Goal: Task Accomplishment & Management: Manage account settings

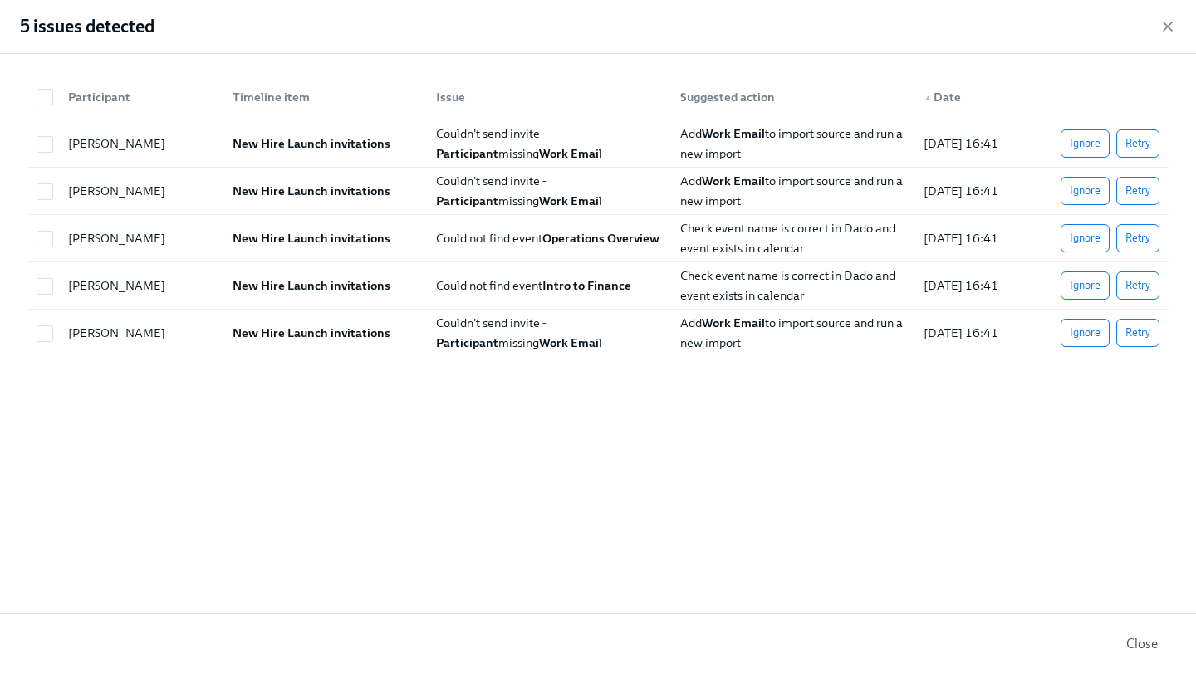
scroll to position [0, 31747]
click at [1176, 30] on div "5 issues detected" at bounding box center [598, 27] width 1196 height 54
click at [1172, 26] on icon "button" at bounding box center [1167, 26] width 17 height 17
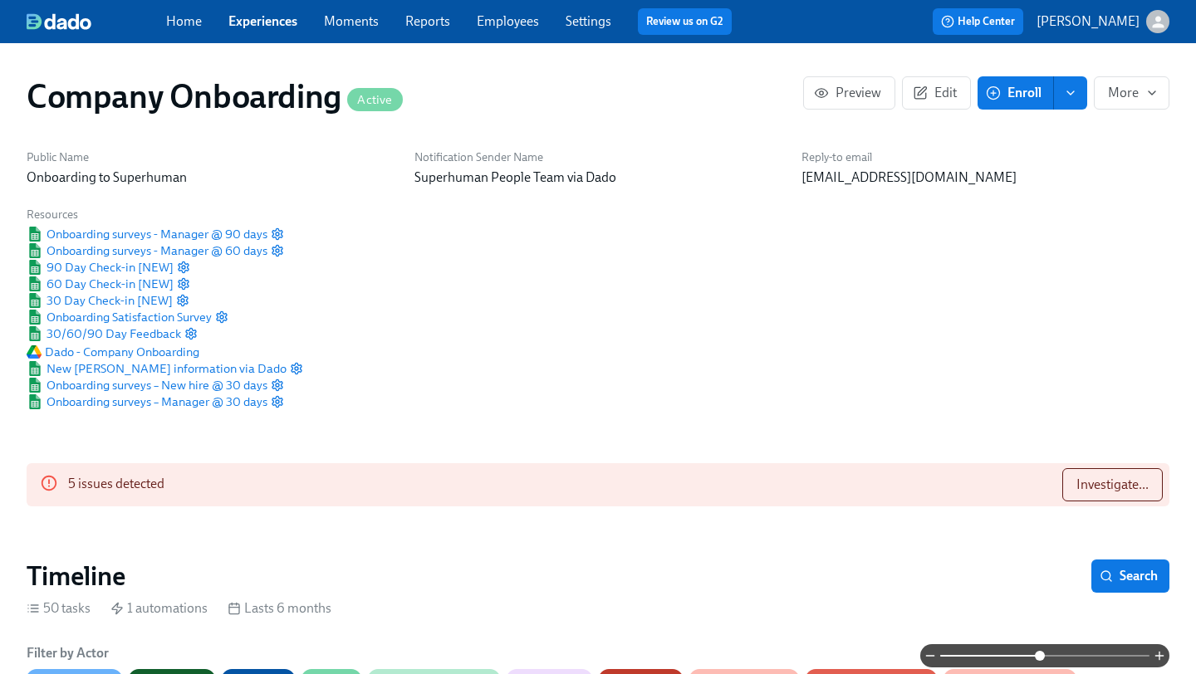
click at [1163, 25] on icon "button" at bounding box center [1157, 21] width 17 height 17
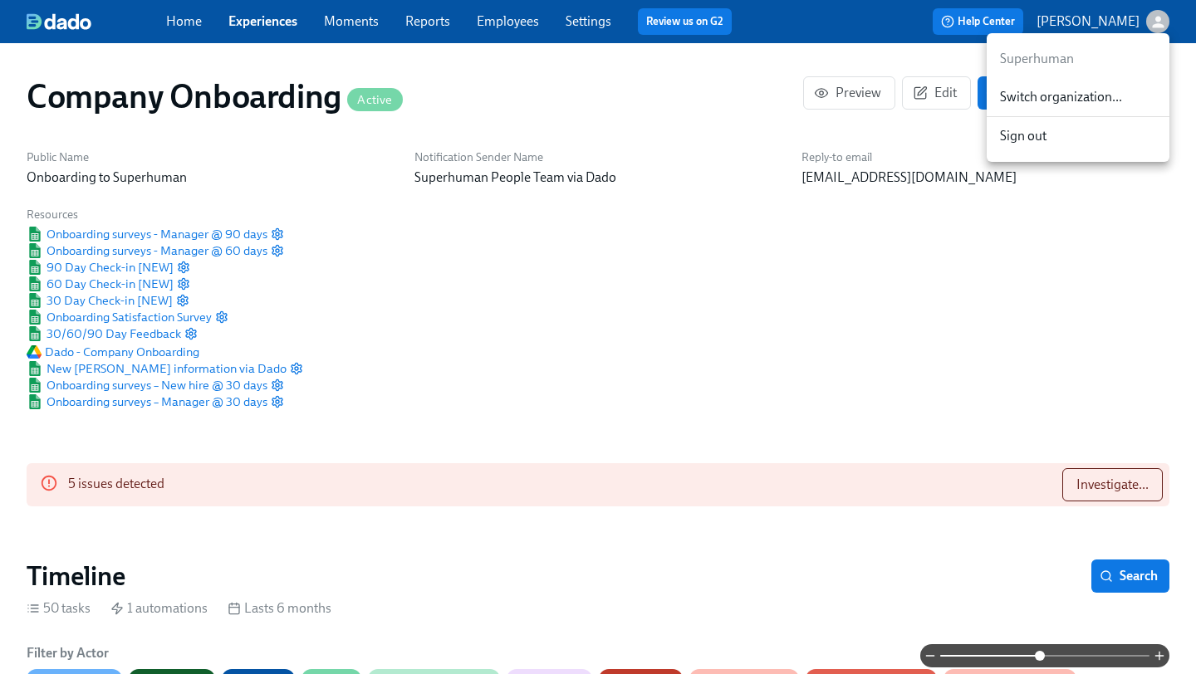
click at [1114, 105] on span "Switch organization..." at bounding box center [1078, 97] width 156 height 18
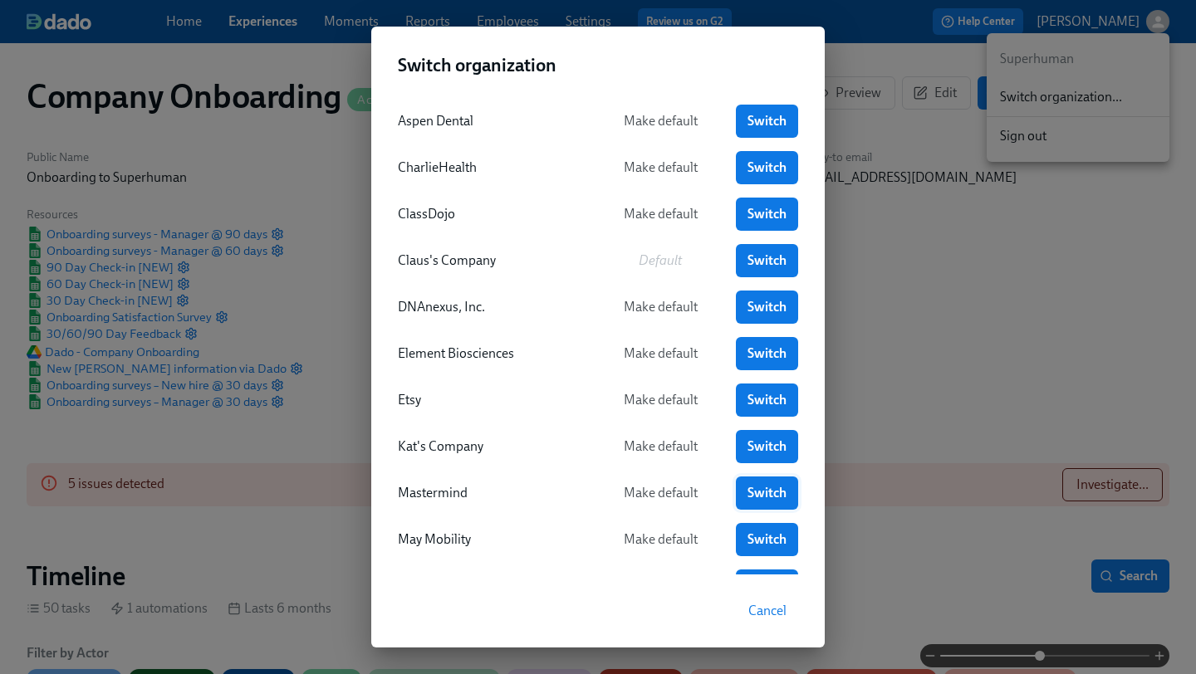
click at [756, 491] on span "Switch" at bounding box center [766, 493] width 39 height 17
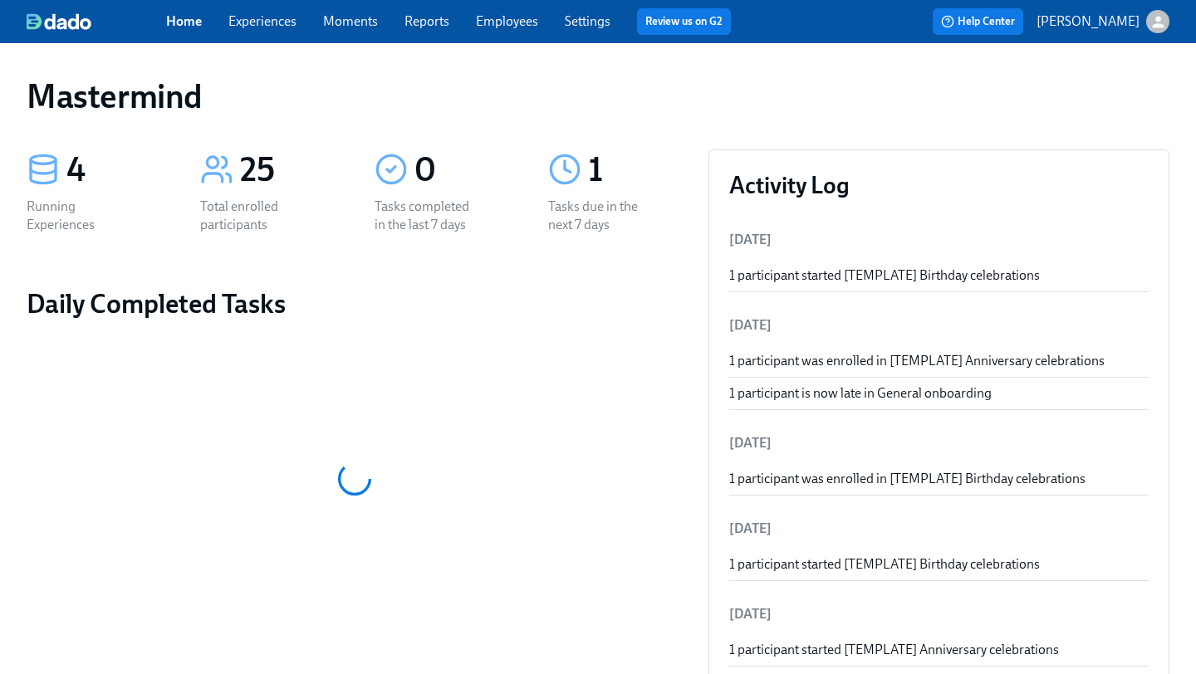
click at [271, 27] on link "Experiences" at bounding box center [262, 21] width 68 height 16
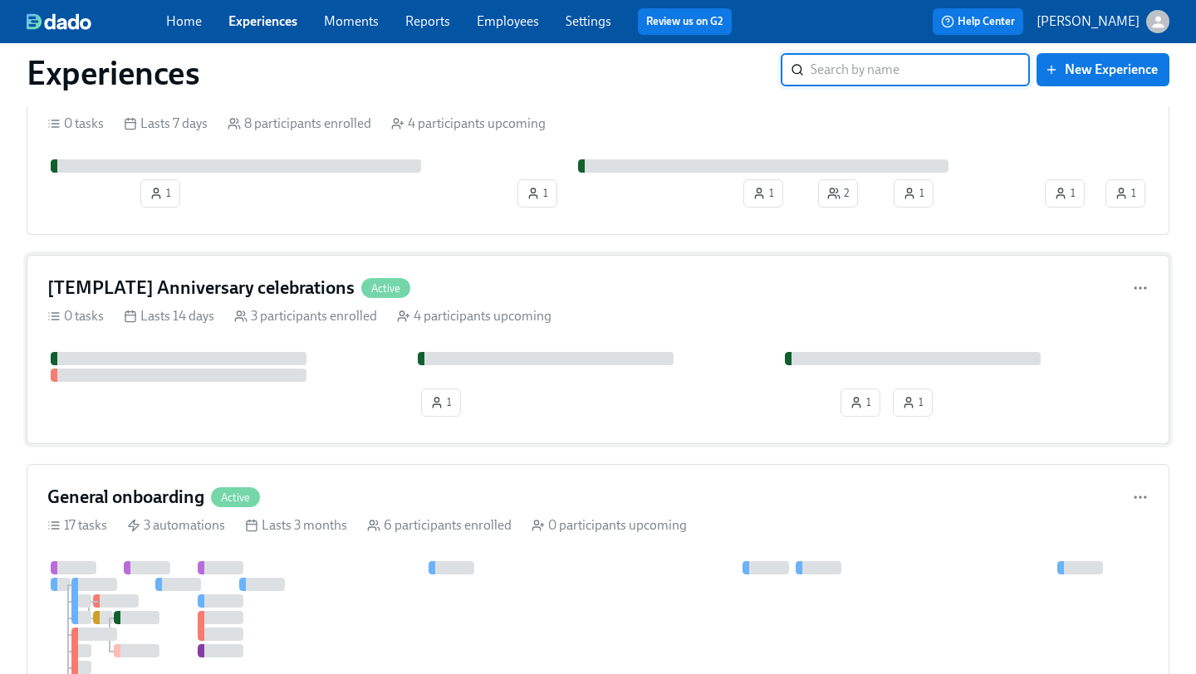
scroll to position [88, 0]
click at [523, 488] on div "General onboarding Active" at bounding box center [597, 496] width 1101 height 25
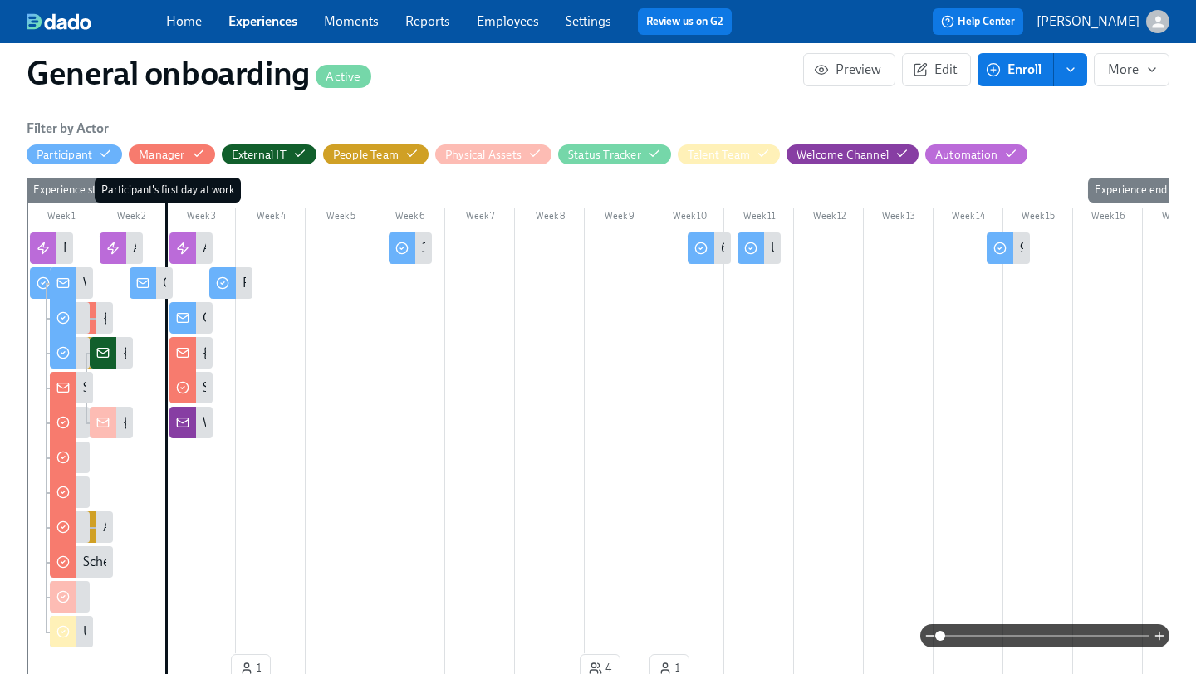
scroll to position [0, 4192]
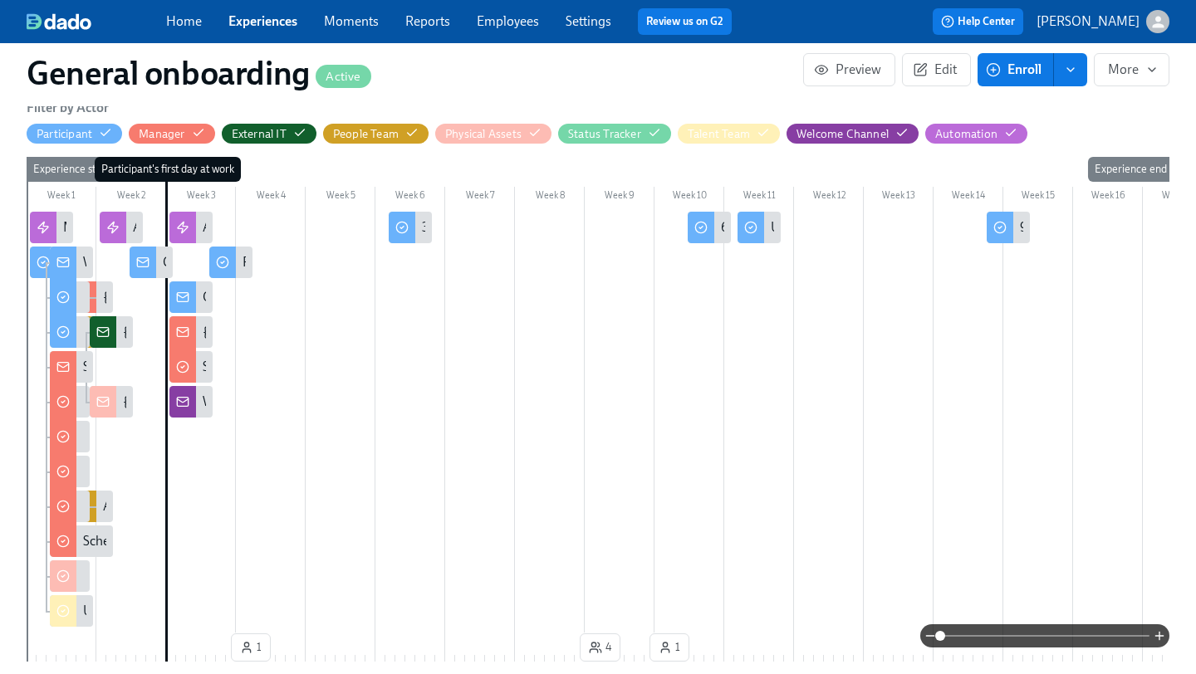
click at [1041, 634] on span at bounding box center [1044, 636] width 209 height 23
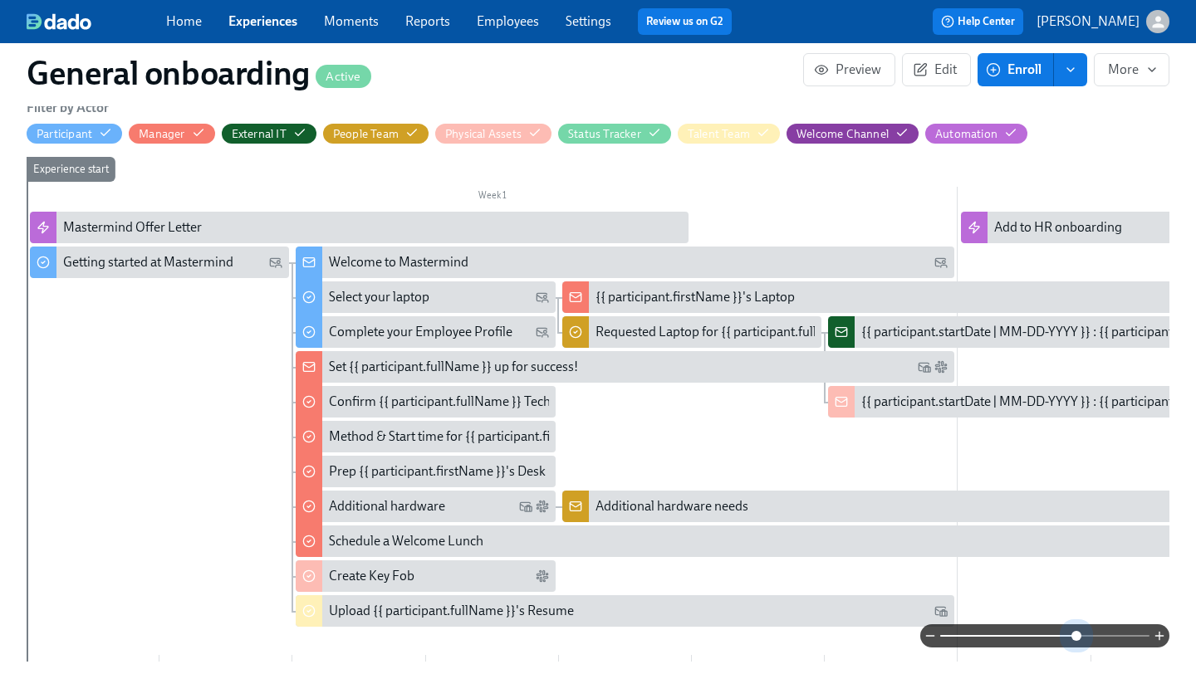
click at [1074, 636] on span at bounding box center [1044, 636] width 209 height 23
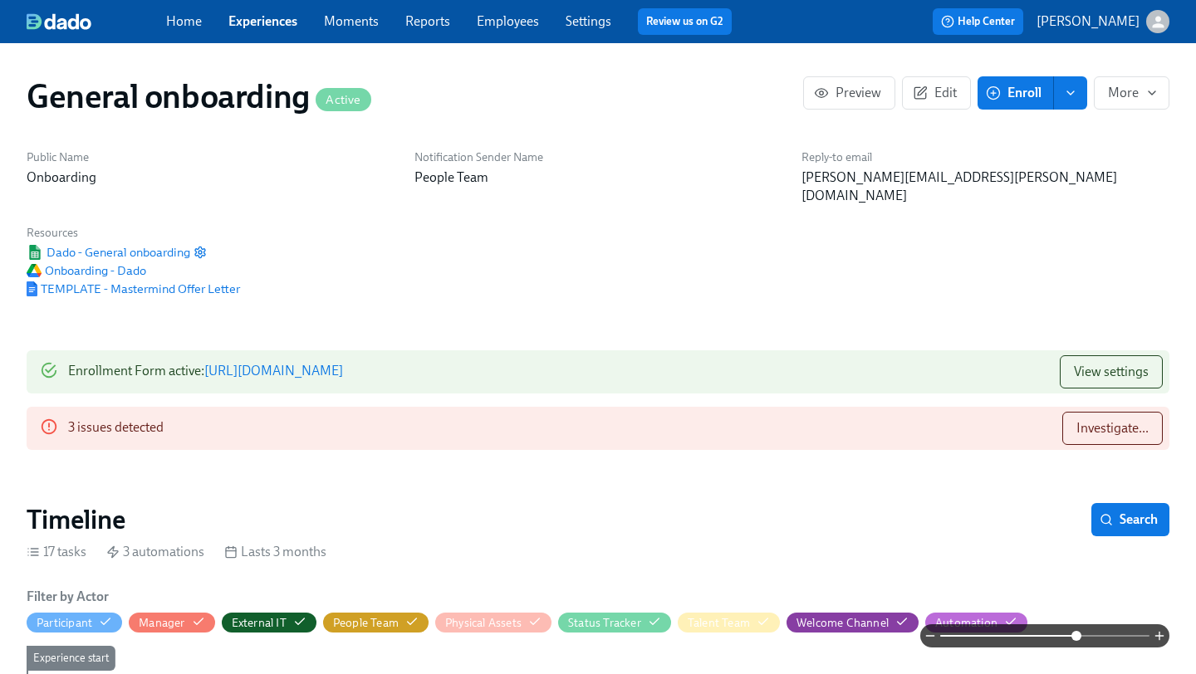
click at [249, 22] on link "Experiences" at bounding box center [262, 21] width 69 height 16
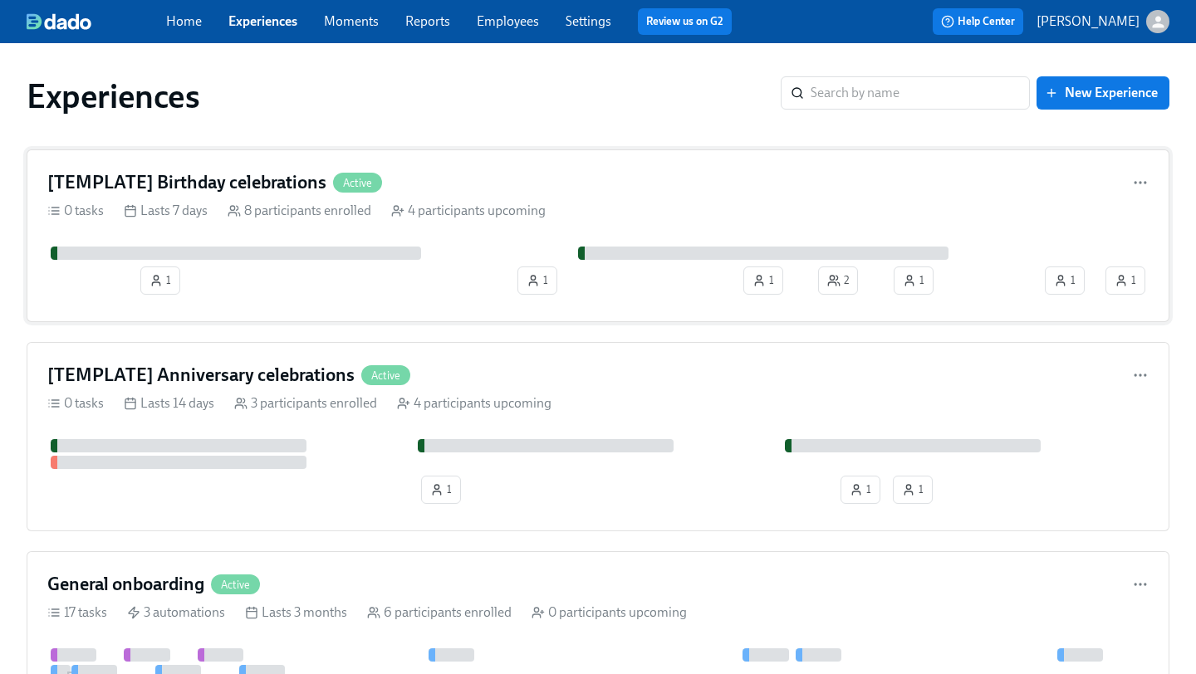
click at [509, 164] on div "[TEMPLATE] Birthday celebrations Active 0 tasks Lasts 7 days 8 participants enr…" at bounding box center [598, 235] width 1143 height 173
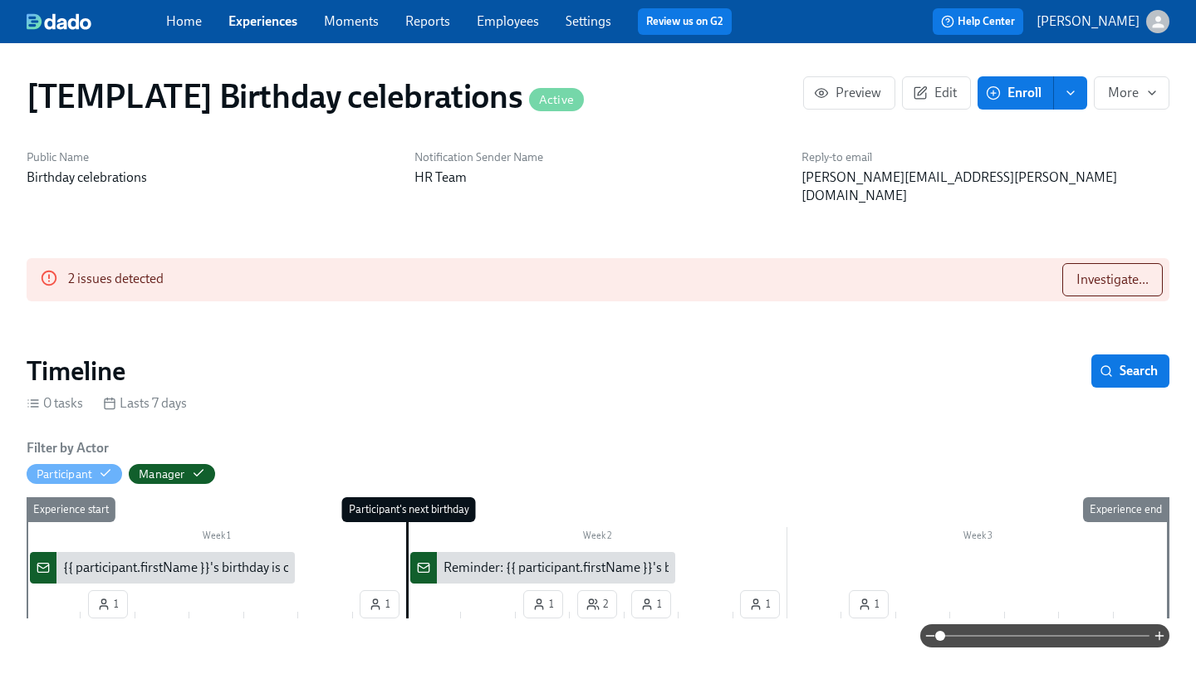
scroll to position [0, 2880]
click at [1097, 272] on span "Investigate..." at bounding box center [1112, 280] width 72 height 17
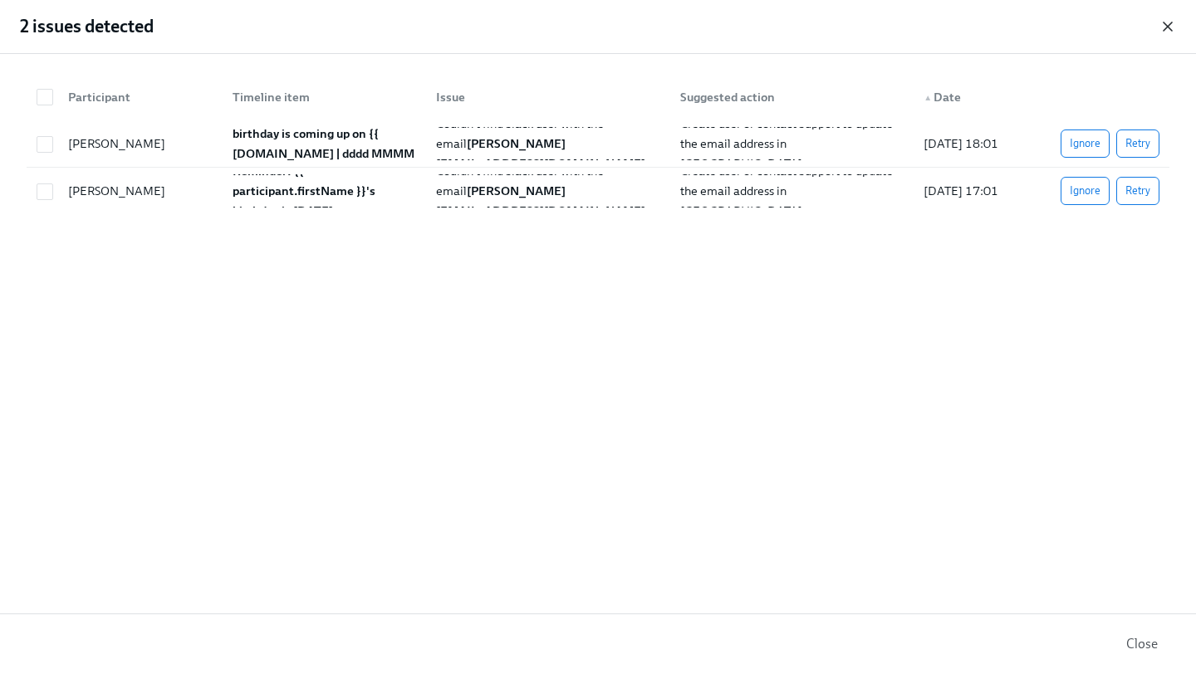
click at [1166, 28] on icon "button" at bounding box center [1167, 26] width 8 height 8
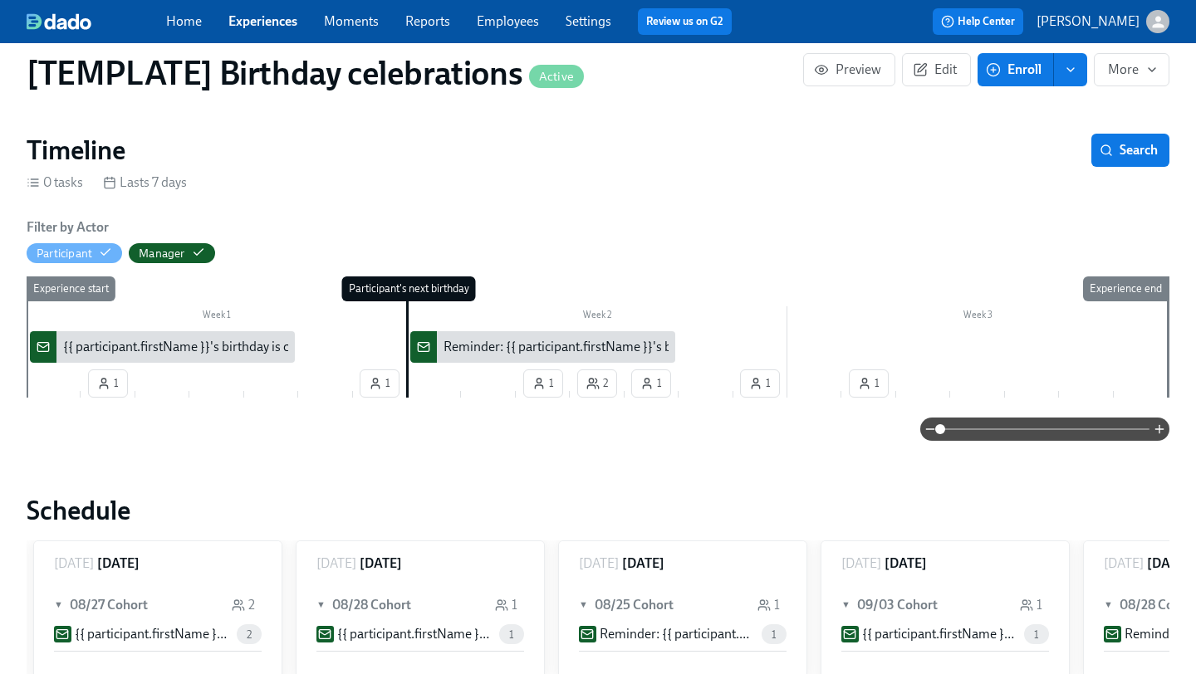
scroll to position [0, 0]
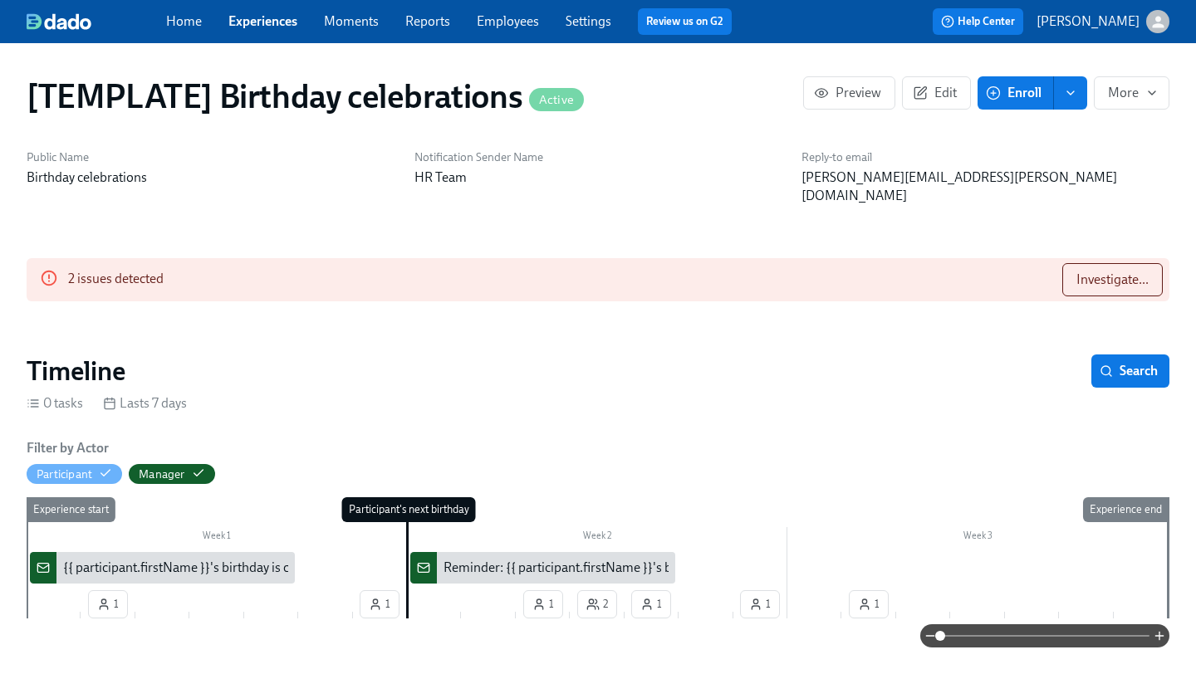
click at [185, 559] on div "{{ participant.firstName }}'s birthday is coming up on {{ [DOMAIN_NAME] | dddd …" at bounding box center [331, 568] width 537 height 18
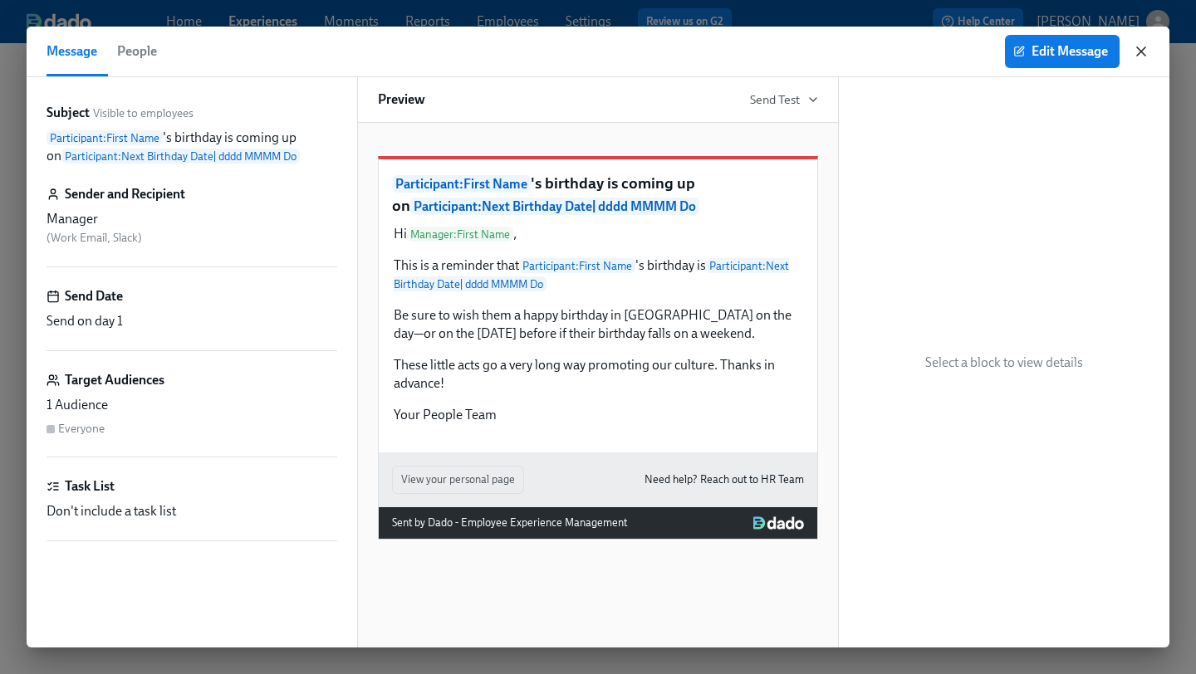
click at [1147, 55] on icon "button" at bounding box center [1141, 51] width 17 height 17
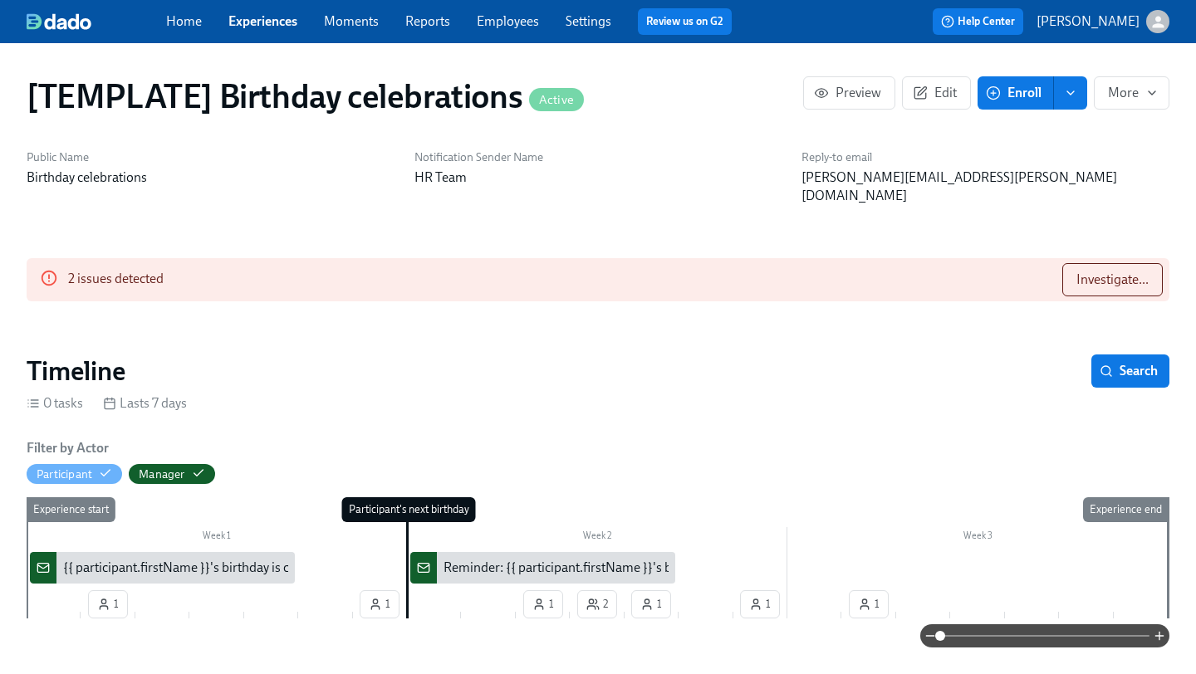
click at [174, 559] on div "{{ participant.firstName }}'s birthday is coming up on {{ [DOMAIN_NAME] | dddd …" at bounding box center [331, 568] width 537 height 18
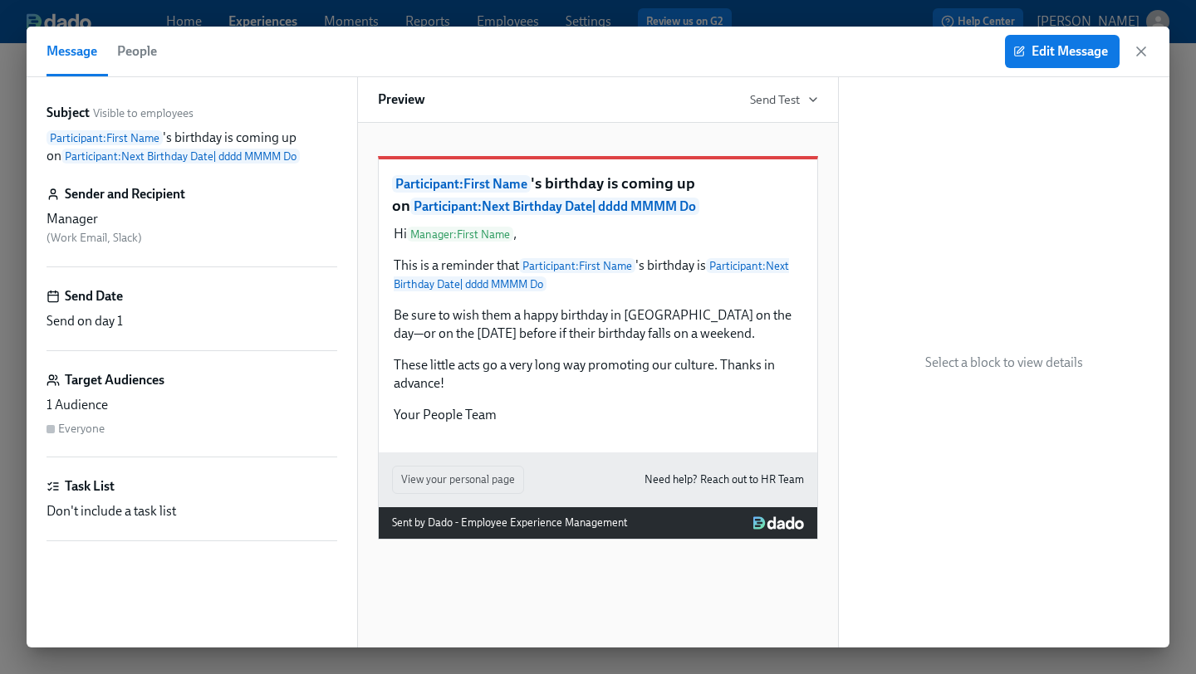
drag, startPoint x: 301, startPoint y: 156, endPoint x: 47, endPoint y: 144, distance: 255.3
click at [47, 144] on p "Participant : First Name 's birthday is coming up on Participant : Next Birthda…" at bounding box center [192, 147] width 291 height 37
copy p "Participant : First Name 's birthday is coming up on Participant : Next Birthda…"
click at [257, 202] on div "Sender and Recipient" at bounding box center [192, 194] width 291 height 18
click at [1084, 57] on span "Edit Message" at bounding box center [1061, 51] width 91 height 17
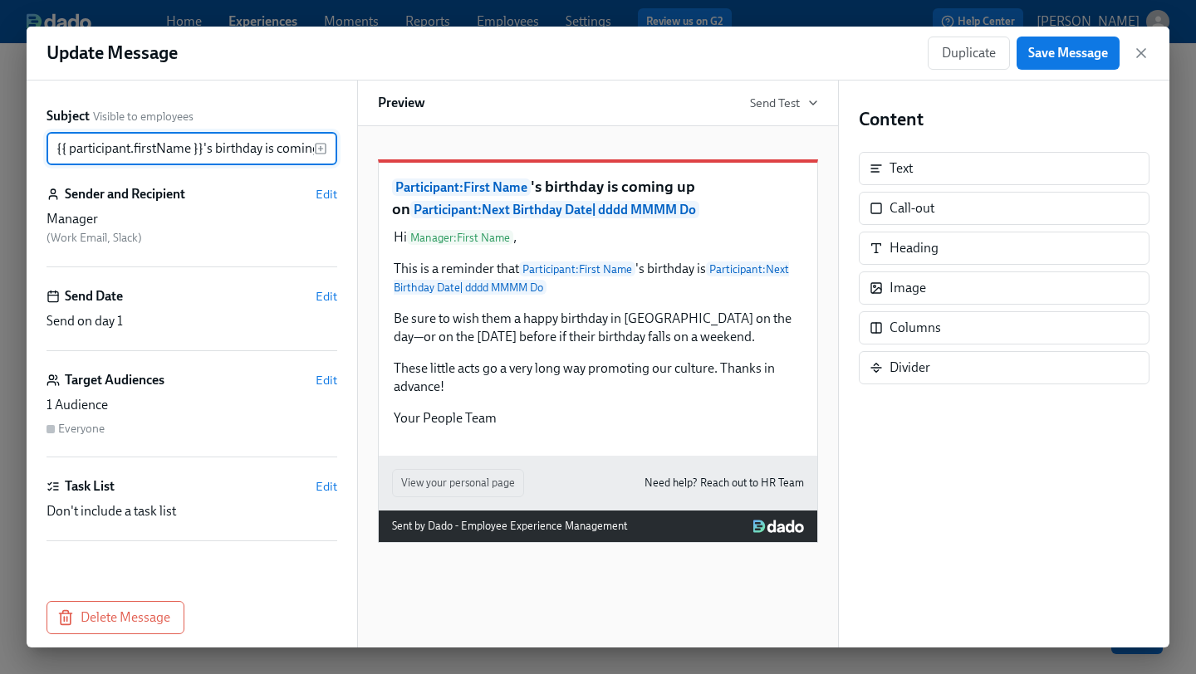
scroll to position [0, 408]
click at [1143, 56] on icon "button" at bounding box center [1141, 53] width 8 height 8
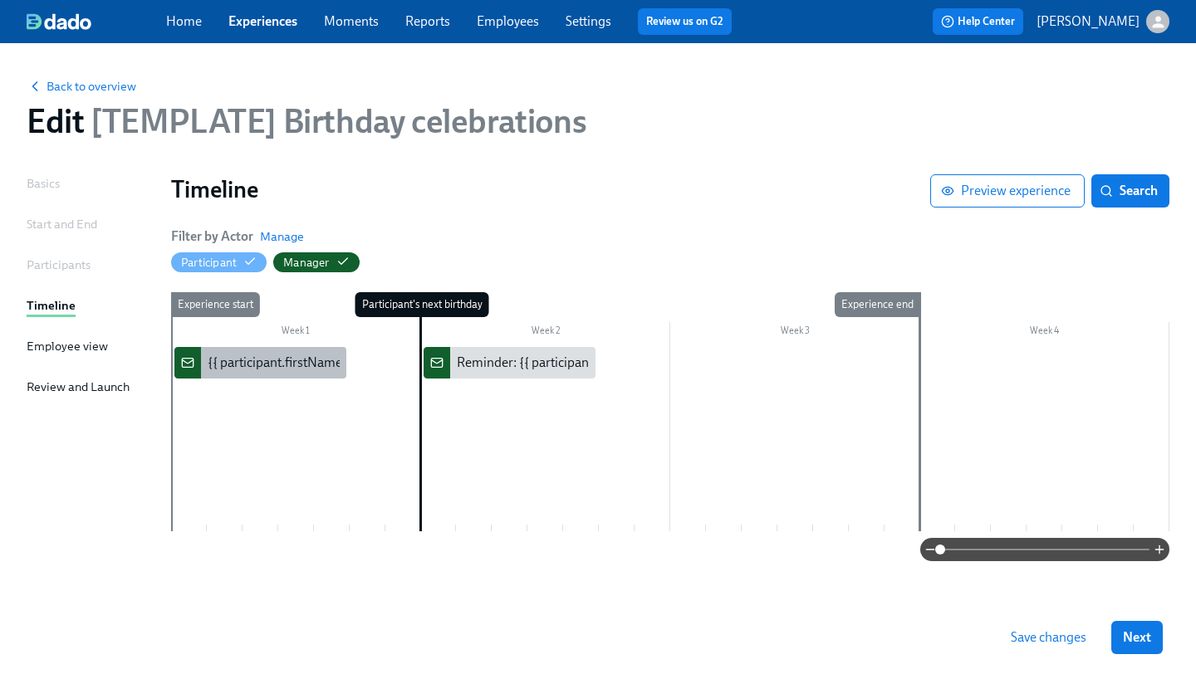
click at [247, 364] on div "{{ participant.firstName }}'s birthday is coming up on {{ [DOMAIN_NAME] | dddd …" at bounding box center [476, 363] width 537 height 18
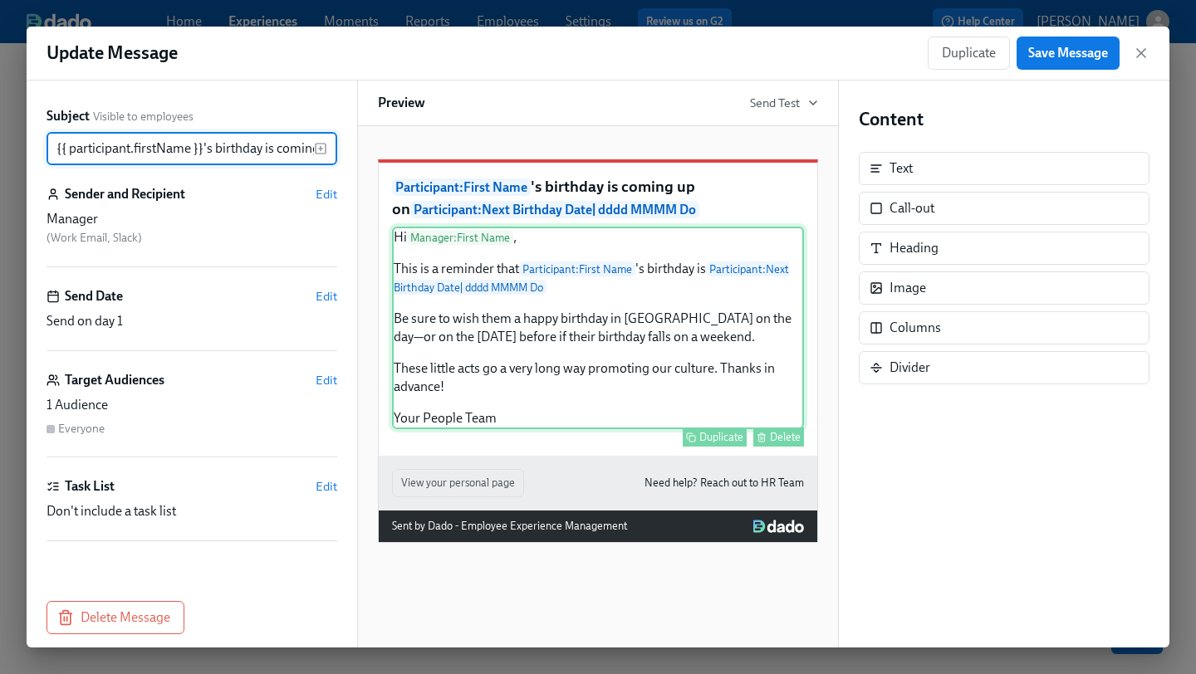
scroll to position [0, 408]
click at [502, 429] on div "Hi Manager : First Name , This is a reminder that Participant : First Name 's b…" at bounding box center [598, 328] width 412 height 203
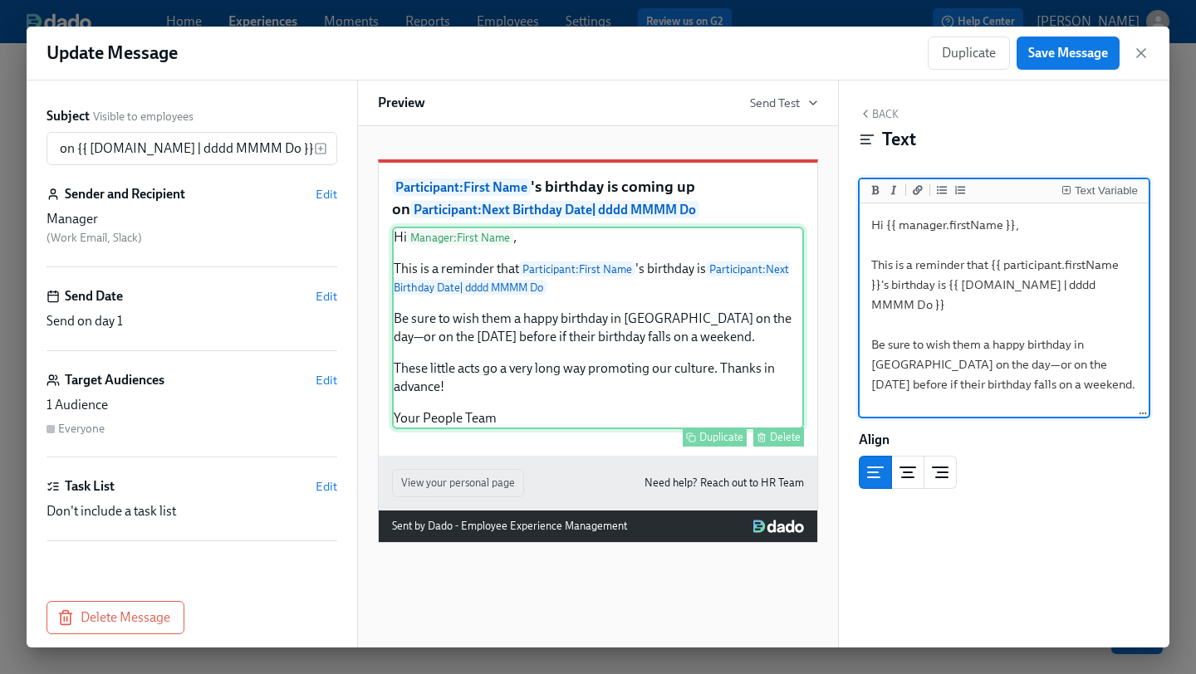
scroll to position [0, 0]
drag, startPoint x: 1034, startPoint y: 408, endPoint x: 841, endPoint y: 219, distance: 269.6
click at [841, 219] on div "Back Text Text Variable Hi {{ manager.firstName }}, This is a reminder that {{ …" at bounding box center [1004, 364] width 331 height 567
click at [988, 352] on textarea "Hi {{ manager.firstName }}, This is a reminder that {{ participant.firstName }}…" at bounding box center [1004, 355] width 282 height 296
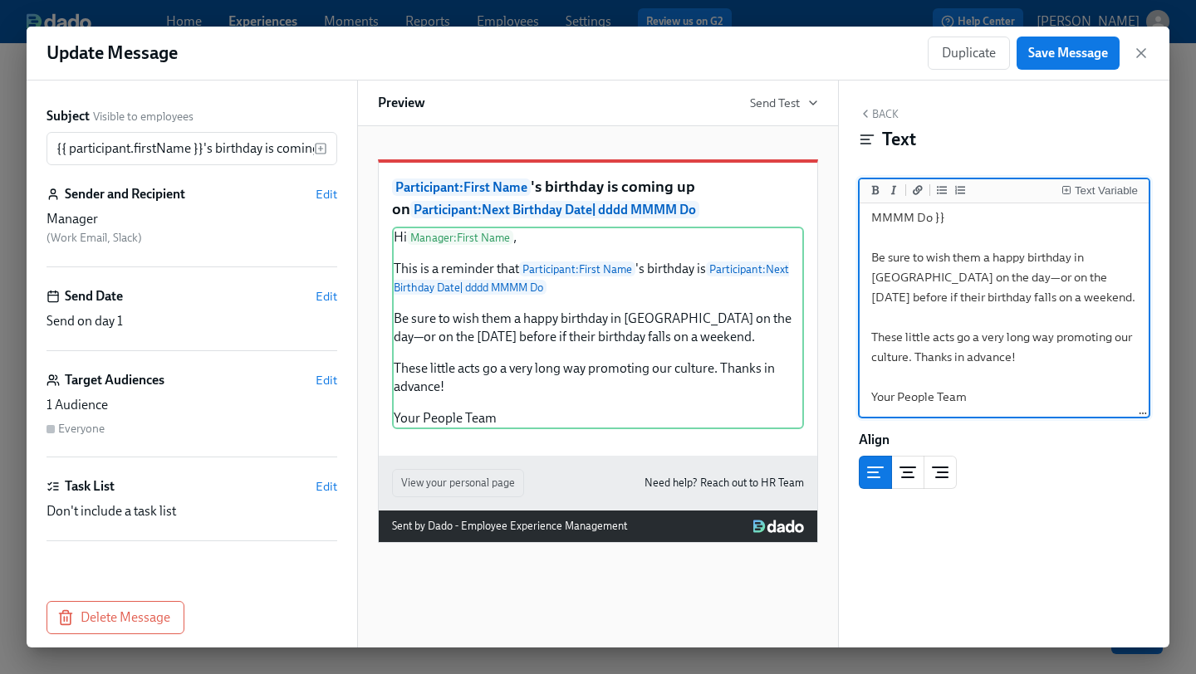
scroll to position [107, 0]
drag, startPoint x: 977, startPoint y: 412, endPoint x: 865, endPoint y: 344, distance: 131.2
click at [865, 344] on textarea "Hi {{ manager.firstName }}, This is a reminder that {{ participant.firstName }}…" at bounding box center [1004, 268] width 282 height 296
click at [1019, 393] on textarea "Hi {{ manager.firstName }}, This is a reminder that {{ participant.firstName }}…" at bounding box center [1004, 268] width 282 height 296
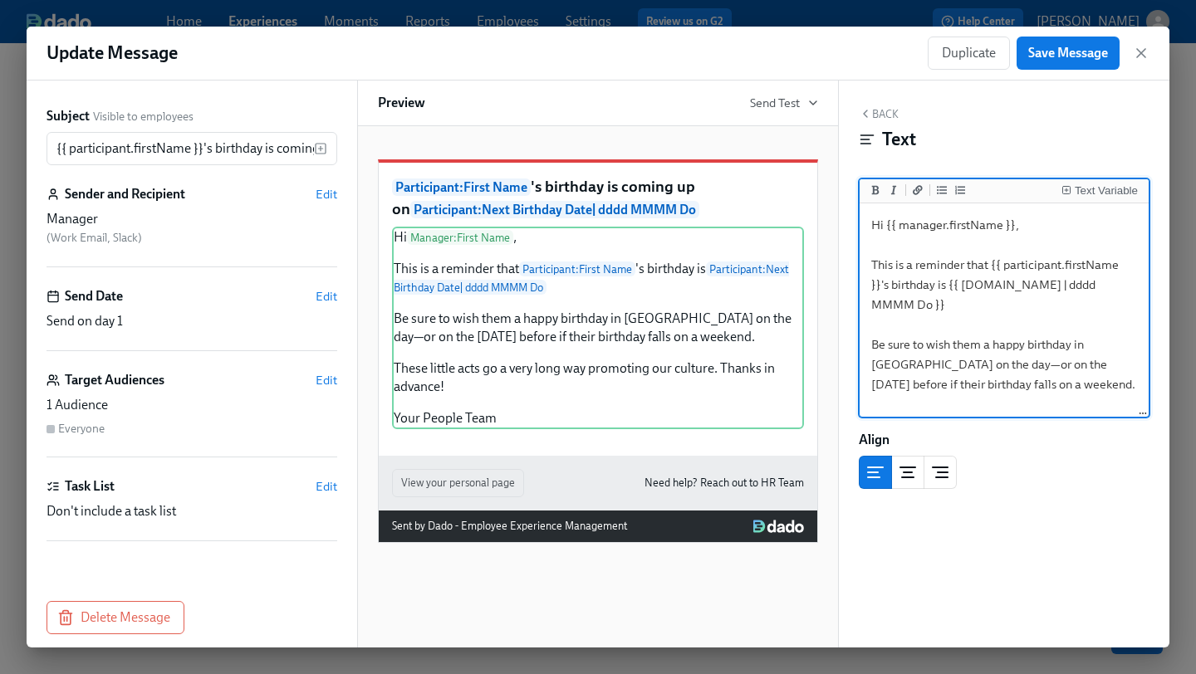
drag, startPoint x: 1019, startPoint y: 393, endPoint x: 805, endPoint y: 125, distance: 343.3
click at [805, 125] on div "Subject Visible to employees {{ participant.firstName }}'s birthday is coming u…" at bounding box center [598, 364] width 1143 height 567
click at [1077, 112] on div "Back Text" at bounding box center [1004, 132] width 291 height 51
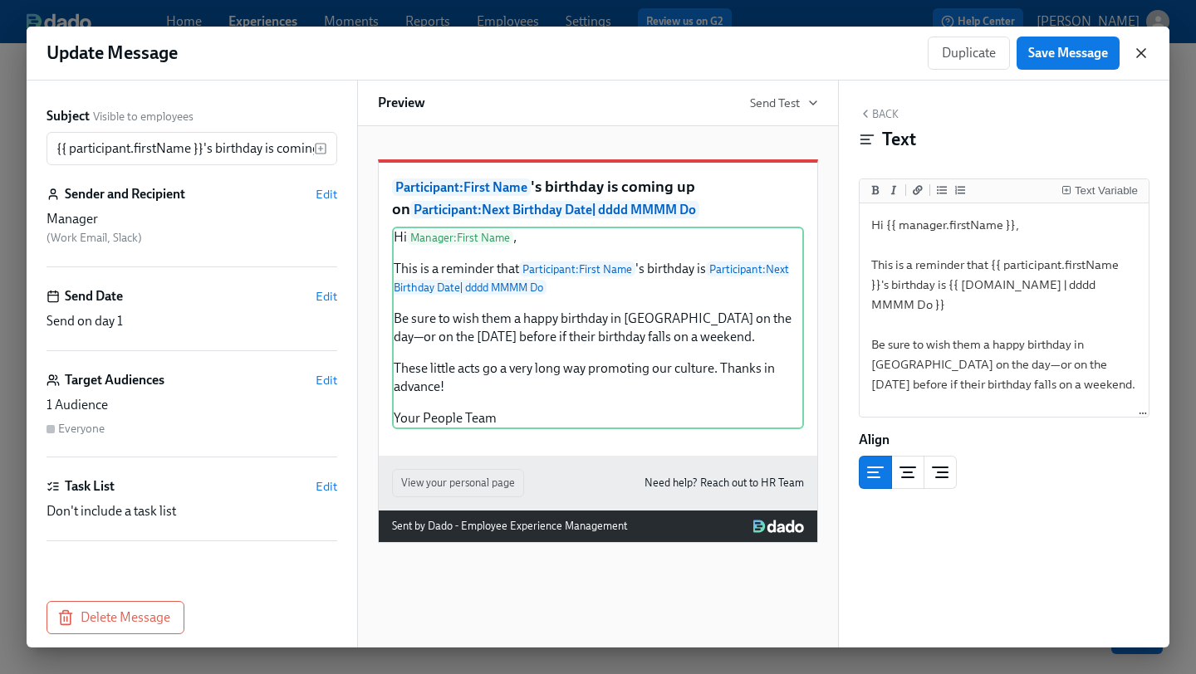
click at [1146, 49] on icon "button" at bounding box center [1141, 53] width 17 height 17
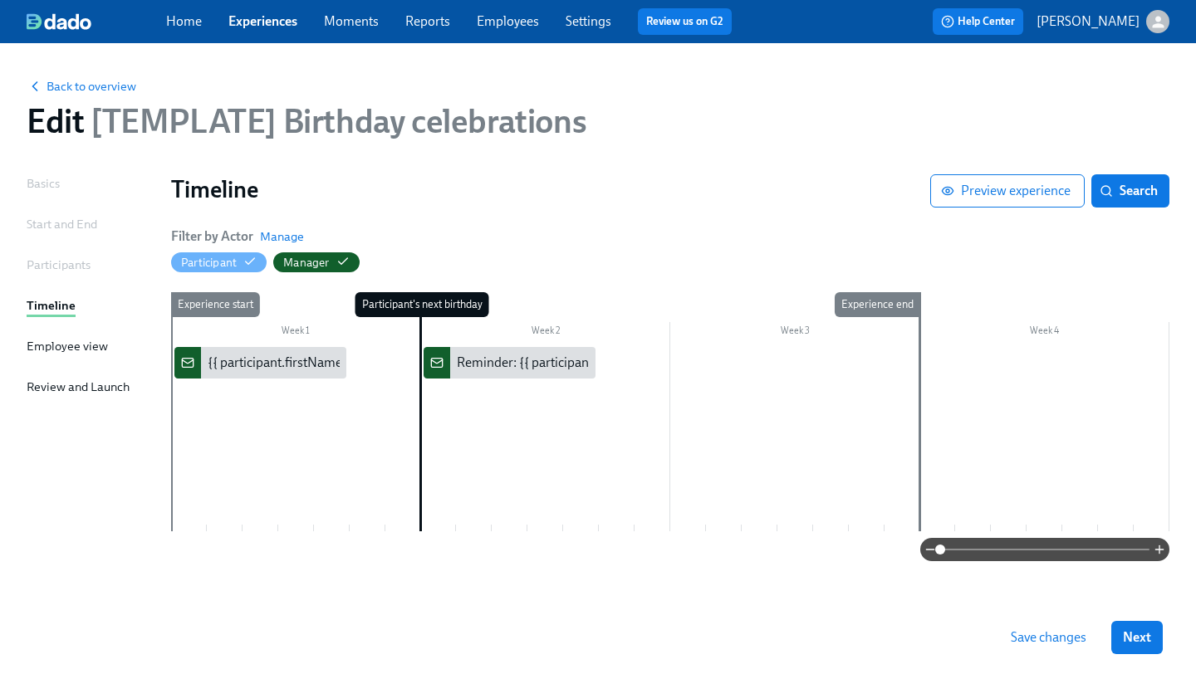
click at [78, 229] on div "Start and End" at bounding box center [62, 224] width 71 height 18
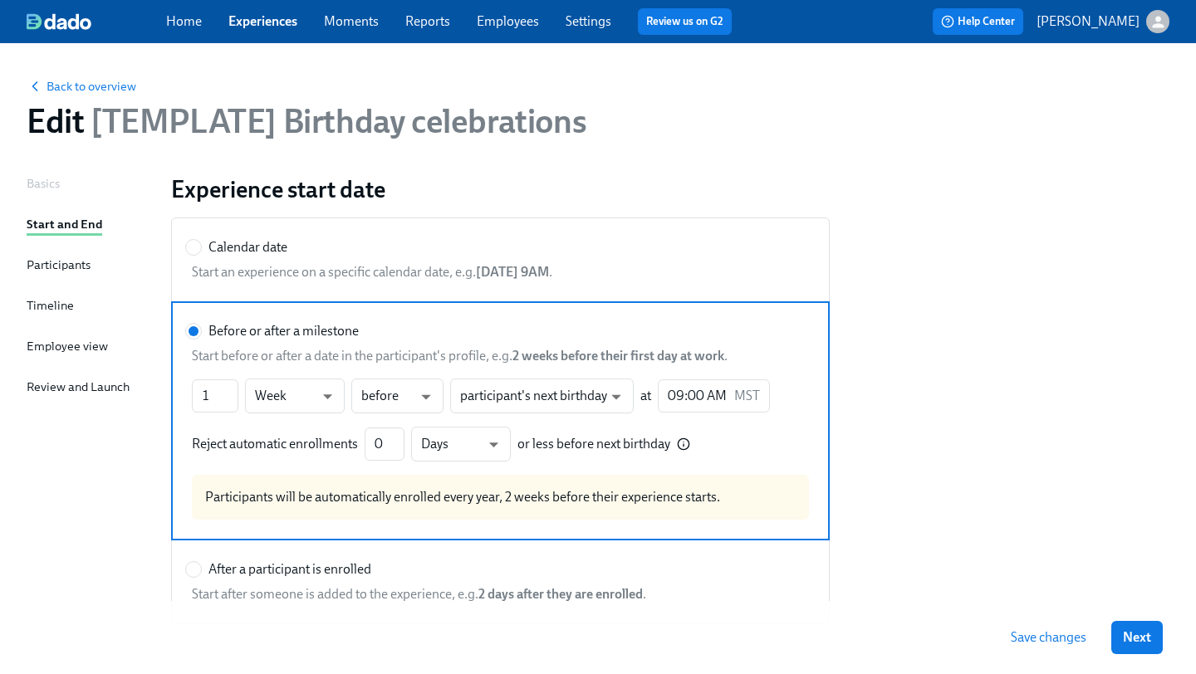
click at [66, 272] on div "Participants" at bounding box center [59, 265] width 64 height 18
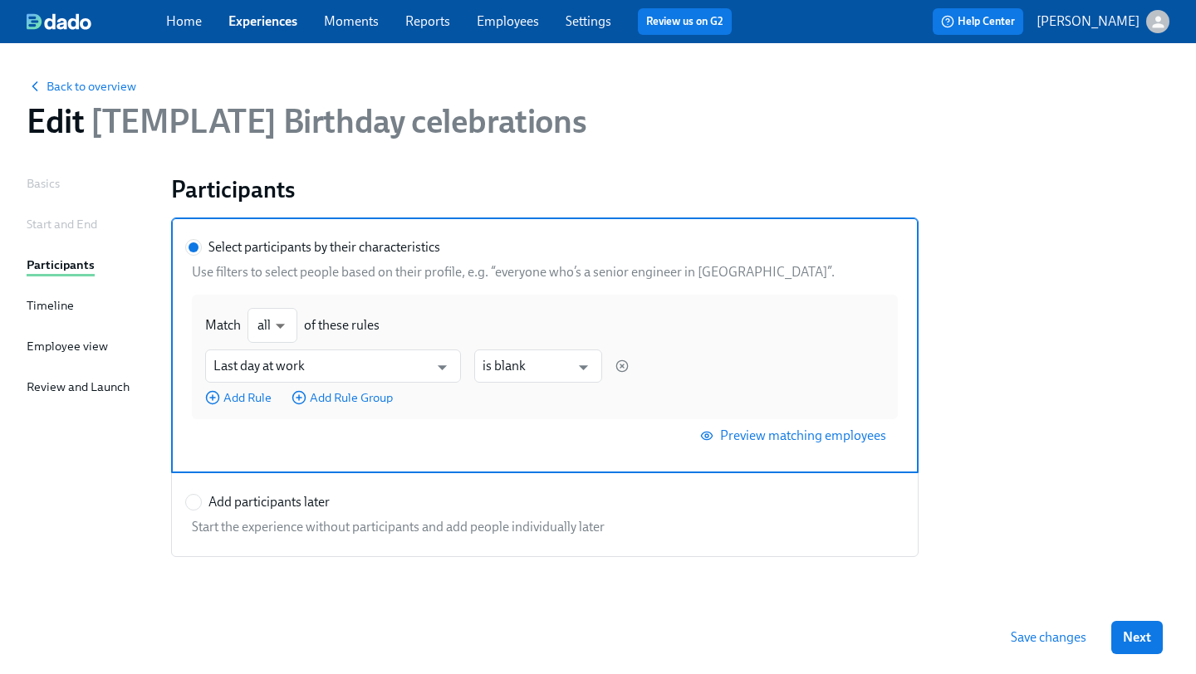
click at [58, 299] on div "Timeline" at bounding box center [50, 305] width 47 height 18
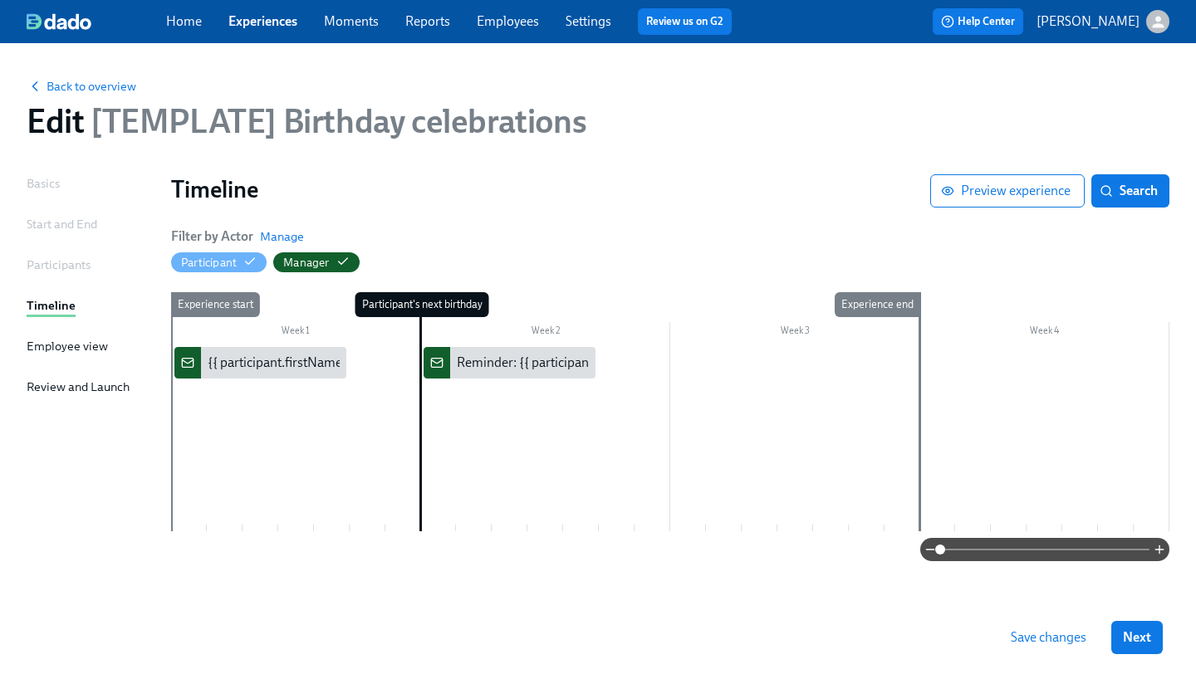
click at [53, 358] on div "Employee view" at bounding box center [67, 347] width 81 height 21
click at [54, 342] on div "Employee view" at bounding box center [67, 346] width 81 height 18
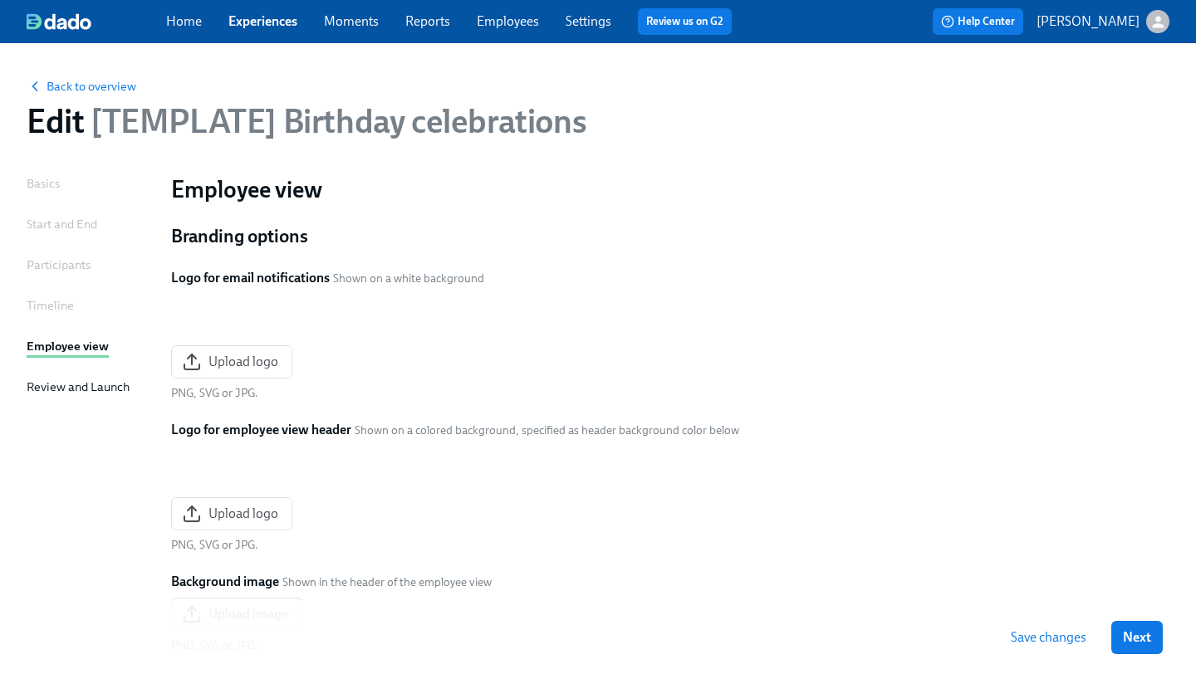
click at [38, 192] on div "Basics" at bounding box center [43, 183] width 33 height 18
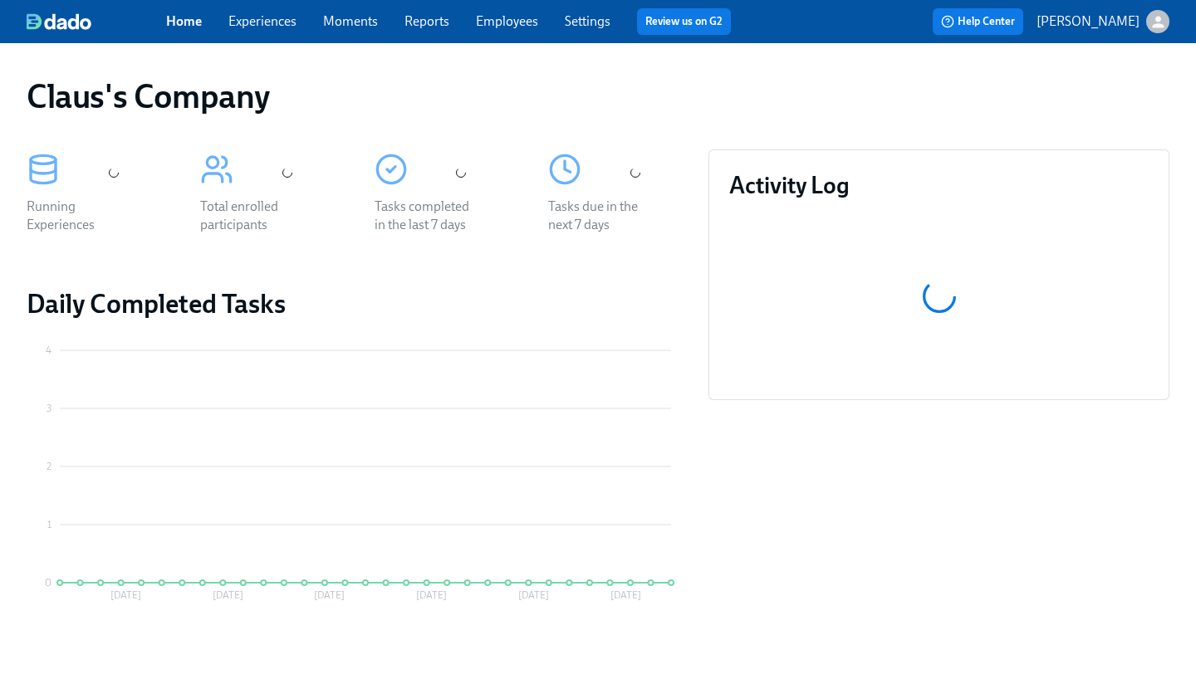
click at [1153, 29] on icon "button" at bounding box center [1157, 21] width 17 height 17
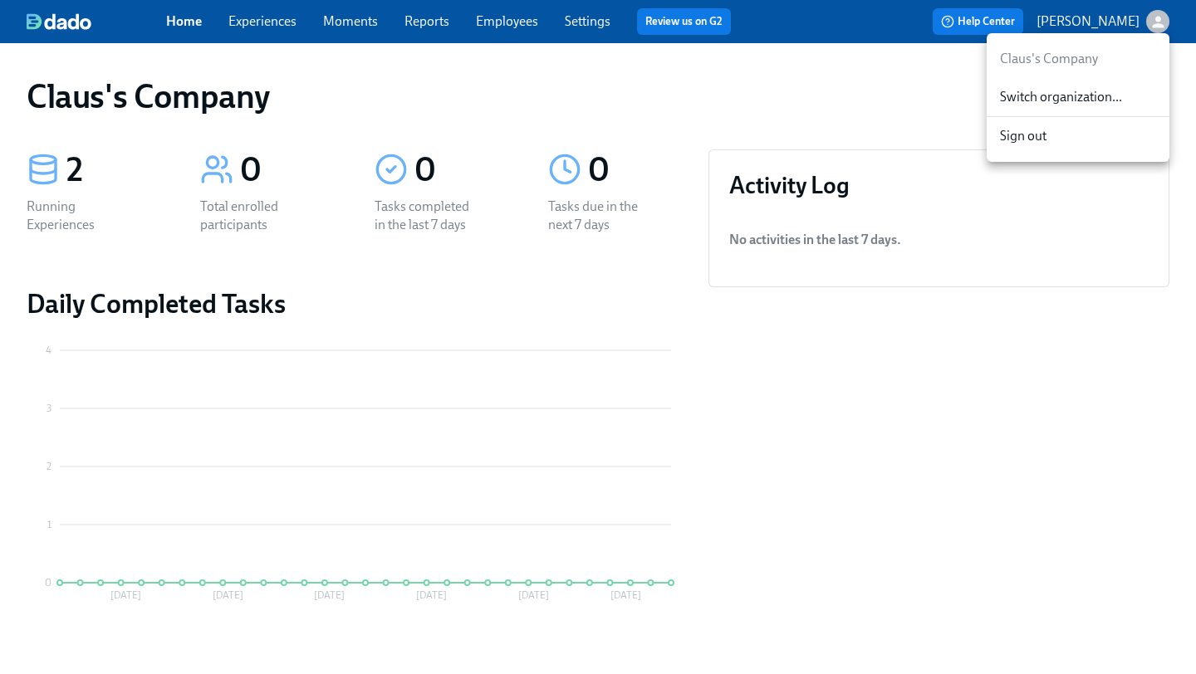
click at [1086, 104] on span "Switch organization..." at bounding box center [1078, 97] width 156 height 18
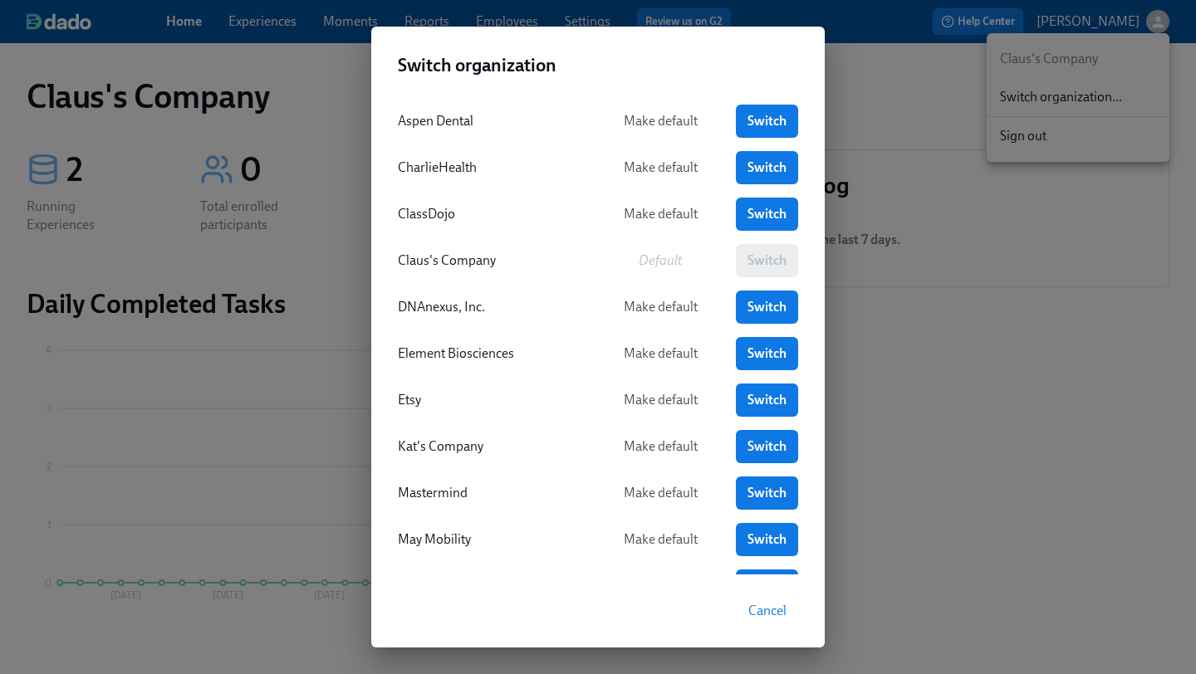
click at [889, 284] on div "Switch organization Aspen Dental Make default Switch CharlieHealth Make default…" at bounding box center [598, 337] width 1196 height 674
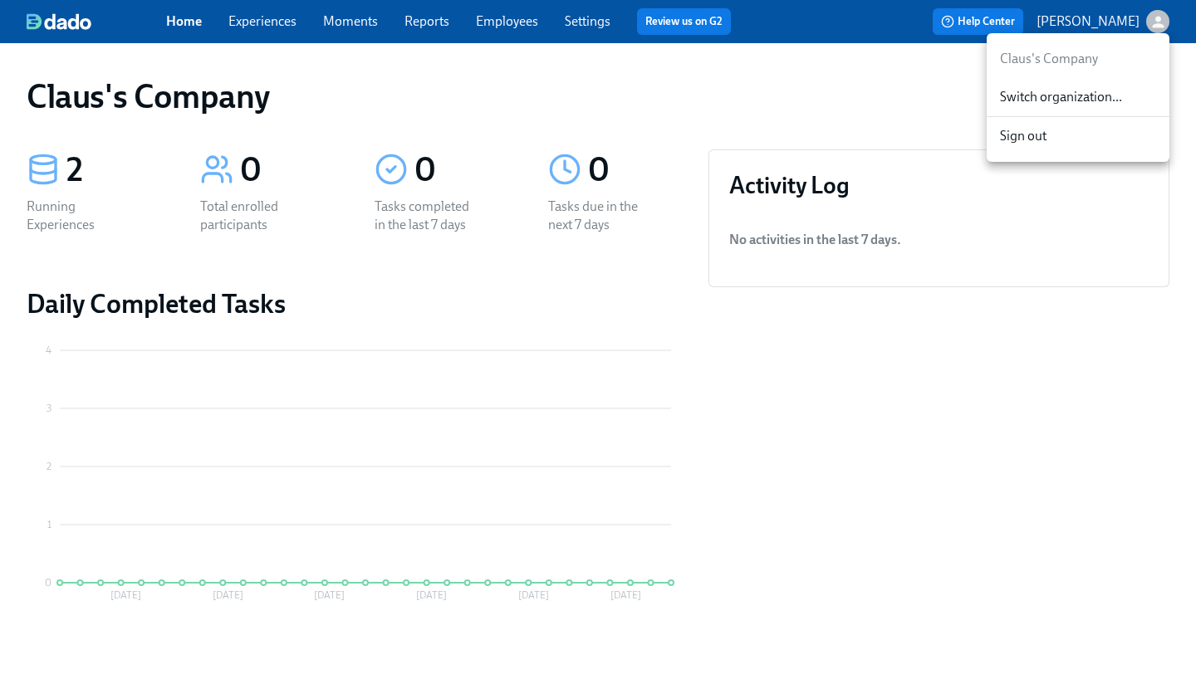
click at [267, 18] on div at bounding box center [598, 337] width 1196 height 674
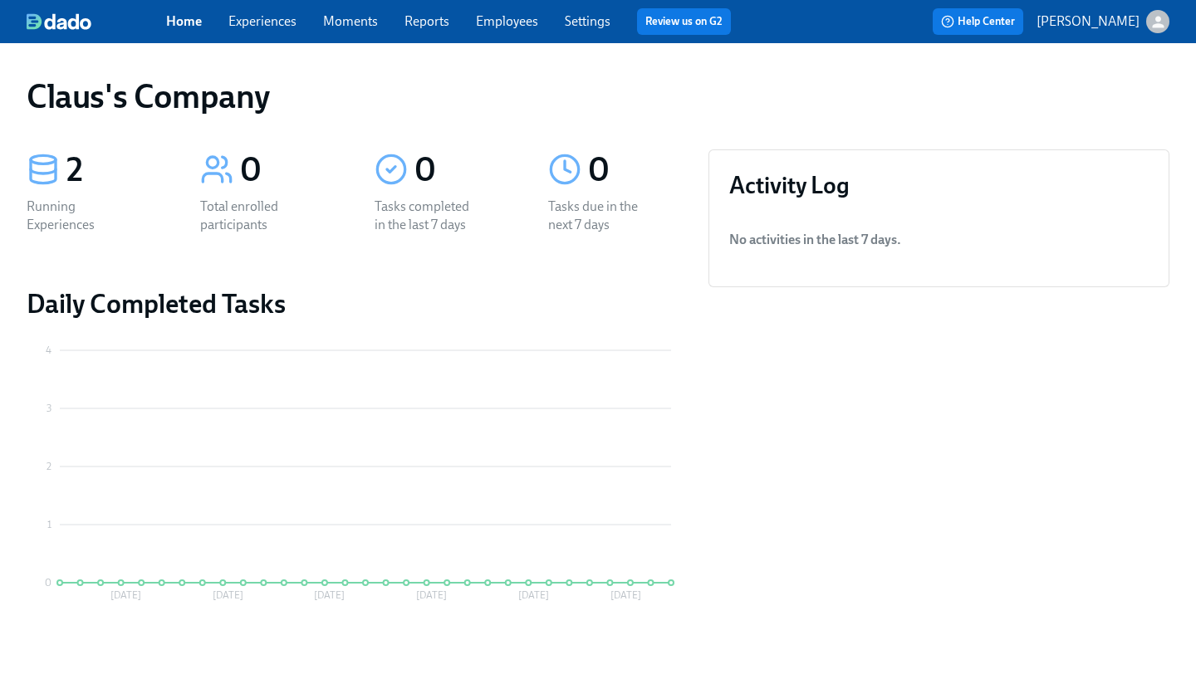
click at [267, 26] on link "Experiences" at bounding box center [262, 21] width 68 height 16
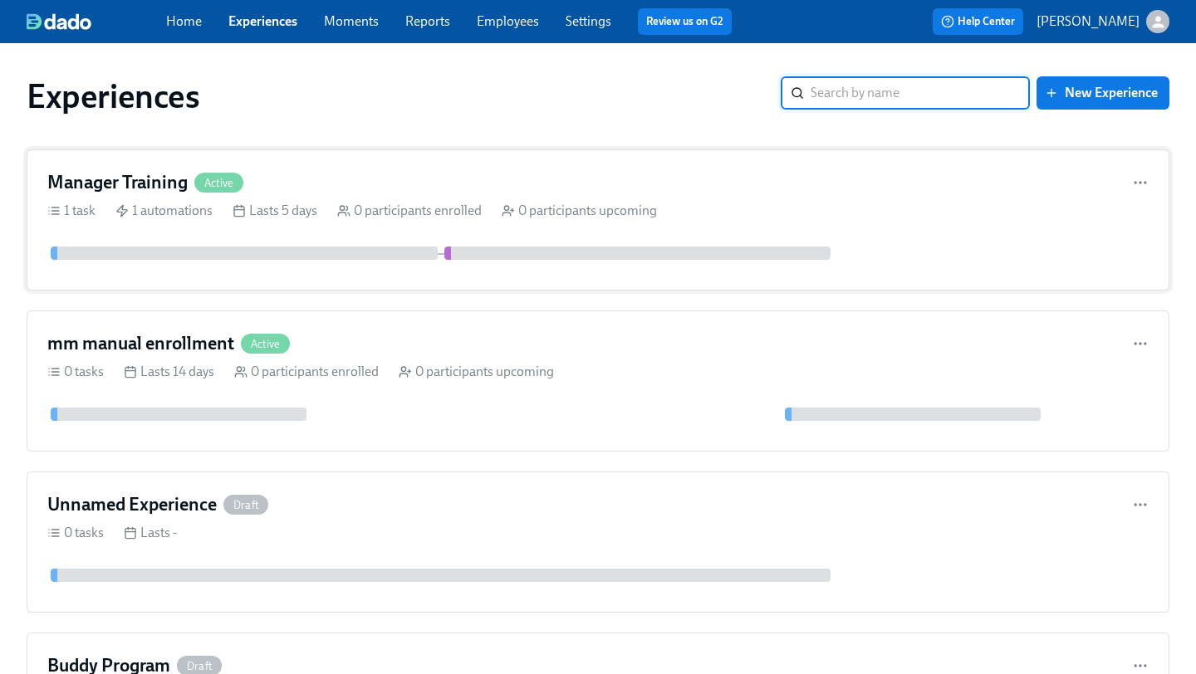
click at [334, 168] on div "Manager Training Active 1 task 1 automations Lasts 5 days 0 participants enroll…" at bounding box center [598, 219] width 1143 height 141
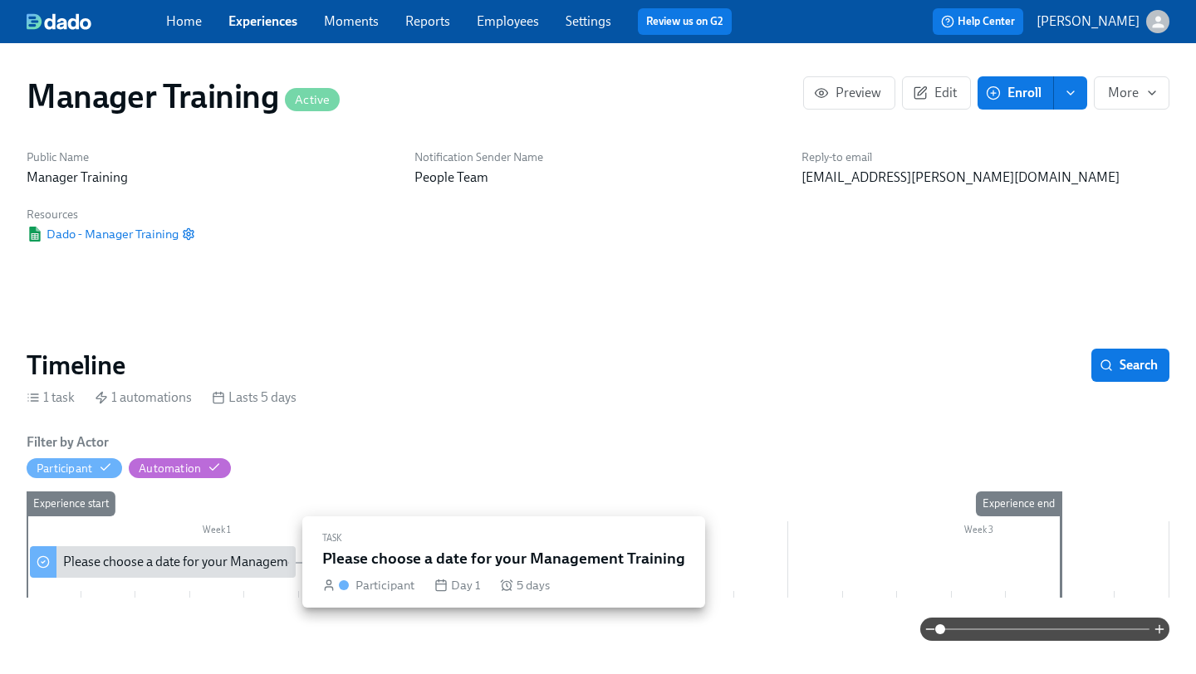
click at [217, 564] on div "Please choose a date for your Management Training" at bounding box center [209, 562] width 293 height 18
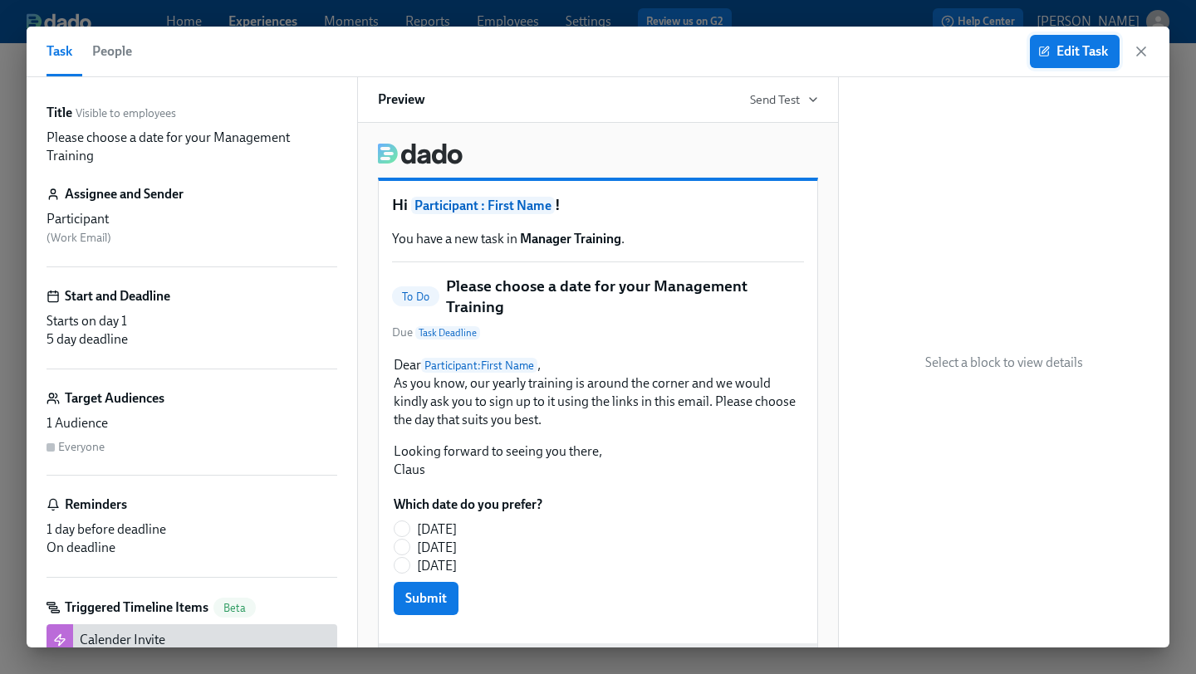
click at [1061, 59] on span "Edit Task" at bounding box center [1074, 51] width 66 height 17
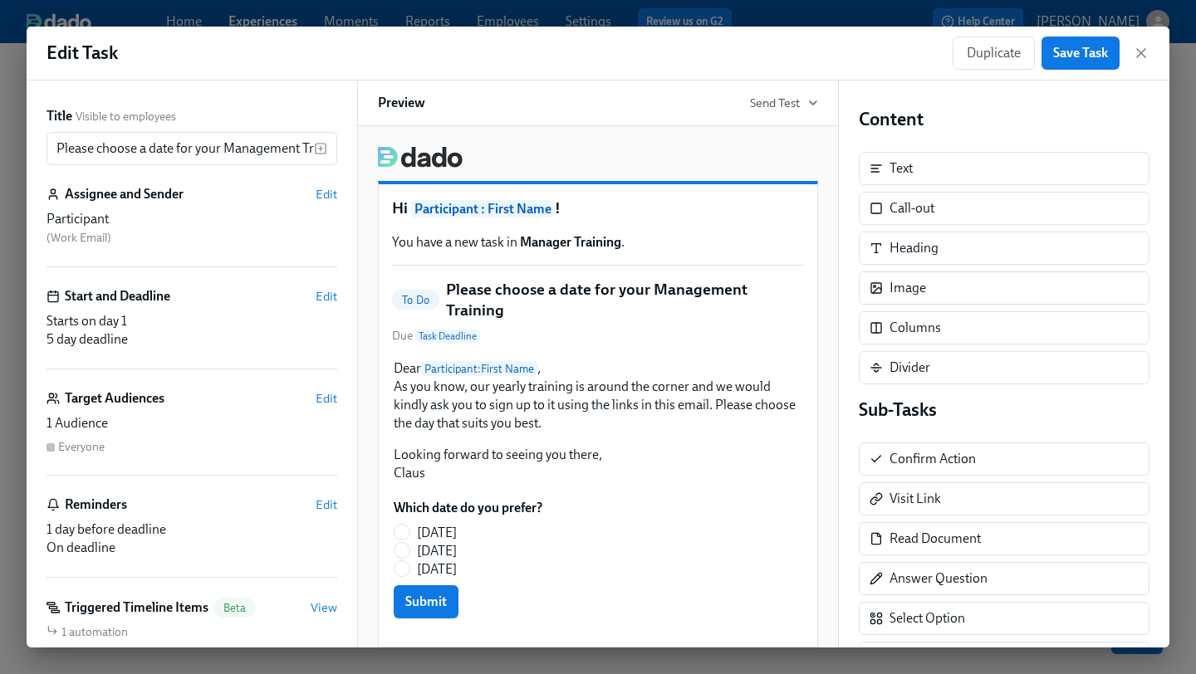
click at [315, 398] on div "Target Audiences Edit" at bounding box center [192, 398] width 291 height 18
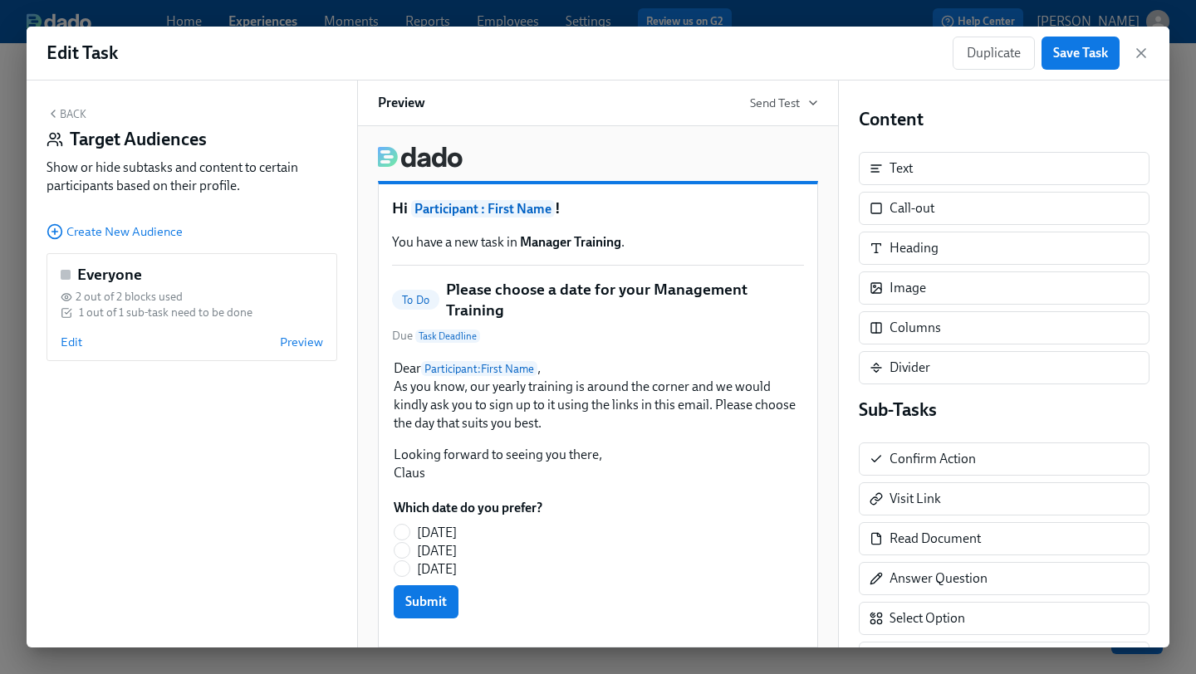
click at [154, 242] on div "Back Target Audiences Show or hide subtasks and content to certain participants…" at bounding box center [192, 364] width 331 height 567
click at [150, 240] on span "Create New Audience" at bounding box center [115, 231] width 136 height 17
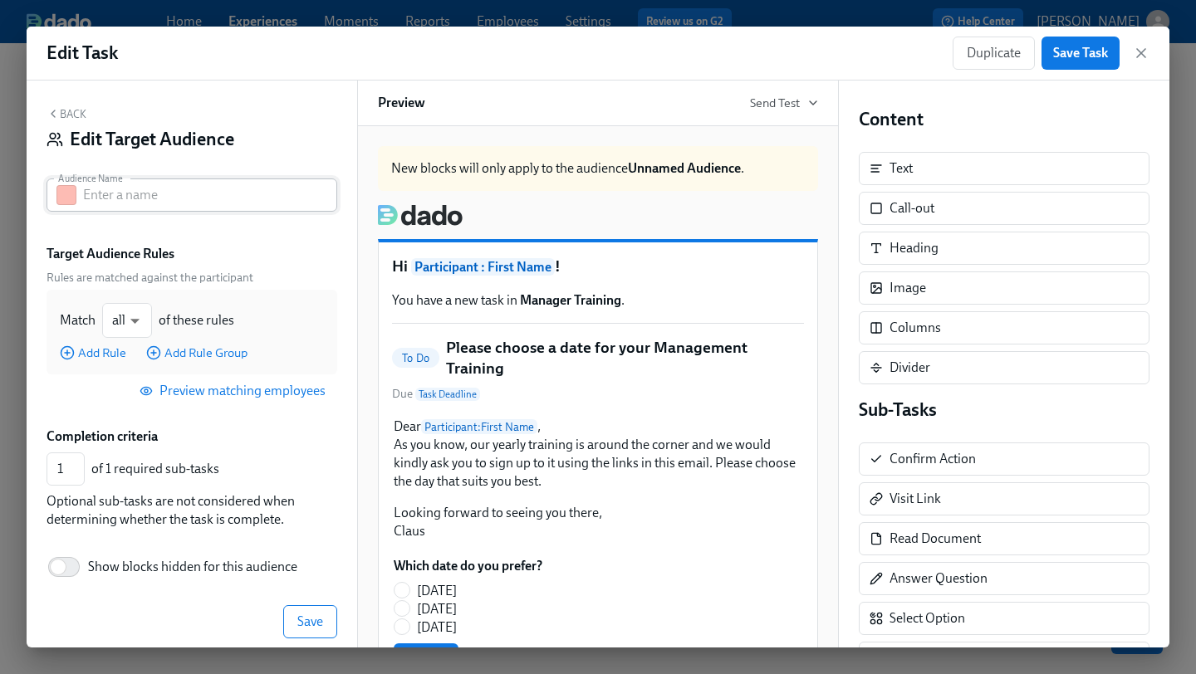
click at [184, 187] on input "text" at bounding box center [210, 195] width 254 height 33
click at [1136, 45] on icon "button" at bounding box center [1141, 53] width 17 height 17
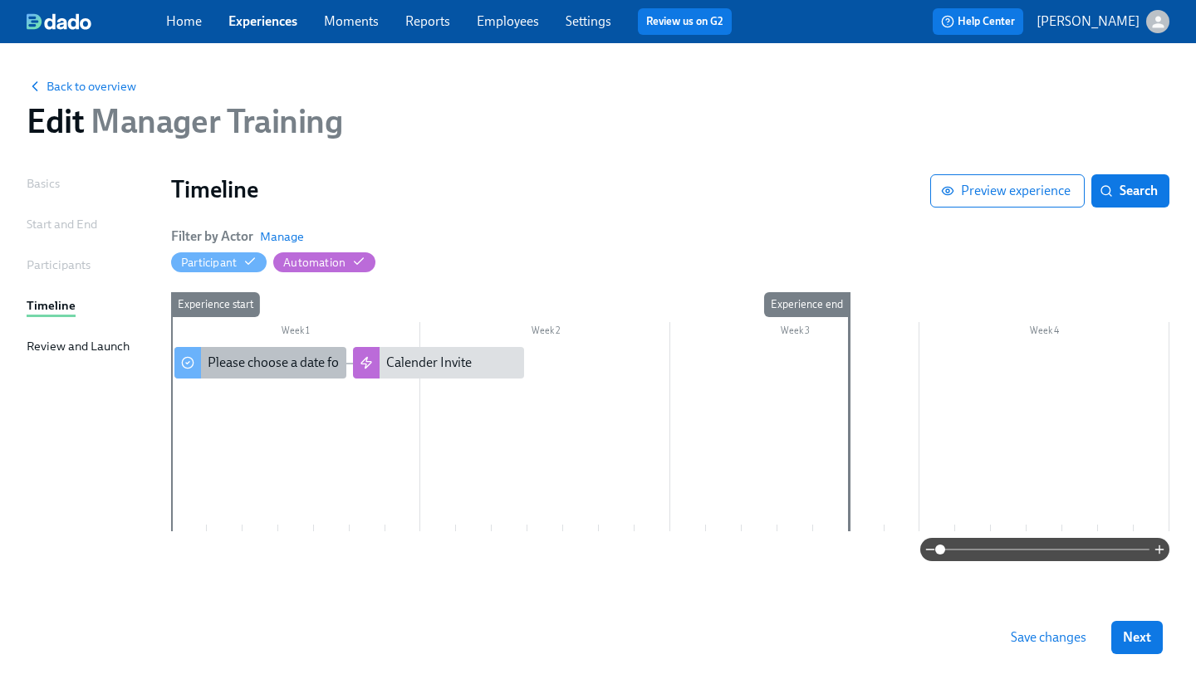
click at [254, 354] on div "Please choose a date for your Management Training" at bounding box center [354, 363] width 293 height 18
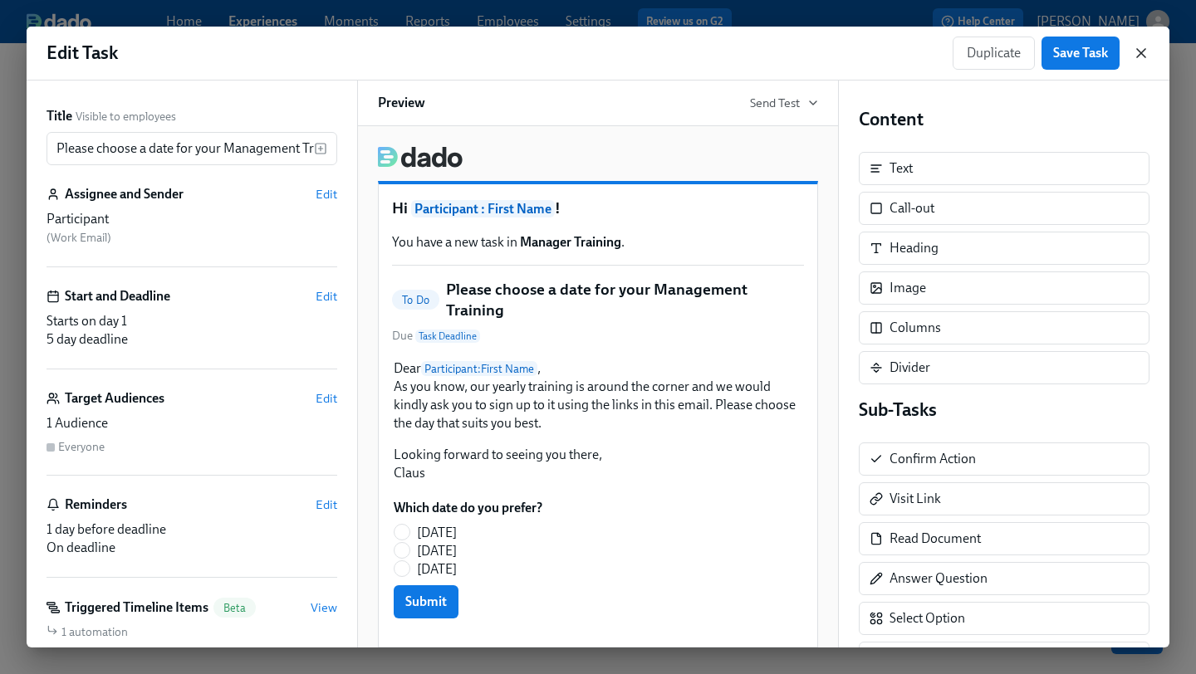
click at [1144, 51] on icon "button" at bounding box center [1141, 53] width 17 height 17
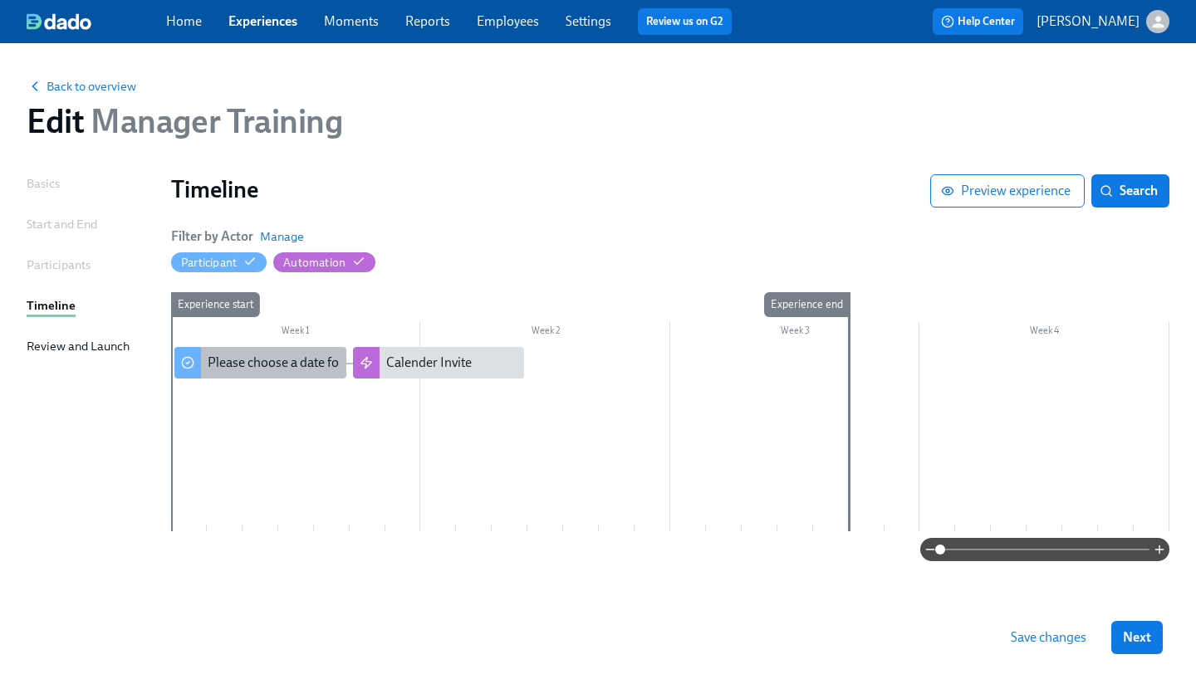
click at [288, 360] on div "Please choose a date for your Management Training" at bounding box center [354, 363] width 293 height 18
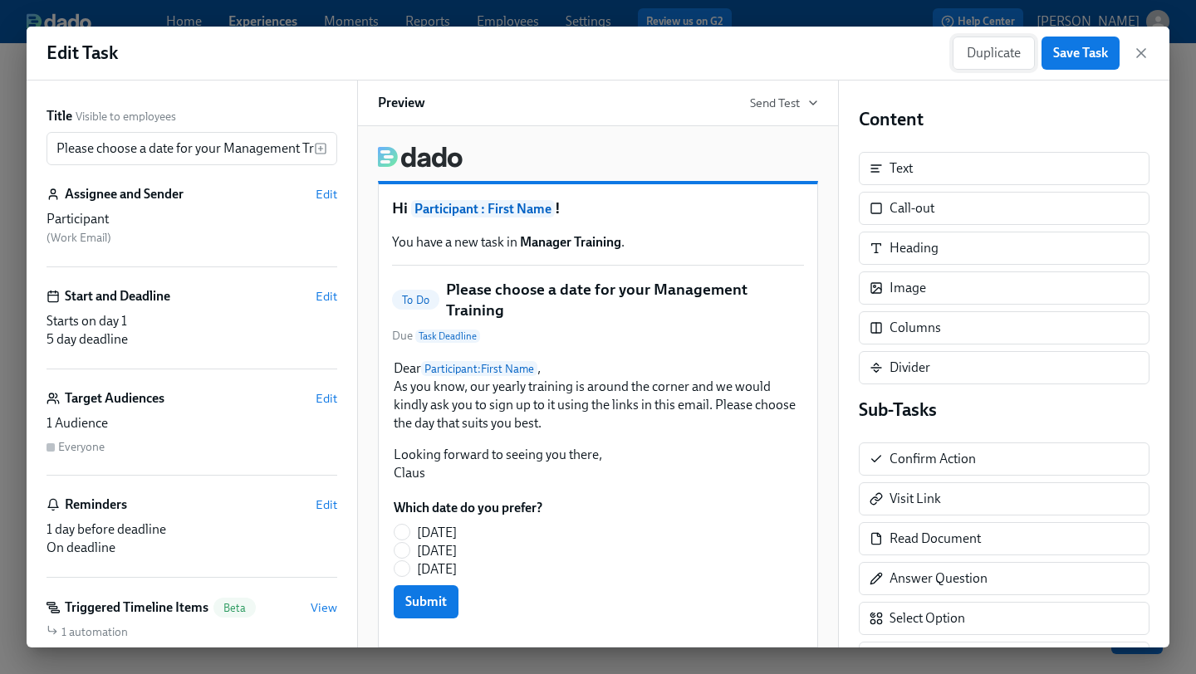
click at [995, 51] on span "Duplicate" at bounding box center [994, 53] width 54 height 17
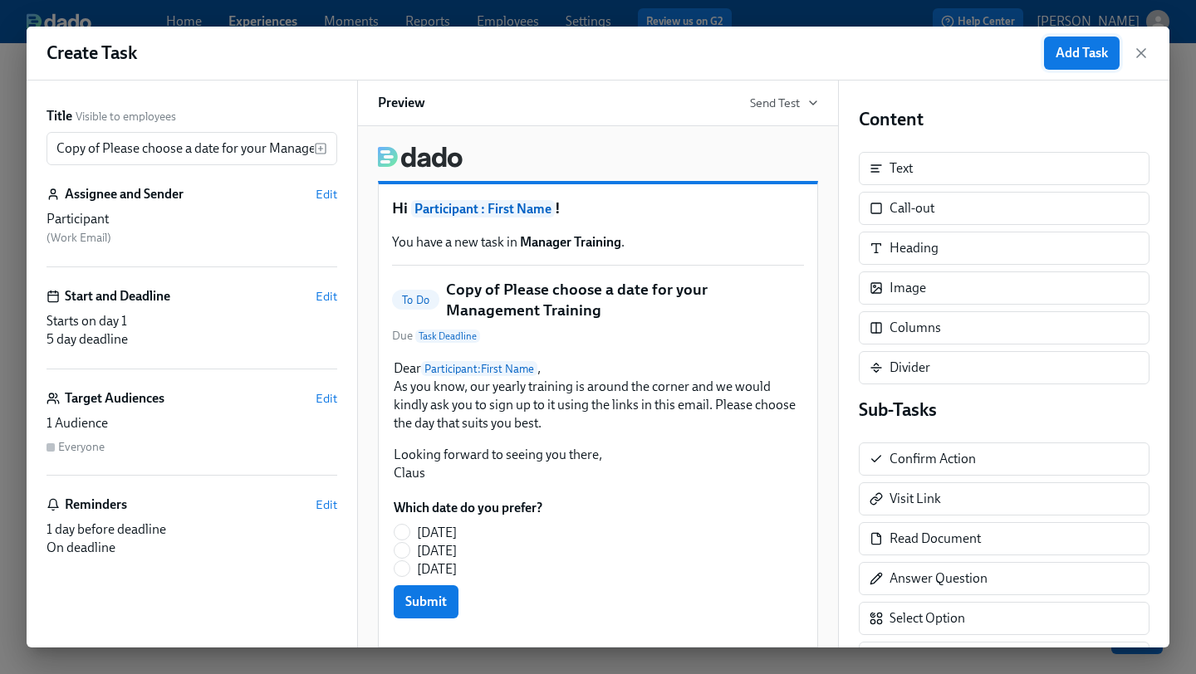
click at [1071, 55] on span "Add Task" at bounding box center [1082, 53] width 52 height 17
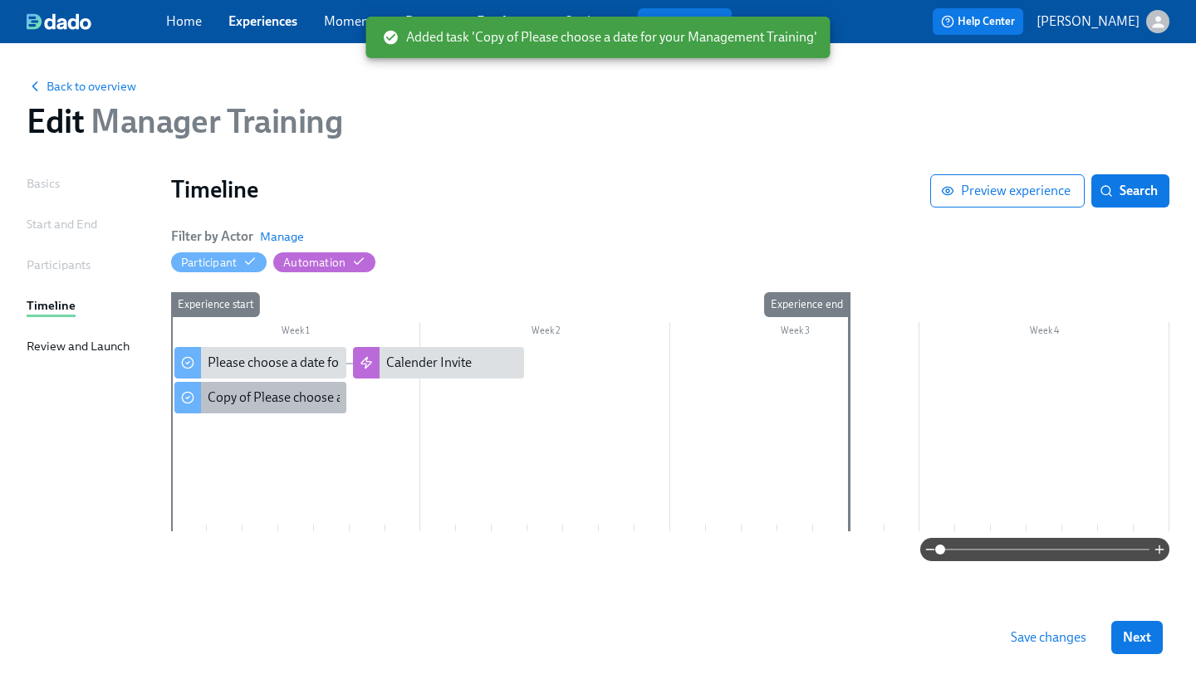
click at [277, 401] on div "Copy of Please choose a date for your Management Training" at bounding box center [377, 398] width 339 height 18
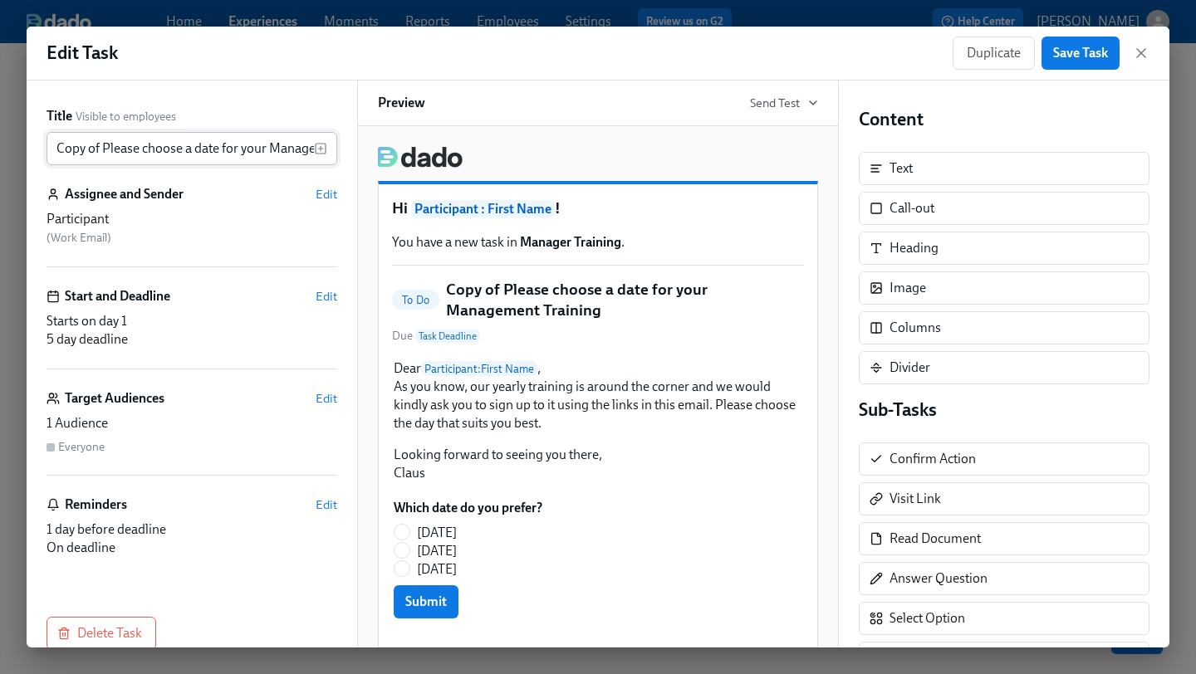
click at [104, 152] on input "Copy of Please choose a date for your Management Training" at bounding box center [180, 148] width 267 height 33
paste input "Participant: First Name's birthday is coming up on Participant: Next Birthday D…"
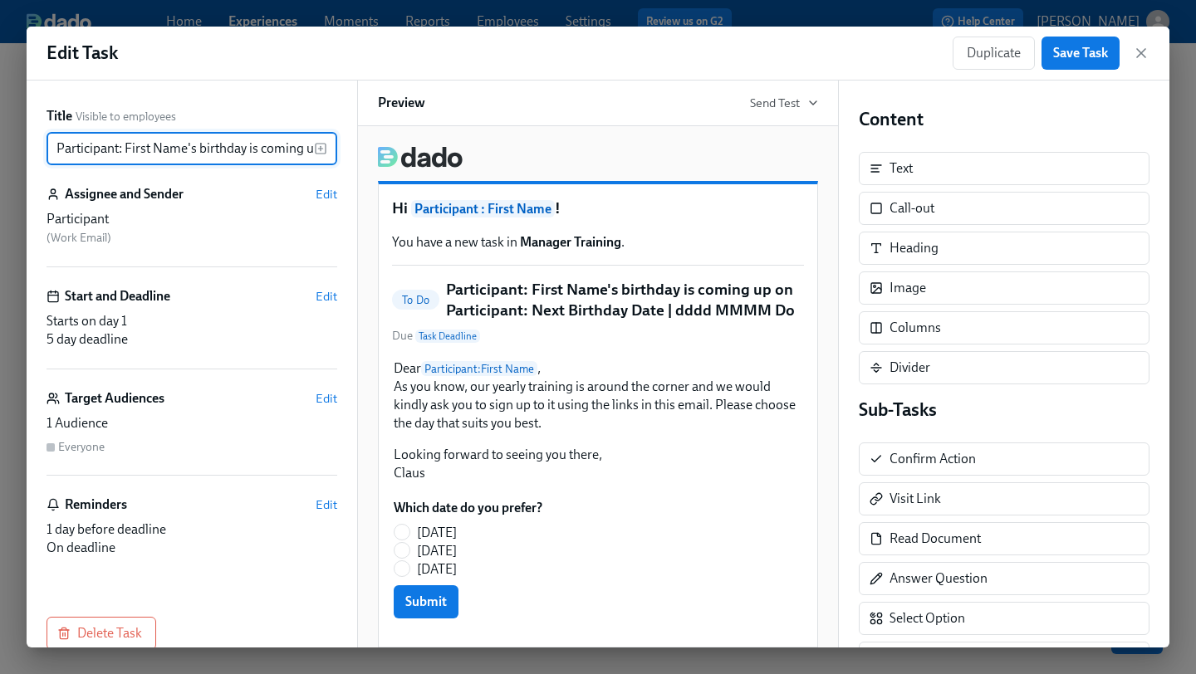
click at [291, 152] on input "Participant: First Name's birthday is coming up on Participant: Next Birthday D…" at bounding box center [180, 148] width 267 height 33
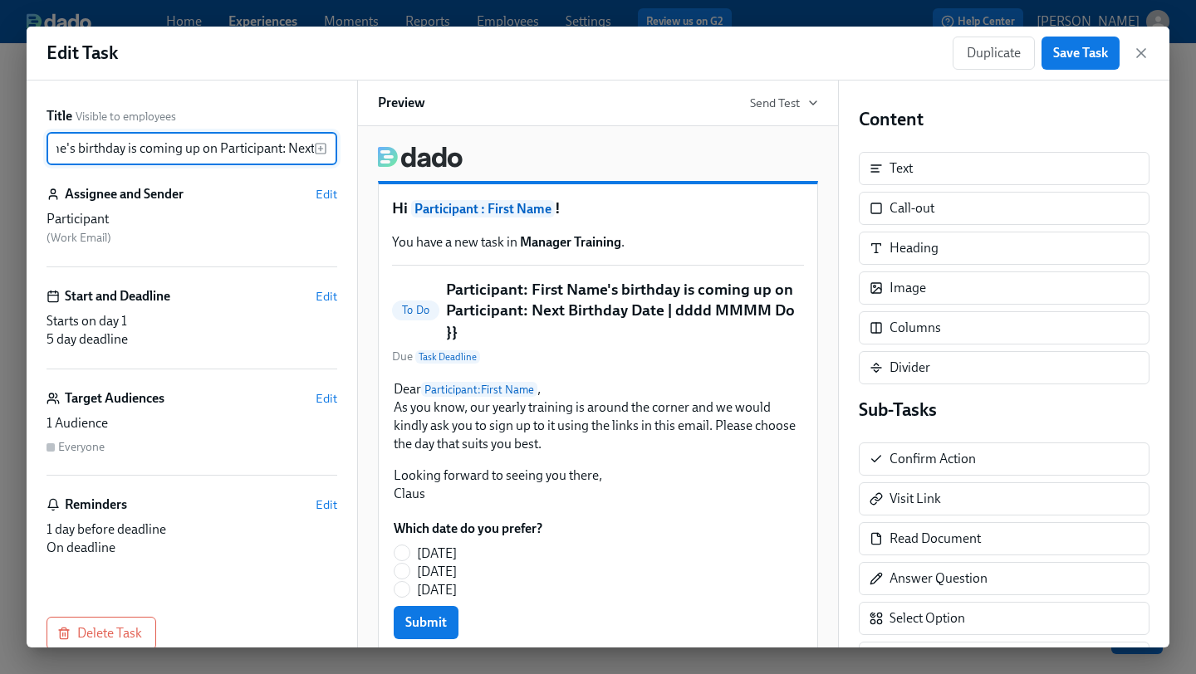
scroll to position [0, 320]
drag, startPoint x: 159, startPoint y: 154, endPoint x: 339, endPoint y: 154, distance: 180.2
click at [339, 154] on div "Title Visible to employees Participant: First Name's birthday is coming up on P…" at bounding box center [192, 364] width 331 height 567
click at [236, 145] on input "Participant: First Name's birthday is coming up on Participant: Next Birthday D…" at bounding box center [180, 148] width 267 height 33
click at [306, 152] on input "Participant: First Name's birthday is coming up on Participant: Next Birthday D…" at bounding box center [180, 148] width 267 height 33
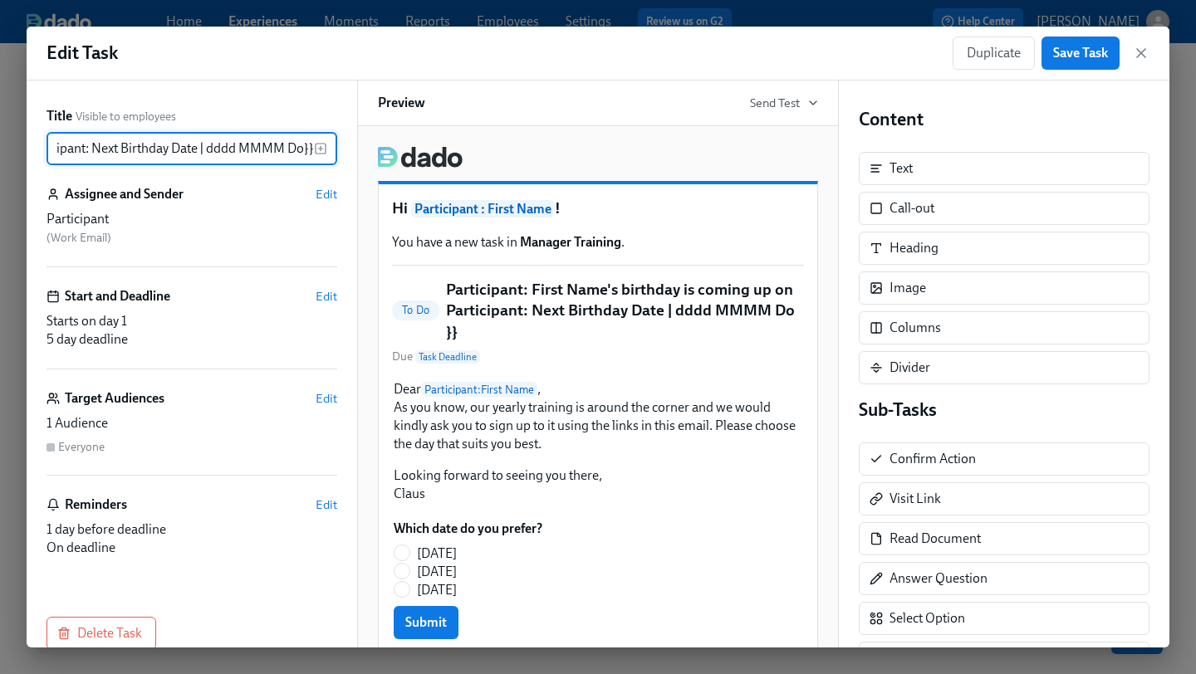
scroll to position [0, 317]
drag, startPoint x: 198, startPoint y: 145, endPoint x: 431, endPoint y: 184, distance: 235.8
click at [431, 184] on div "Title Visible to employees Participant: First Name's birthday is coming up on P…" at bounding box center [598, 364] width 1143 height 567
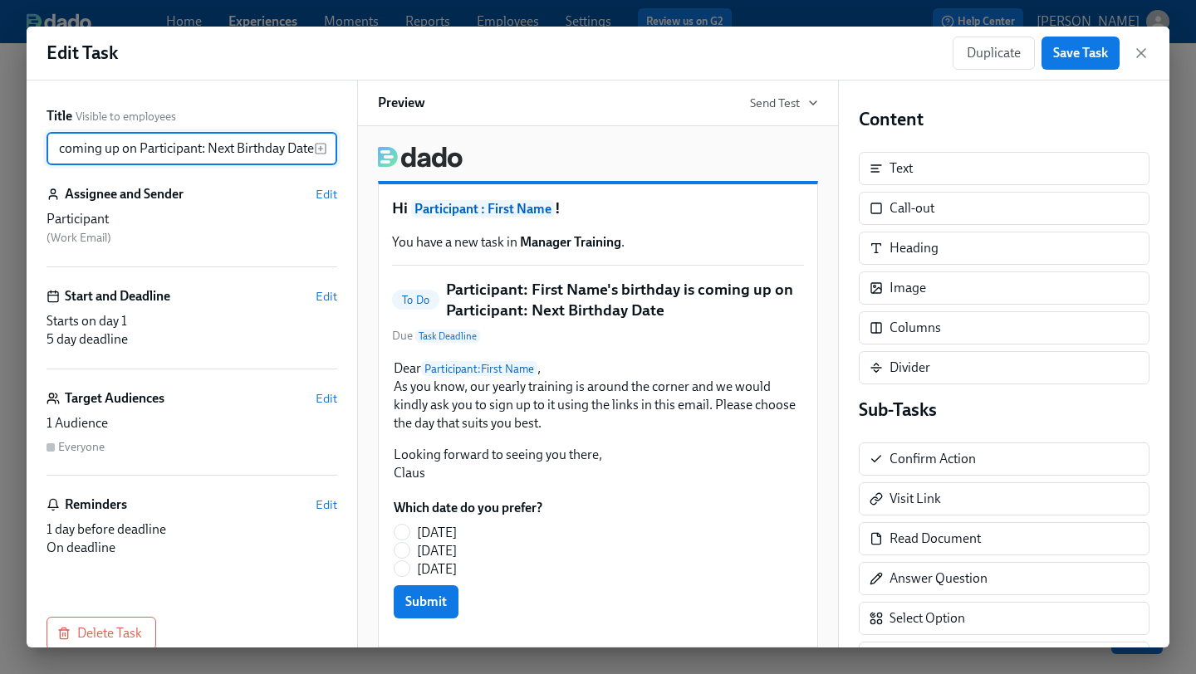
drag, startPoint x: 207, startPoint y: 149, endPoint x: 378, endPoint y: 156, distance: 171.2
click at [378, 156] on div "Title Visible to employees Participant: First Name's birthday is coming up on P…" at bounding box center [598, 364] width 1143 height 567
drag, startPoint x: 244, startPoint y: 152, endPoint x: 387, endPoint y: 157, distance: 142.9
click at [387, 157] on div "Title Visible to employees Participant: First Name's birthday is coming up on P…" at bounding box center [598, 364] width 1143 height 567
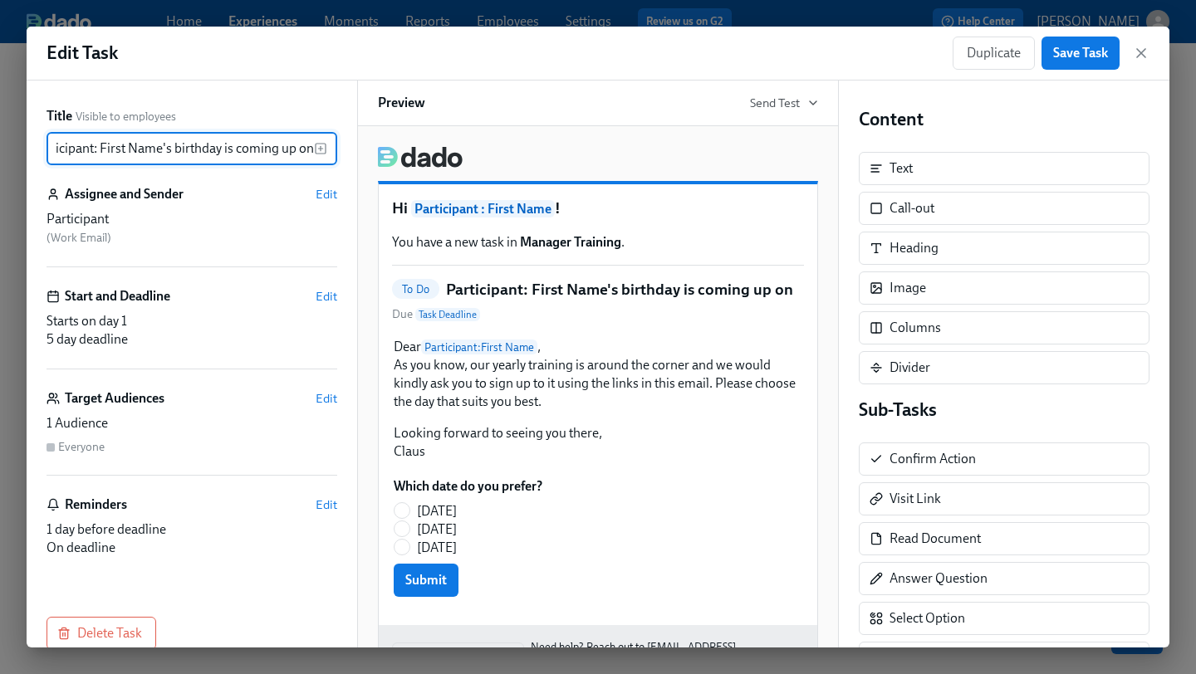
scroll to position [0, 26]
click at [322, 154] on icon "button" at bounding box center [320, 148] width 13 height 13
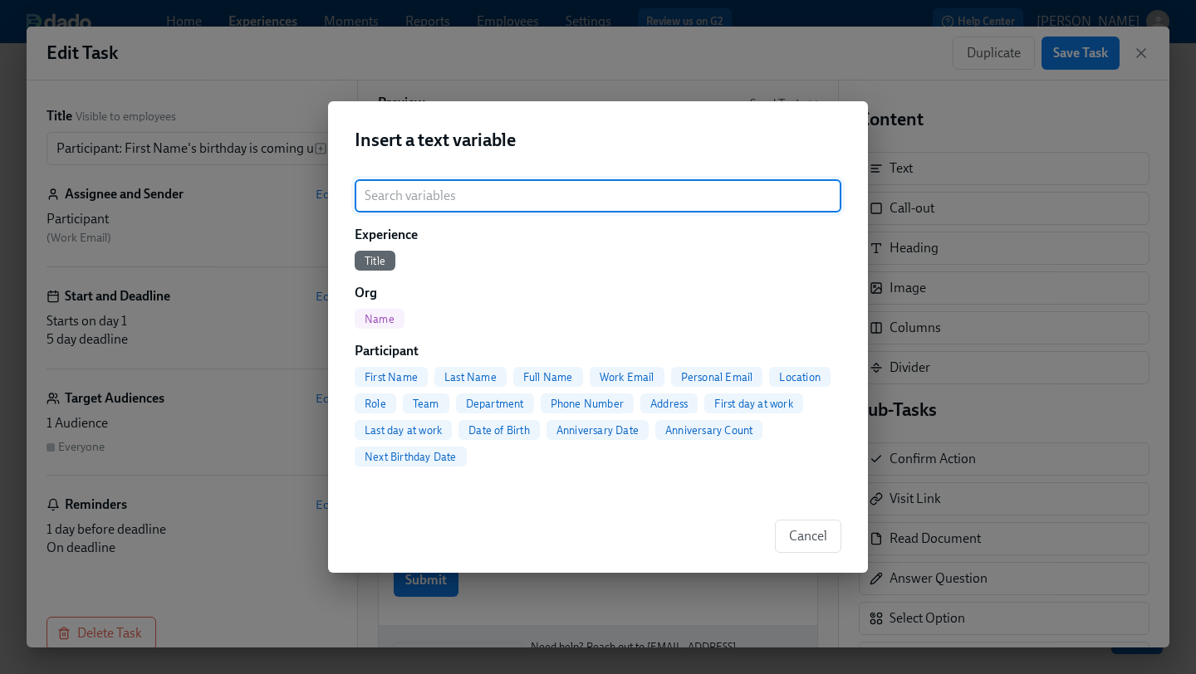
click at [615, 431] on span "Anniversary Date" at bounding box center [597, 430] width 102 height 12
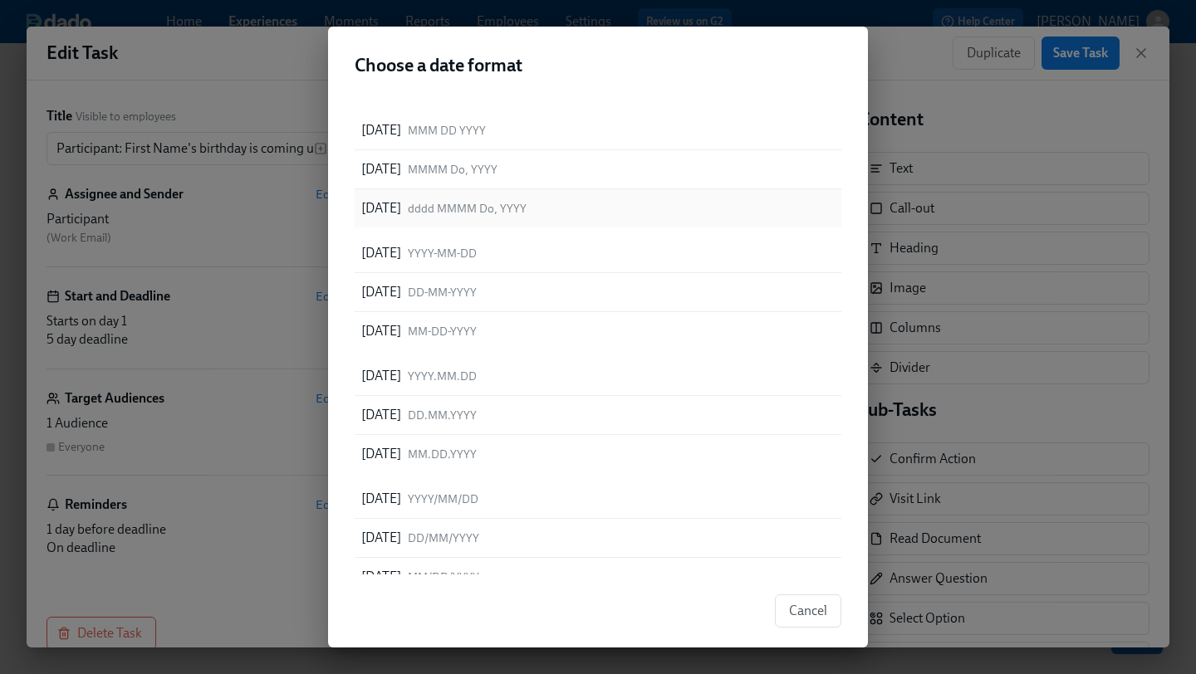
click at [527, 207] on span "dddd MMMM Do, YYYY" at bounding box center [467, 209] width 119 height 16
type input "Participant: First Name's birthday is coming up on {{ participant.calculatedFie…"
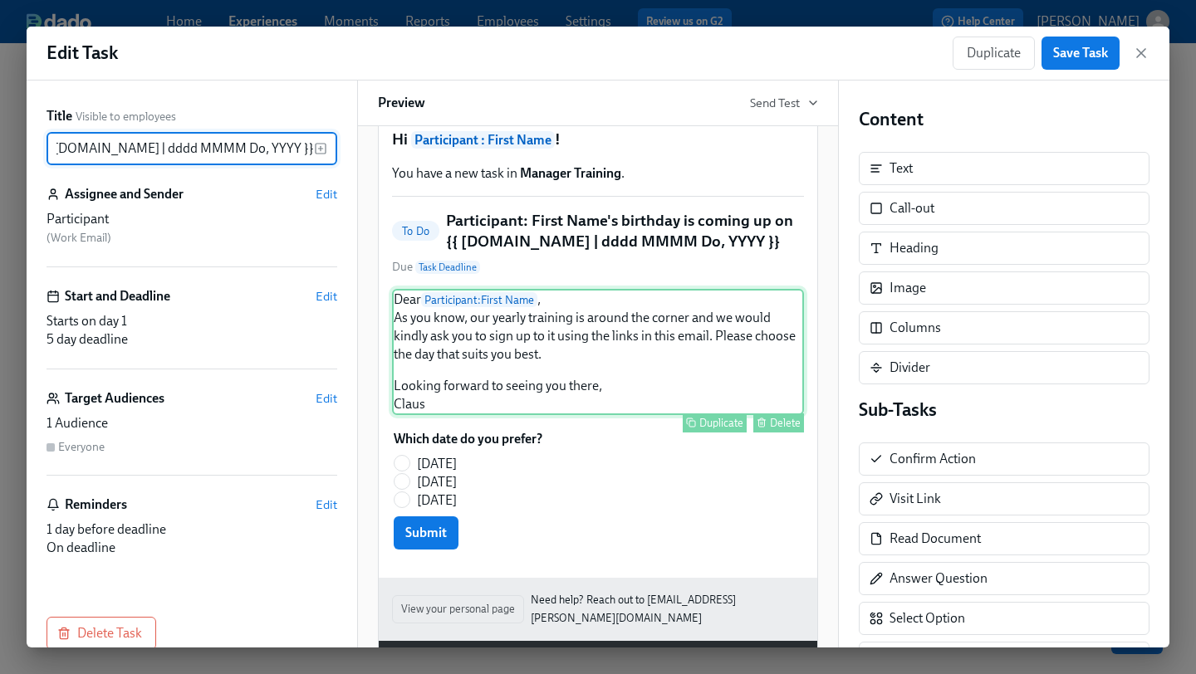
scroll to position [71, 0]
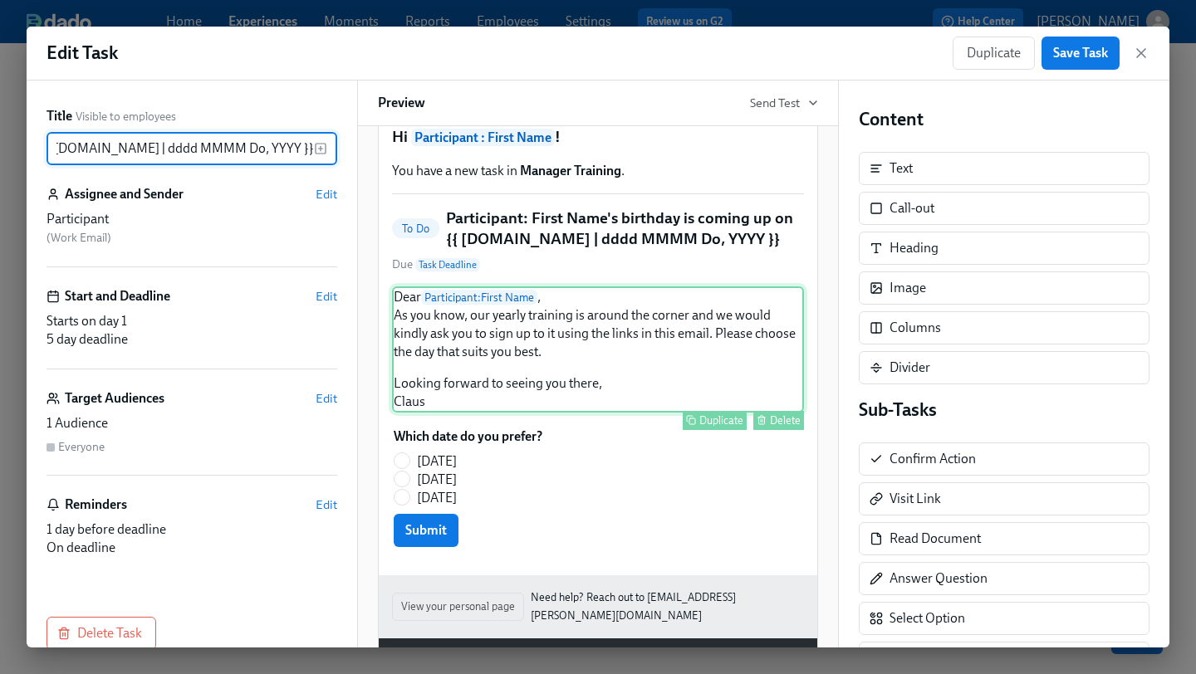
click at [546, 388] on div "Dear Participant : First Name , As you know, our yearly training is around the …" at bounding box center [598, 350] width 412 height 126
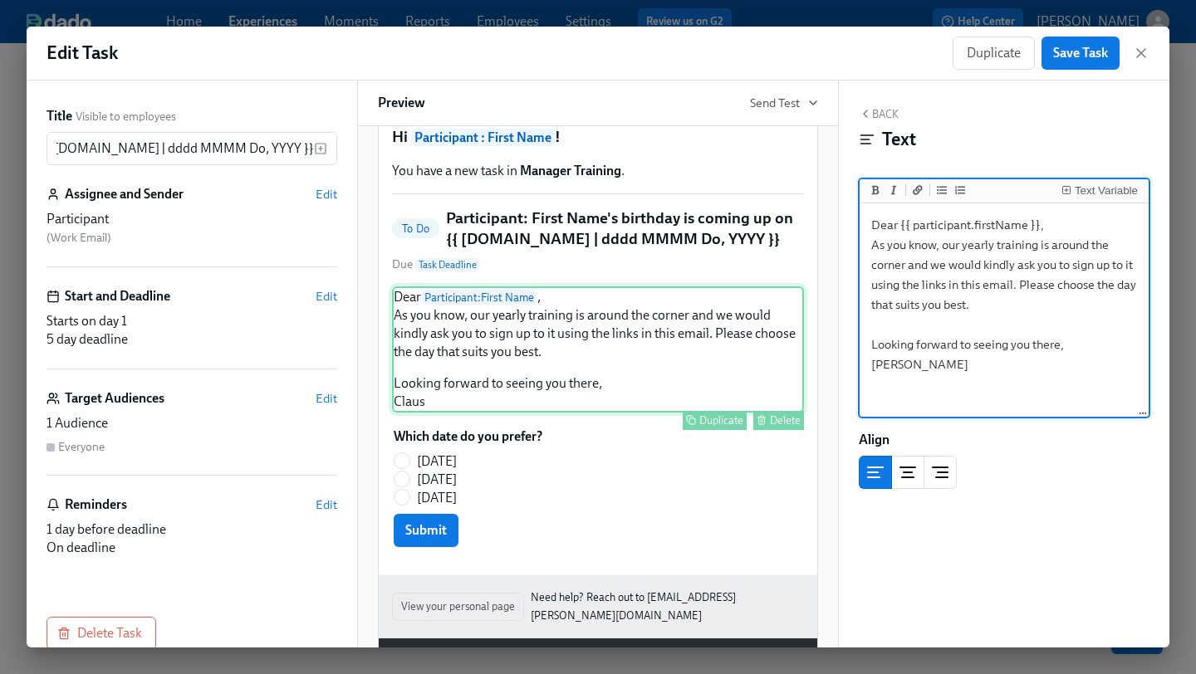
scroll to position [0, 0]
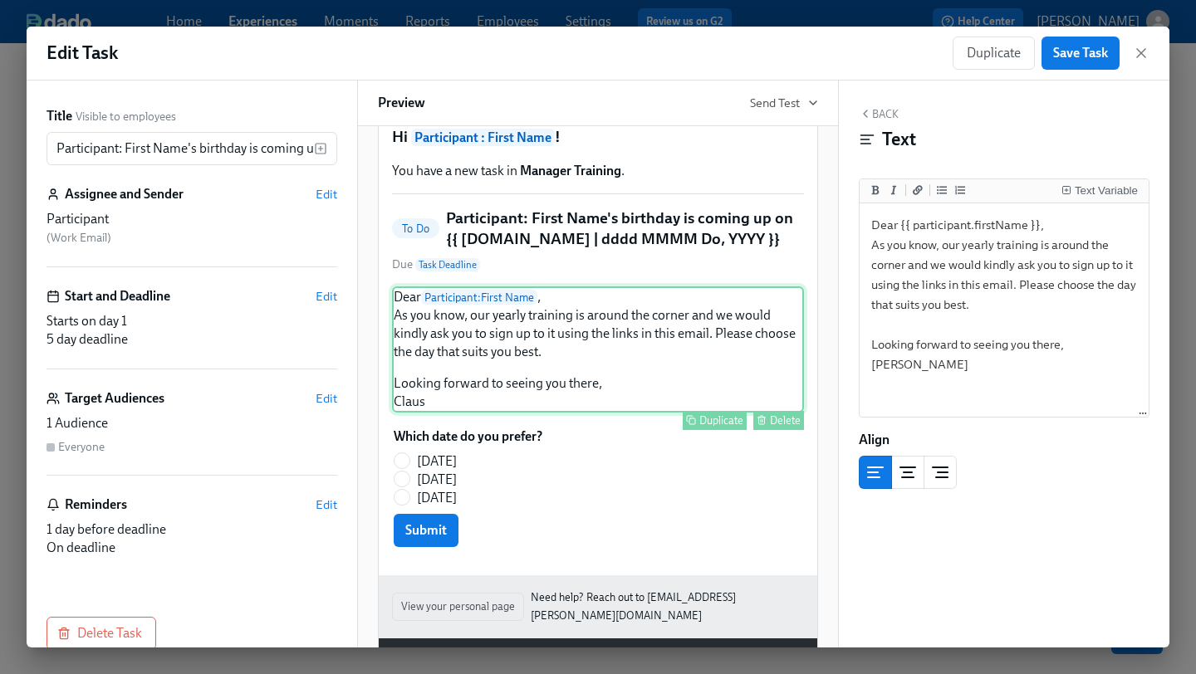
click at [769, 430] on button "Delete" at bounding box center [778, 420] width 51 height 19
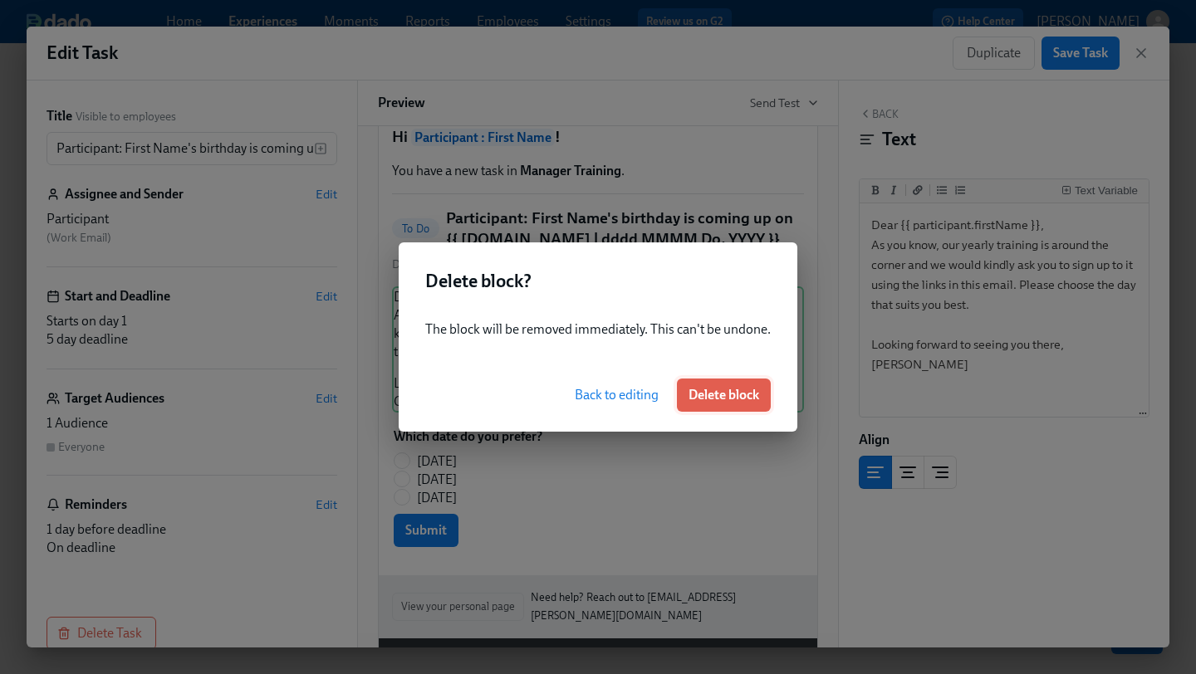
click at [724, 398] on span "Delete block" at bounding box center [723, 395] width 71 height 17
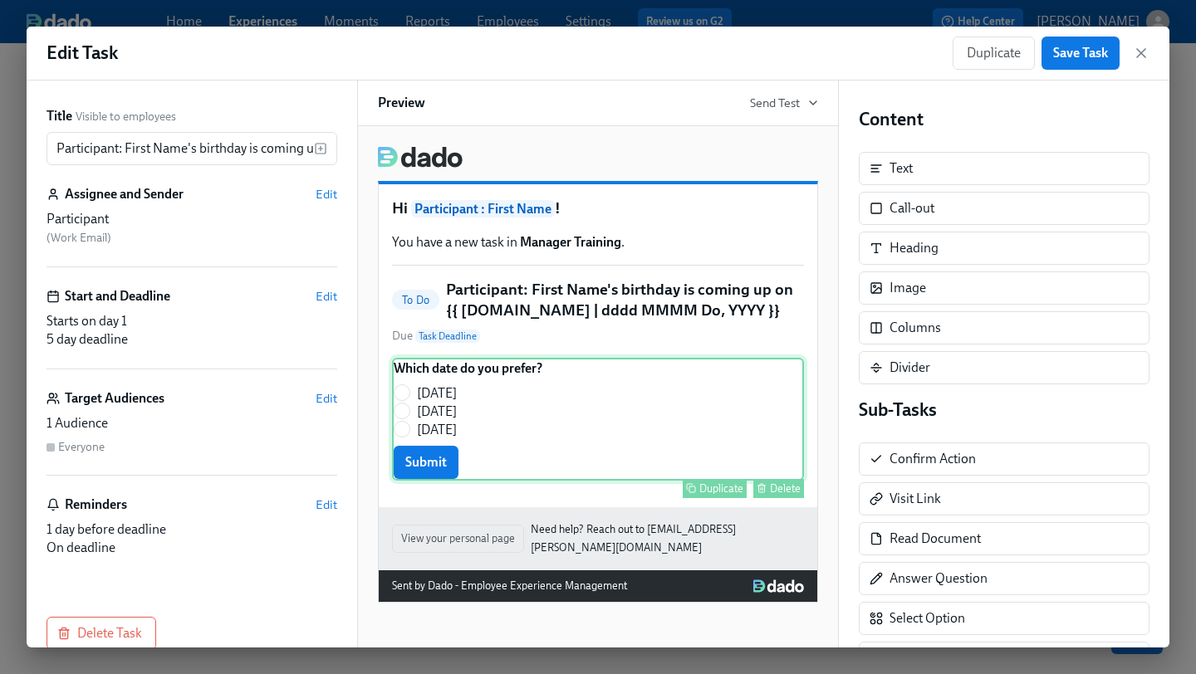
click at [739, 454] on div "Which date do you prefer? Monday, August 4 Tuesday August 5 Wednesday, August 6…" at bounding box center [598, 419] width 412 height 123
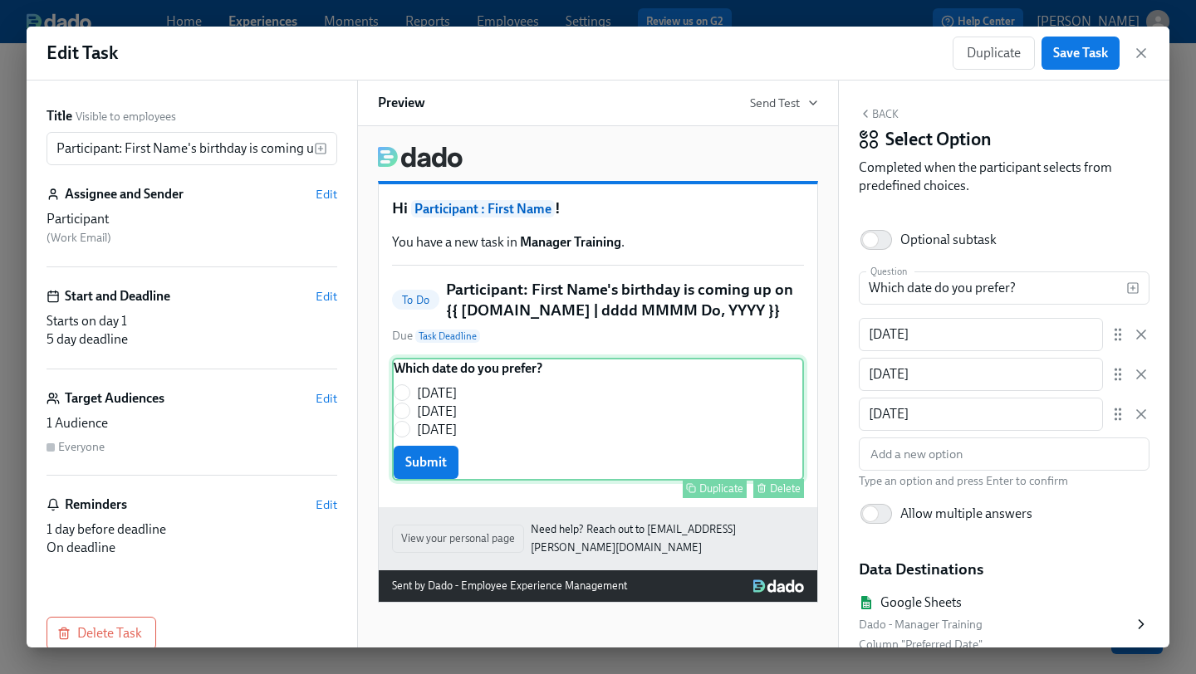
click at [783, 495] on div "Delete" at bounding box center [785, 489] width 31 height 12
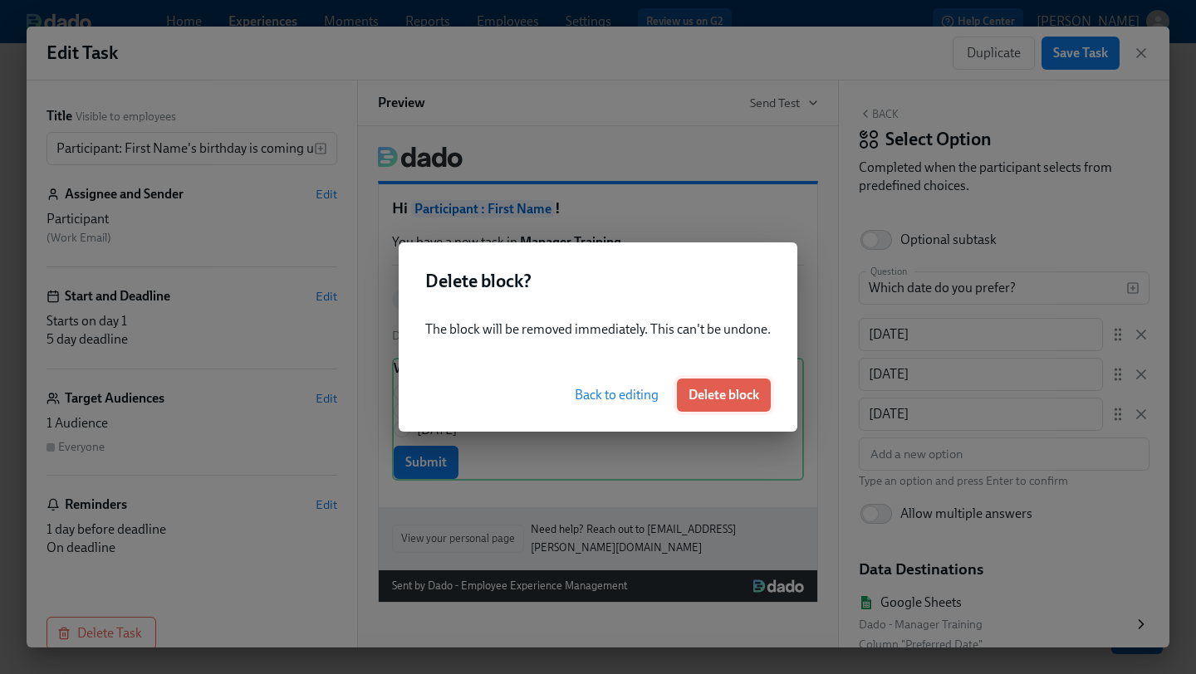
click at [735, 402] on span "Delete block" at bounding box center [723, 395] width 71 height 17
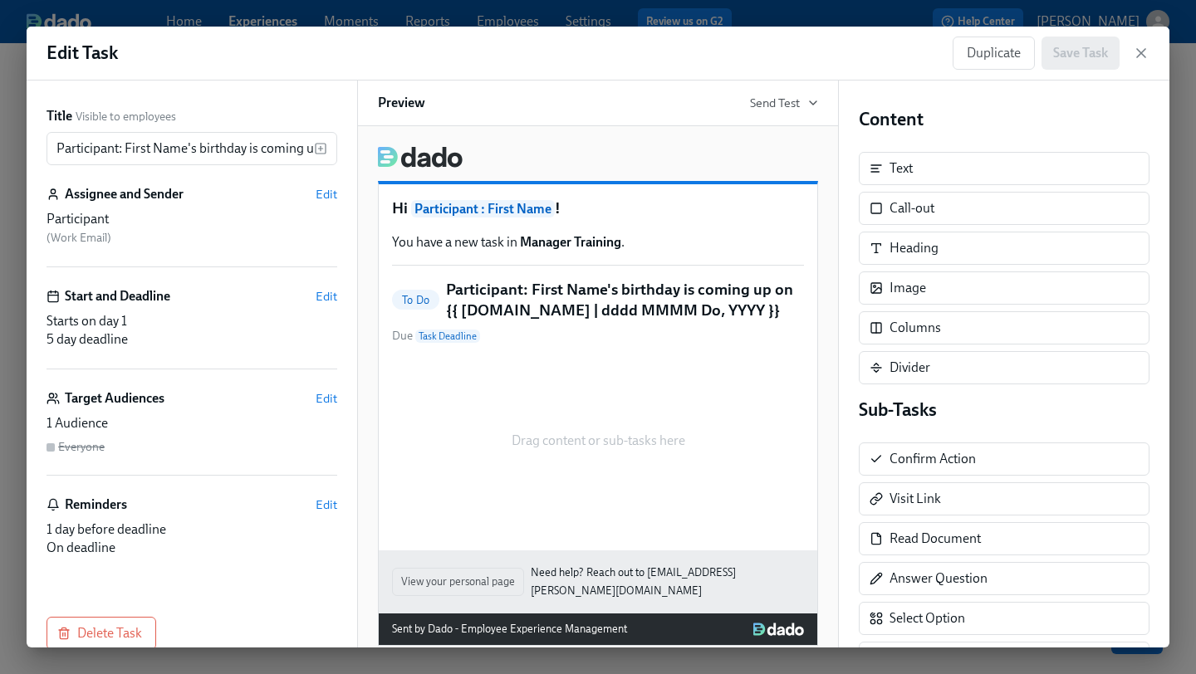
click at [646, 448] on div "Drag content or sub-tasks here" at bounding box center [598, 441] width 412 height 166
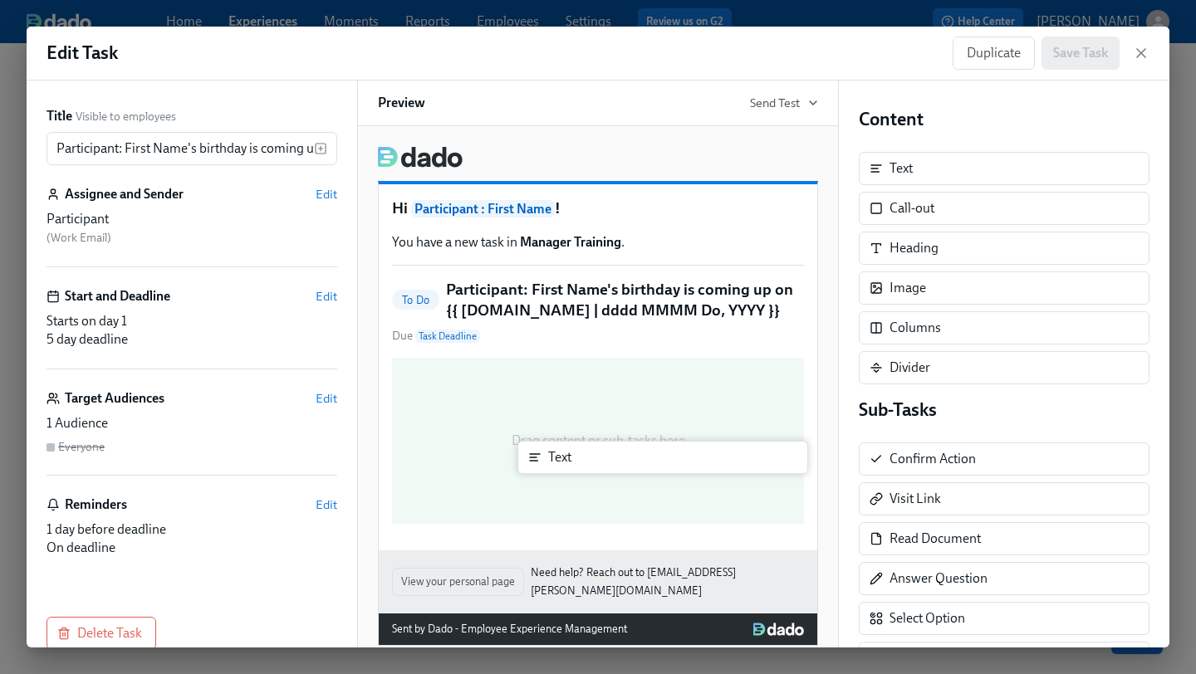
drag, startPoint x: 964, startPoint y: 169, endPoint x: 613, endPoint y: 468, distance: 461.8
click at [613, 468] on div "Title Visible to employees Participant: First Name's birthday is coming up on {…" at bounding box center [598, 364] width 1143 height 567
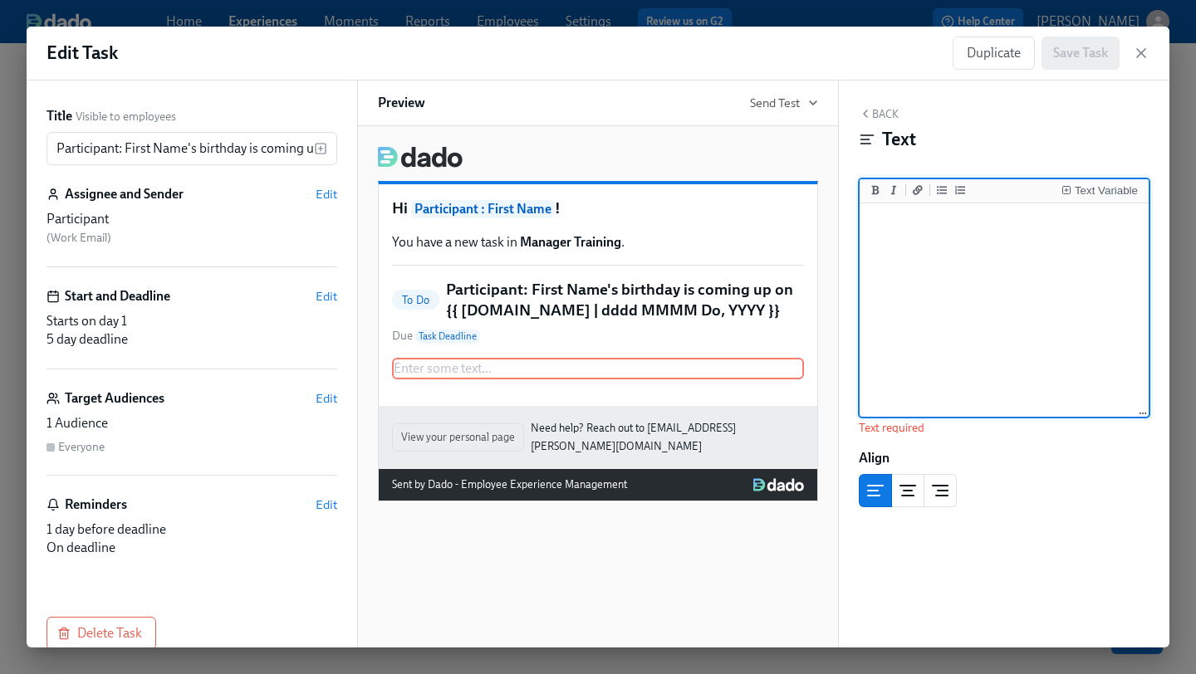
click at [968, 280] on textarea at bounding box center [1004, 311] width 282 height 208
paste textarea "Hi {{ manager.firstName }}, This is a reminder that {{ participant.firstName }}…"
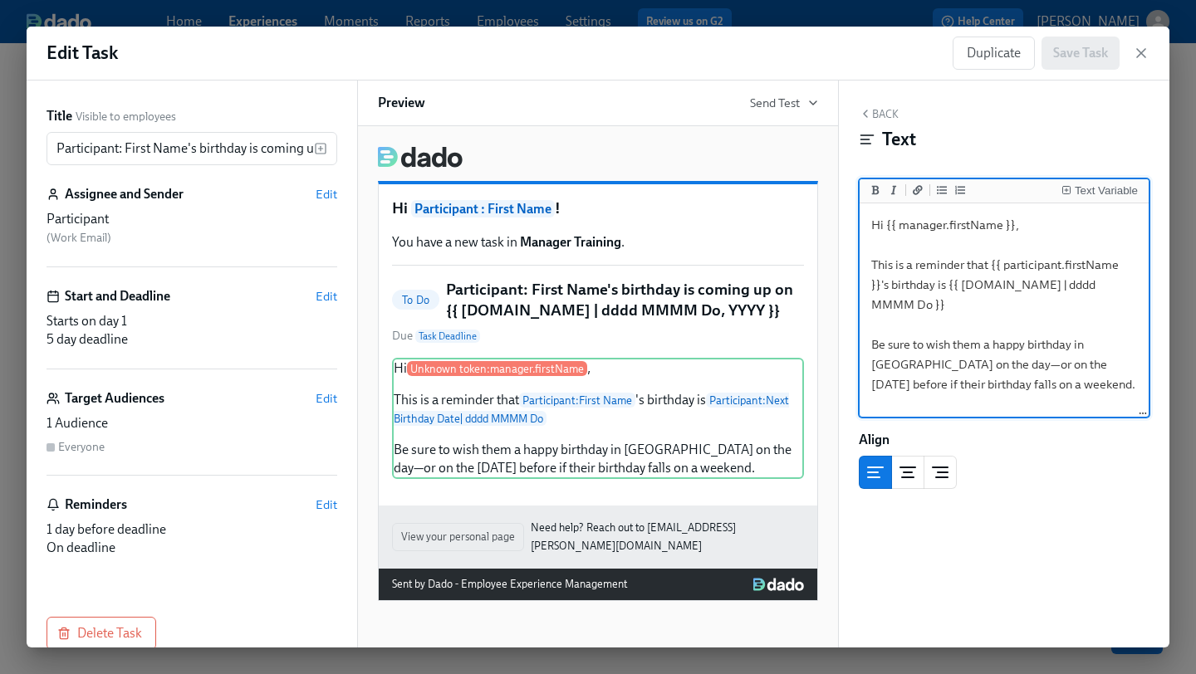
scroll to position [9, 0]
paste textarea "These little acts go a very long way promoting our culture. Thanks in advance! …"
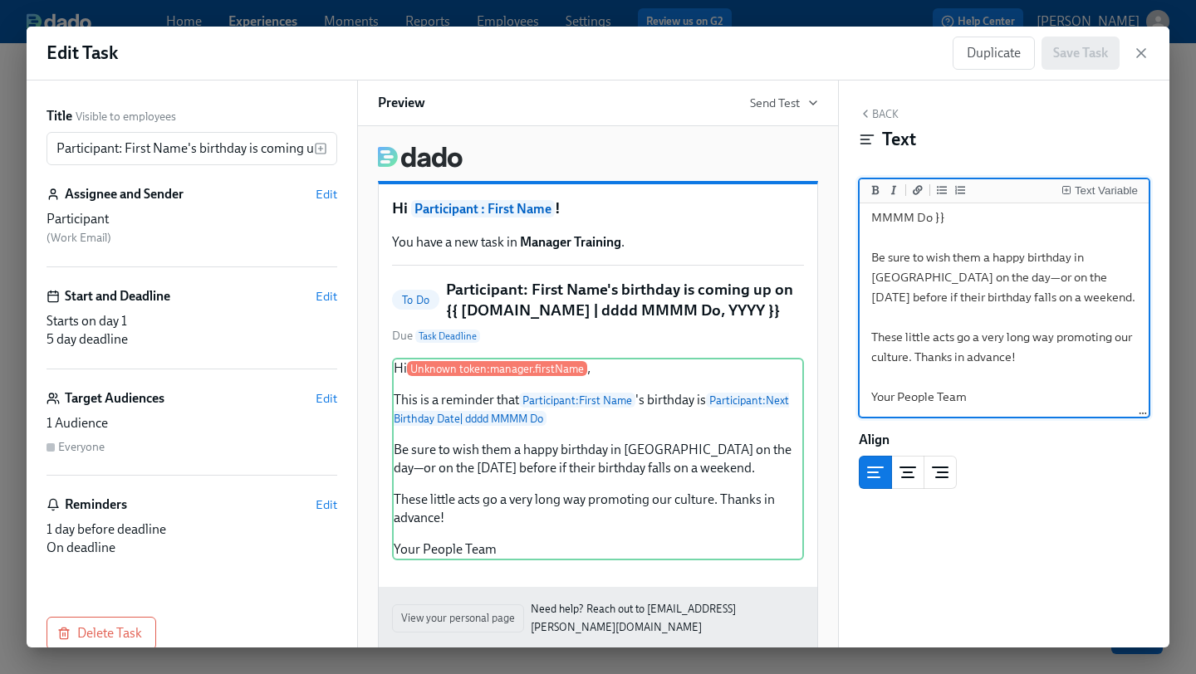
click at [899, 387] on textarea "Hi {{ manager.firstName }}, This is a reminder that {{ participant.firstName }}…" at bounding box center [1004, 268] width 282 height 296
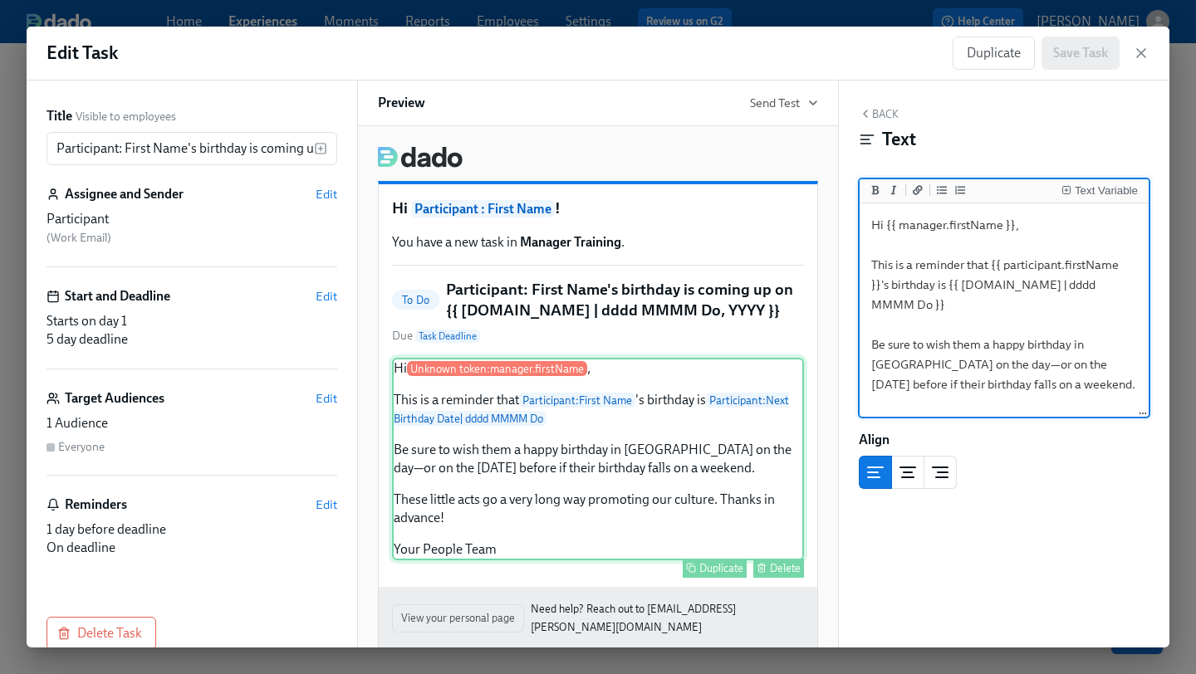
click at [688, 505] on div "Hi Unknown token: manager.firstName , This is a reminder that Participant : Fir…" at bounding box center [598, 459] width 412 height 203
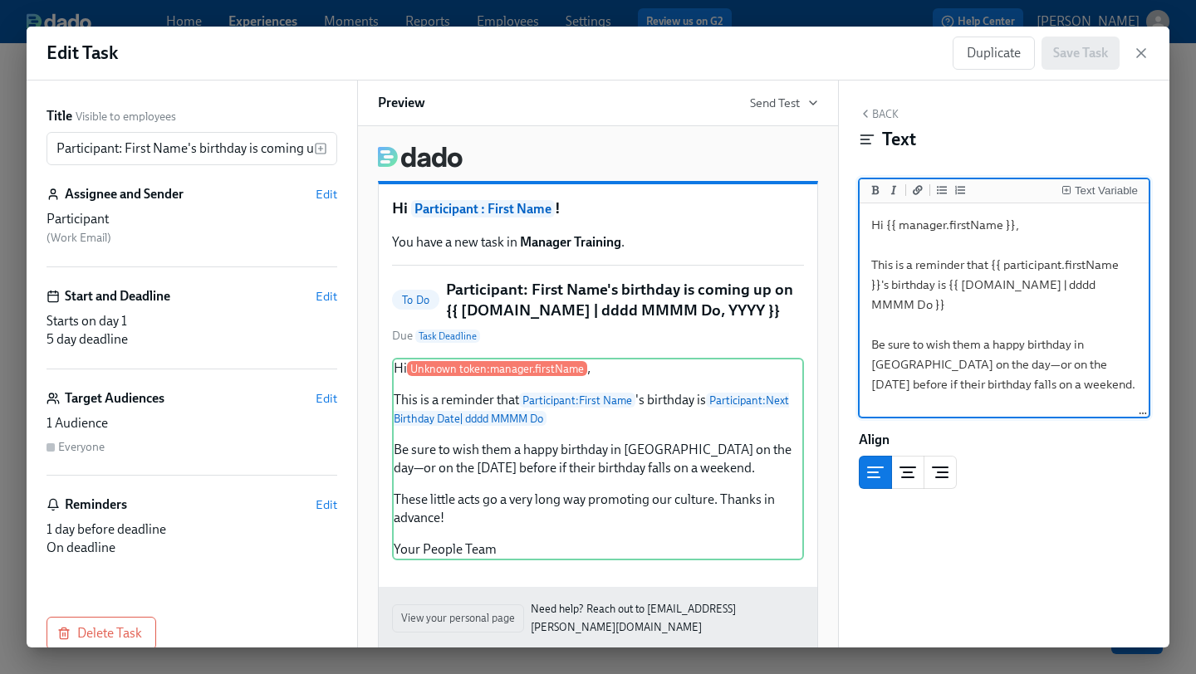
drag, startPoint x: 1024, startPoint y: 224, endPoint x: 884, endPoint y: 228, distance: 140.4
click at [884, 228] on textarea "Hi {{ manager.firstName }}, This is a reminder that {{ participant.firstName }}…" at bounding box center [1004, 355] width 282 height 296
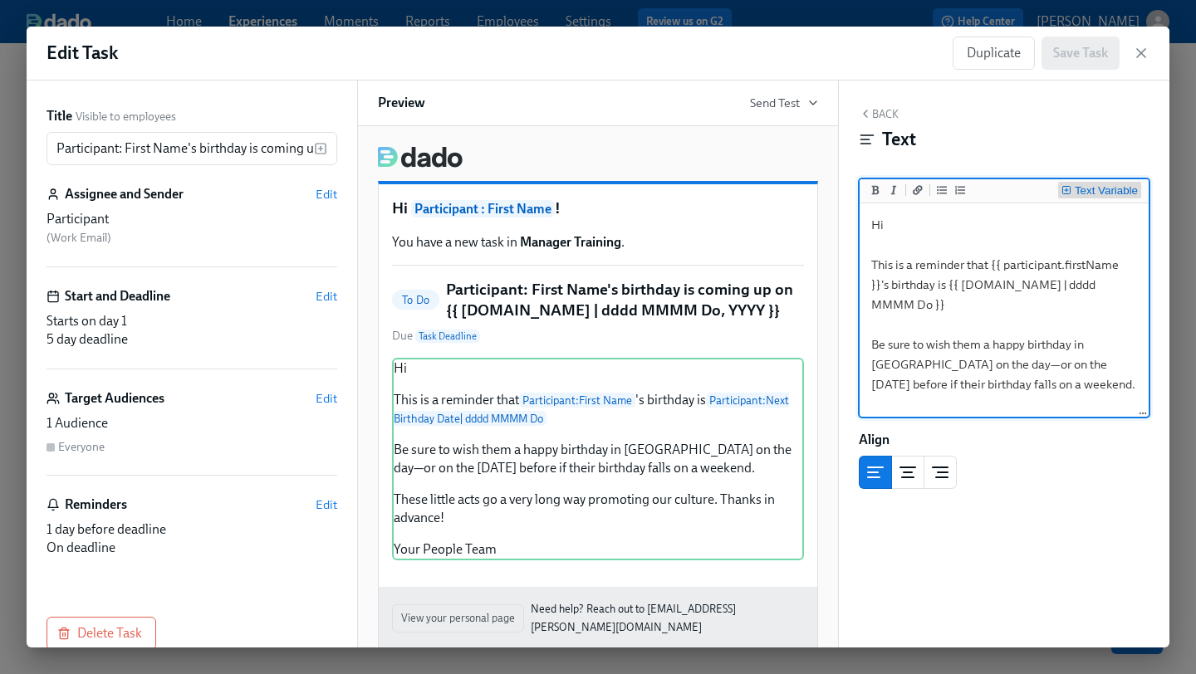
type textarea "Hi This is a reminder that {{ participant.firstName }}'s birthday is {{ partici…"
click at [1088, 185] on button "Text Variable" at bounding box center [1099, 190] width 83 height 17
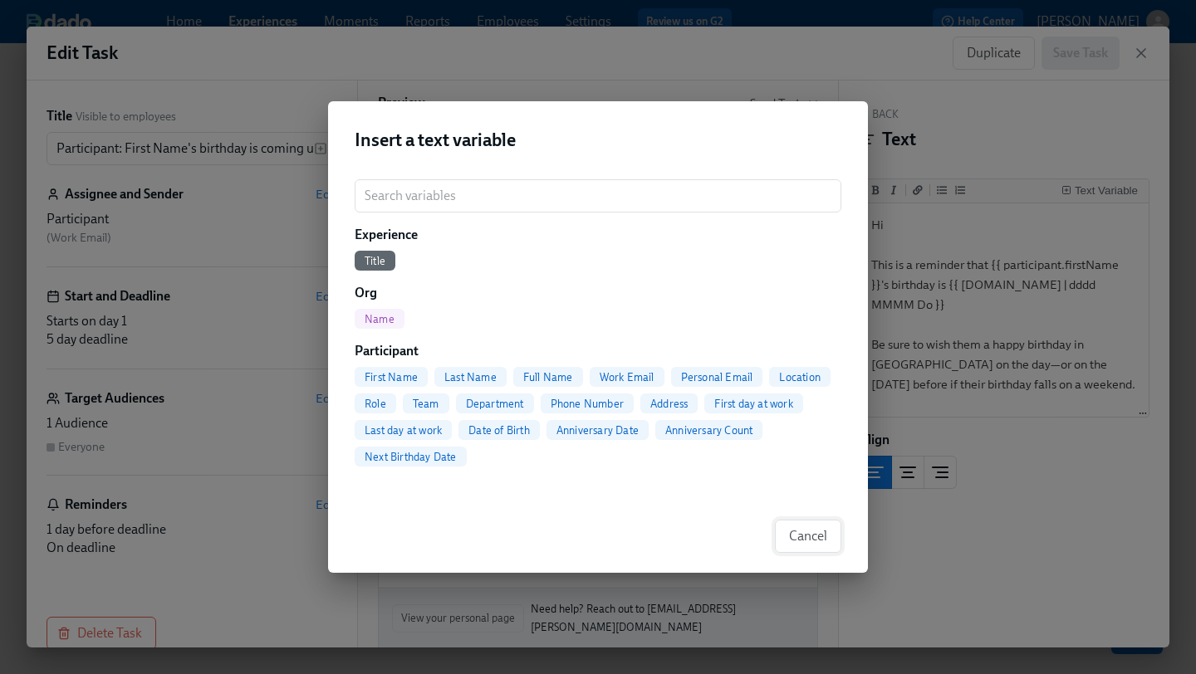
click at [807, 538] on span "Cancel" at bounding box center [808, 536] width 38 height 17
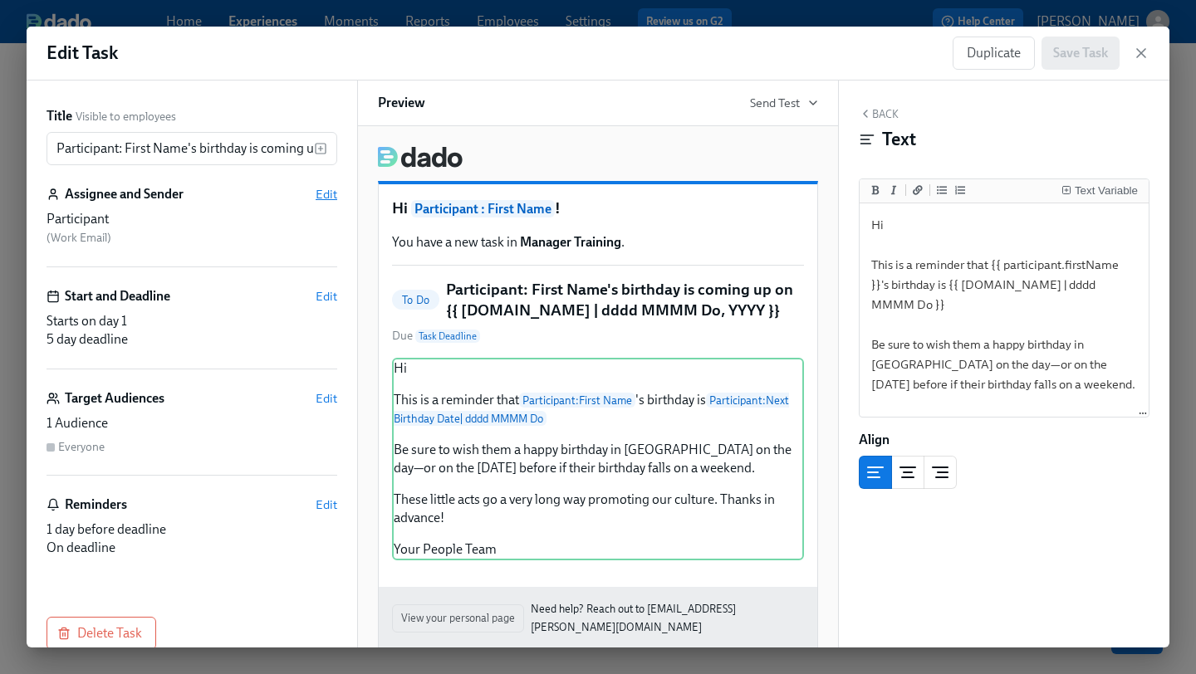
click at [330, 199] on span "Edit" at bounding box center [327, 194] width 22 height 17
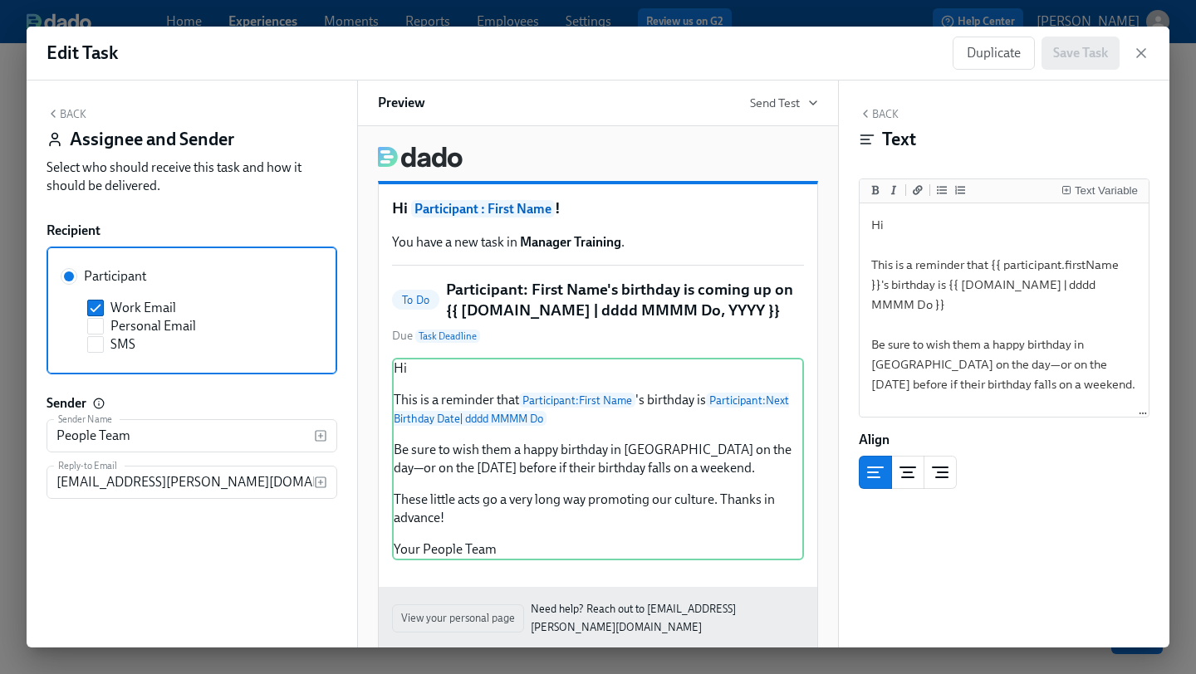
click at [59, 117] on button "Back" at bounding box center [67, 113] width 40 height 13
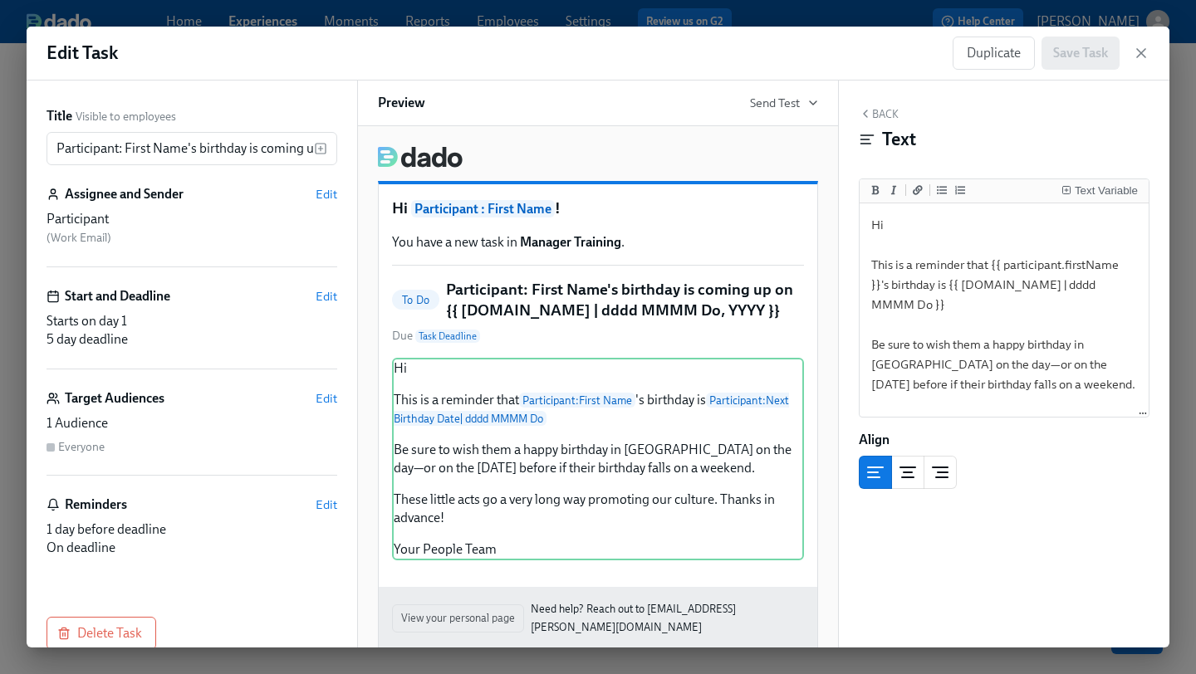
click at [152, 231] on div "Participant ( Work Email )" at bounding box center [192, 228] width 291 height 37
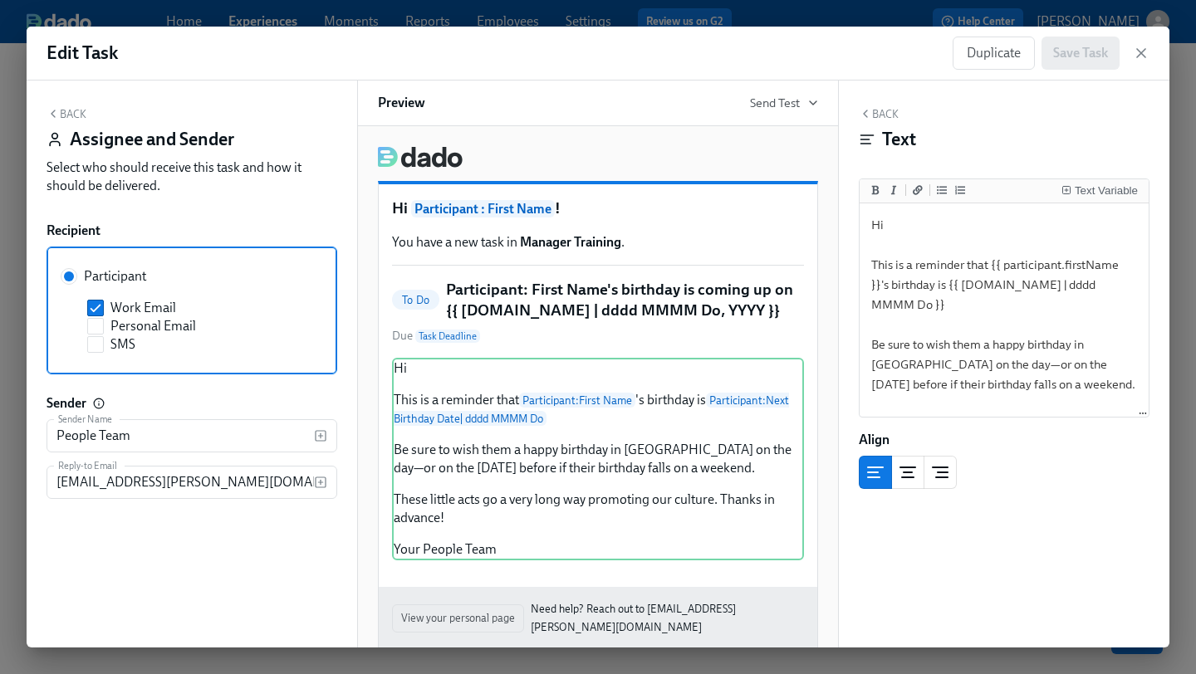
click at [58, 107] on div "Back Assignee and Sender Select who should receive this task and how it should …" at bounding box center [192, 154] width 291 height 95
click at [54, 115] on icon "button" at bounding box center [53, 113] width 13 height 13
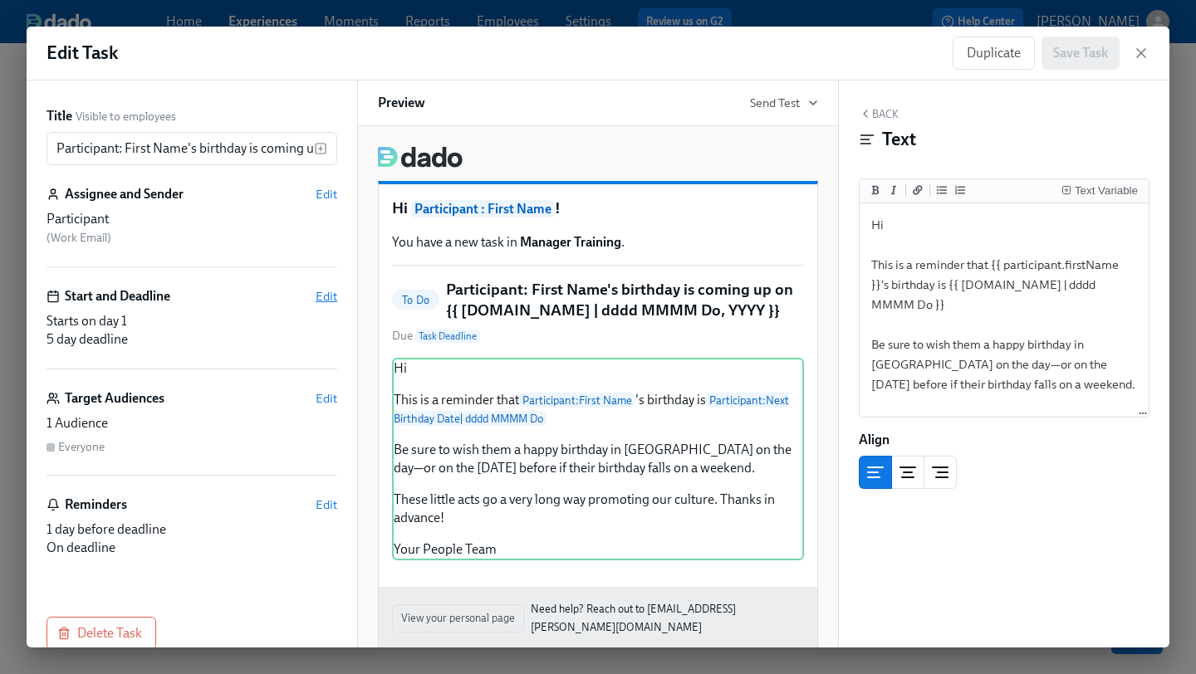
click at [329, 289] on span "Edit" at bounding box center [327, 296] width 22 height 17
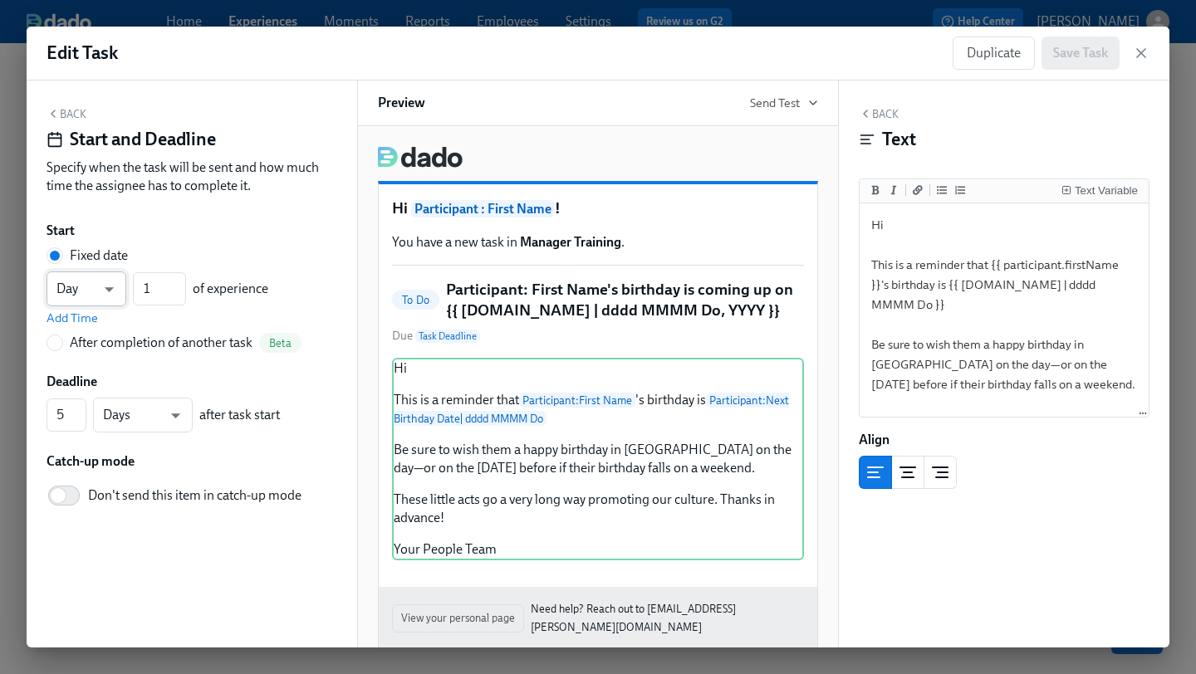
click at [106, 288] on body "Home Experiences Moments Reports Employees Settings Review us on G2 Help Center…" at bounding box center [598, 337] width 1196 height 674
click at [168, 243] on div at bounding box center [598, 337] width 1196 height 674
click at [1148, 56] on icon "button" at bounding box center [1141, 53] width 17 height 17
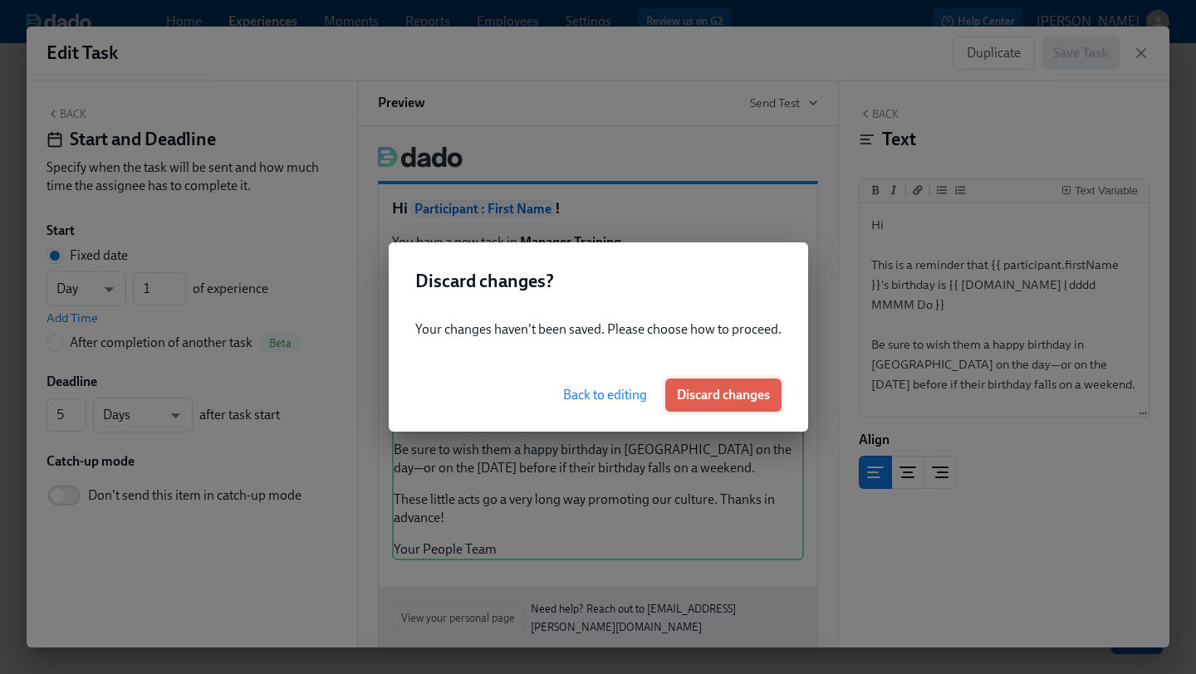
click at [761, 396] on span "Discard changes" at bounding box center [723, 395] width 93 height 17
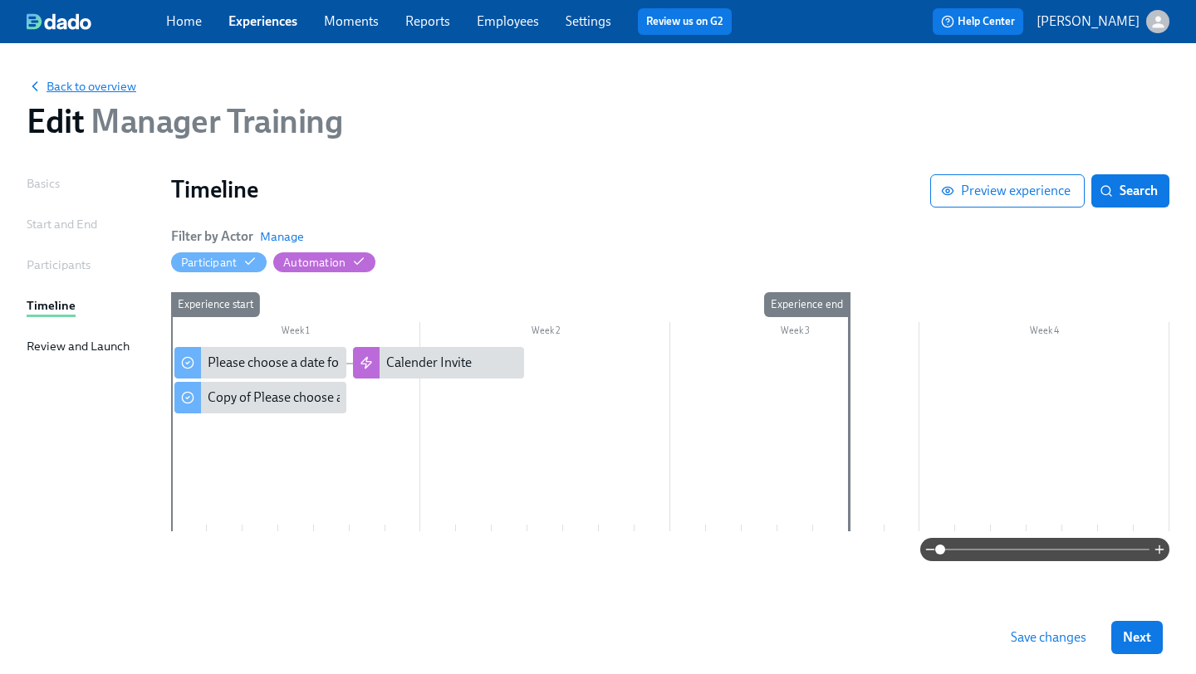
click at [65, 87] on span "Back to overview" at bounding box center [82, 86] width 110 height 17
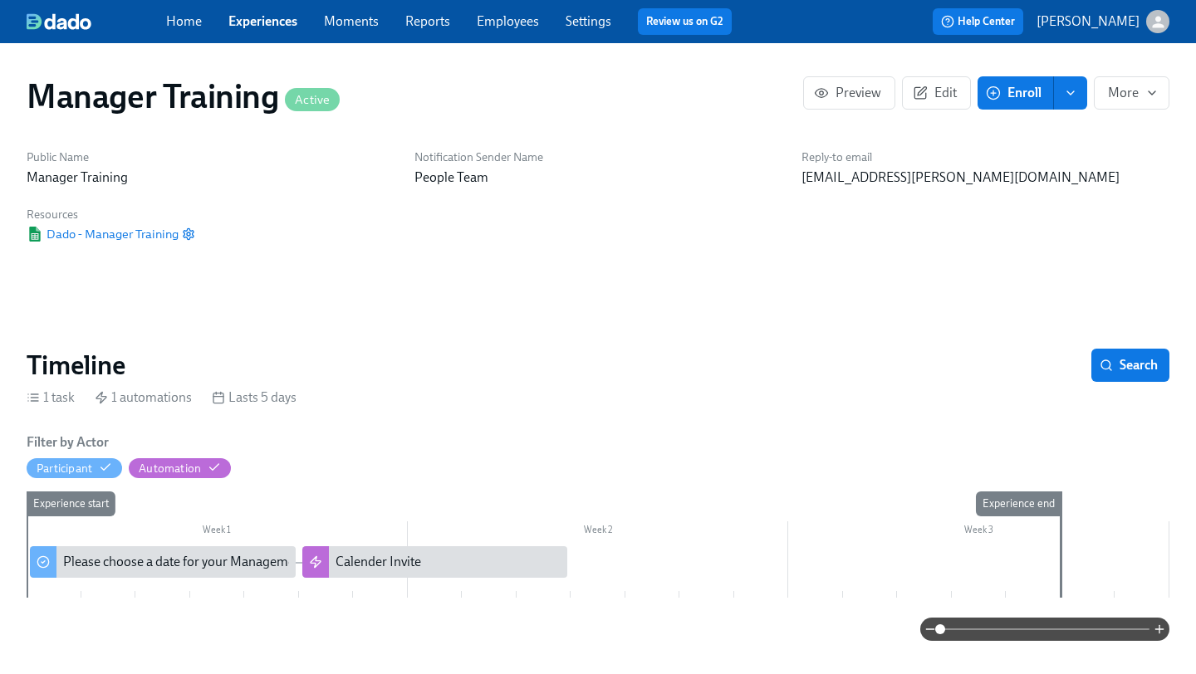
click at [268, 27] on link "Experiences" at bounding box center [262, 21] width 69 height 16
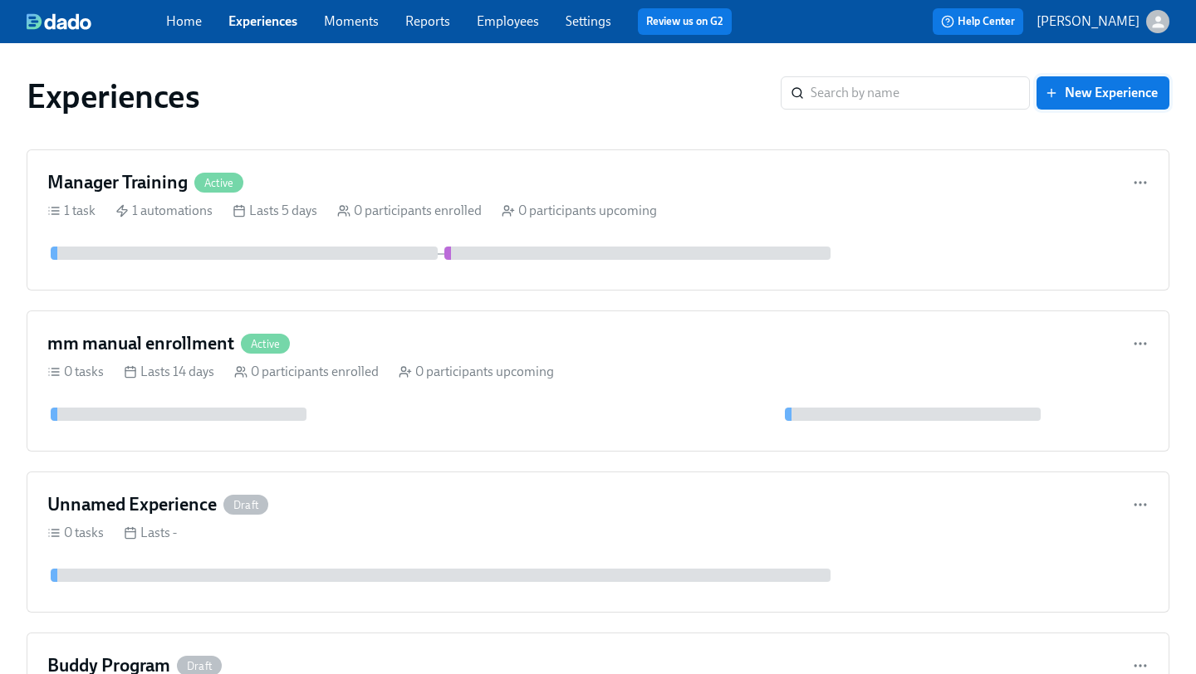
click at [1079, 92] on span "New Experience" at bounding box center [1103, 93] width 110 height 17
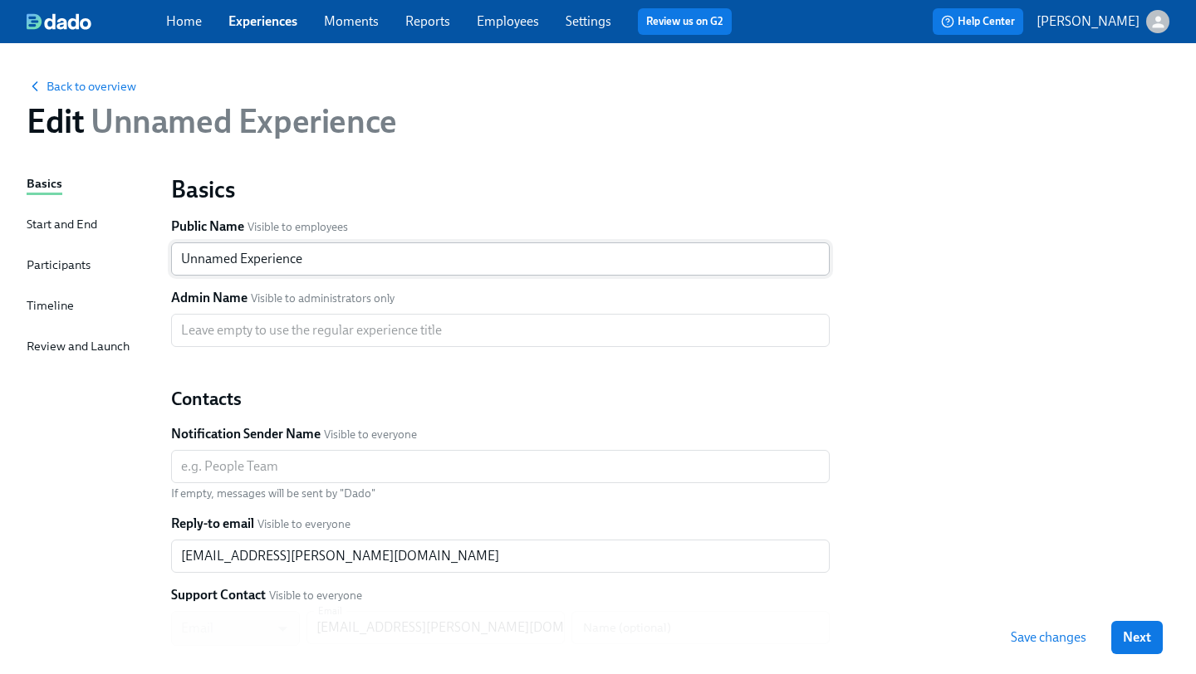
click at [272, 258] on input "Unnamed Experience" at bounding box center [500, 258] width 659 height 33
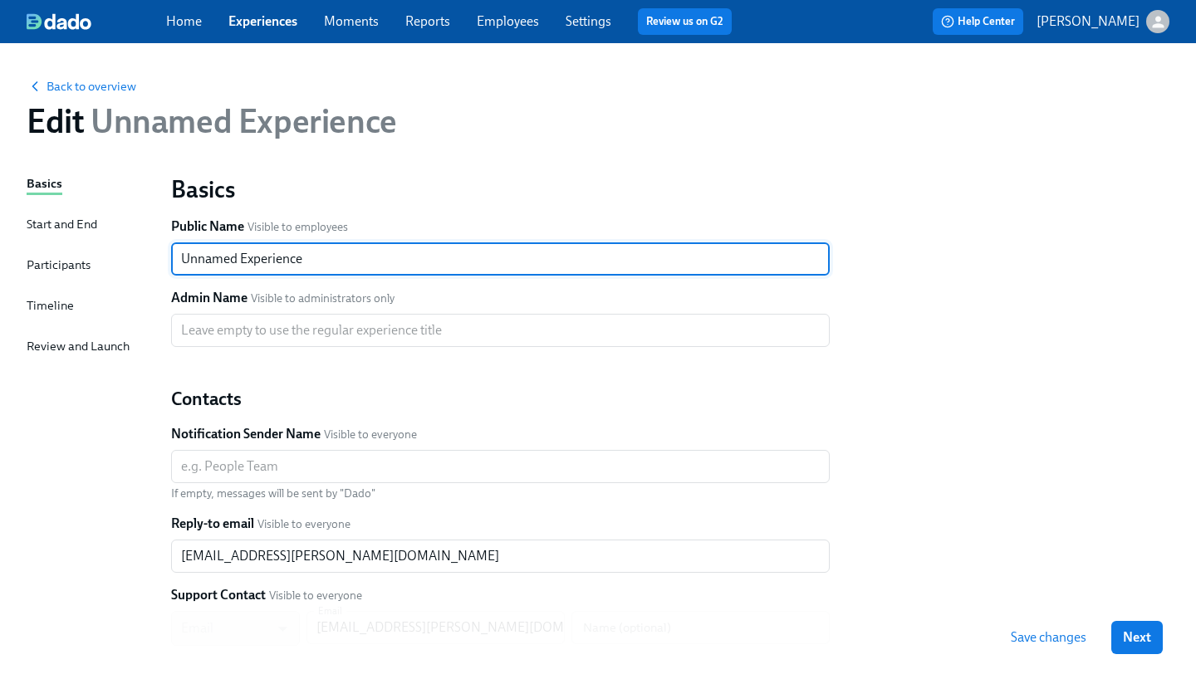
click at [272, 258] on input "Unnamed Experience" at bounding box center [500, 258] width 659 height 33
type input "G"
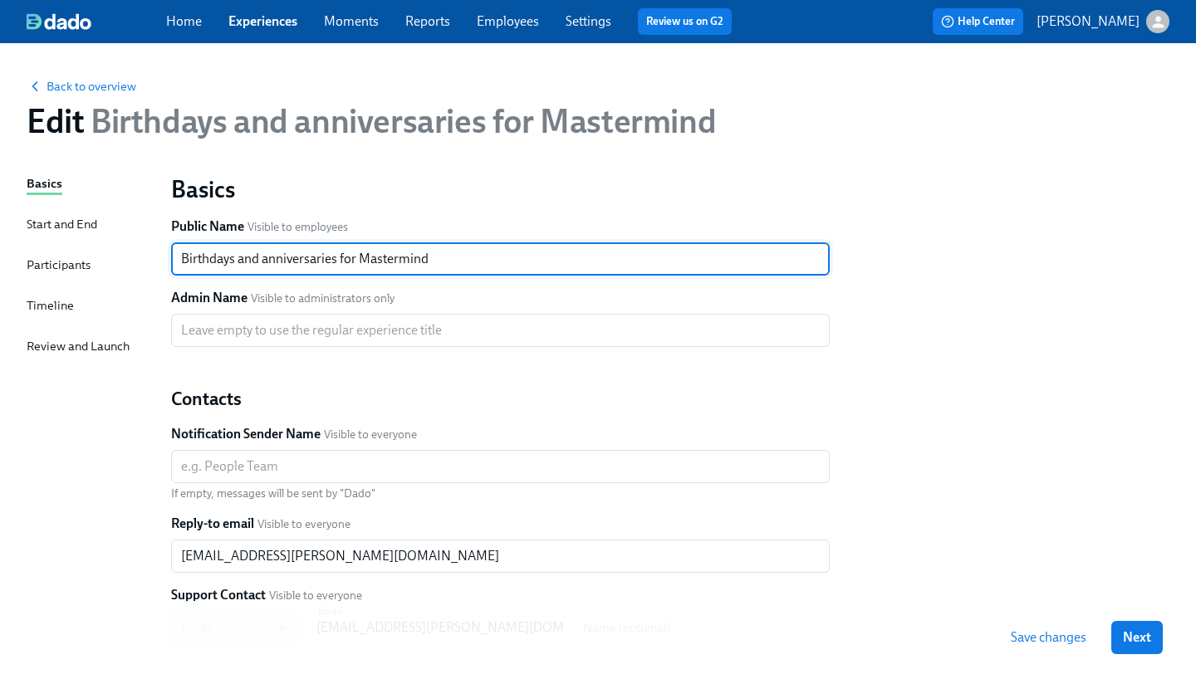
type input "Birthdays and anniversaries for Mastermind"
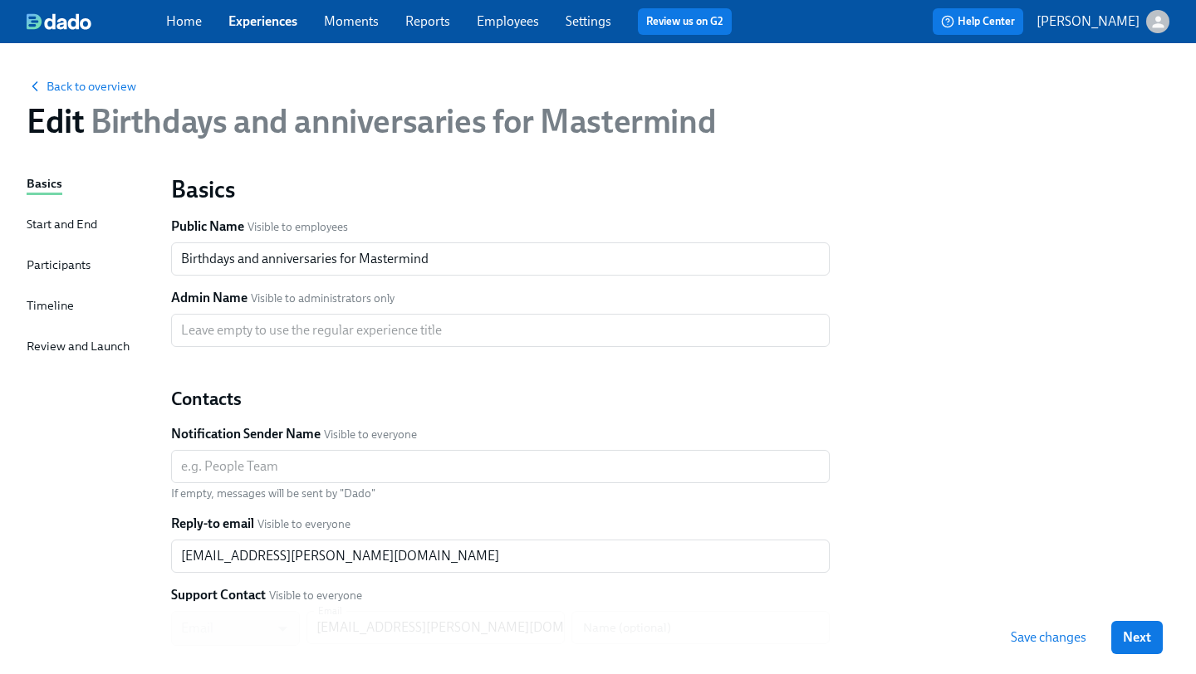
click at [896, 389] on div "Basics Public Name Visible to employees Birthdays and anniversaries for Masterm…" at bounding box center [670, 487] width 1018 height 646
click at [81, 226] on div "Start and End" at bounding box center [62, 224] width 71 height 18
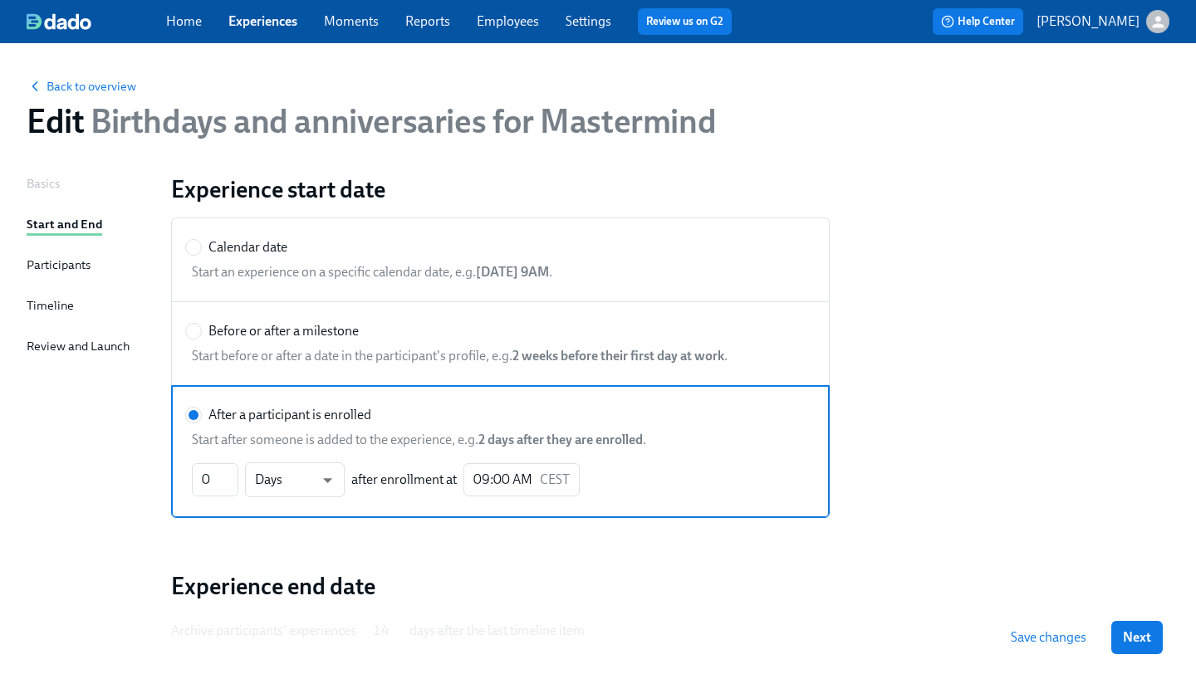
click at [257, 315] on label "Before or after a milestone Start before or after a date in the participant's p…" at bounding box center [500, 343] width 659 height 85
click at [201, 324] on input "Before or after a milestone" at bounding box center [193, 331] width 15 height 15
radio input "true"
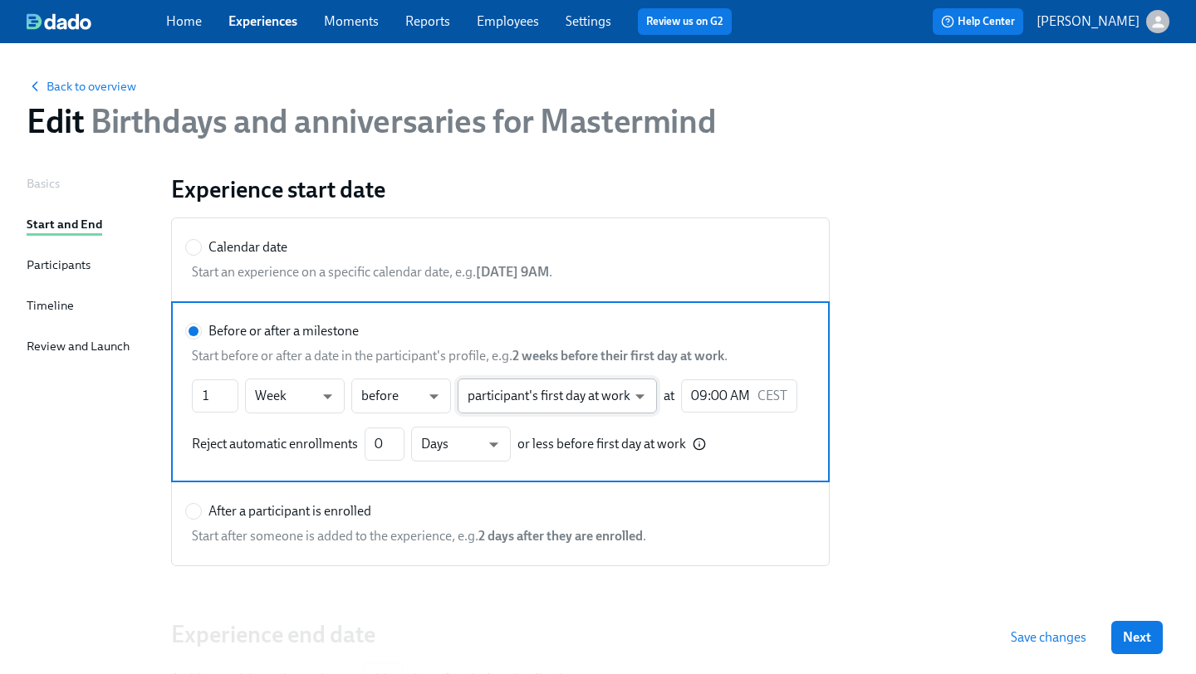
click at [605, 398] on body "Home Experiences Moments Reports Employees Settings Review us on G2 Help Center…" at bounding box center [598, 431] width 1196 height 862
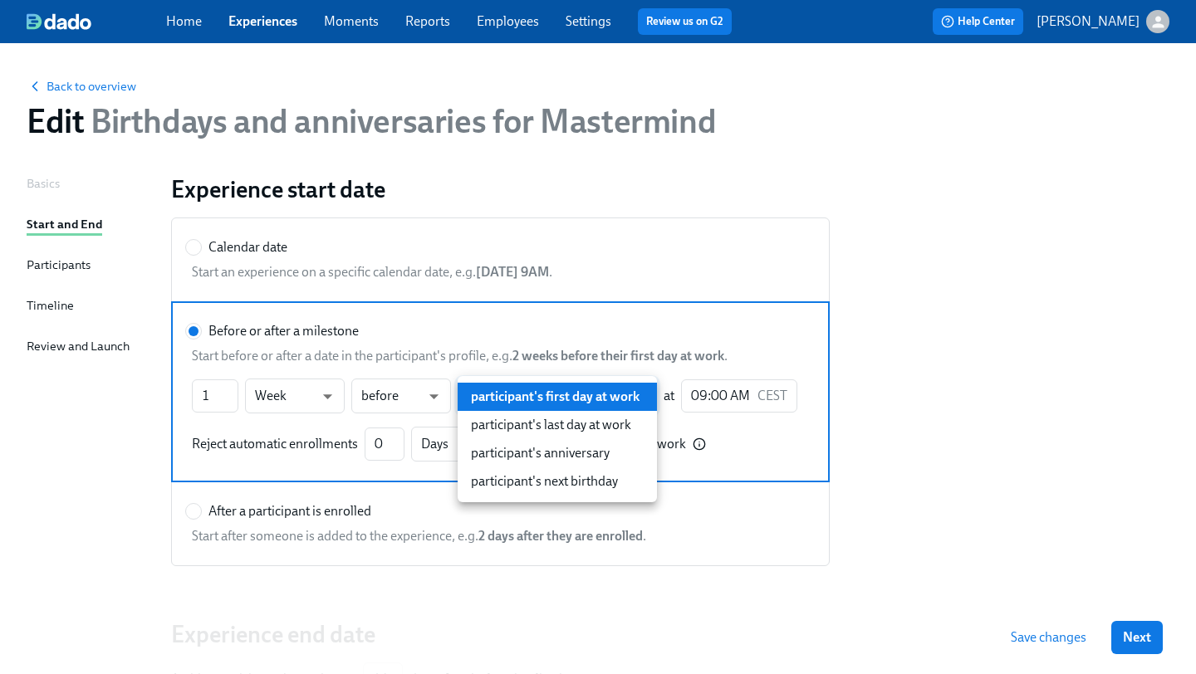
click at [602, 478] on li "participant's next birthday" at bounding box center [557, 482] width 199 height 28
type input "[DOMAIN_NAME]"
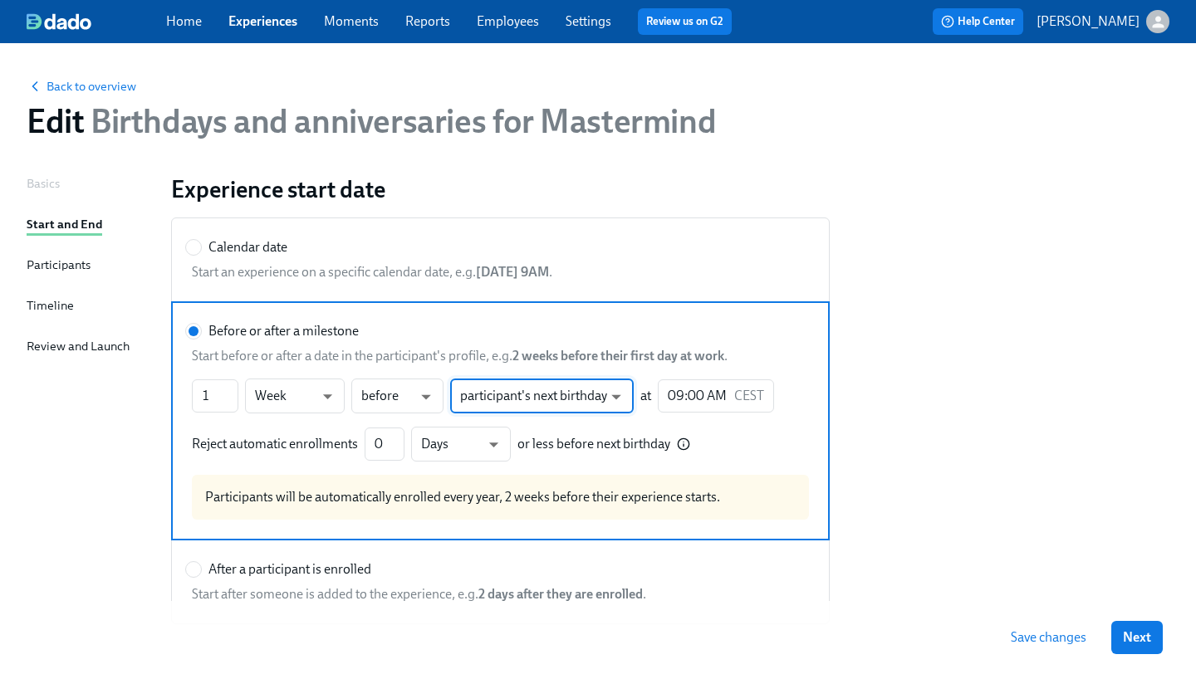
click at [45, 180] on div "Basics" at bounding box center [43, 183] width 33 height 18
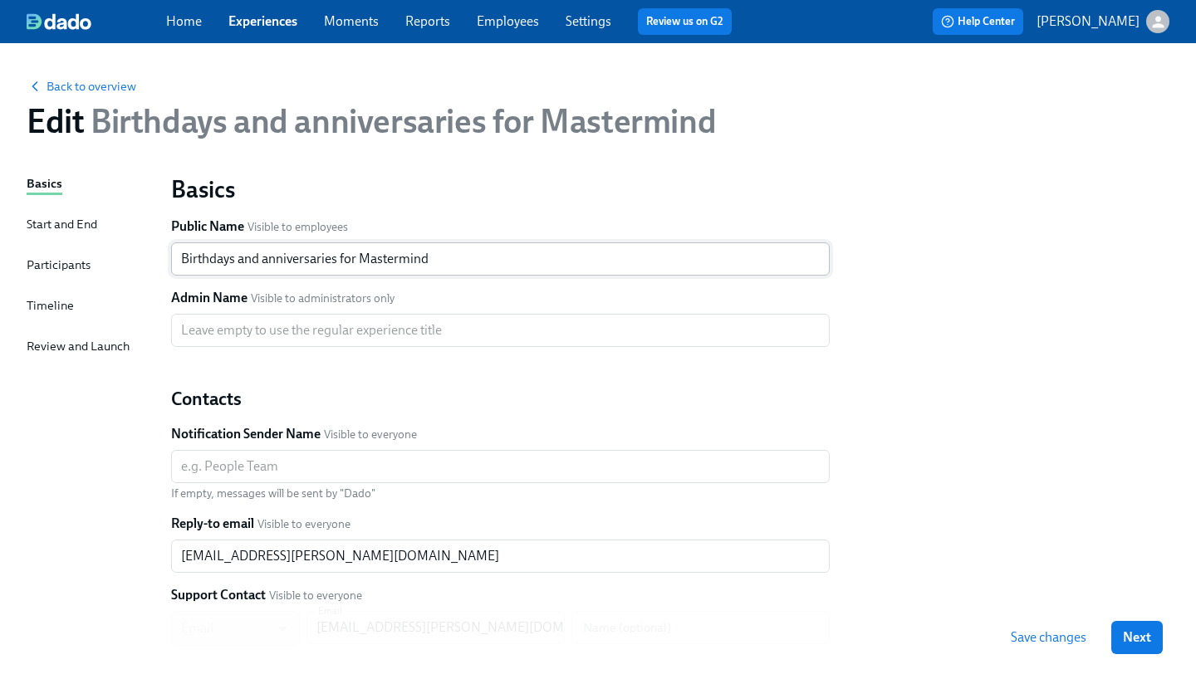
click at [295, 261] on input "Birthdays and anniversaries for Mastermind" at bounding box center [500, 258] width 659 height 33
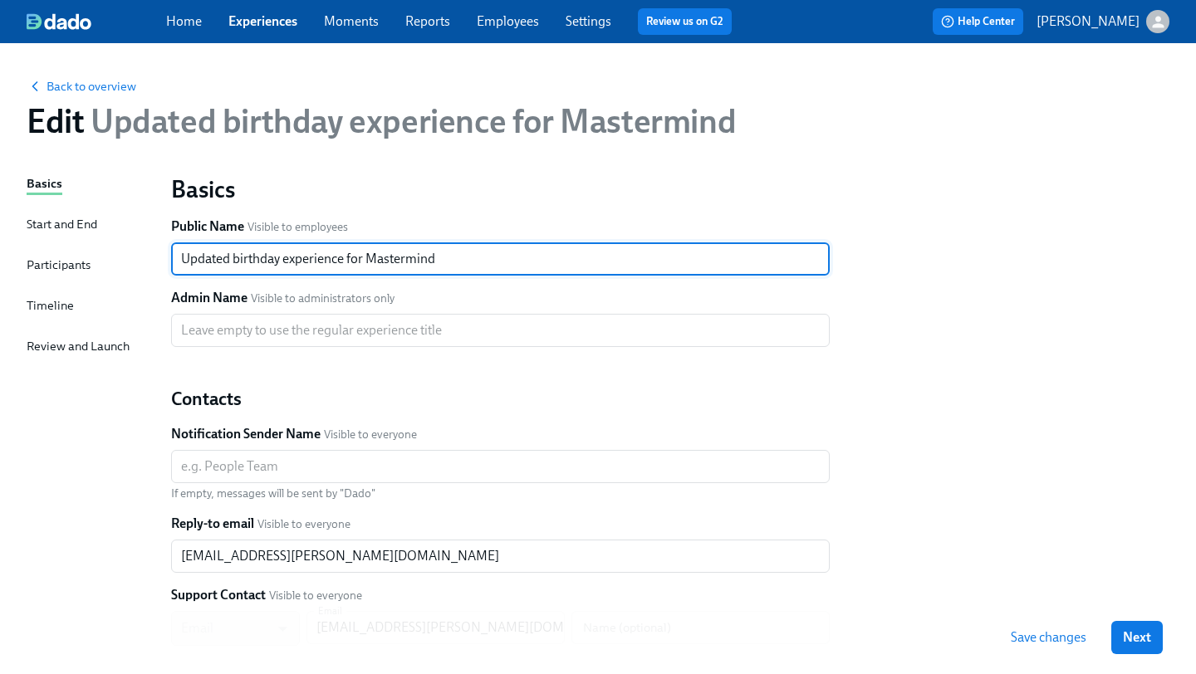
type input "Updated birthday experience for Mastermind"
click at [61, 228] on div "Start and End" at bounding box center [62, 224] width 71 height 18
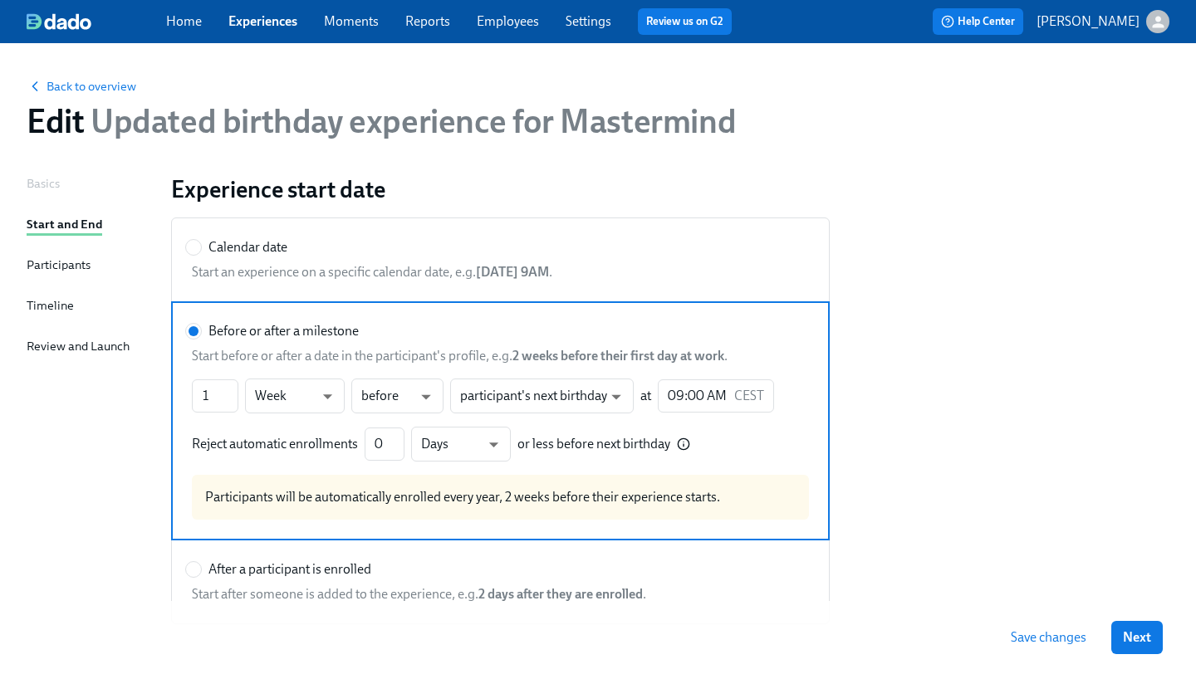
click at [56, 305] on div "Timeline" at bounding box center [50, 305] width 47 height 18
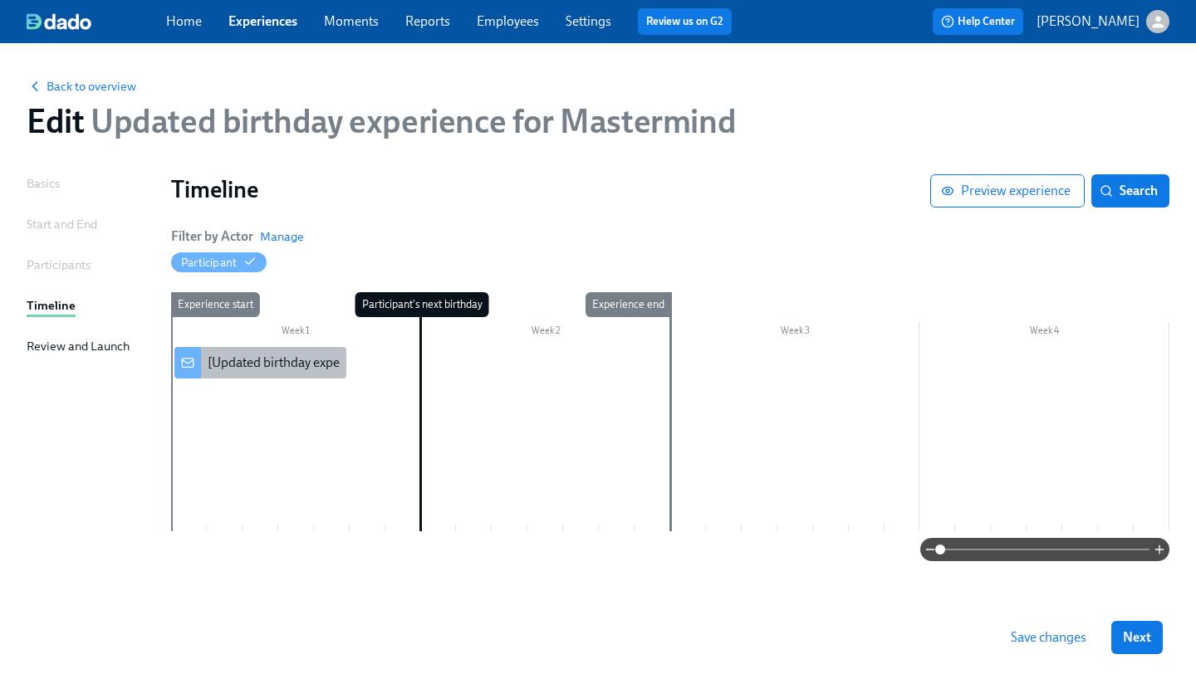
click at [279, 362] on div "[Updated birthday experience for Mastermind] A new experience starts today!" at bounding box center [430, 363] width 444 height 18
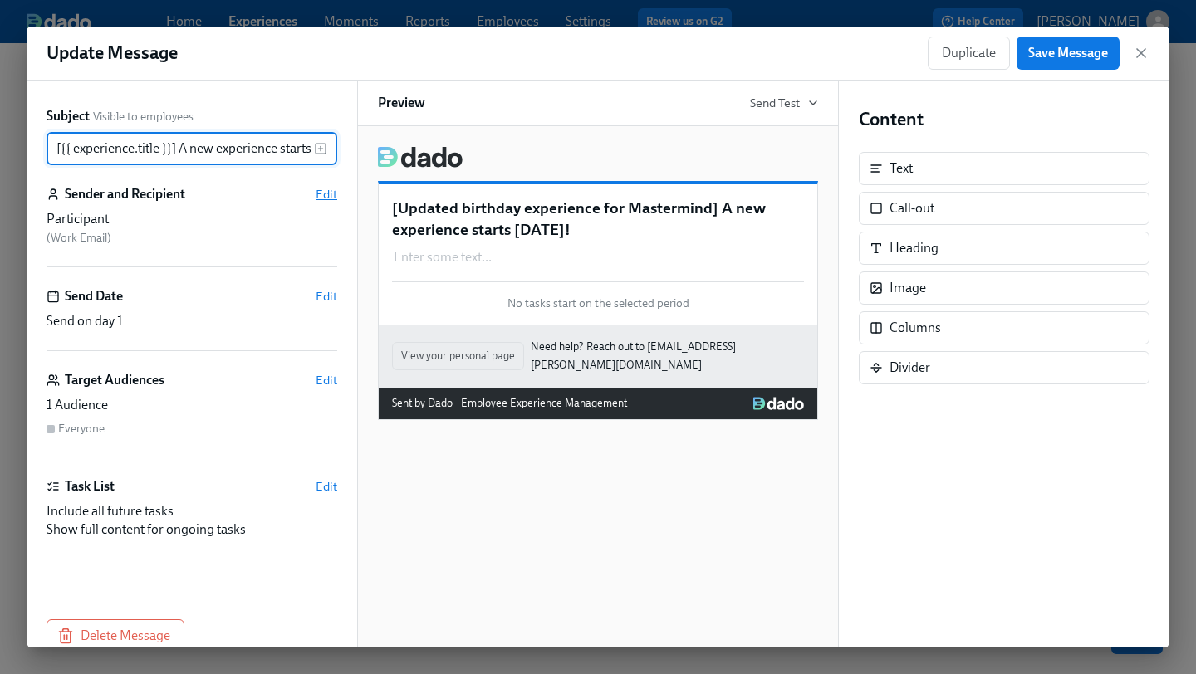
click at [321, 191] on span "Edit" at bounding box center [327, 194] width 22 height 17
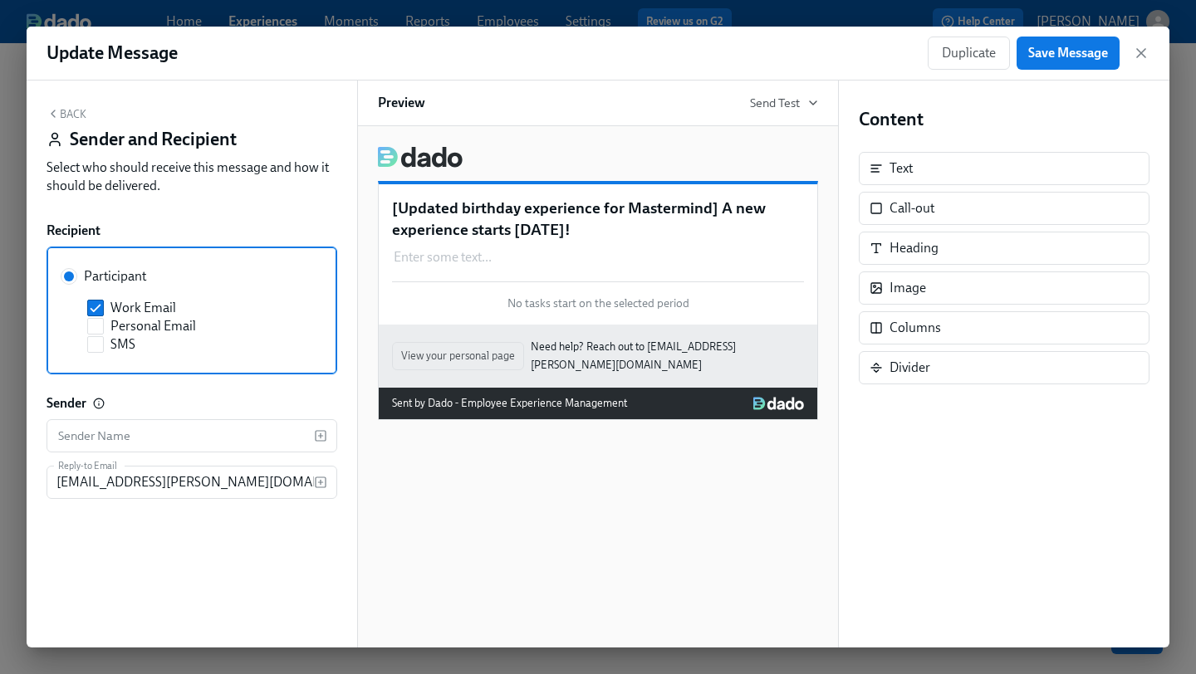
click at [63, 111] on button "Back" at bounding box center [67, 113] width 40 height 13
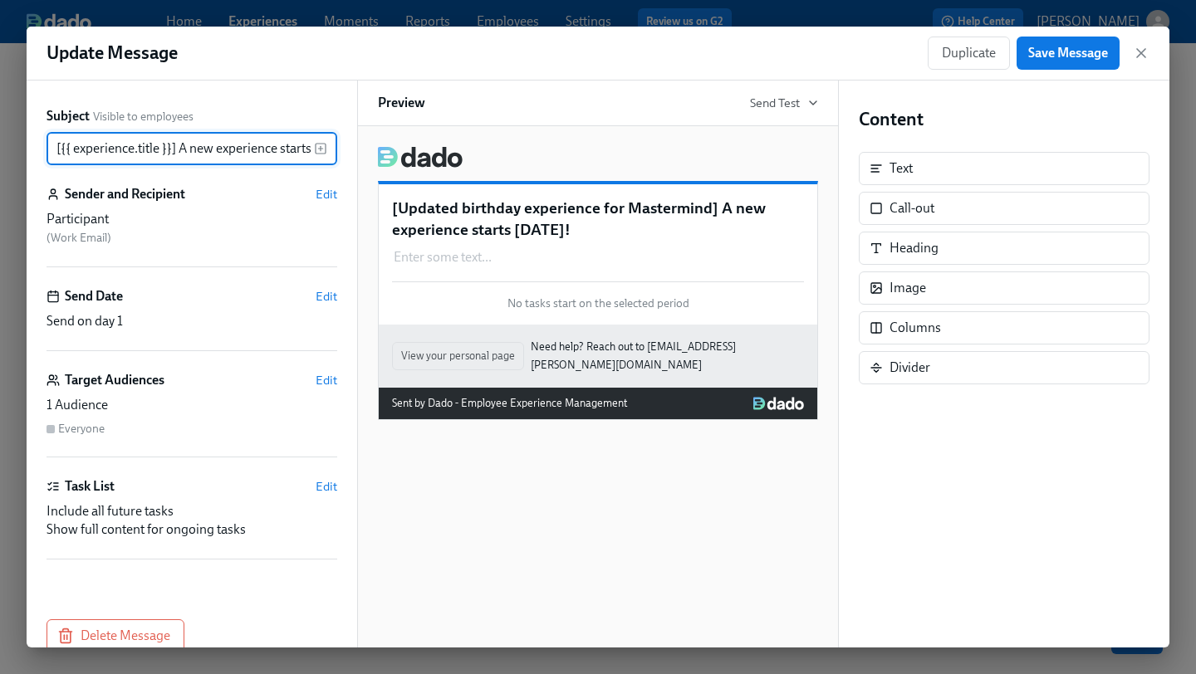
scroll to position [0, 38]
click at [1137, 55] on icon "button" at bounding box center [1141, 53] width 17 height 17
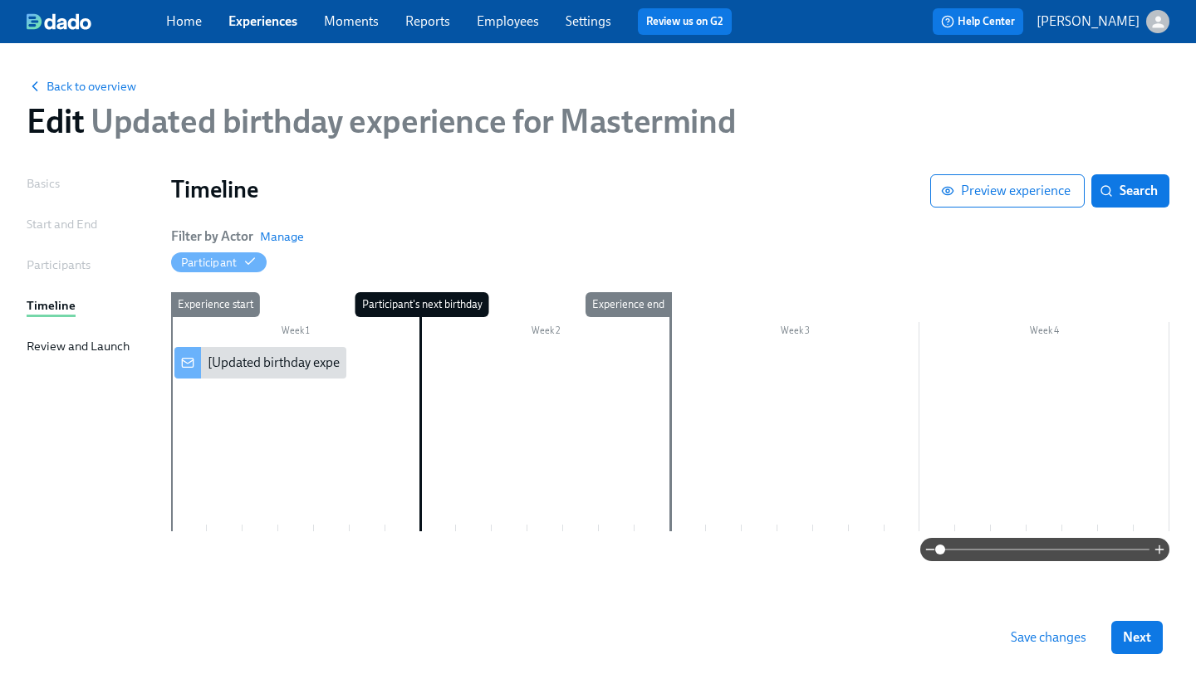
click at [56, 264] on div "Participants" at bounding box center [59, 265] width 64 height 18
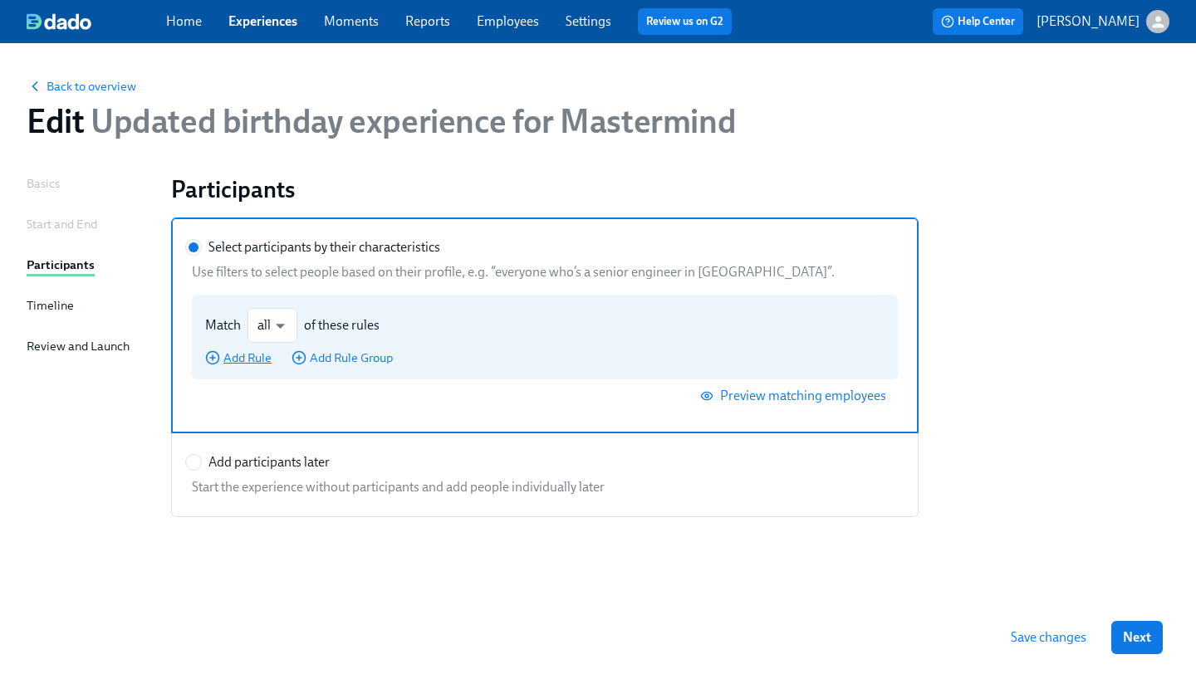
click at [260, 364] on span "Add Rule" at bounding box center [238, 358] width 66 height 17
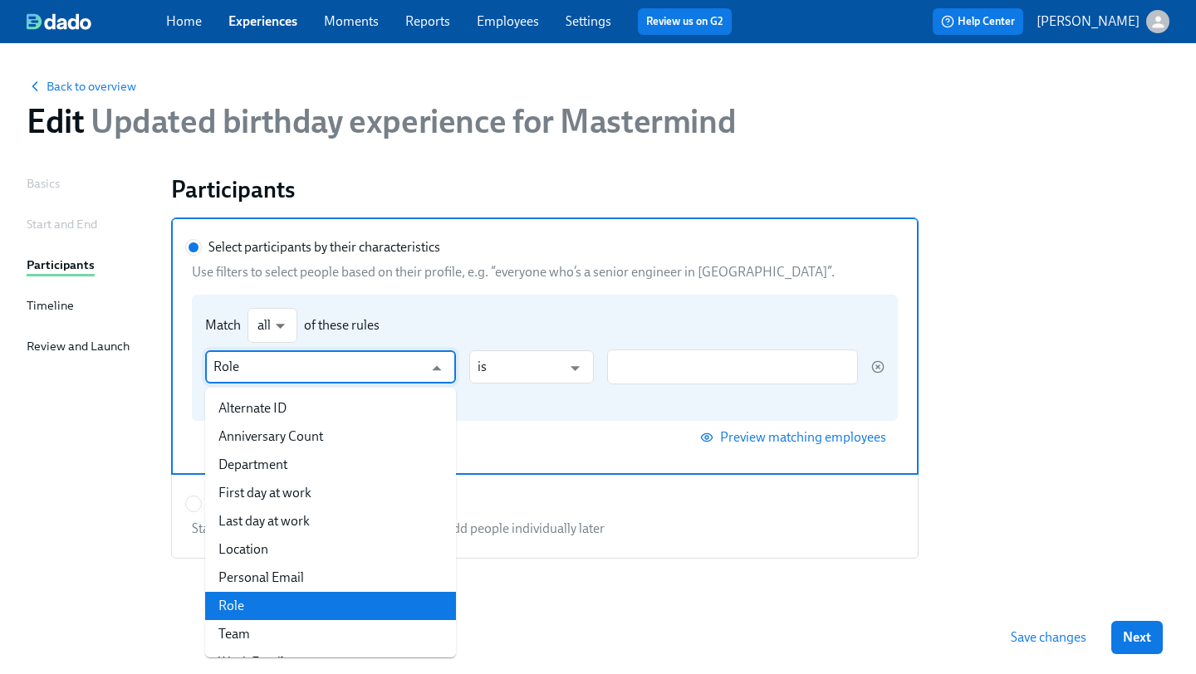
click at [380, 359] on input "Role" at bounding box center [318, 366] width 210 height 33
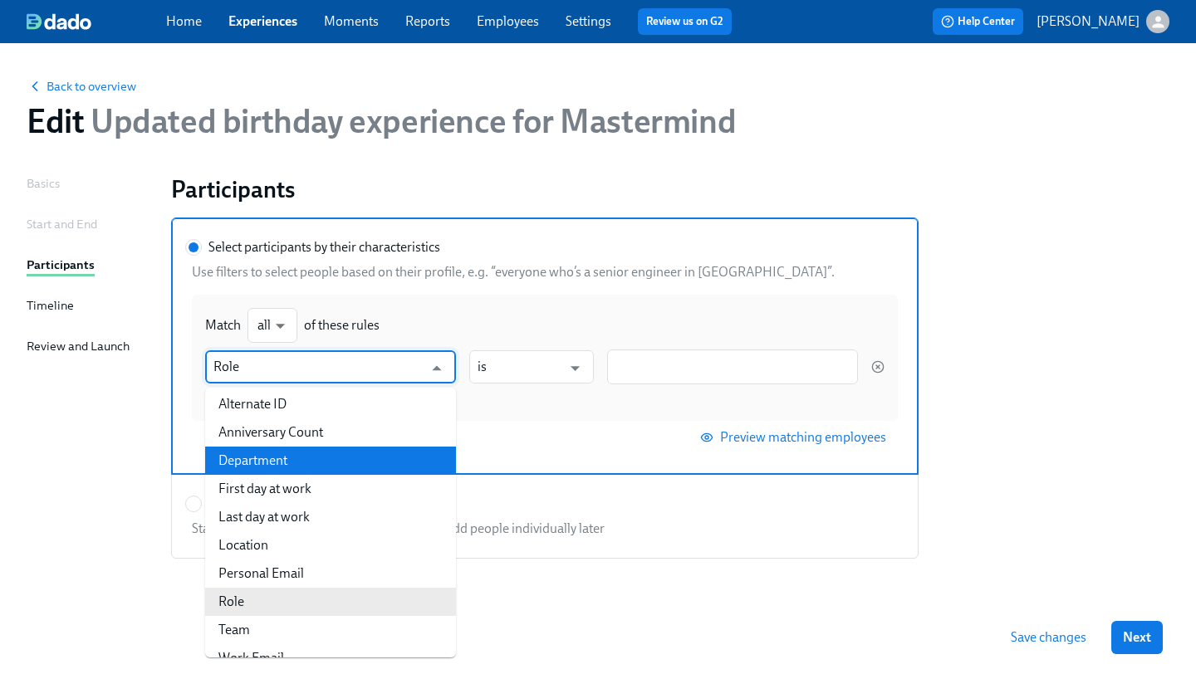
scroll to position [26, 0]
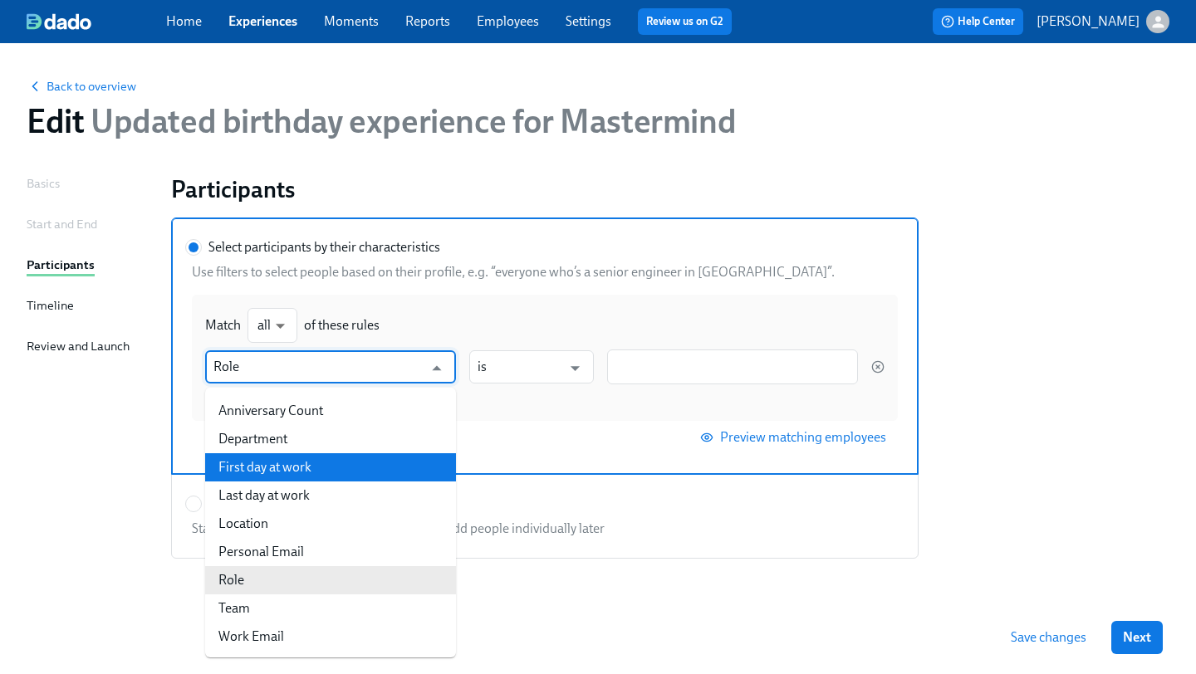
click at [376, 476] on li "First day at work" at bounding box center [330, 467] width 251 height 28
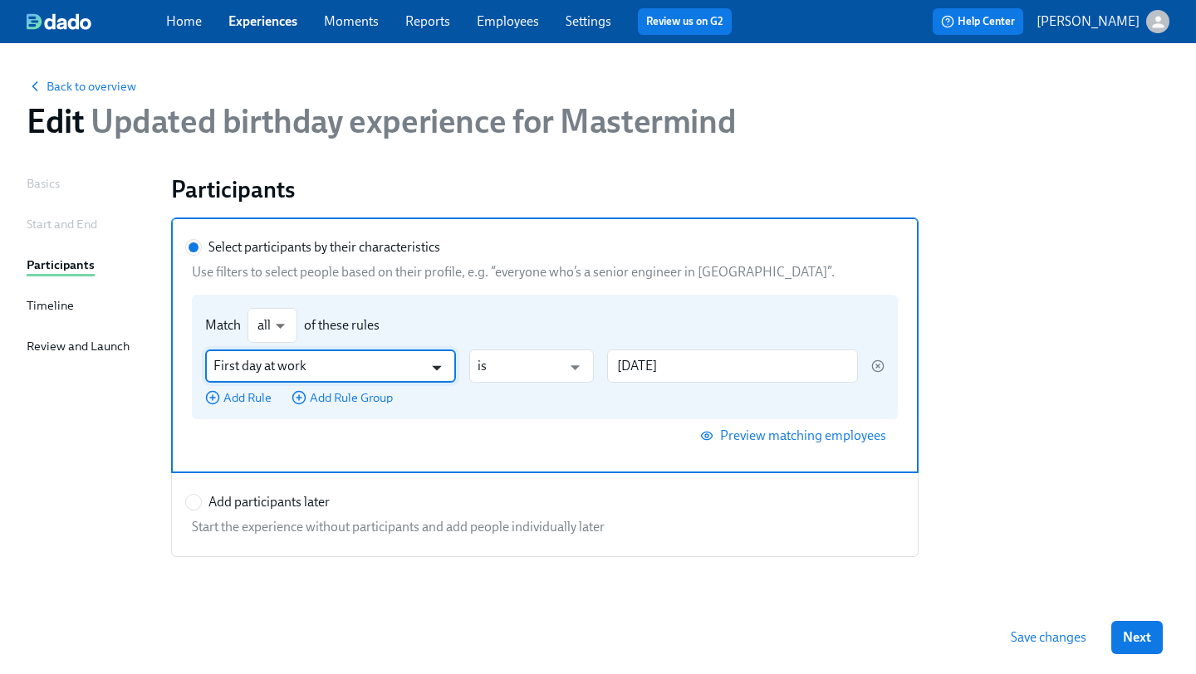
click at [442, 367] on icon "Open" at bounding box center [436, 367] width 22 height 22
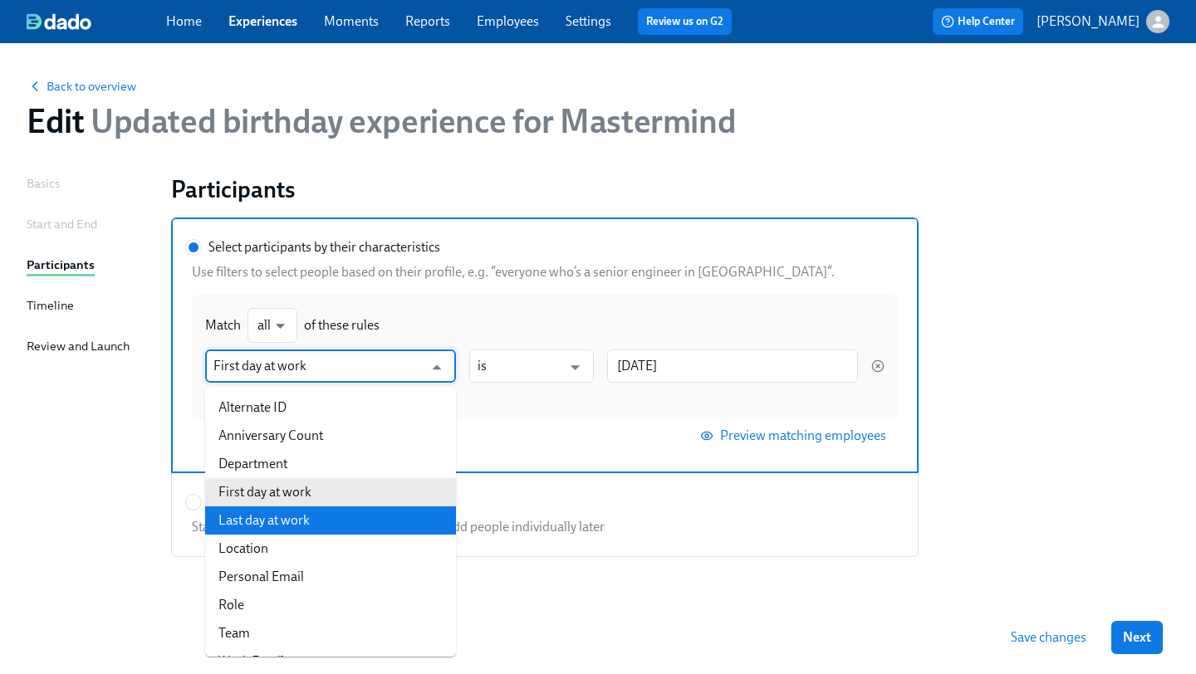
click at [372, 514] on li "Last day at work" at bounding box center [330, 521] width 251 height 28
type input "Last day at work"
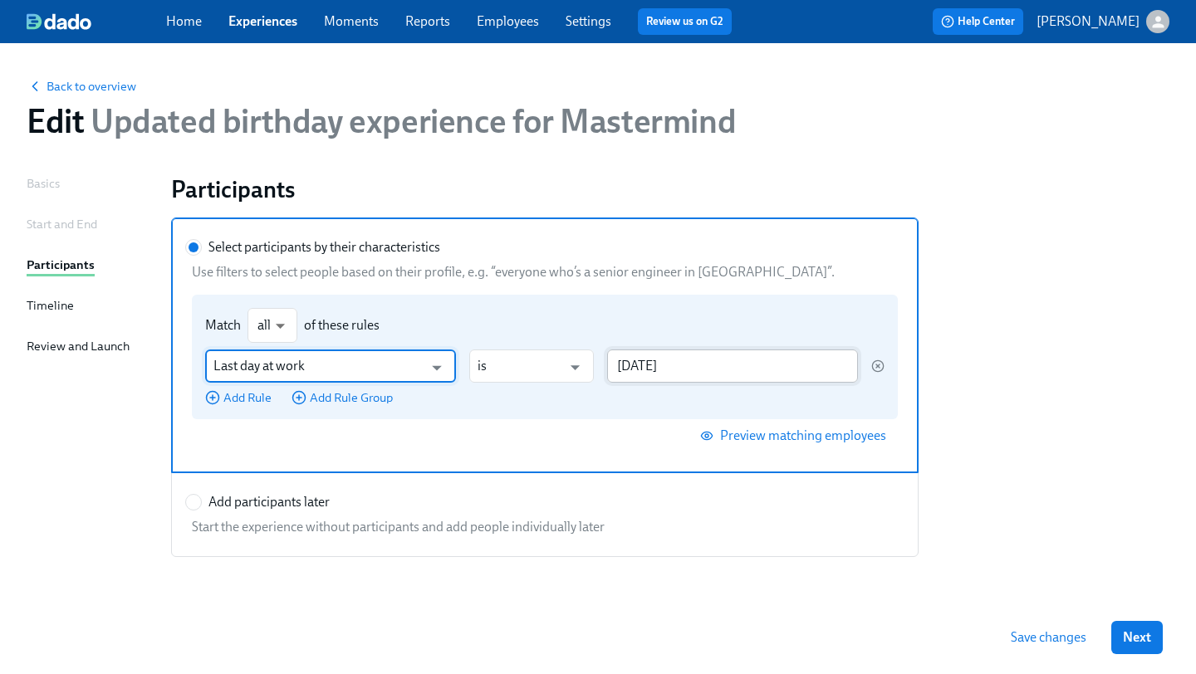
click at [724, 356] on input "2025/08/19" at bounding box center [732, 366] width 251 height 33
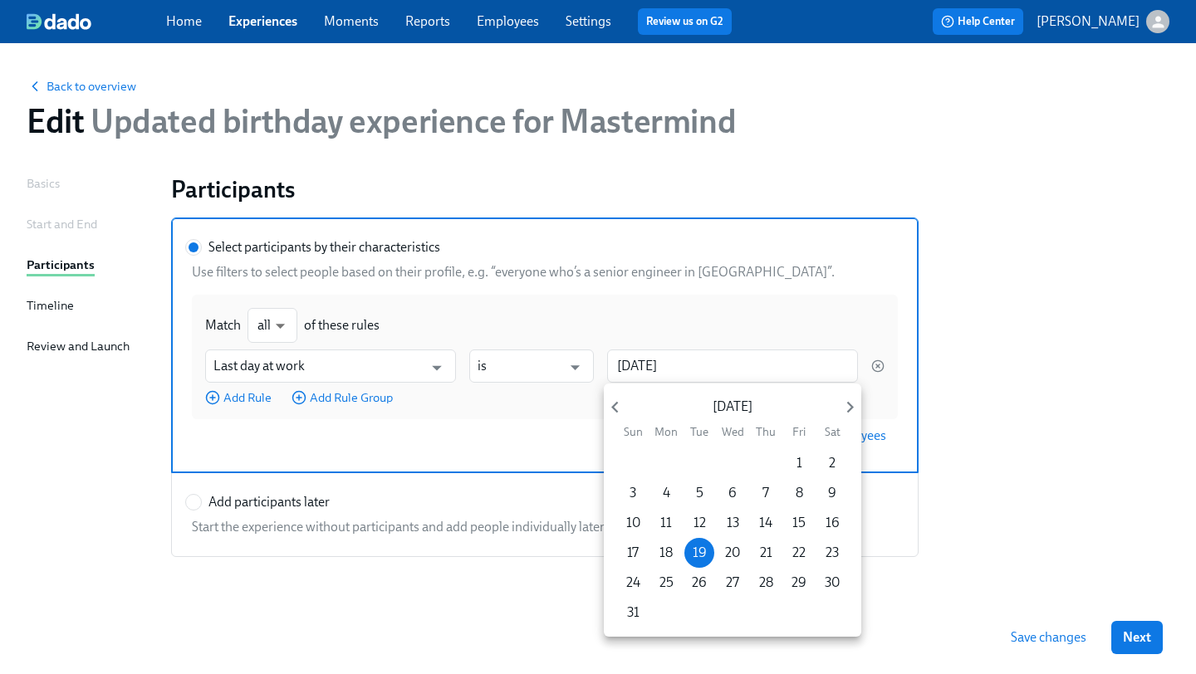
click at [876, 361] on div at bounding box center [598, 337] width 1196 height 674
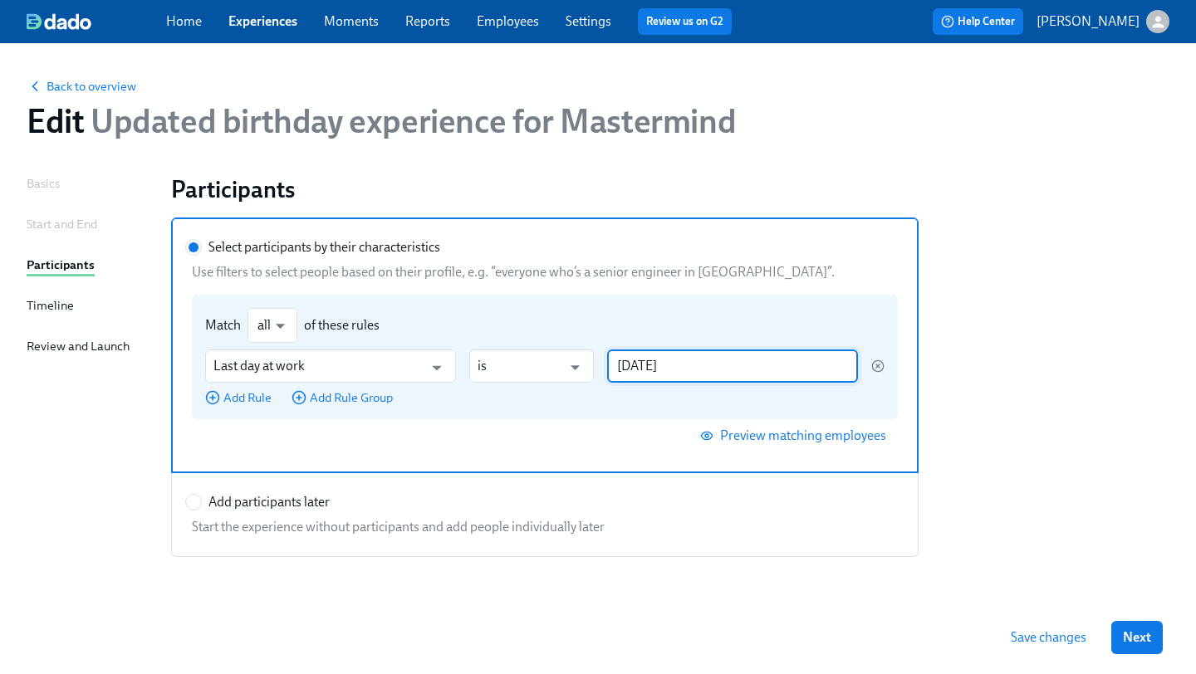
click at [775, 370] on input "2025/08/19" at bounding box center [732, 366] width 251 height 33
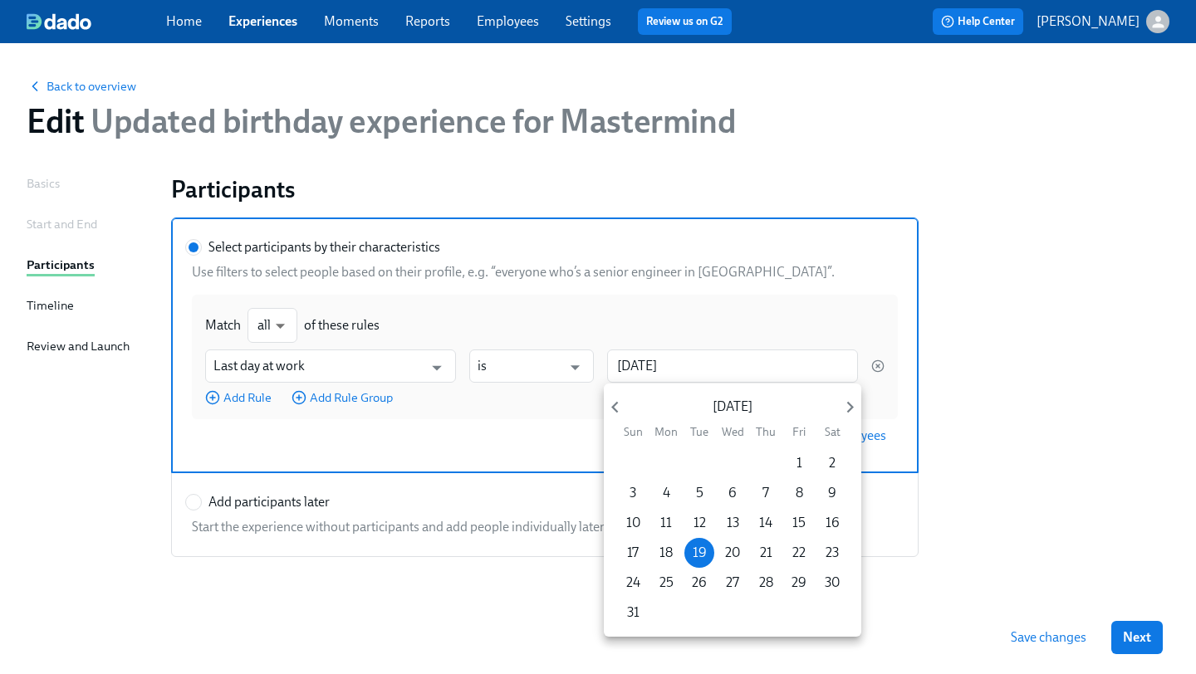
click at [513, 381] on div at bounding box center [598, 337] width 1196 height 674
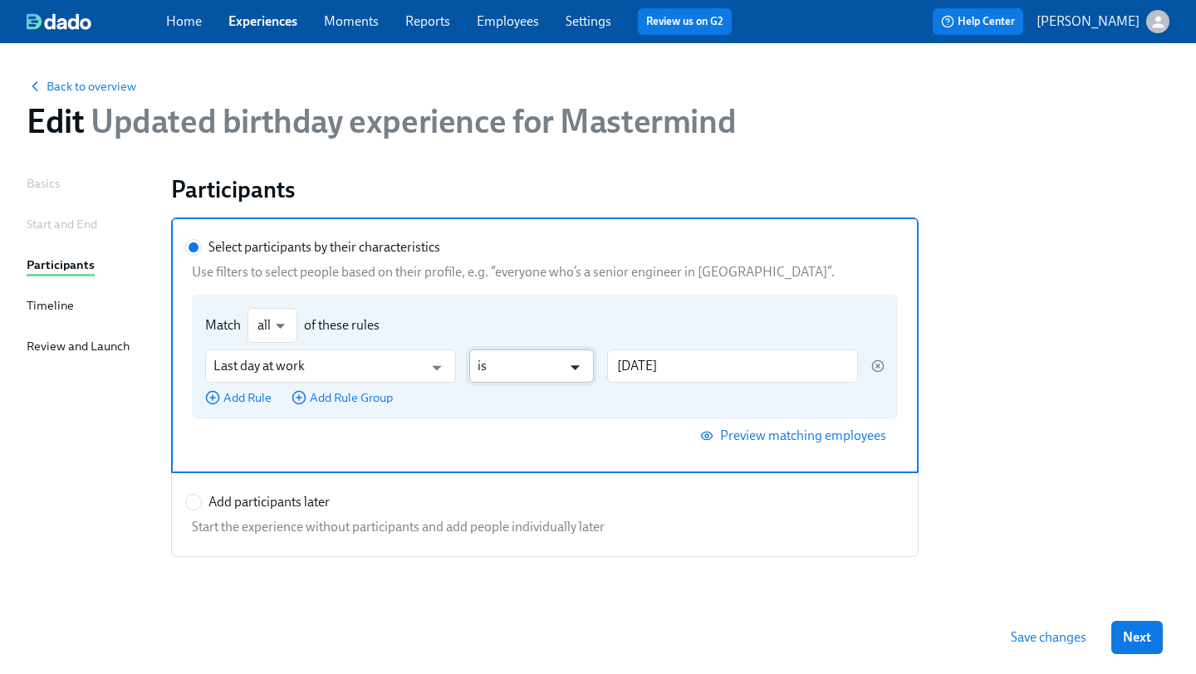
click at [576, 367] on icon "Open" at bounding box center [575, 368] width 9 height 5
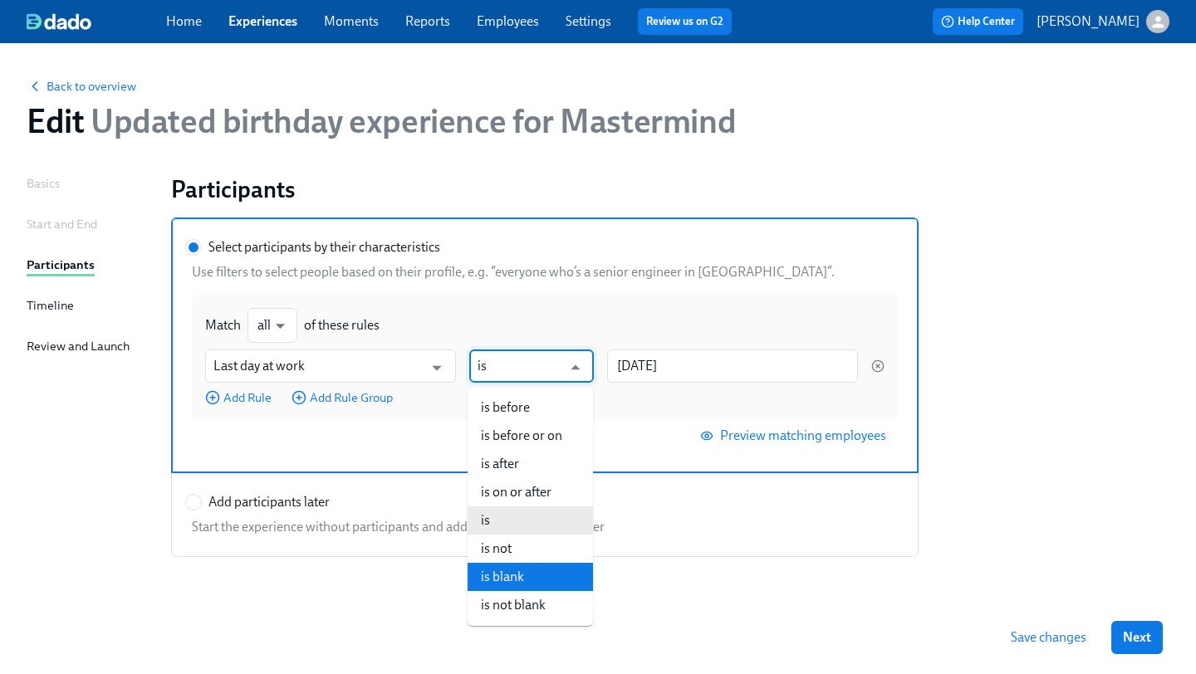
click at [535, 580] on li "is blank" at bounding box center [530, 577] width 125 height 28
type input "is blank"
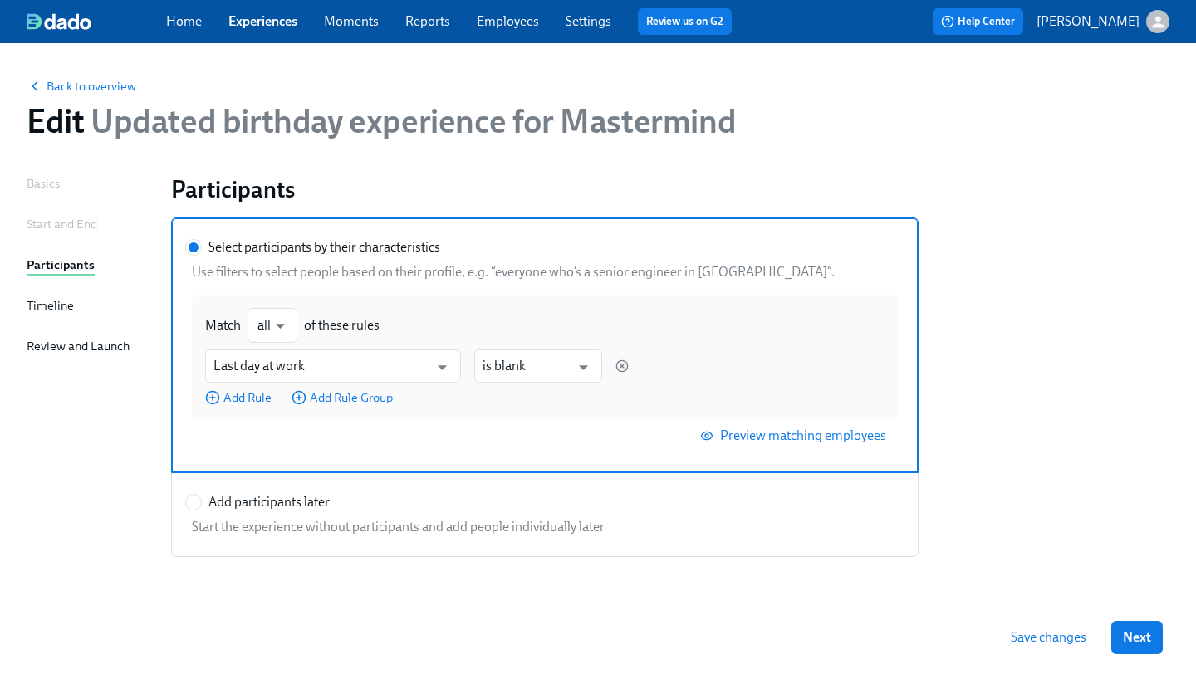
click at [27, 303] on div "Timeline" at bounding box center [50, 305] width 47 height 18
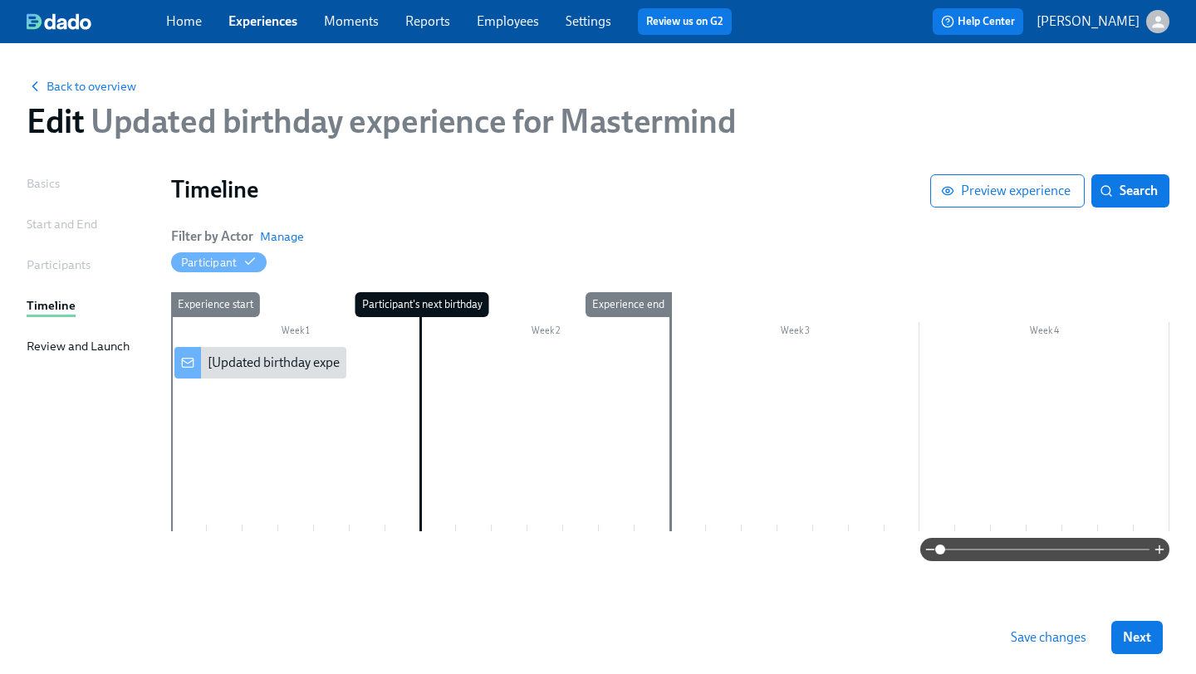
click at [42, 331] on div "Basics Start and End Participants Timeline Review and Launch" at bounding box center [89, 387] width 125 height 427
click at [42, 345] on div "Review and Launch" at bounding box center [78, 346] width 103 height 18
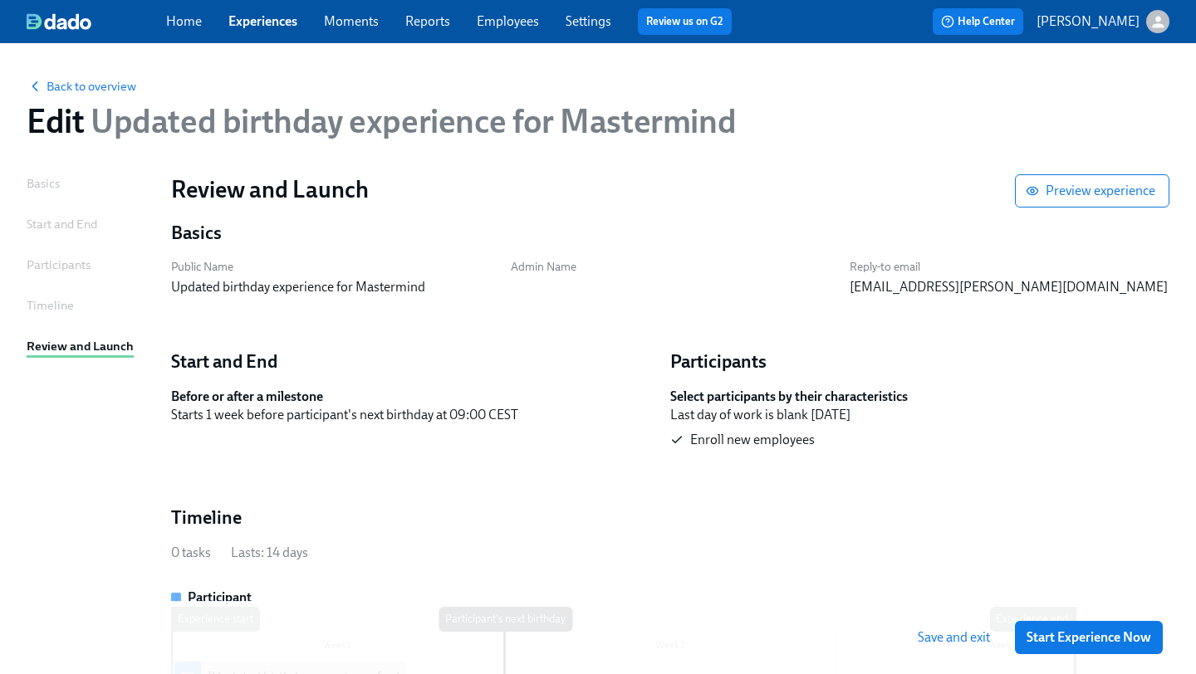
click at [45, 306] on div "Timeline" at bounding box center [50, 305] width 47 height 18
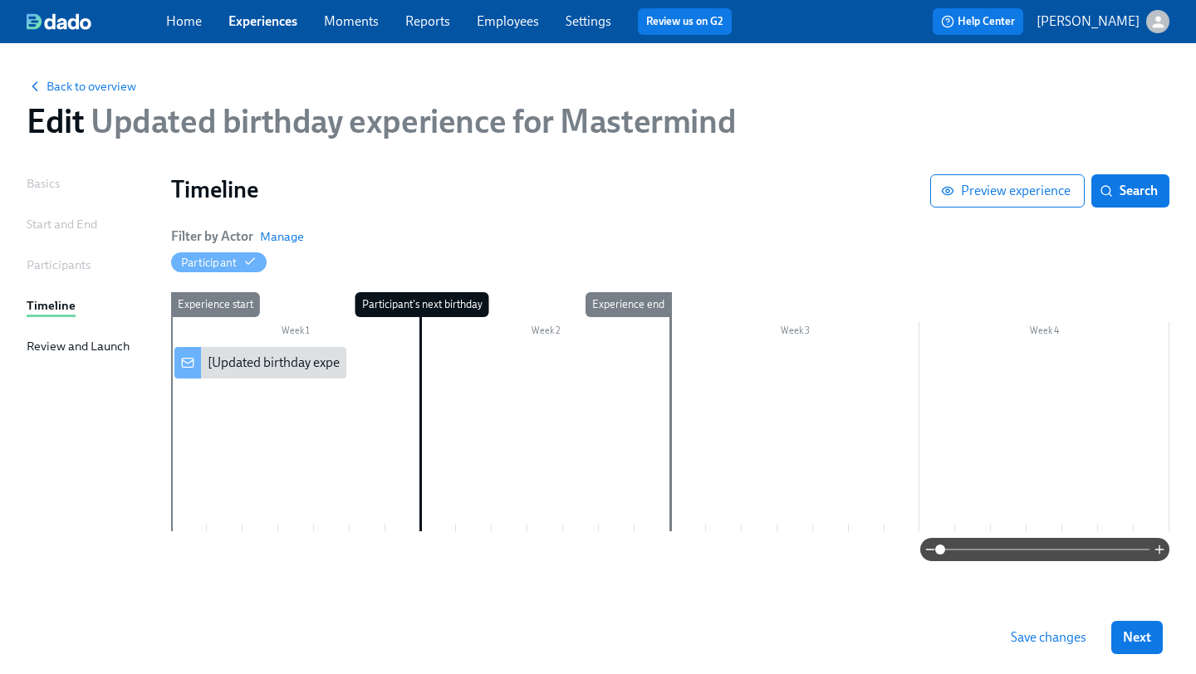
click at [1166, 633] on div "Save changes Next" at bounding box center [598, 637] width 1196 height 73
click at [1144, 640] on span "Next" at bounding box center [1137, 637] width 28 height 17
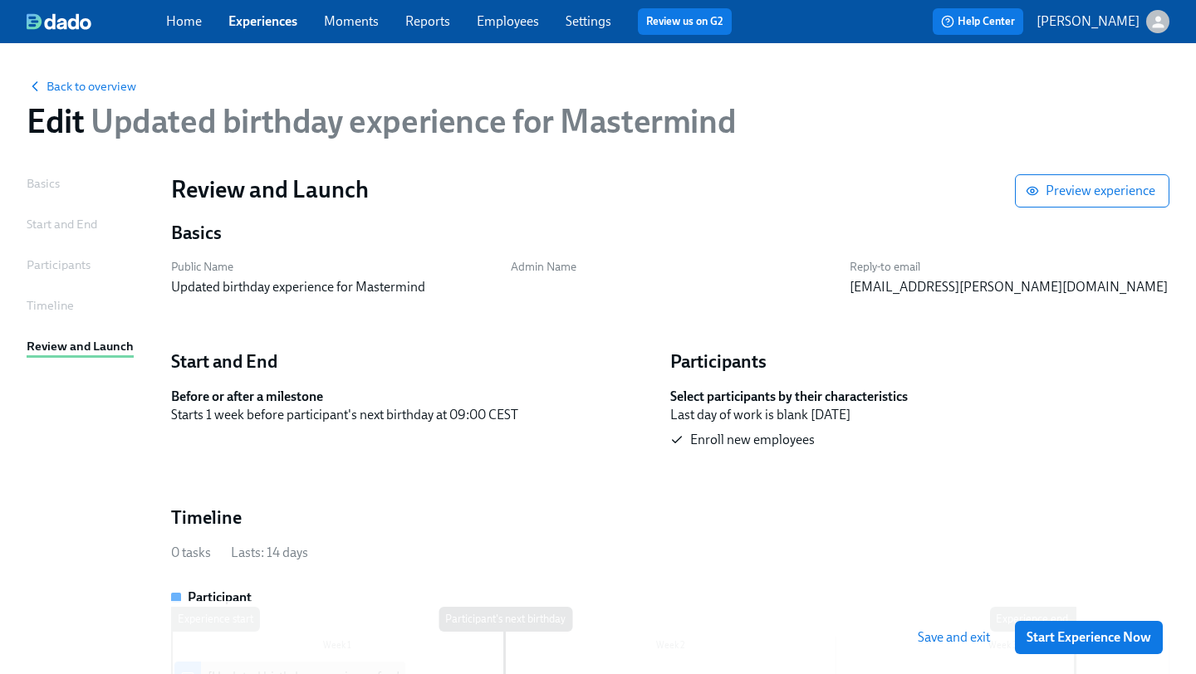
click at [68, 255] on div "Basics Start and End Participants Timeline Review and Launch" at bounding box center [89, 491] width 125 height 635
click at [63, 270] on div "Participants" at bounding box center [59, 265] width 64 height 18
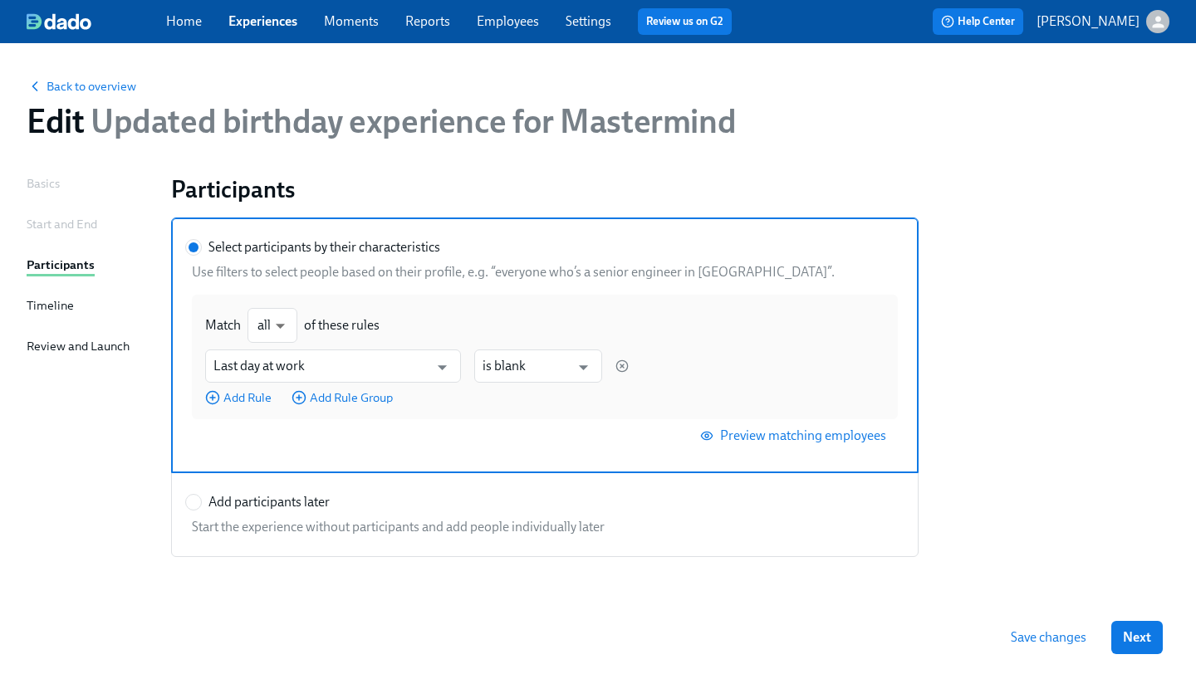
click at [71, 219] on div "Start and End" at bounding box center [62, 224] width 71 height 18
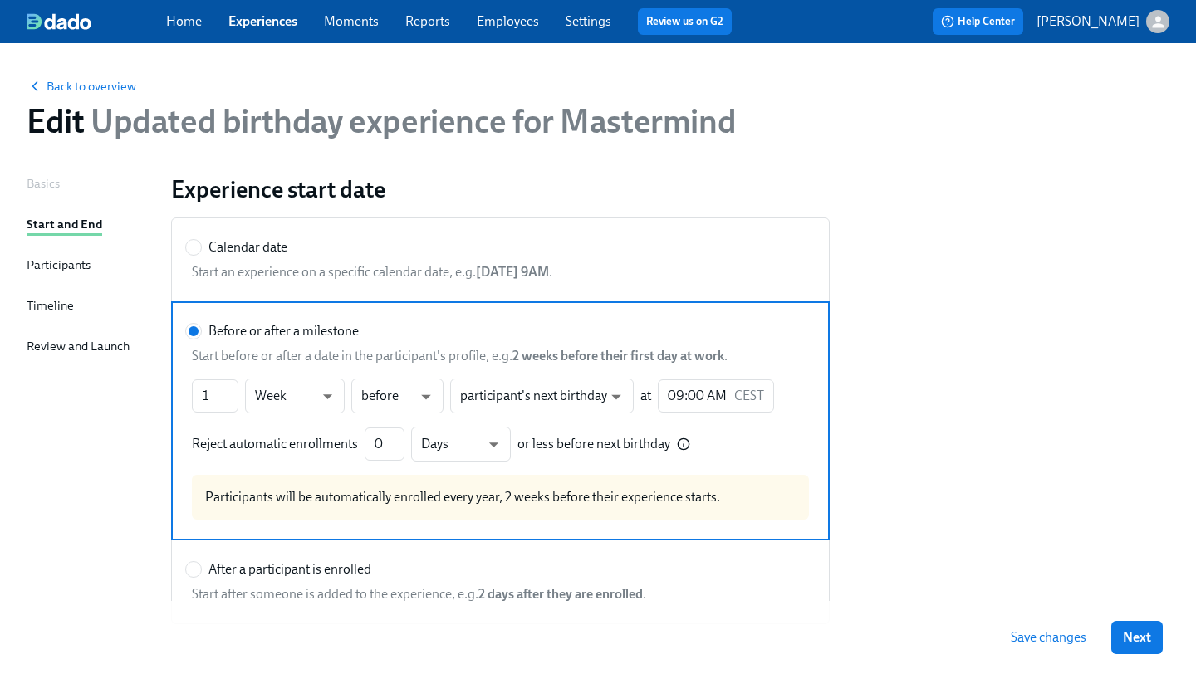
click at [63, 256] on div "Basics Start and End Participants Timeline Review and Launch" at bounding box center [89, 510] width 125 height 673
click at [62, 262] on div "Participants" at bounding box center [59, 265] width 64 height 18
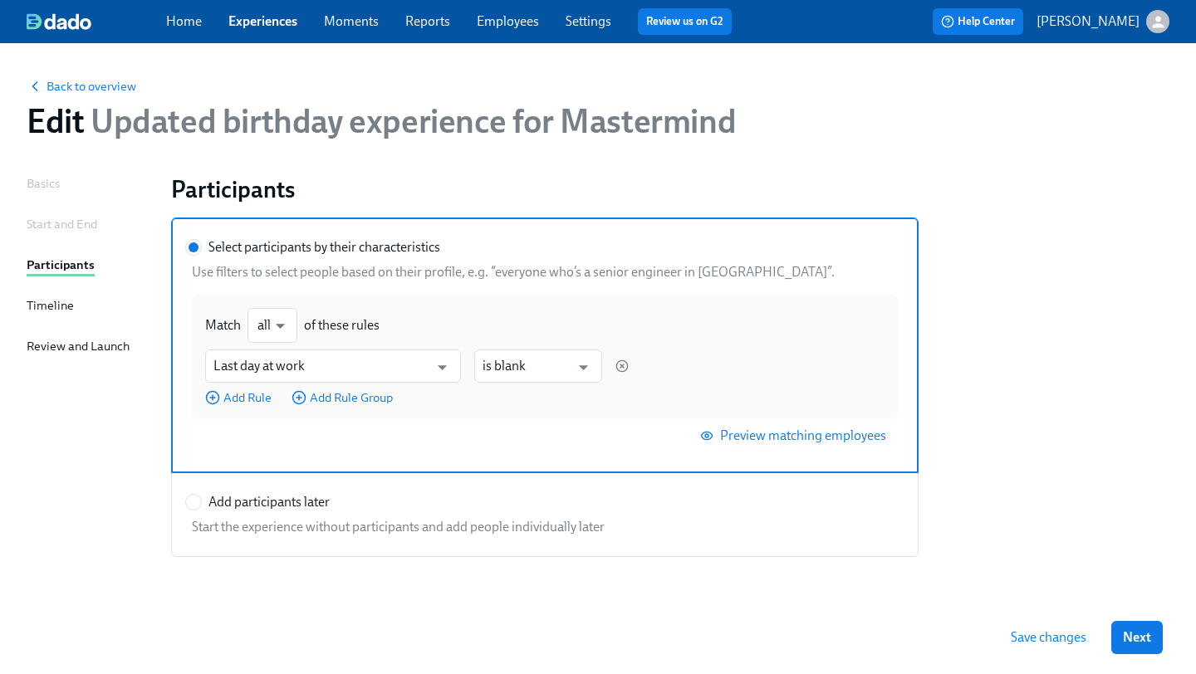
click at [1102, 287] on section "Select participants by their characteristics Use filters to select people based…" at bounding box center [670, 388] width 998 height 340
click at [1154, 29] on icon "button" at bounding box center [1157, 21] width 17 height 17
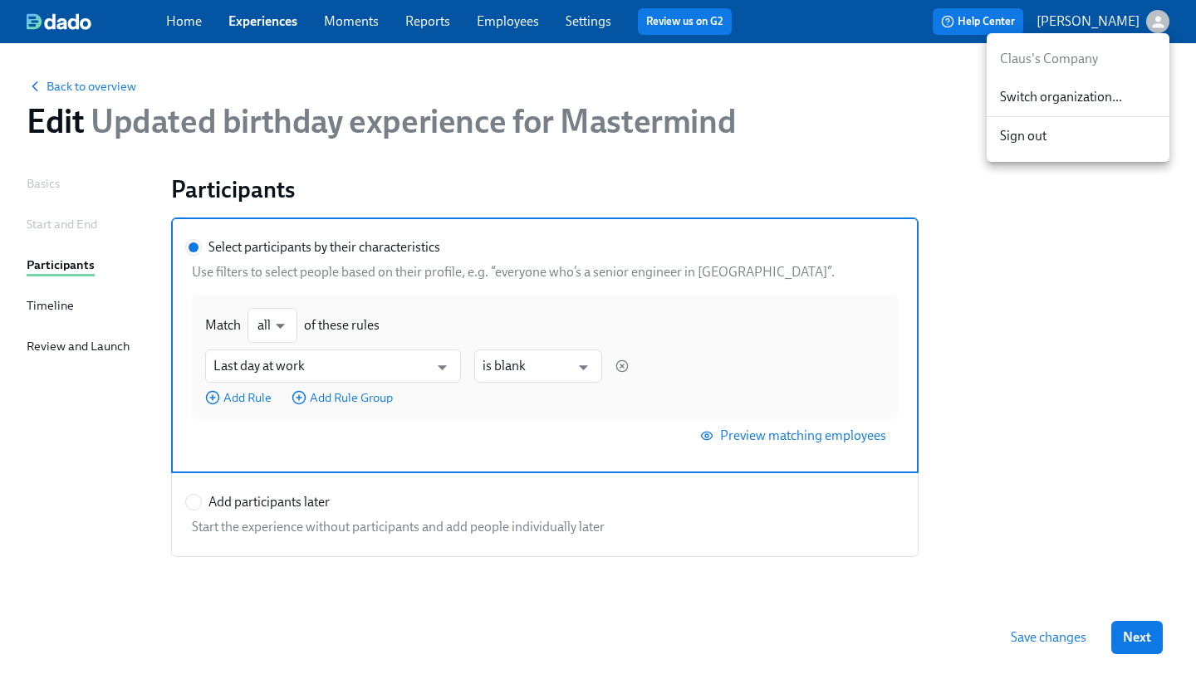
click at [1090, 109] on div "Switch organization..." at bounding box center [1078, 97] width 183 height 39
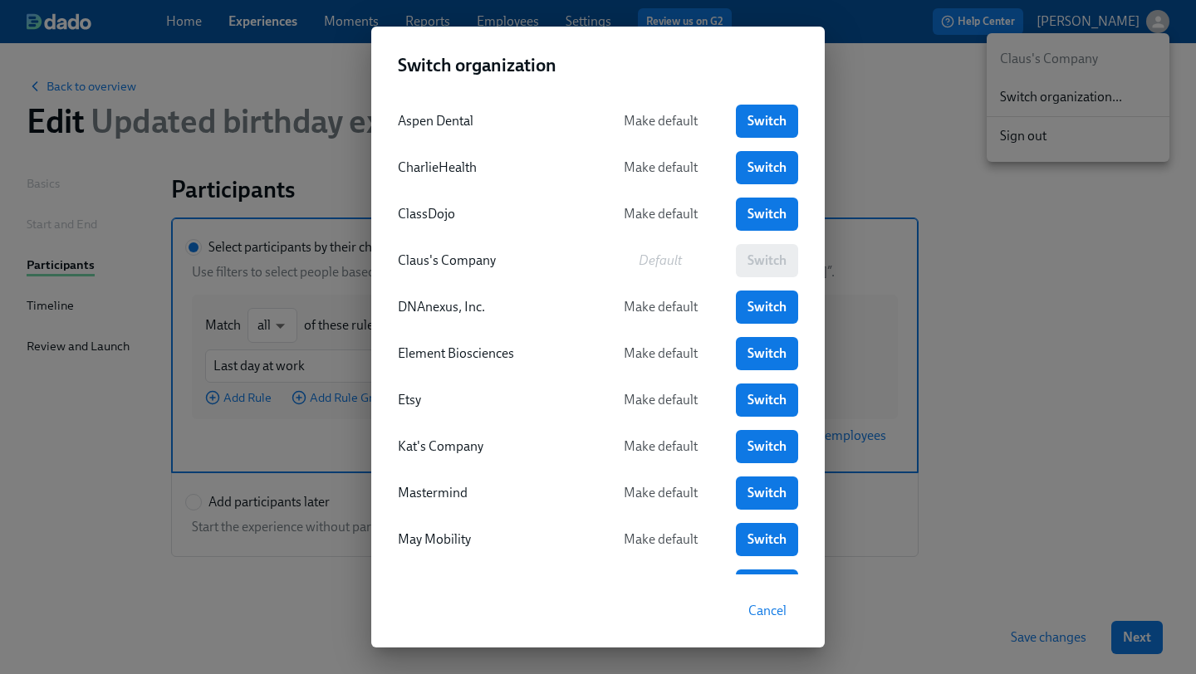
click at [765, 615] on span "Cancel" at bounding box center [767, 611] width 38 height 17
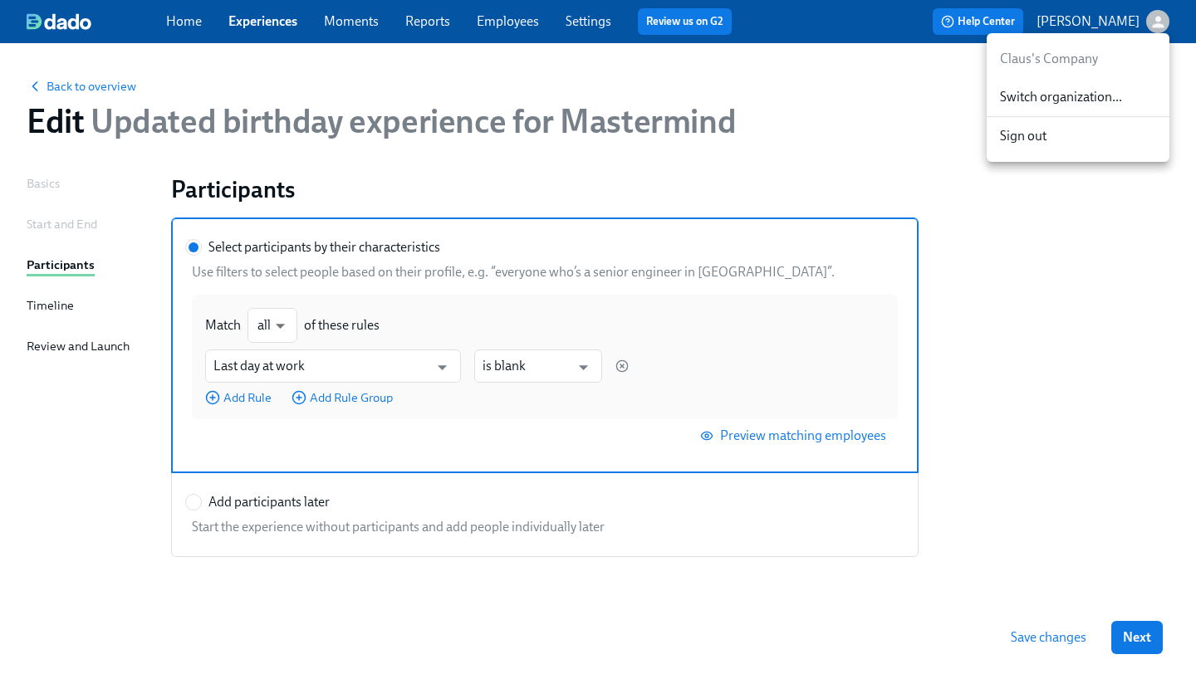
click at [1104, 557] on div at bounding box center [598, 337] width 1196 height 674
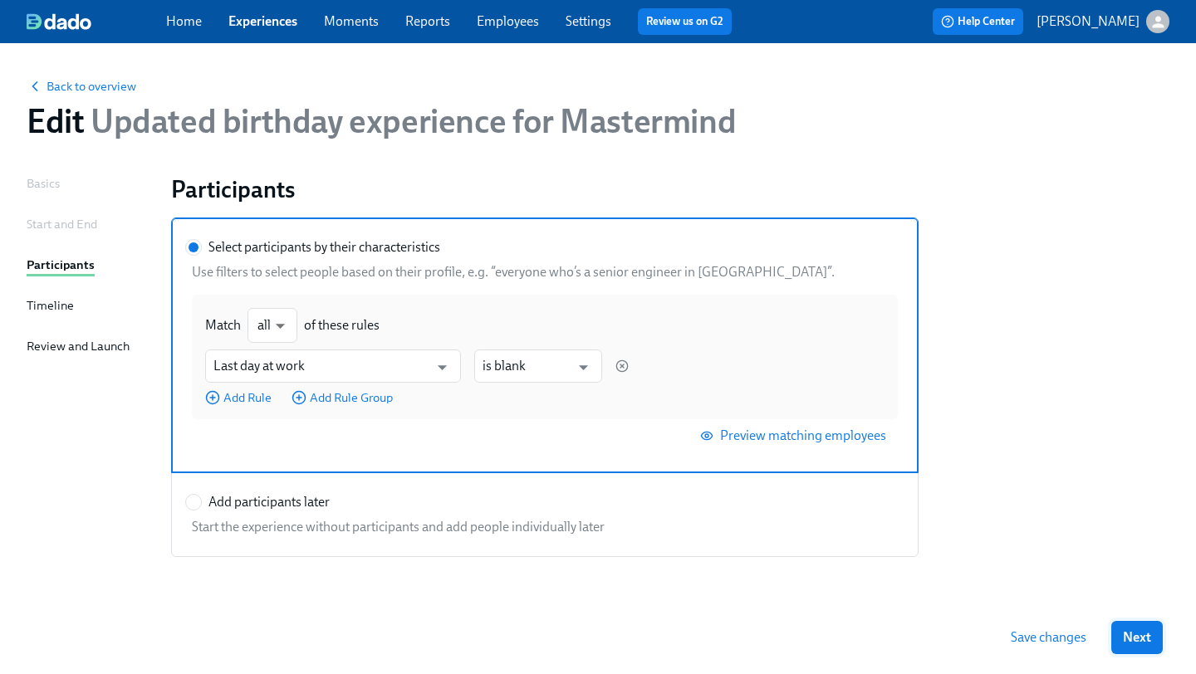
click at [1132, 634] on span "Next" at bounding box center [1137, 637] width 28 height 17
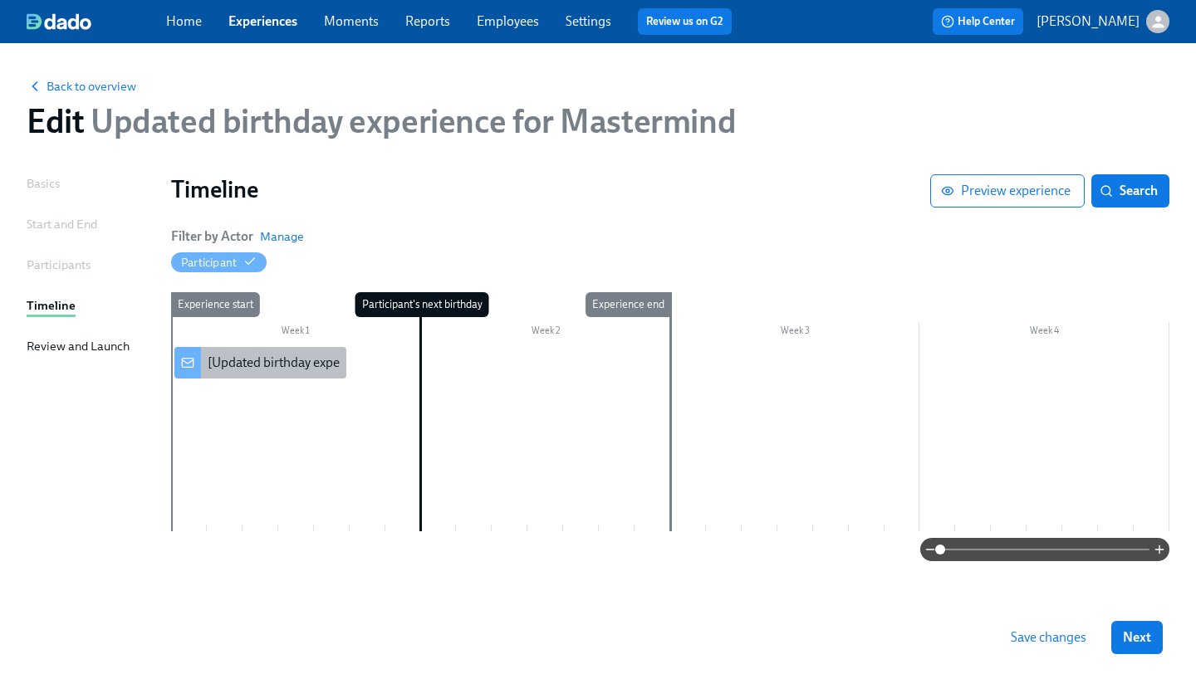
click at [284, 357] on div "[Updated birthday experience for Mastermind] A new experience starts today!" at bounding box center [430, 363] width 444 height 18
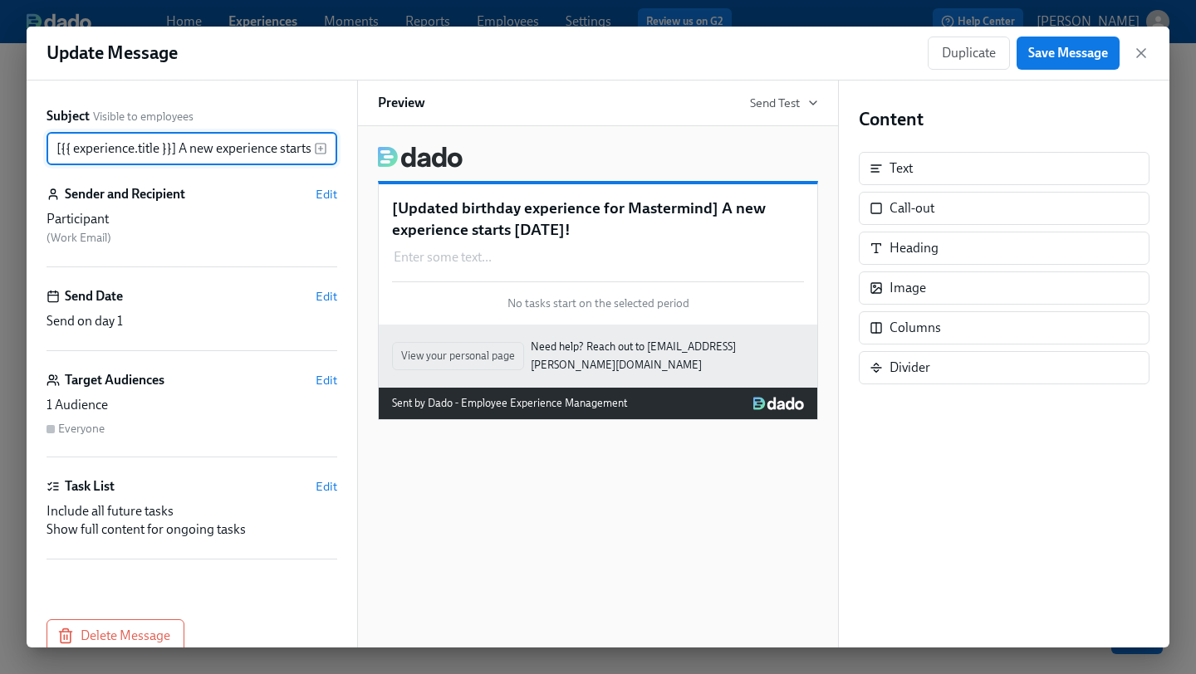
scroll to position [0, 38]
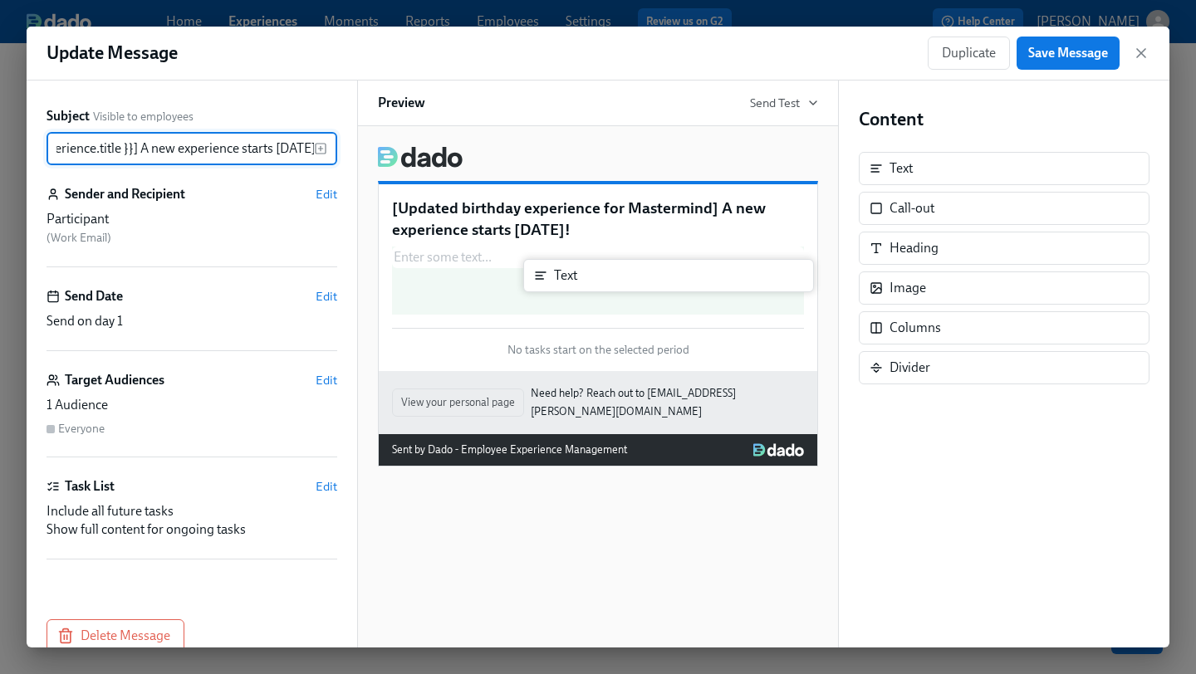
drag, startPoint x: 894, startPoint y: 169, endPoint x: 549, endPoint y: 282, distance: 363.7
click at [549, 282] on div "Subject Visible to employees [{{ experience.title }}] A new experience starts t…" at bounding box center [598, 364] width 1143 height 567
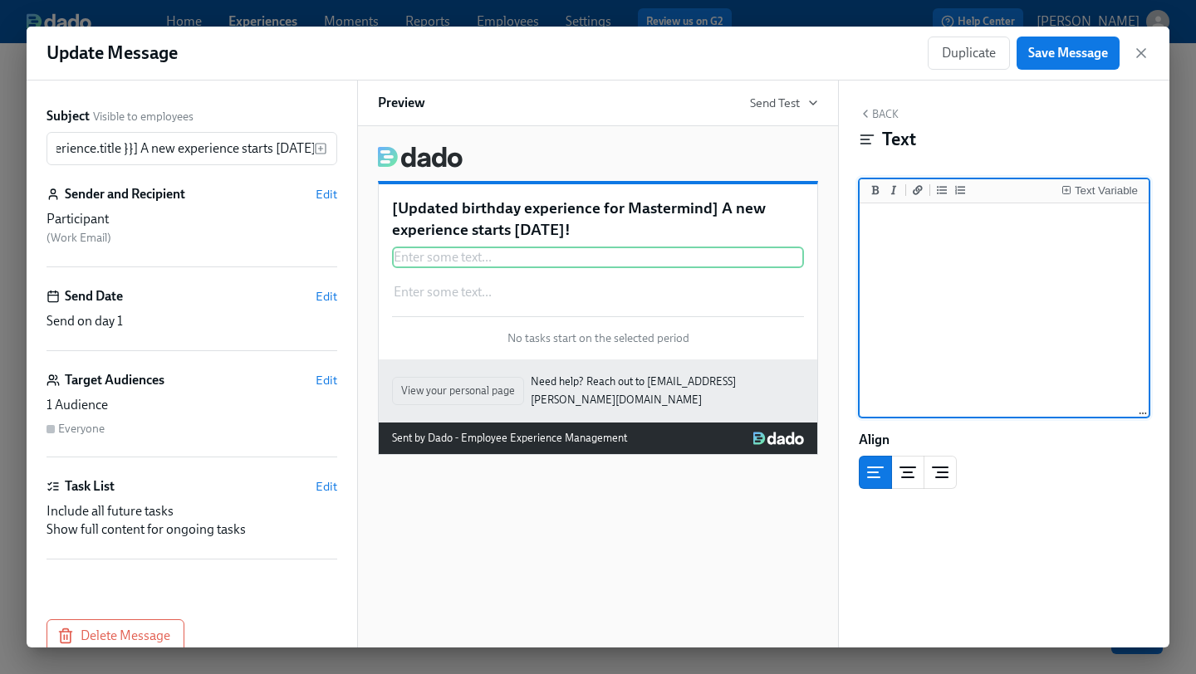
scroll to position [0, 0]
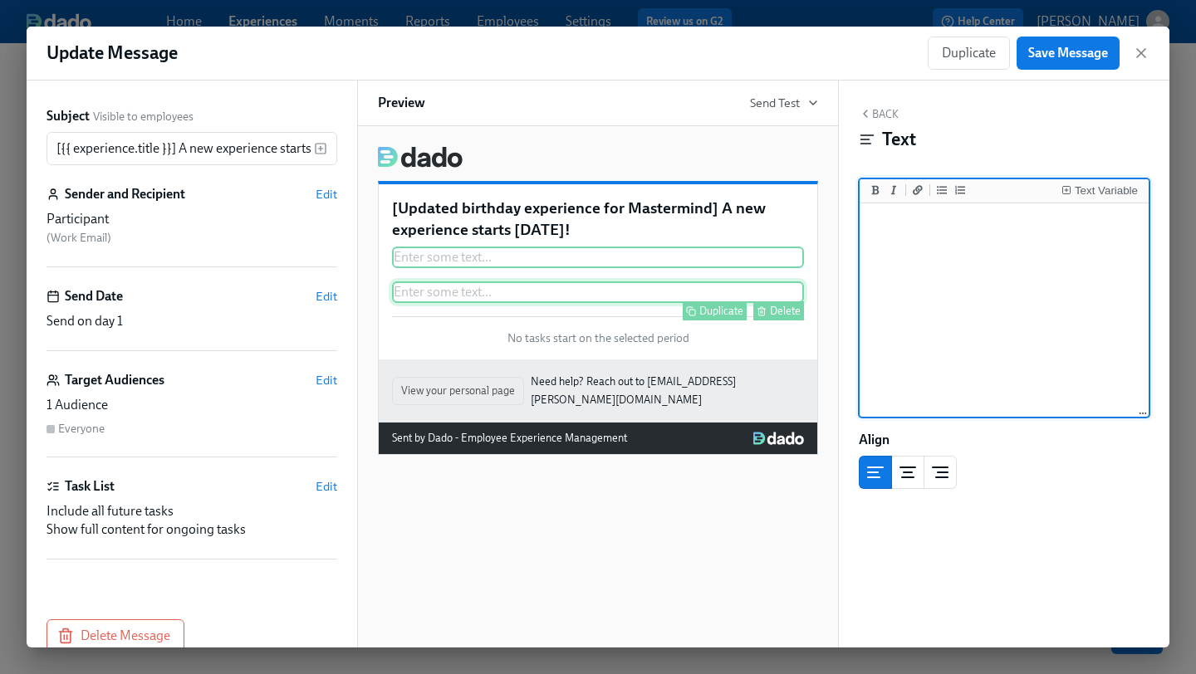
click at [792, 312] on div "Delete" at bounding box center [785, 311] width 31 height 12
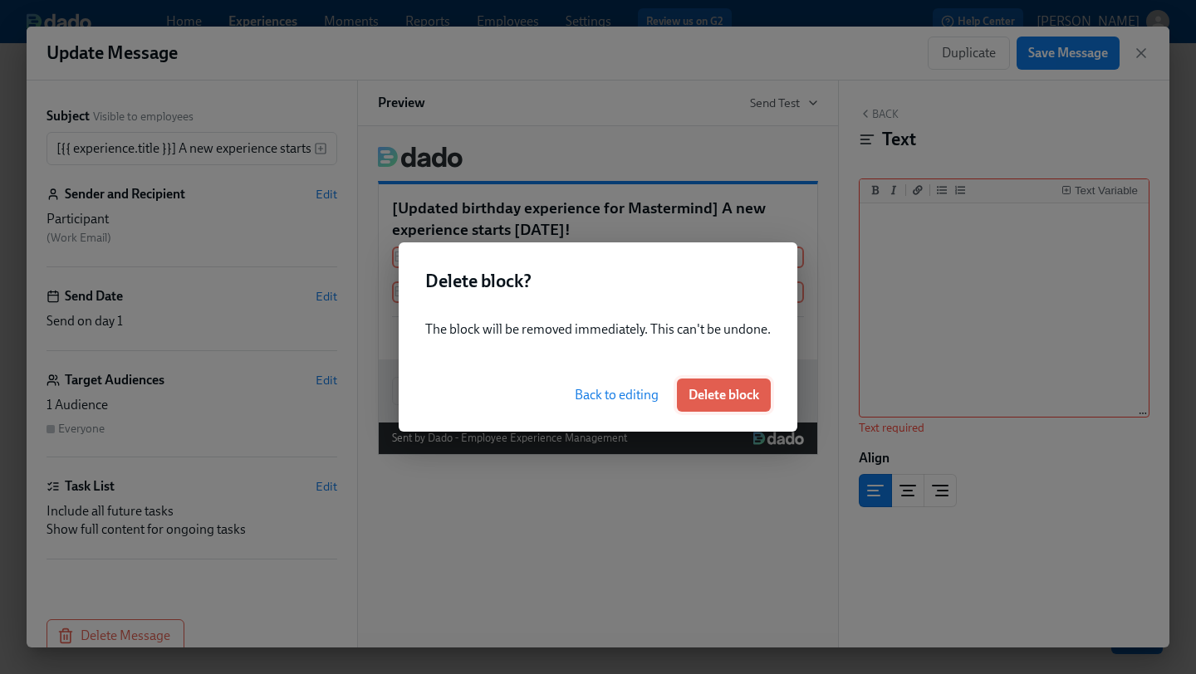
click at [748, 394] on span "Delete block" at bounding box center [723, 395] width 71 height 17
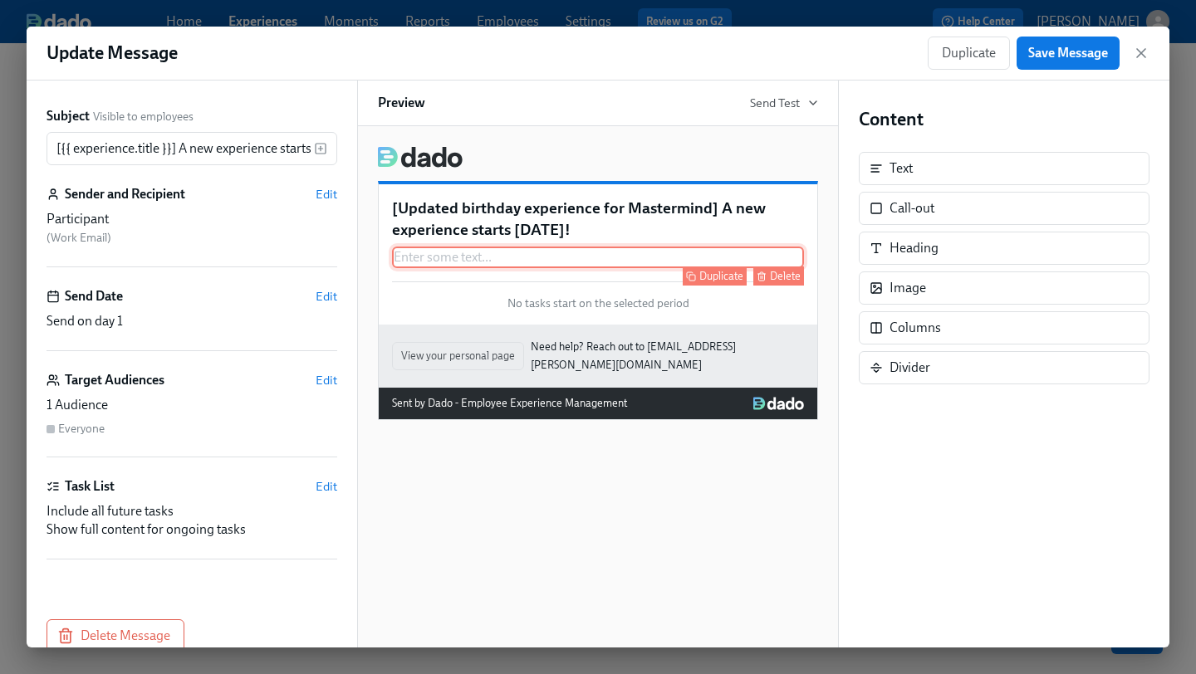
click at [747, 254] on div "Enter some text ... Duplicate Delete" at bounding box center [598, 258] width 412 height 22
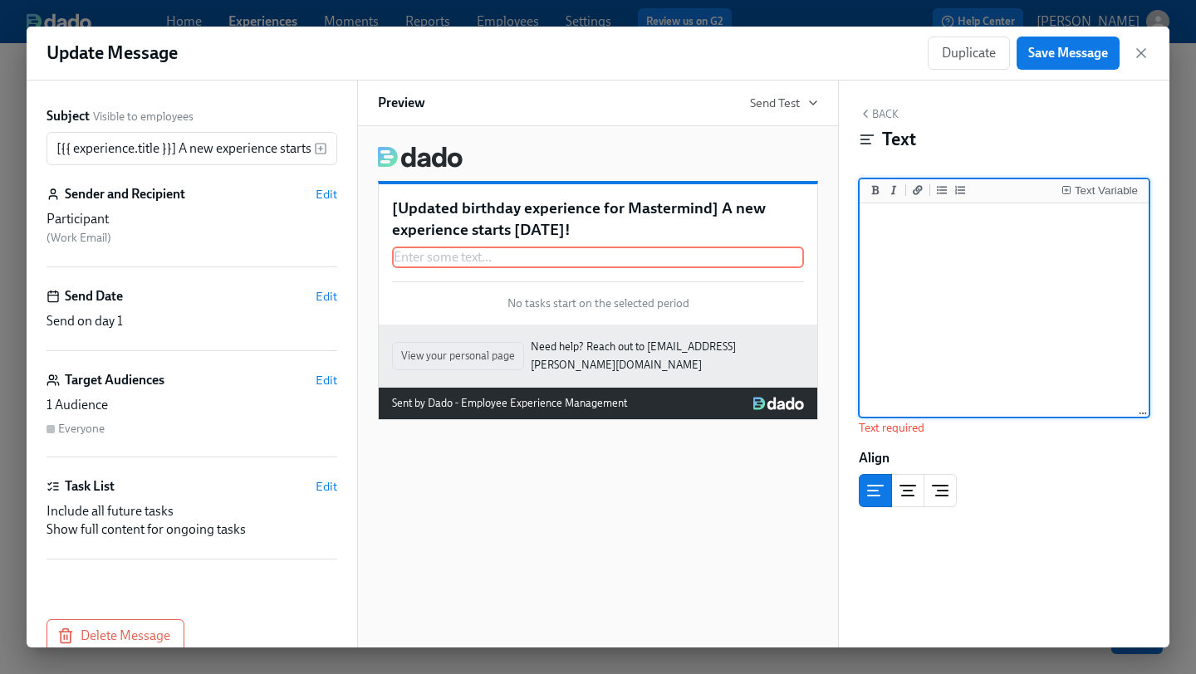
click at [986, 248] on textarea at bounding box center [1004, 311] width 282 height 208
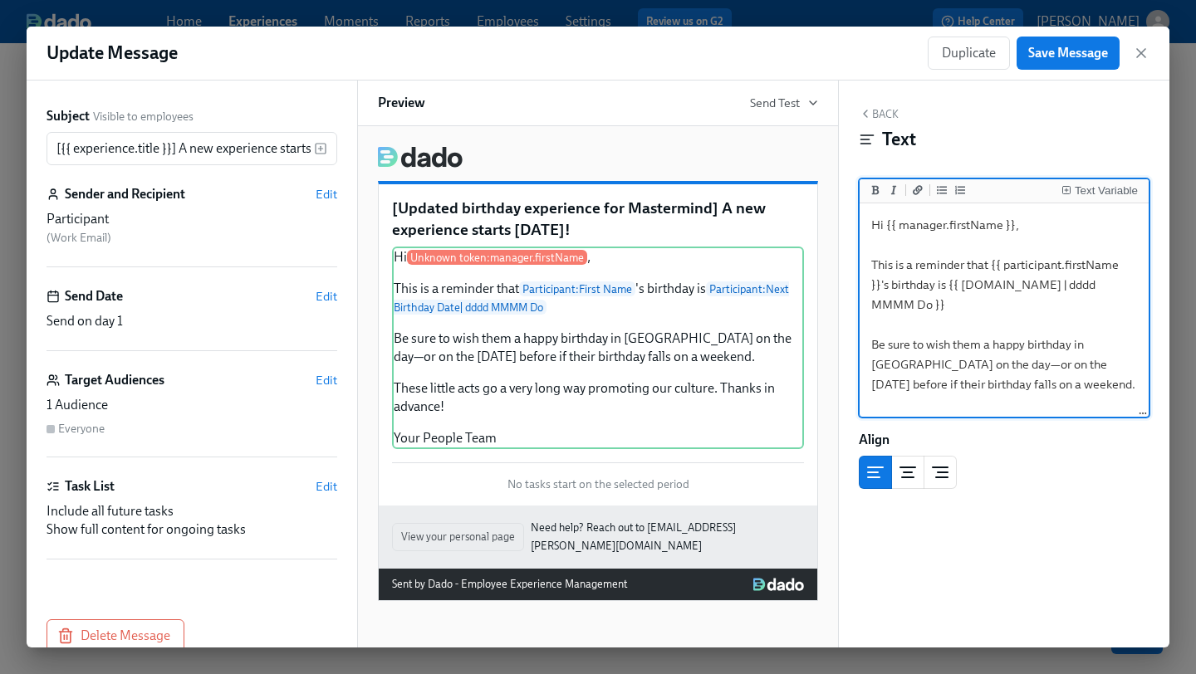
drag, startPoint x: 884, startPoint y: 225, endPoint x: 1088, endPoint y: 224, distance: 204.3
click at [1088, 224] on textarea "Hi {{ manager.firstName }}, This is a reminder that {{ participant.firstName }}…" at bounding box center [1004, 355] width 282 height 296
click at [1007, 364] on textarea "Hi {{ manager.firstName }}, This is a reminder that {{ participant.firstName }}…" at bounding box center [1004, 355] width 282 height 296
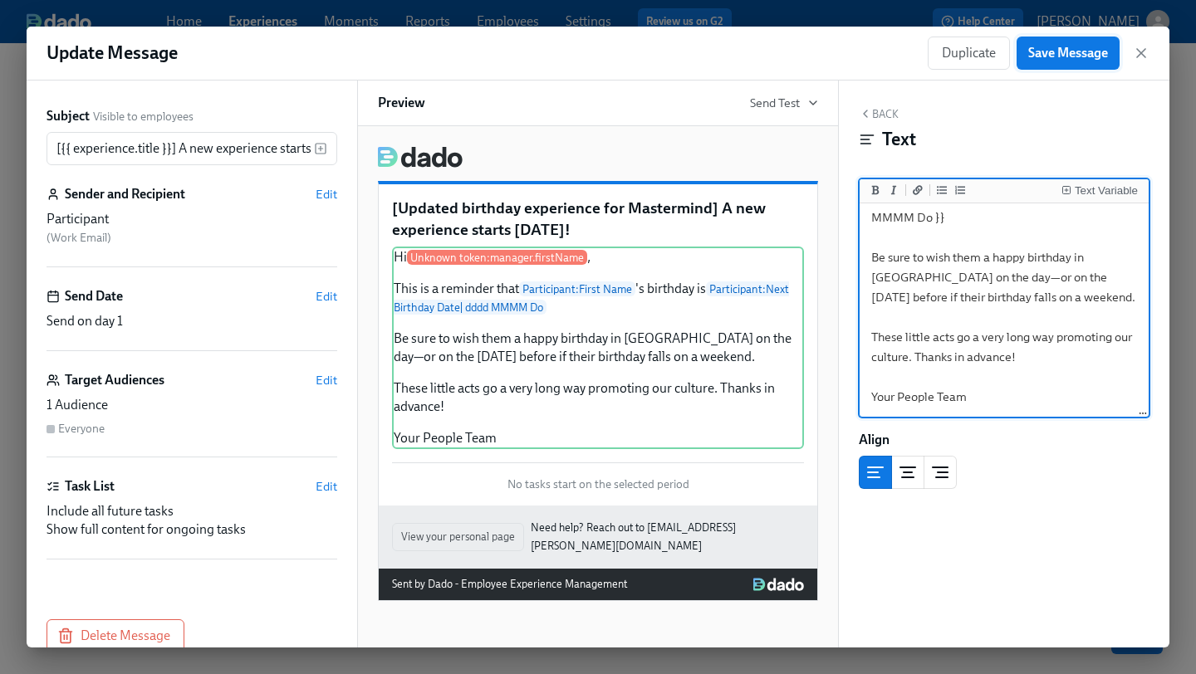
type textarea "Hi {{ manager.firstName }}, This is a reminder that {{ participant.firstName }}…"
click at [1084, 61] on button "Save Message" at bounding box center [1067, 53] width 103 height 33
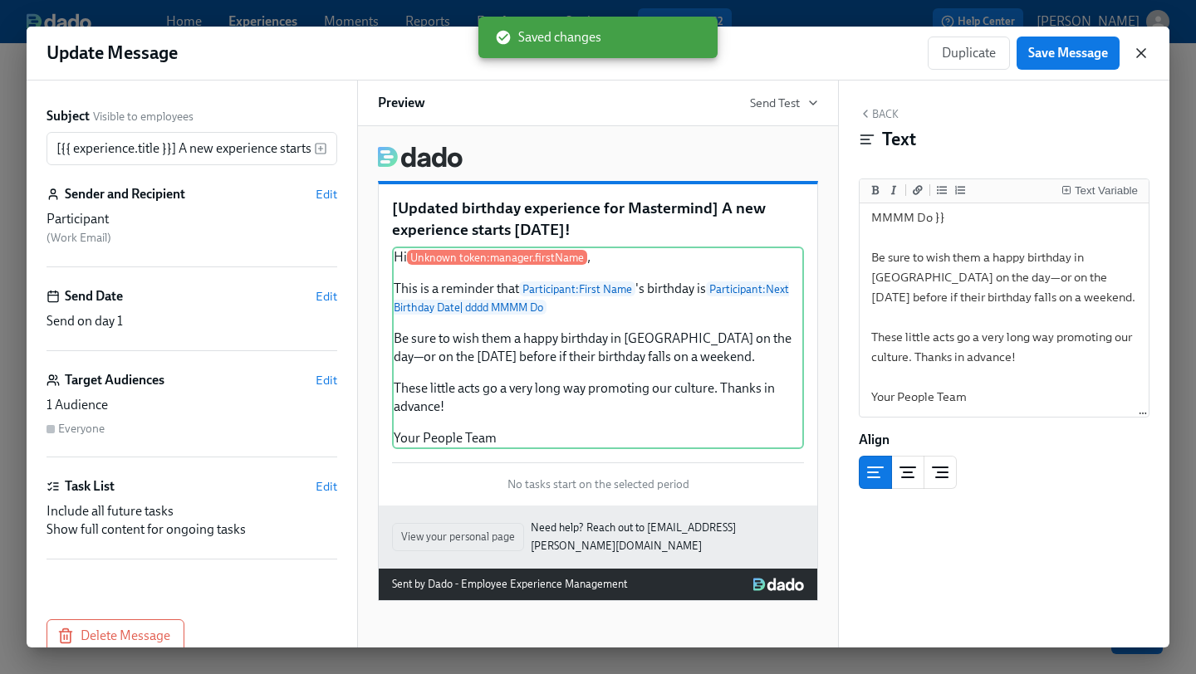
click at [1139, 47] on icon "button" at bounding box center [1141, 53] width 17 height 17
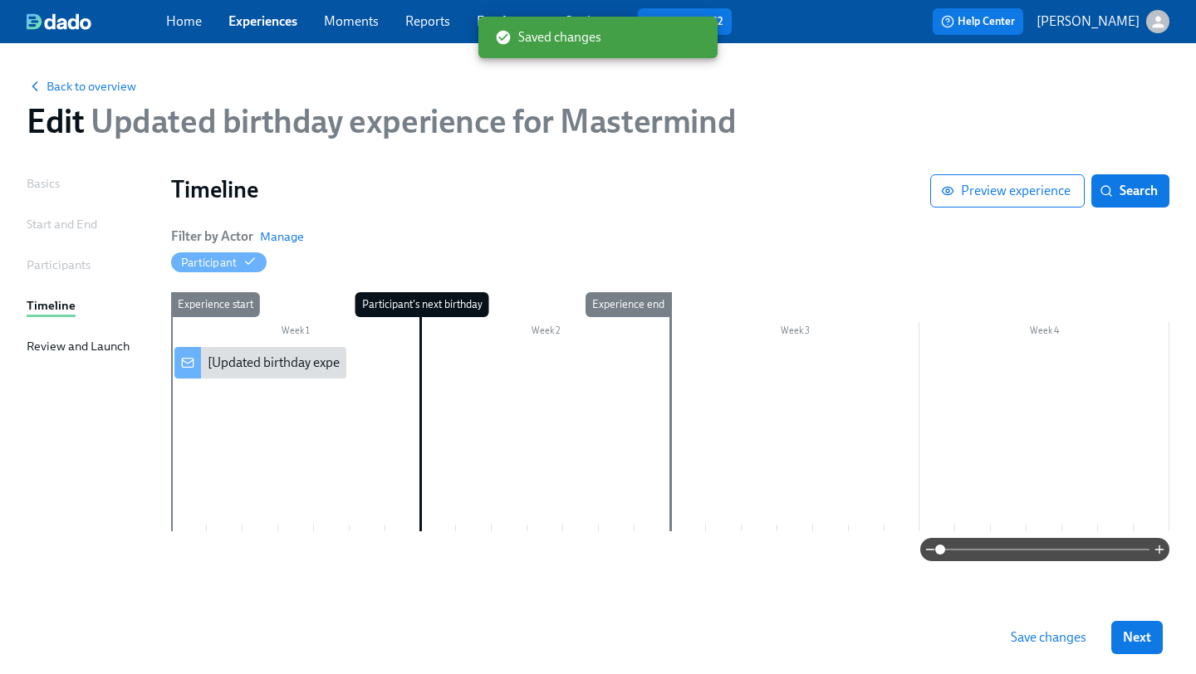
click at [1055, 631] on span "Save changes" at bounding box center [1049, 637] width 76 height 17
click at [254, 365] on div "[Updated birthday experience for Mastermind] A new experience starts today!" at bounding box center [430, 363] width 444 height 18
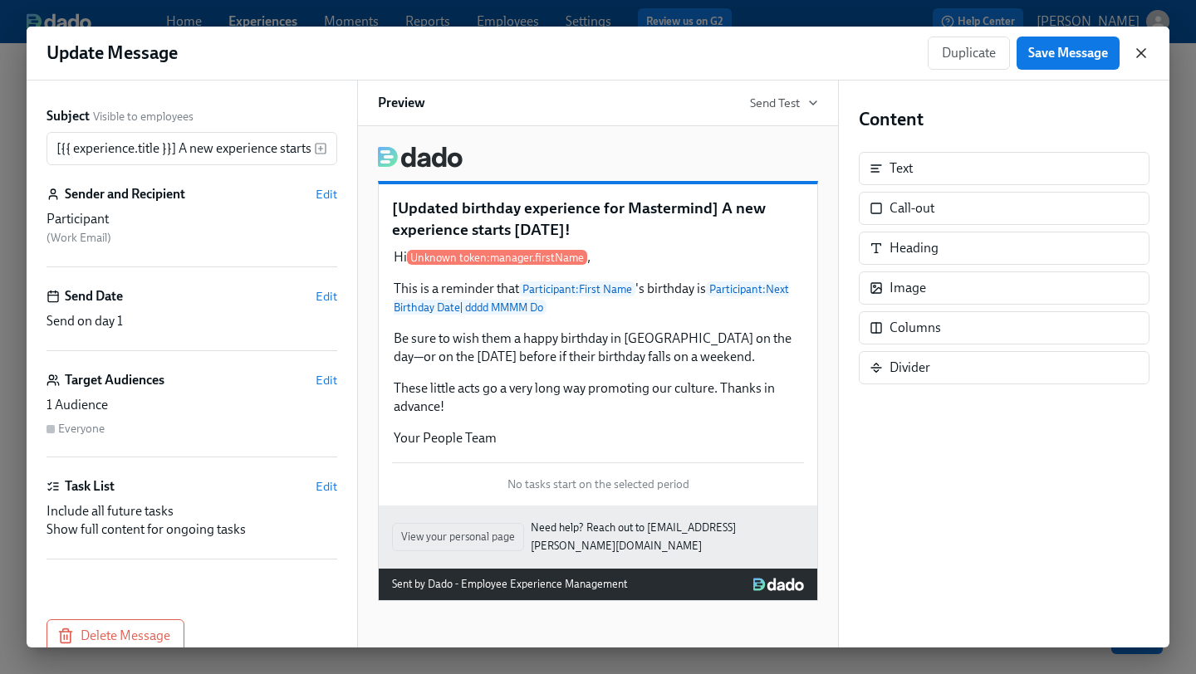
click at [1148, 60] on icon "button" at bounding box center [1141, 53] width 17 height 17
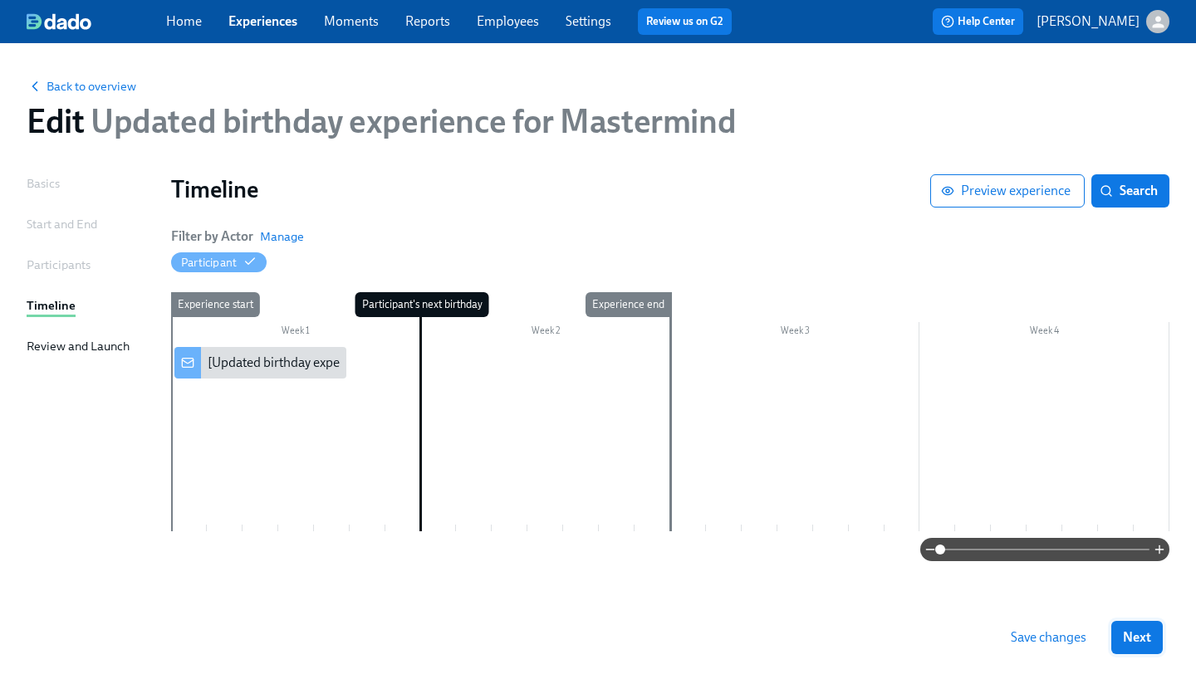
click at [1143, 639] on span "Next" at bounding box center [1137, 637] width 28 height 17
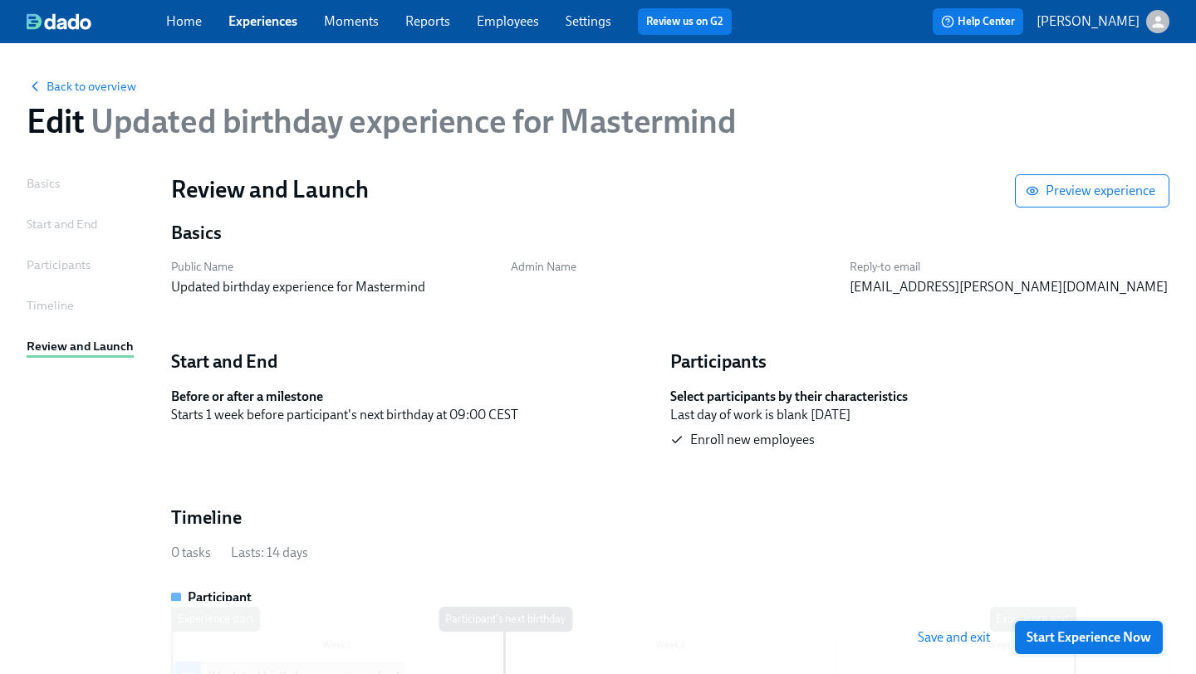
click at [1083, 636] on span "Start Experience Now" at bounding box center [1088, 637] width 125 height 17
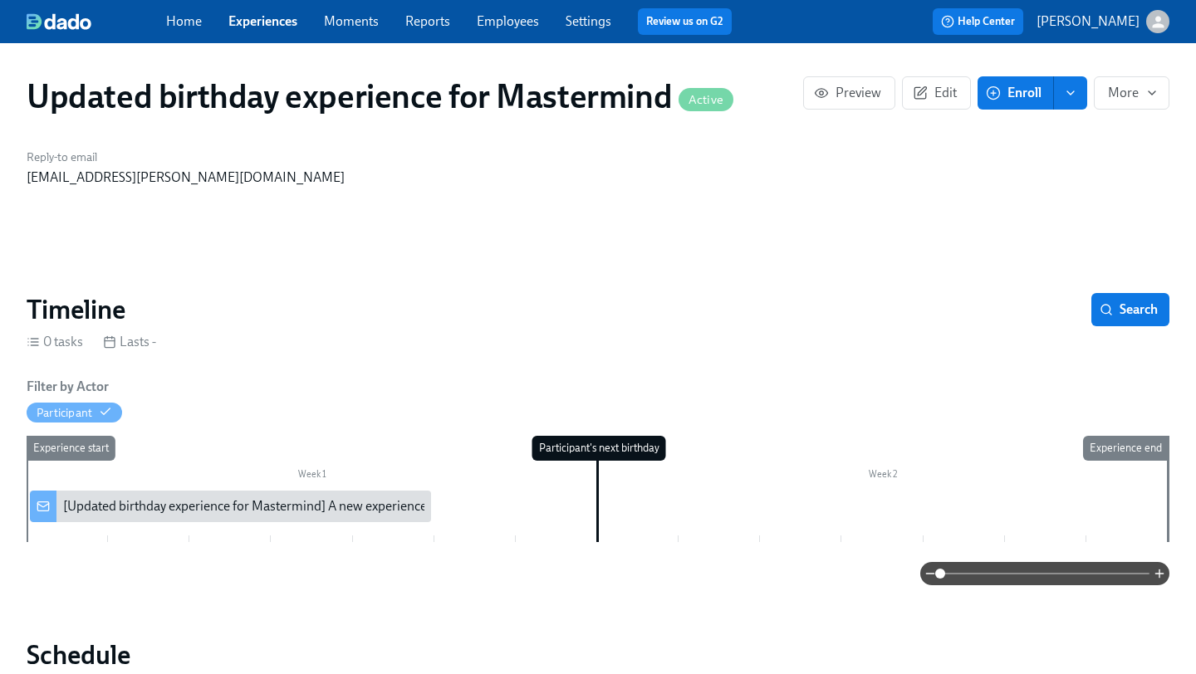
click at [275, 18] on link "Experiences" at bounding box center [262, 21] width 69 height 16
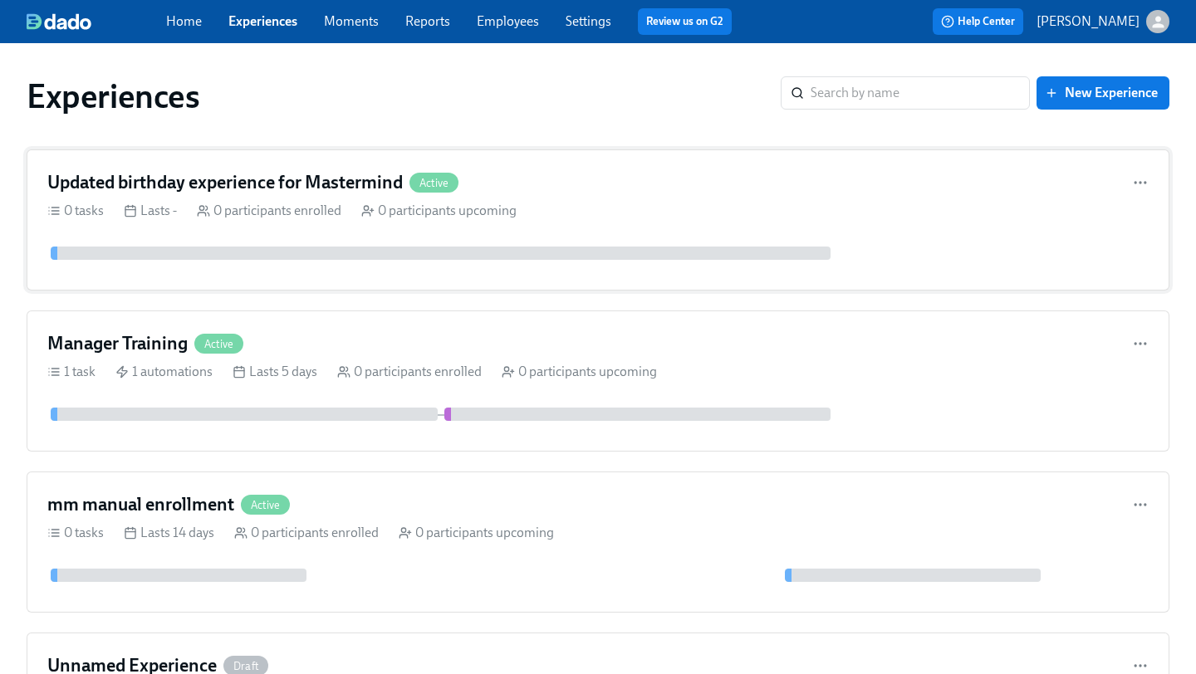
click at [582, 168] on div "Updated birthday experience for Mastermind Active 0 tasks Lasts - 0 participant…" at bounding box center [598, 219] width 1143 height 141
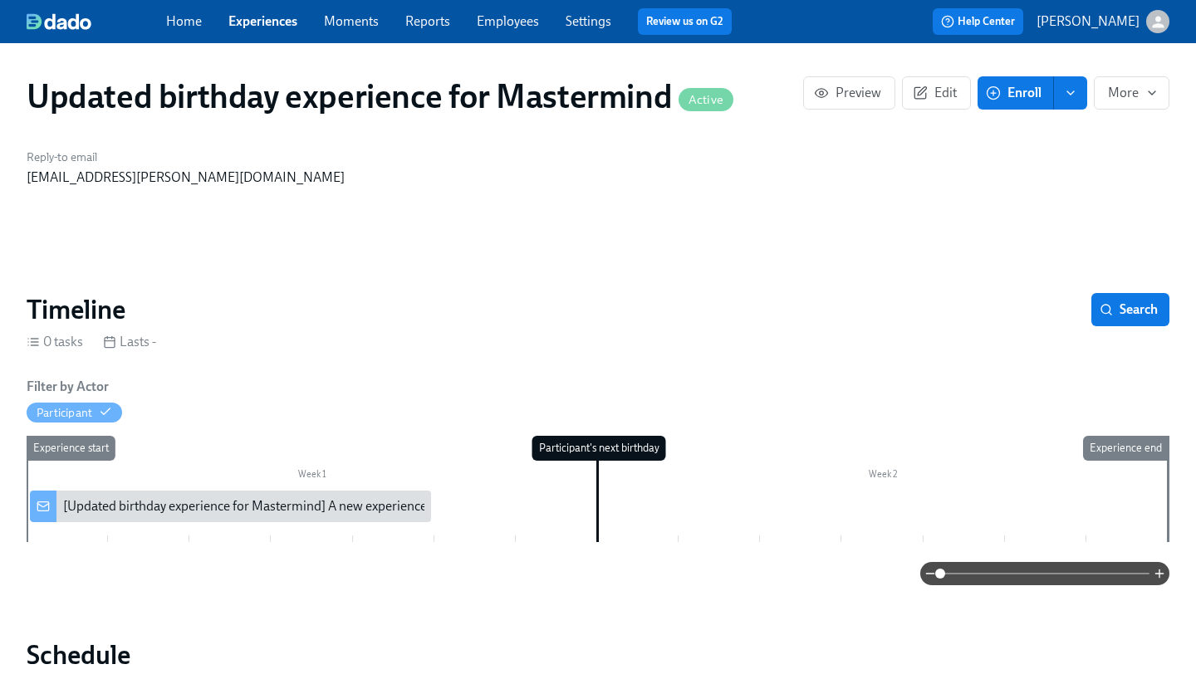
click at [153, 407] on div "Filter by Actor Participant" at bounding box center [598, 400] width 1143 height 45
click at [113, 417] on span "Participant" at bounding box center [75, 413] width 96 height 16
click at [84, 414] on div "Participant" at bounding box center [65, 413] width 56 height 16
click at [211, 383] on div "Filter by Actor Participant" at bounding box center [598, 400] width 1143 height 45
click at [1068, 91] on icon "enroll" at bounding box center [1070, 92] width 13 height 13
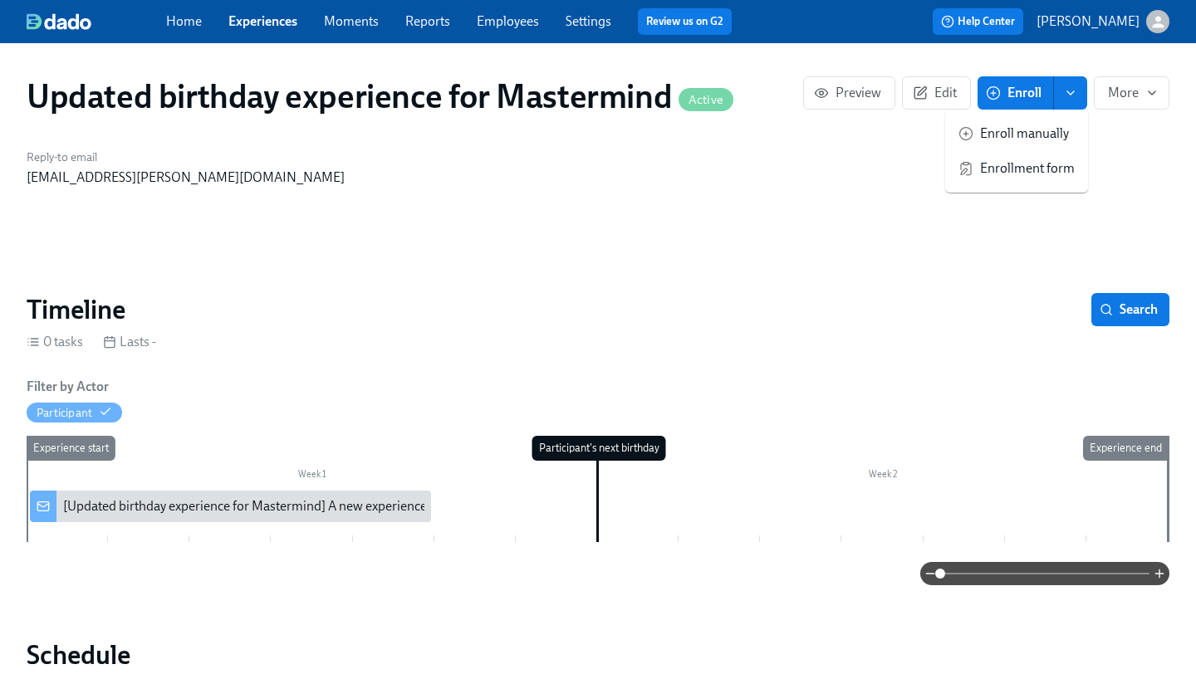
click at [1039, 148] on li "Enroll manually" at bounding box center [1016, 133] width 143 height 35
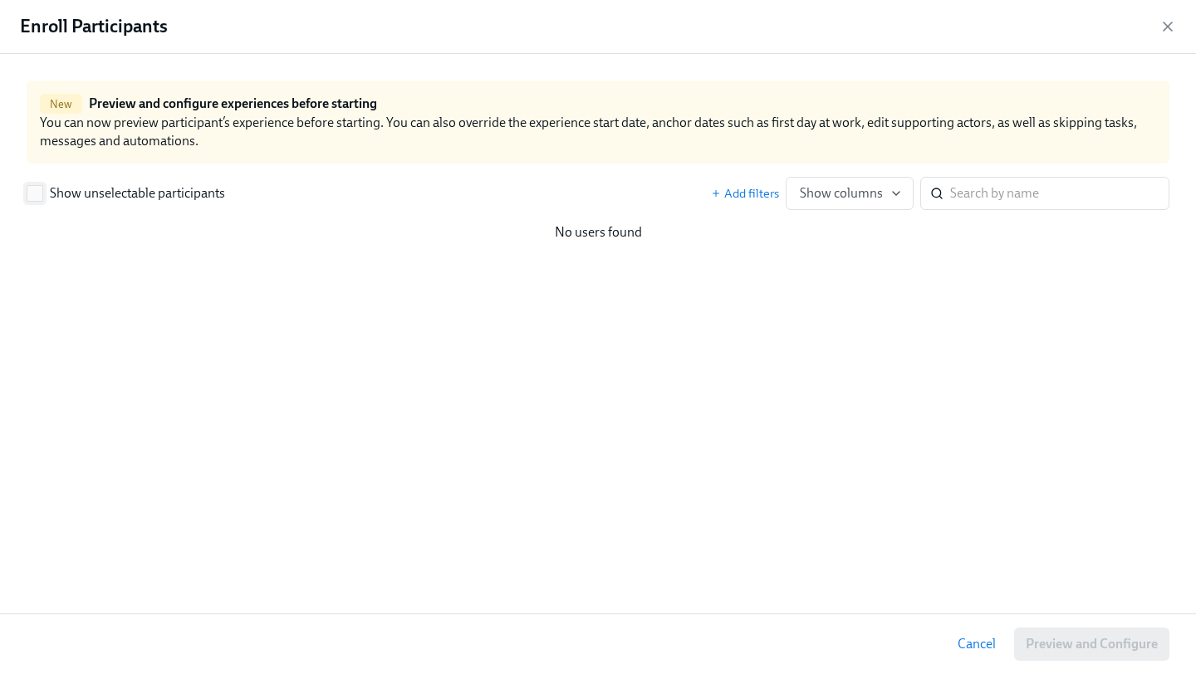
click at [104, 199] on span "Show unselectable participants" at bounding box center [137, 193] width 175 height 18
click at [42, 199] on input "Show unselectable participants" at bounding box center [34, 193] width 15 height 15
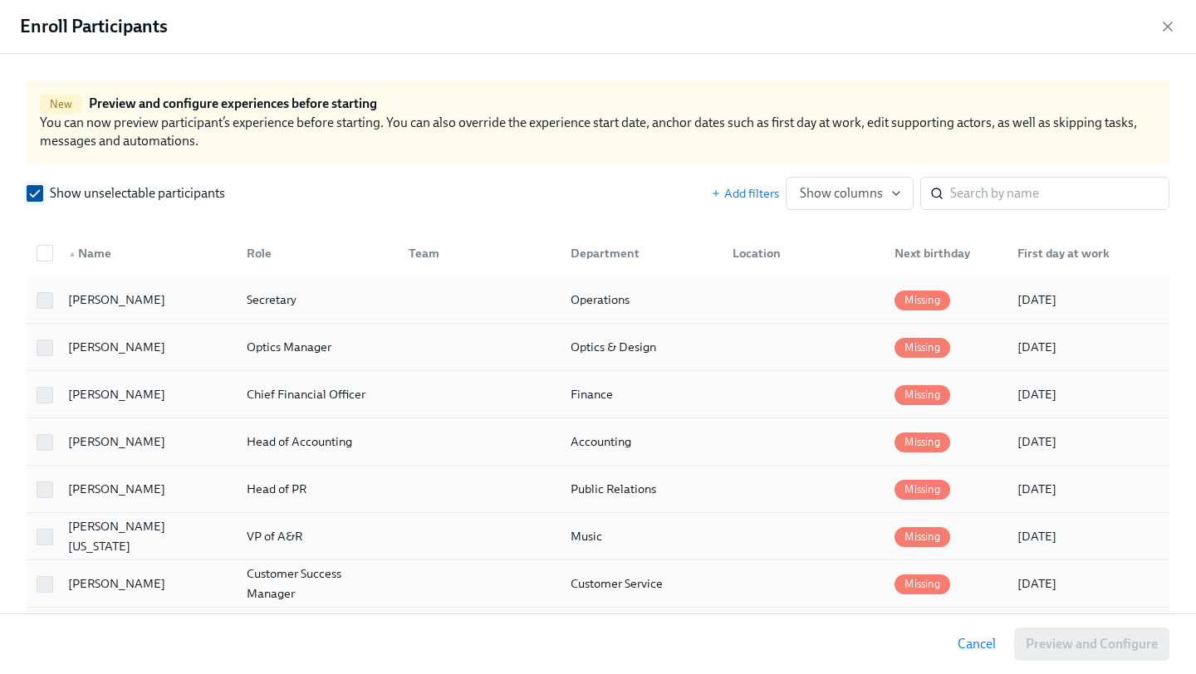
click at [29, 194] on input "Show unselectable participants" at bounding box center [34, 193] width 15 height 15
checkbox input "false"
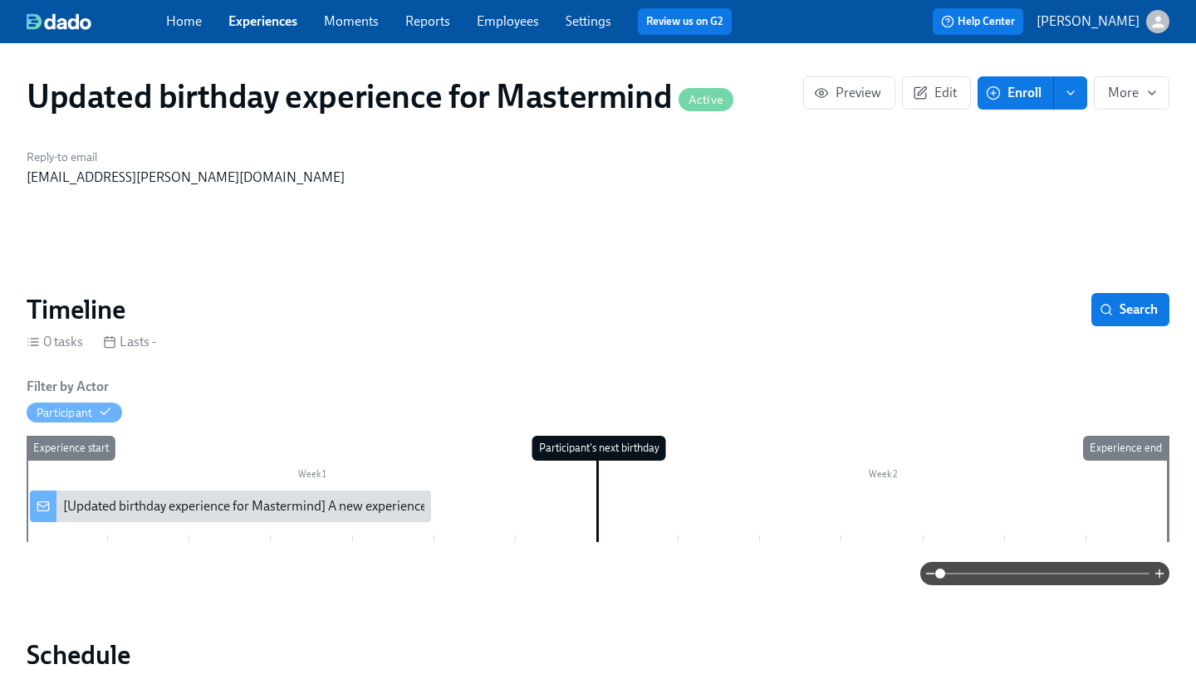
click at [512, 20] on link "Employees" at bounding box center [508, 21] width 62 height 16
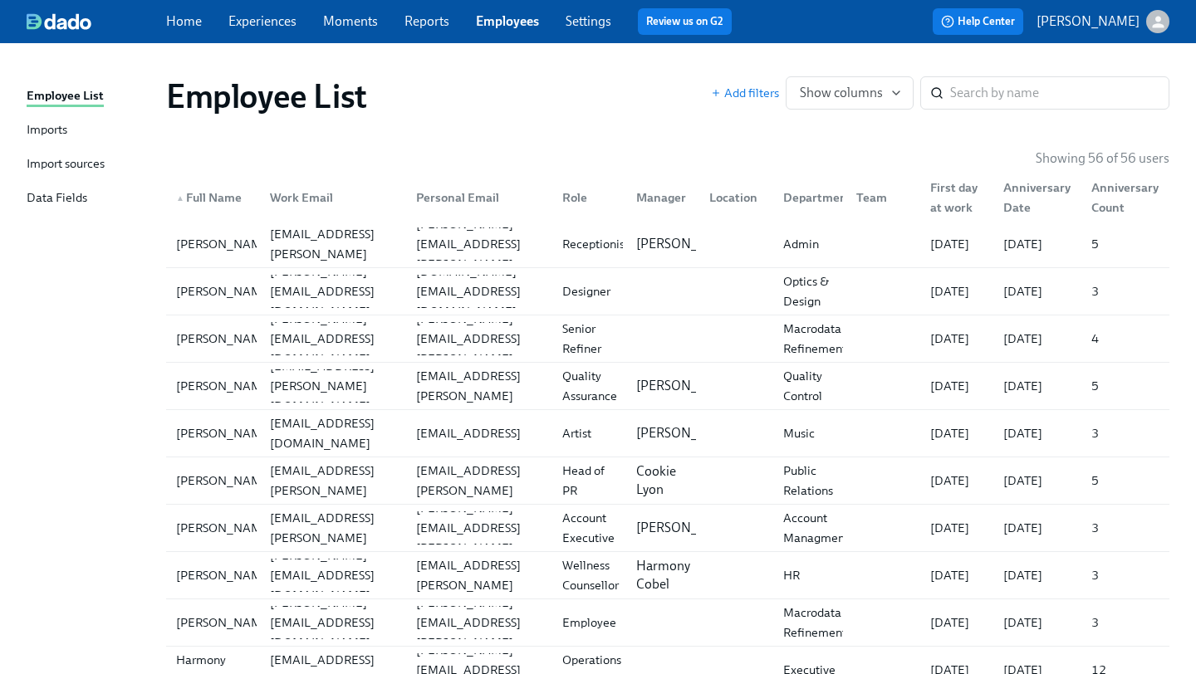
click at [75, 165] on div "Import sources" at bounding box center [66, 164] width 78 height 21
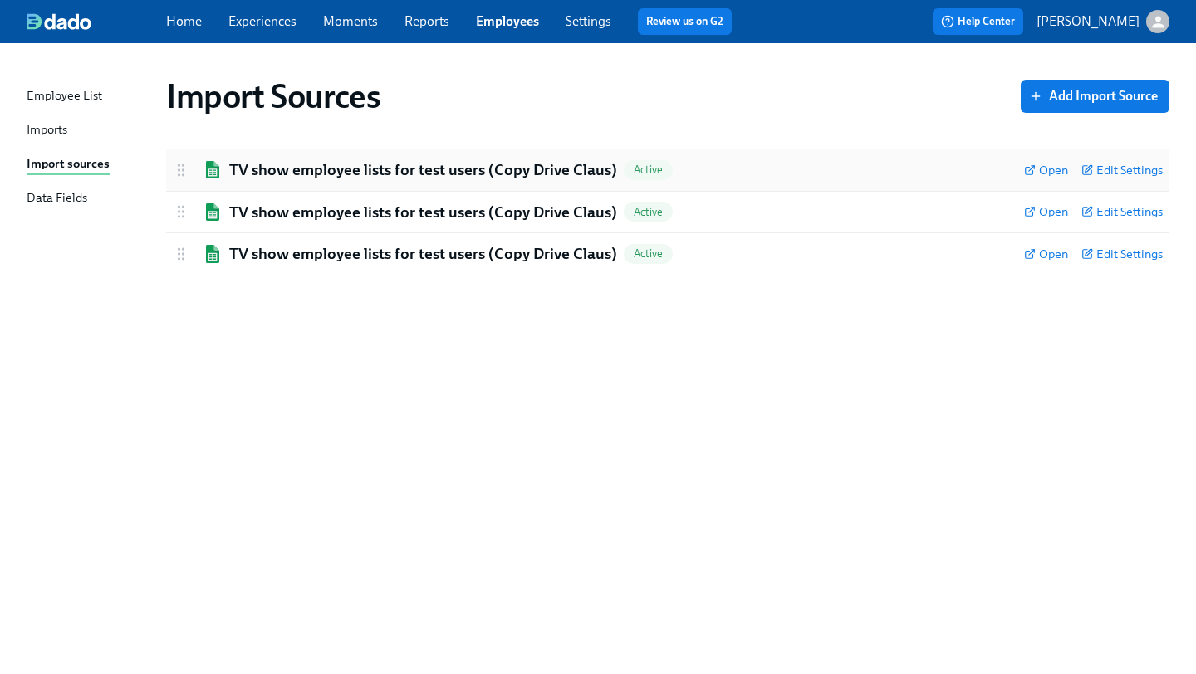
click at [384, 176] on h2 "TV show employee lists for test users (Copy Drive Claus)" at bounding box center [423, 170] width 388 height 22
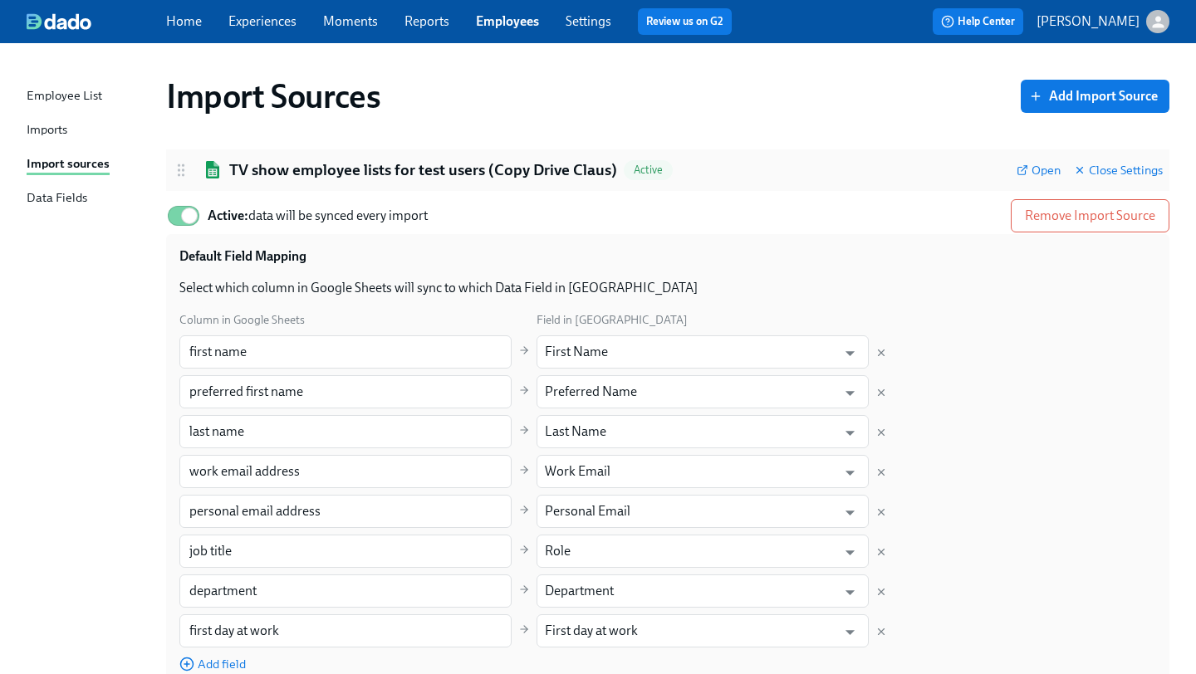
click at [384, 176] on h2 "TV show employee lists for test users (Copy Drive Claus)" at bounding box center [423, 170] width 388 height 22
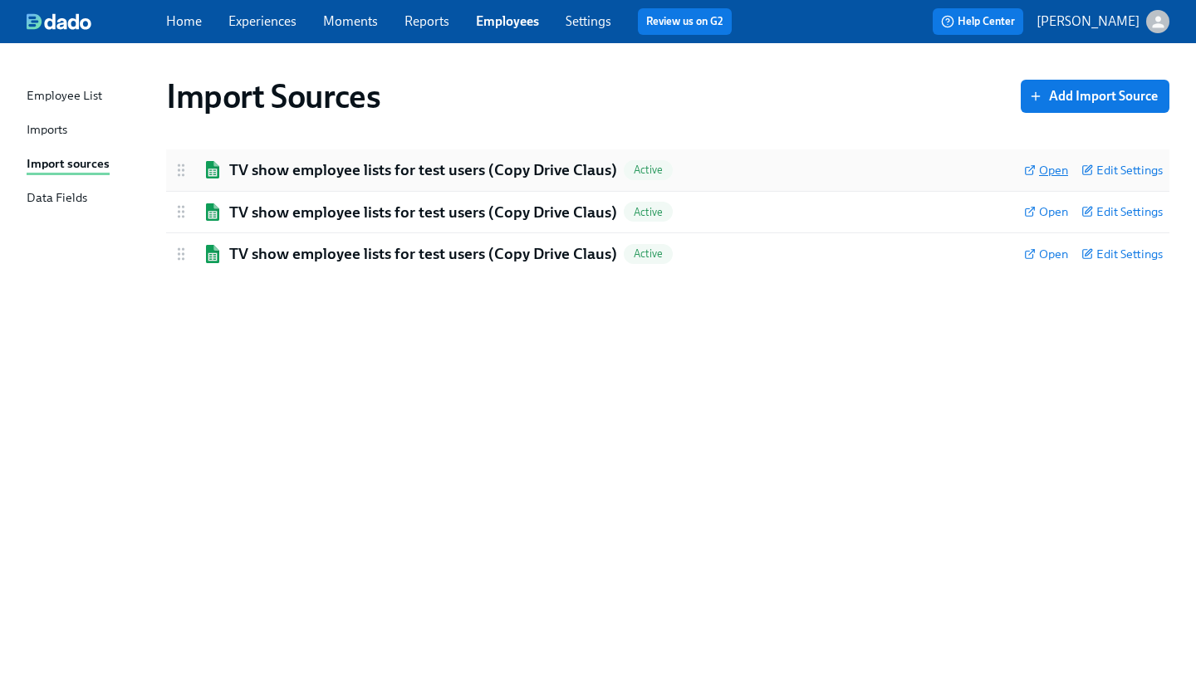
click at [1032, 169] on icon at bounding box center [1030, 170] width 12 height 12
click at [269, 17] on link "Experiences" at bounding box center [262, 21] width 68 height 16
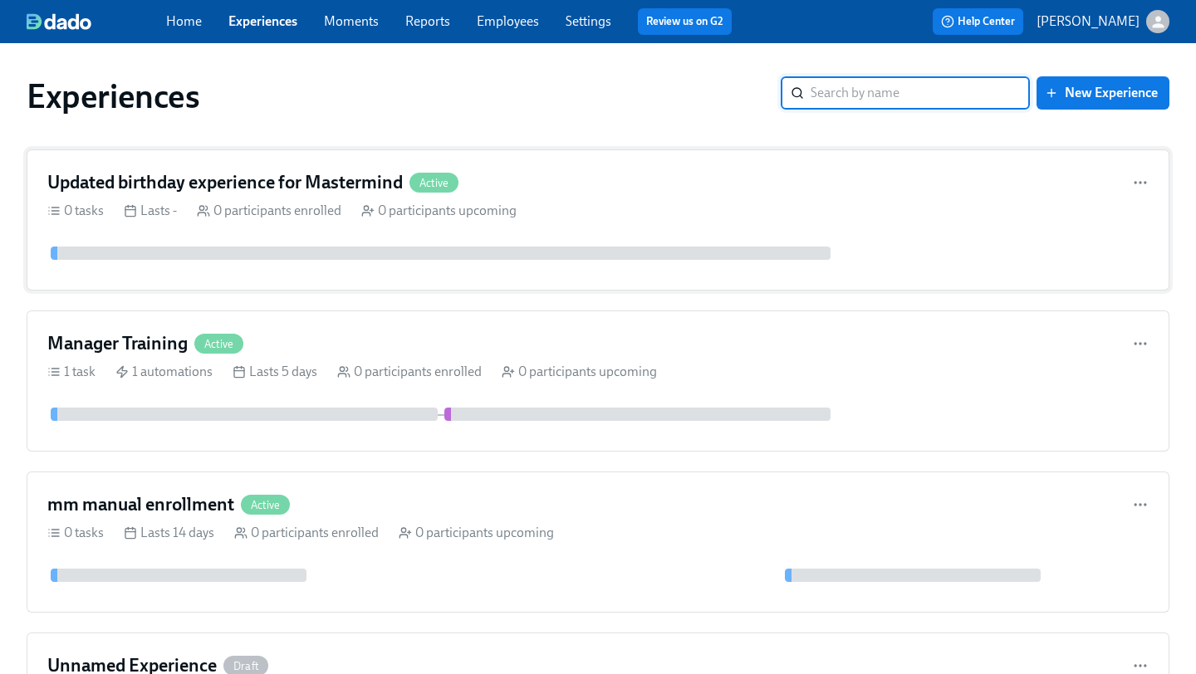
click at [557, 190] on div "Updated birthday experience for Mastermind Active" at bounding box center [597, 182] width 1101 height 25
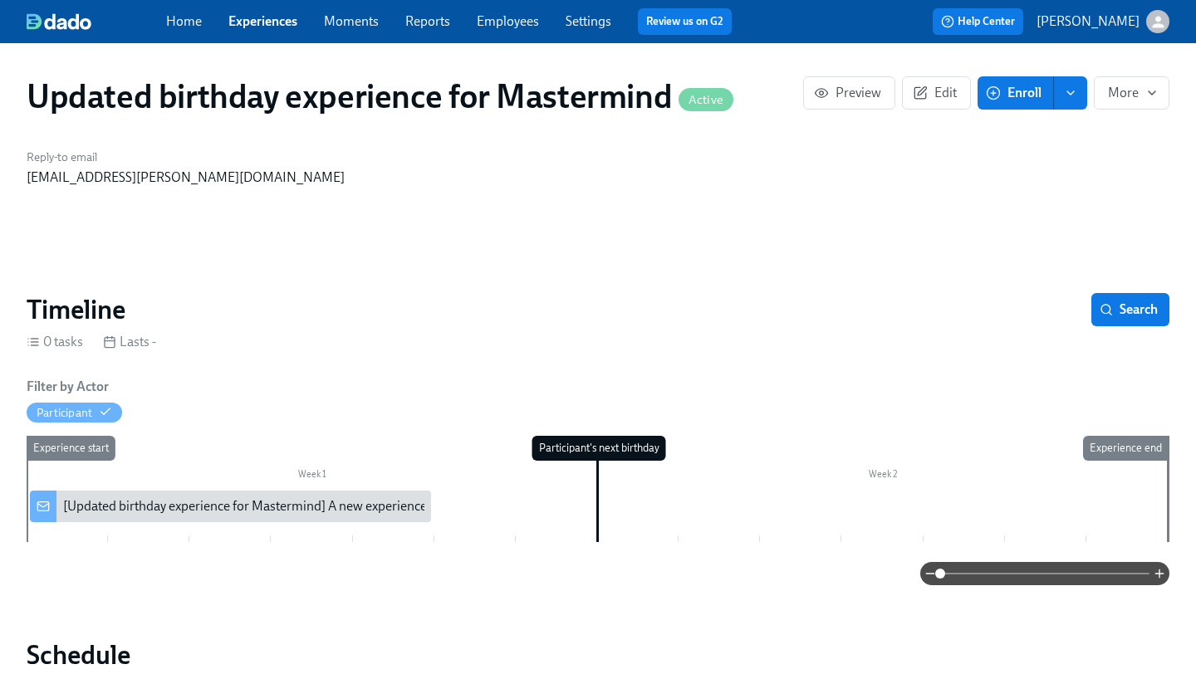
click at [221, 87] on h1 "Updated birthday experience for Mastermind Active" at bounding box center [380, 96] width 707 height 40
click at [939, 105] on button "Edit" at bounding box center [936, 92] width 69 height 33
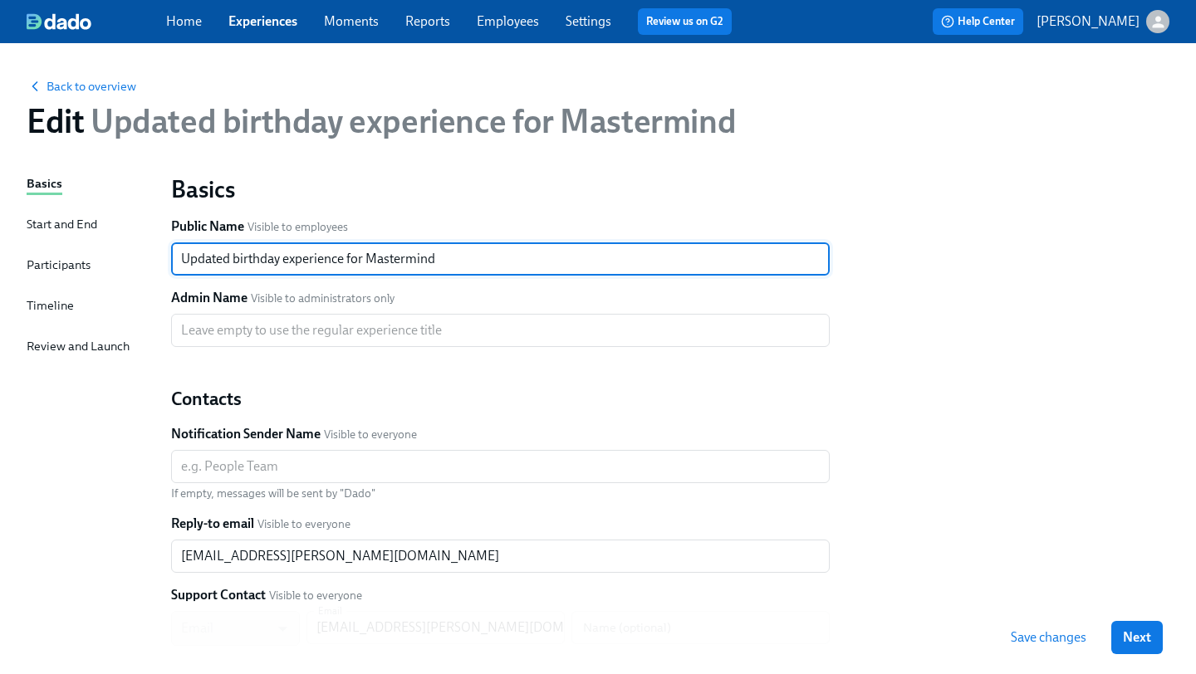
click at [241, 255] on input "Updated birthday experience for Mastermind" at bounding box center [500, 258] width 659 height 33
type input "Updated anniversary experience for Mastermind"
click at [1139, 622] on button "Next" at bounding box center [1136, 637] width 51 height 33
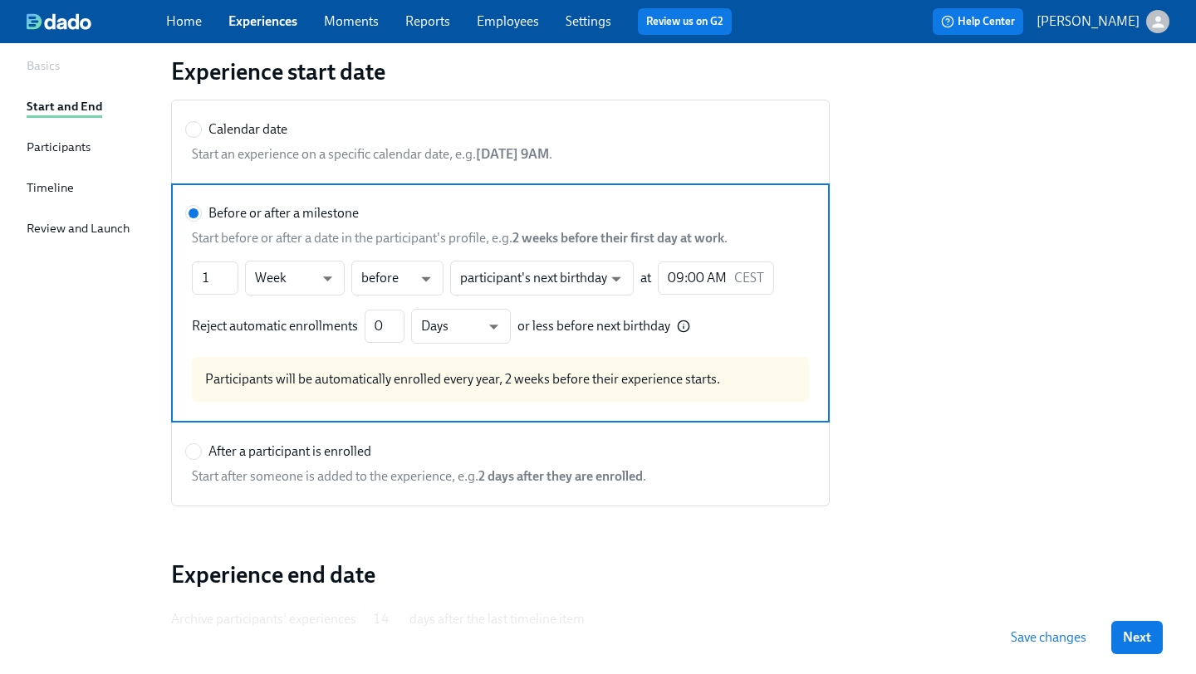
scroll to position [246, 0]
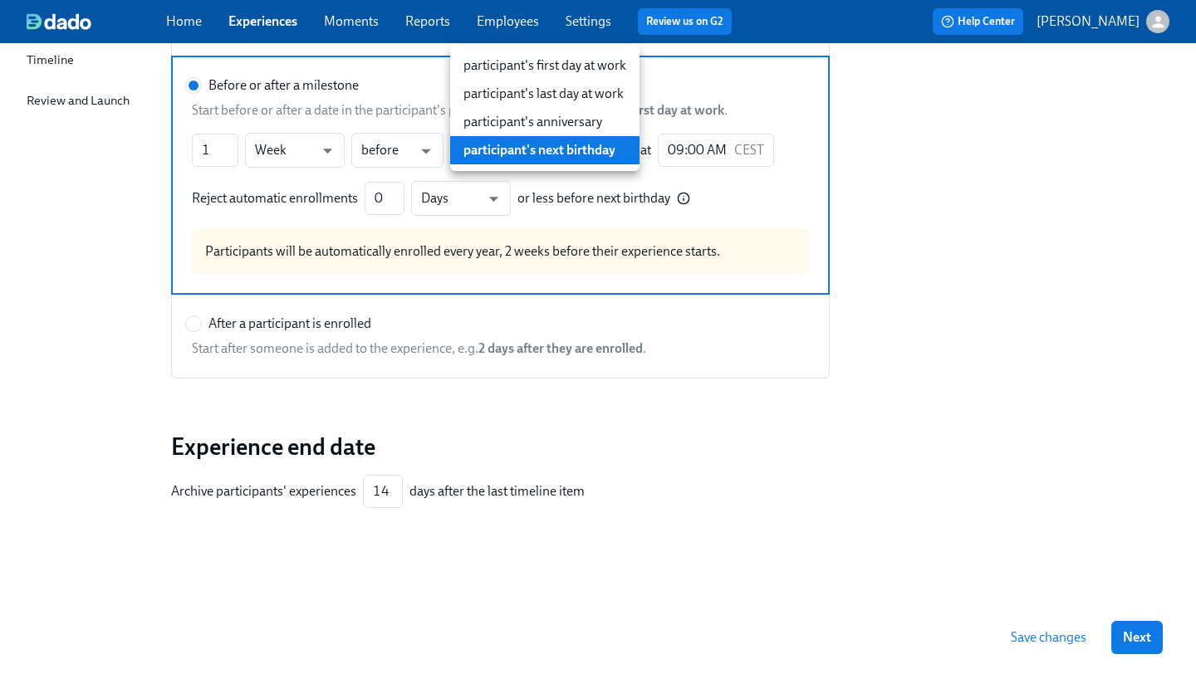
click at [591, 163] on body "Home Experiences Moments Reports Employees Settings Review us on G2 Help Center…" at bounding box center [598, 214] width 1196 height 920
click at [585, 129] on li "participant's anniversary" at bounding box center [544, 122] width 189 height 28
type input "calculatedFields.recurringDate.hireDate.current.date"
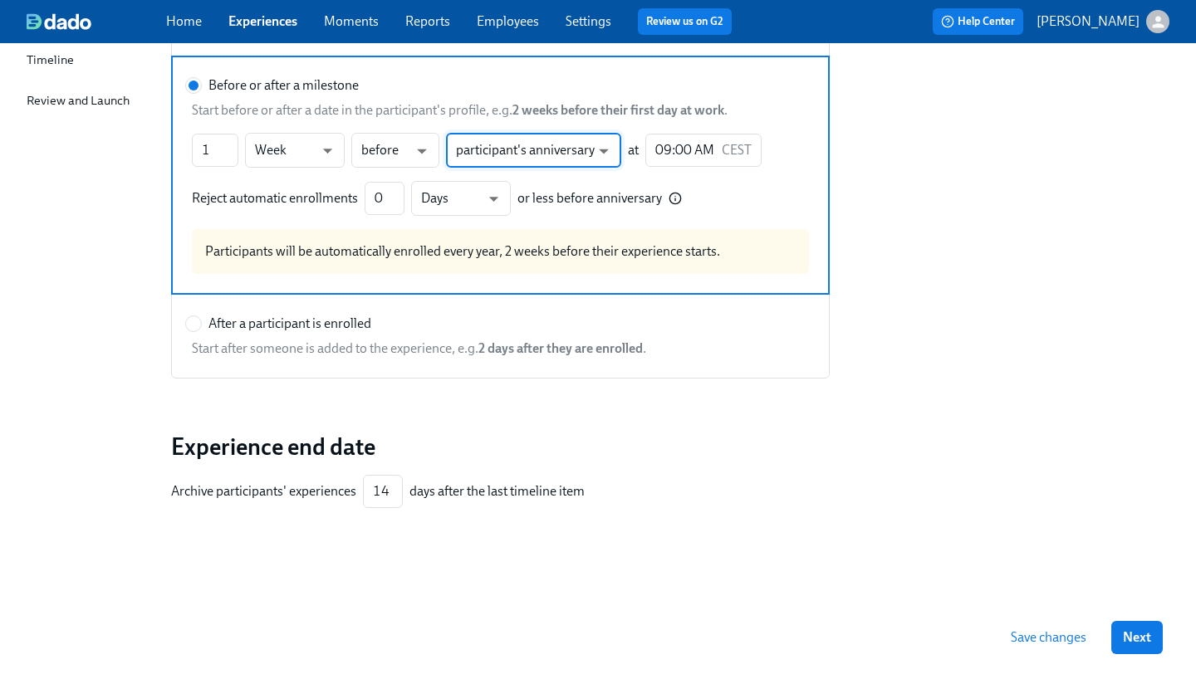
click at [1037, 285] on div "Calendar date Start an experience on a specific calendar date, e.g. January 1st…" at bounding box center [670, 175] width 1018 height 427
click at [1131, 631] on span "Next" at bounding box center [1137, 637] width 28 height 17
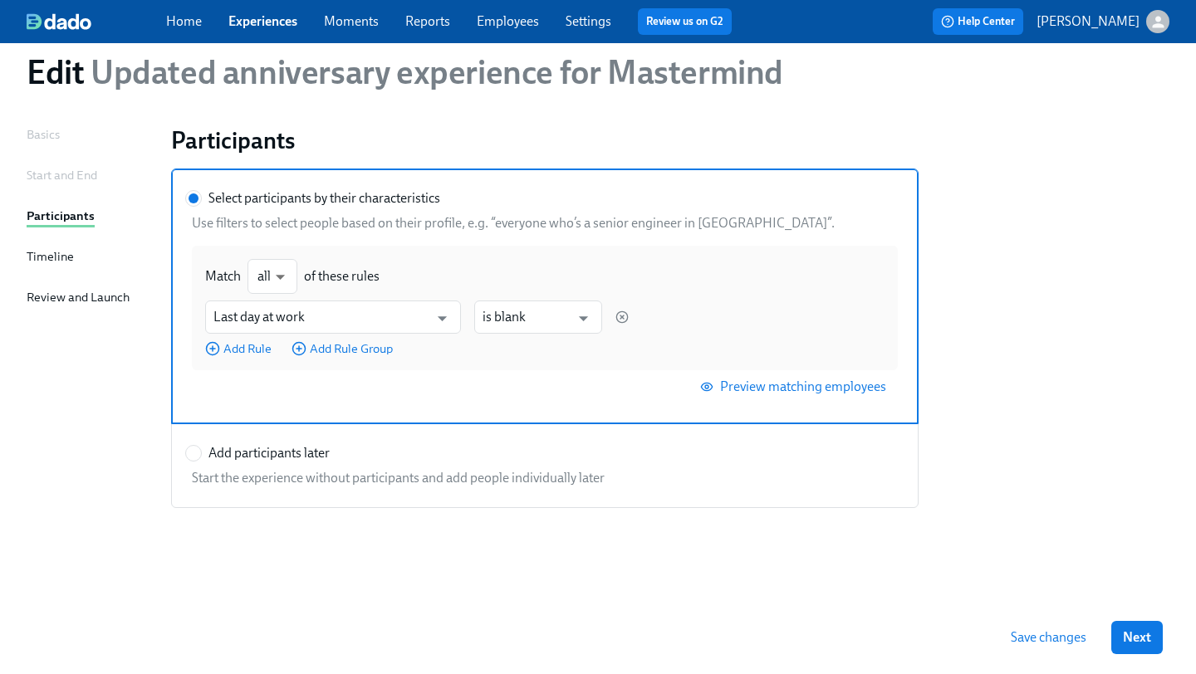
scroll to position [49, 0]
click at [1132, 634] on span "Next" at bounding box center [1137, 637] width 28 height 17
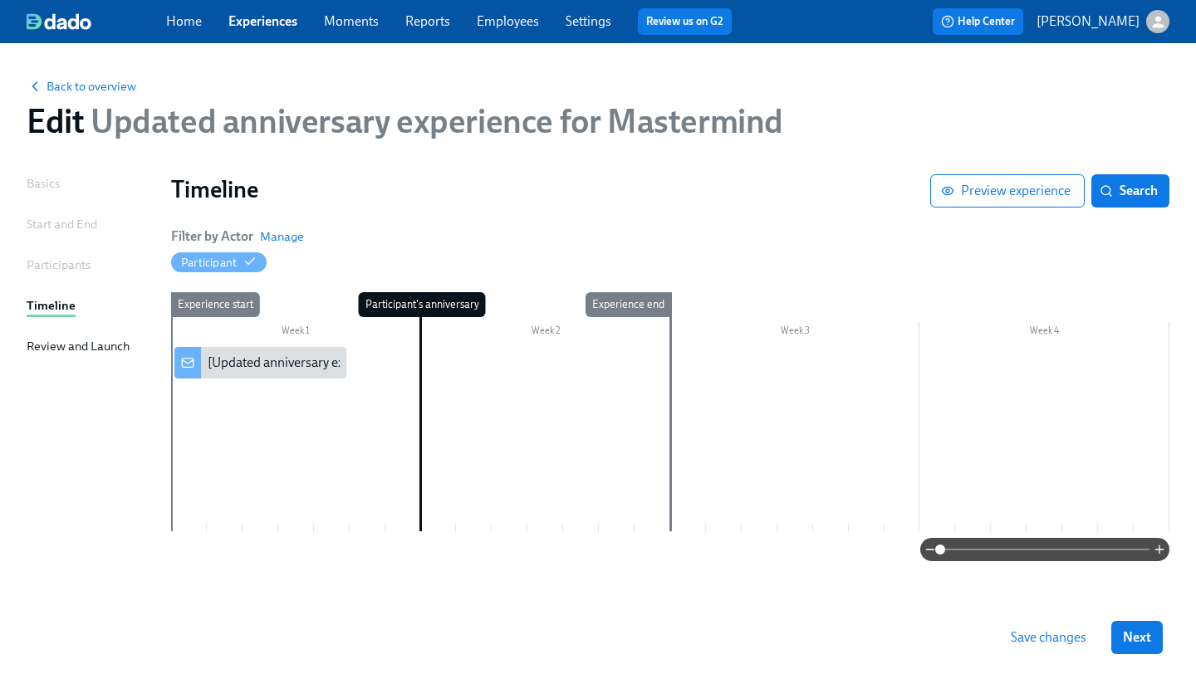
click at [1132, 634] on span "Next" at bounding box center [1137, 637] width 28 height 17
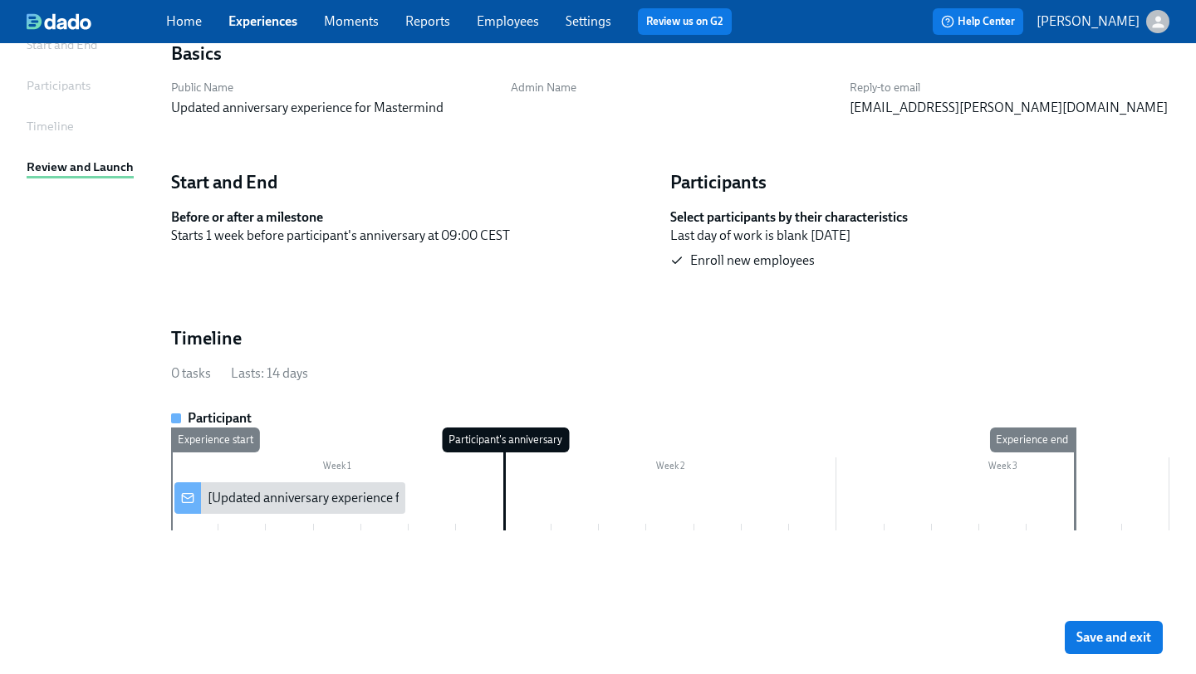
scroll to position [208, 0]
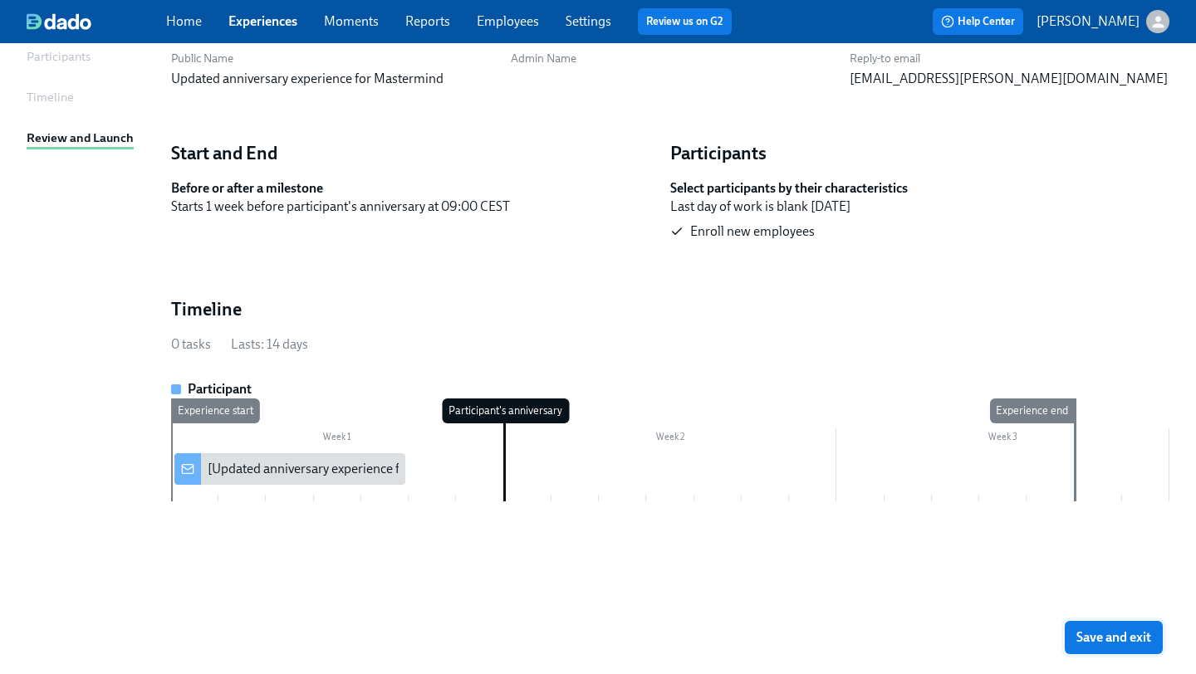
click at [1108, 637] on span "Save and exit" at bounding box center [1113, 637] width 75 height 17
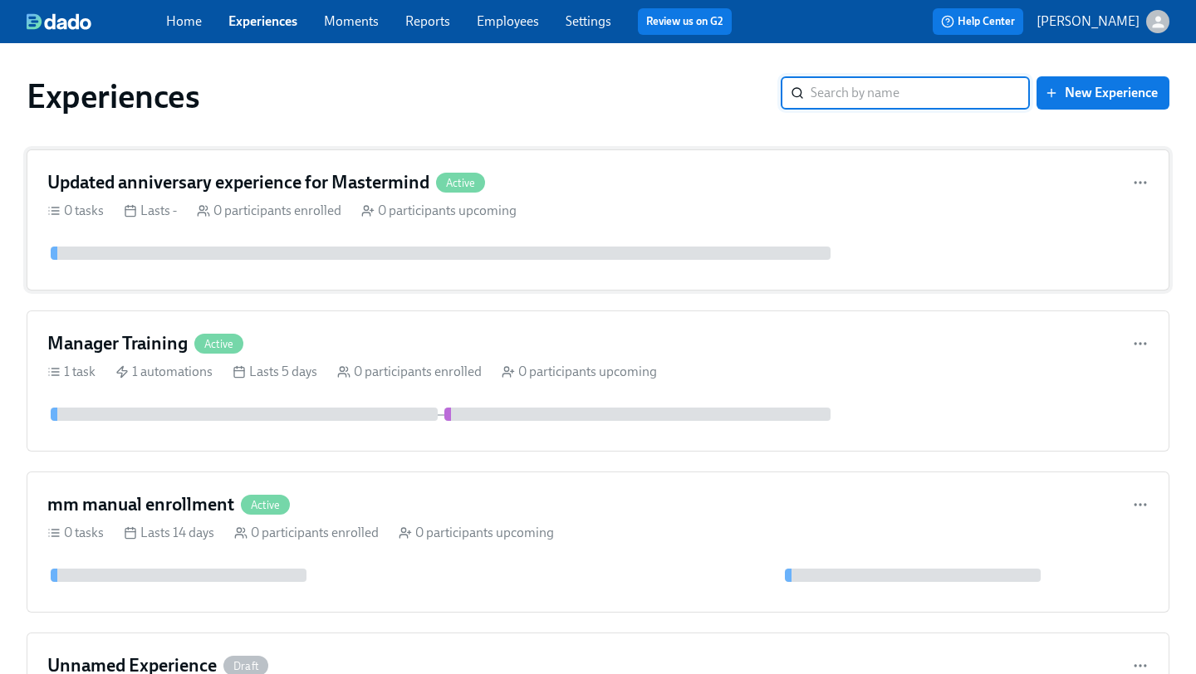
click at [609, 193] on div "Updated anniversary experience for Mastermind Active" at bounding box center [597, 182] width 1101 height 25
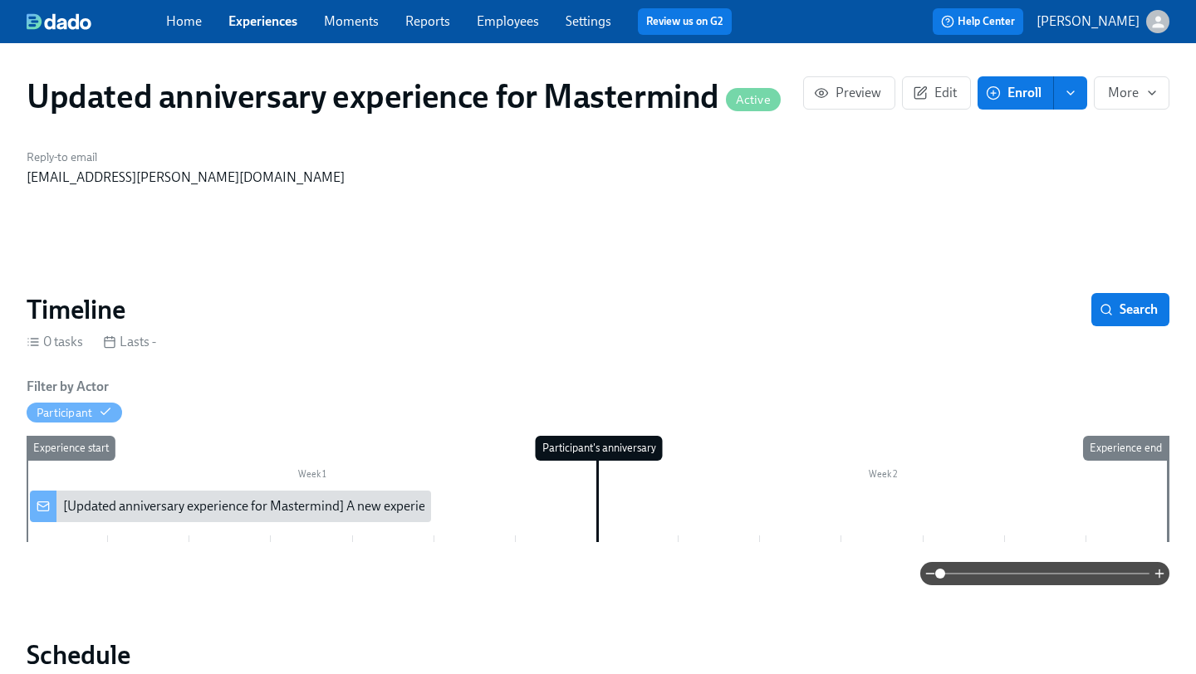
click at [197, 499] on div "[Updated anniversary experience for Mastermind] A new experience starts today!" at bounding box center [294, 506] width 463 height 18
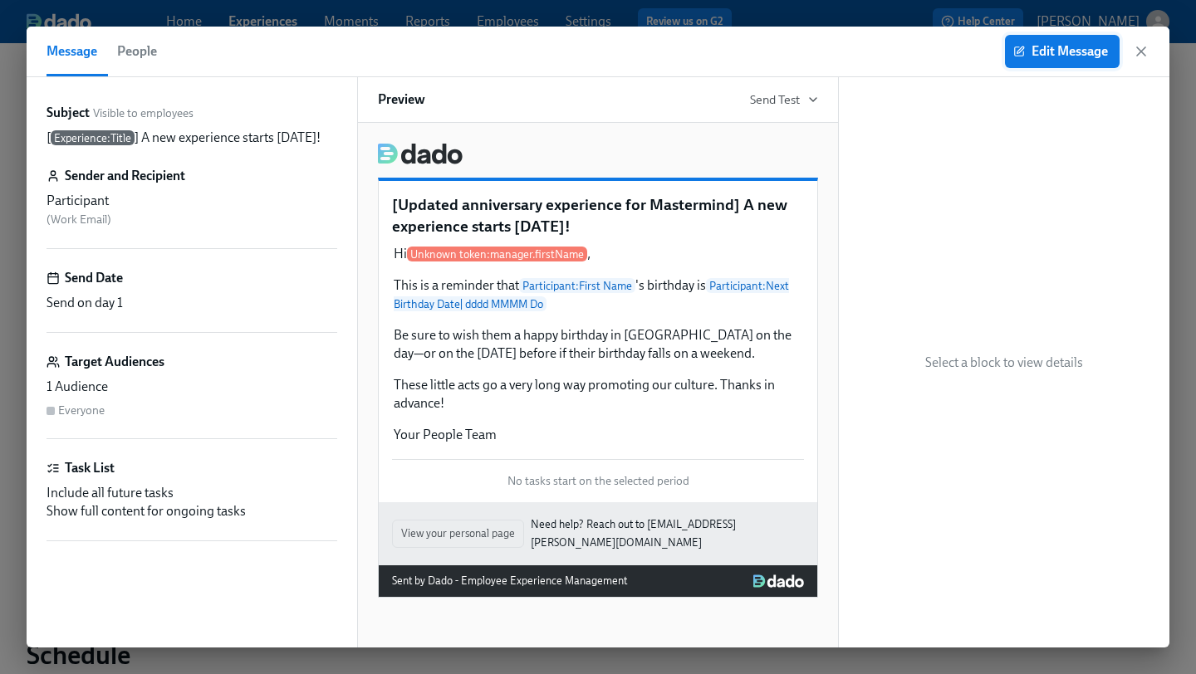
click at [1053, 47] on span "Edit Message" at bounding box center [1061, 51] width 91 height 17
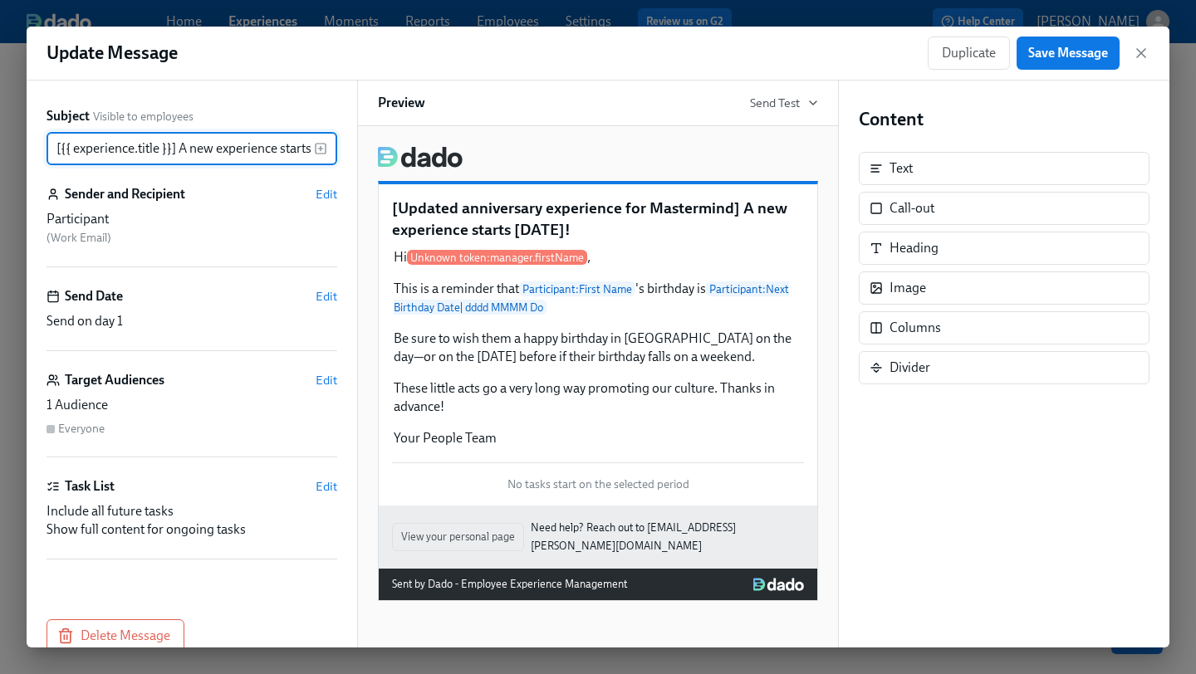
scroll to position [0, 38]
click at [206, 223] on div "Participant" at bounding box center [192, 219] width 291 height 18
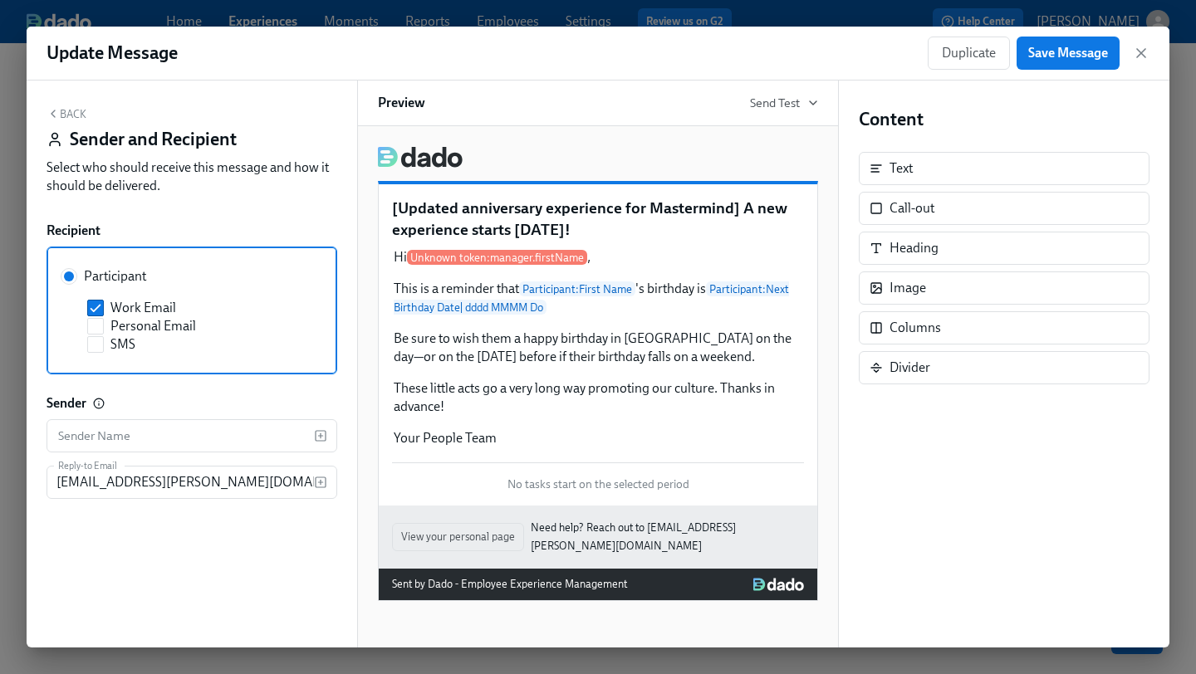
click at [74, 114] on button "Back" at bounding box center [67, 113] width 40 height 13
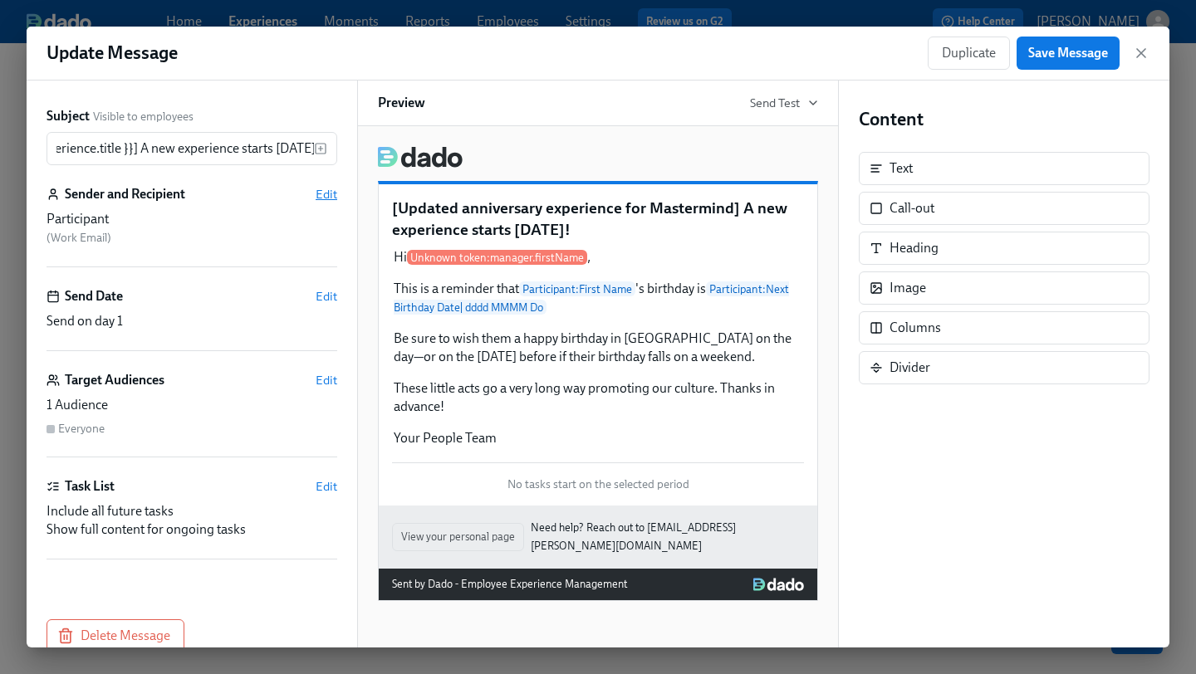
click at [329, 189] on span "Edit" at bounding box center [327, 194] width 22 height 17
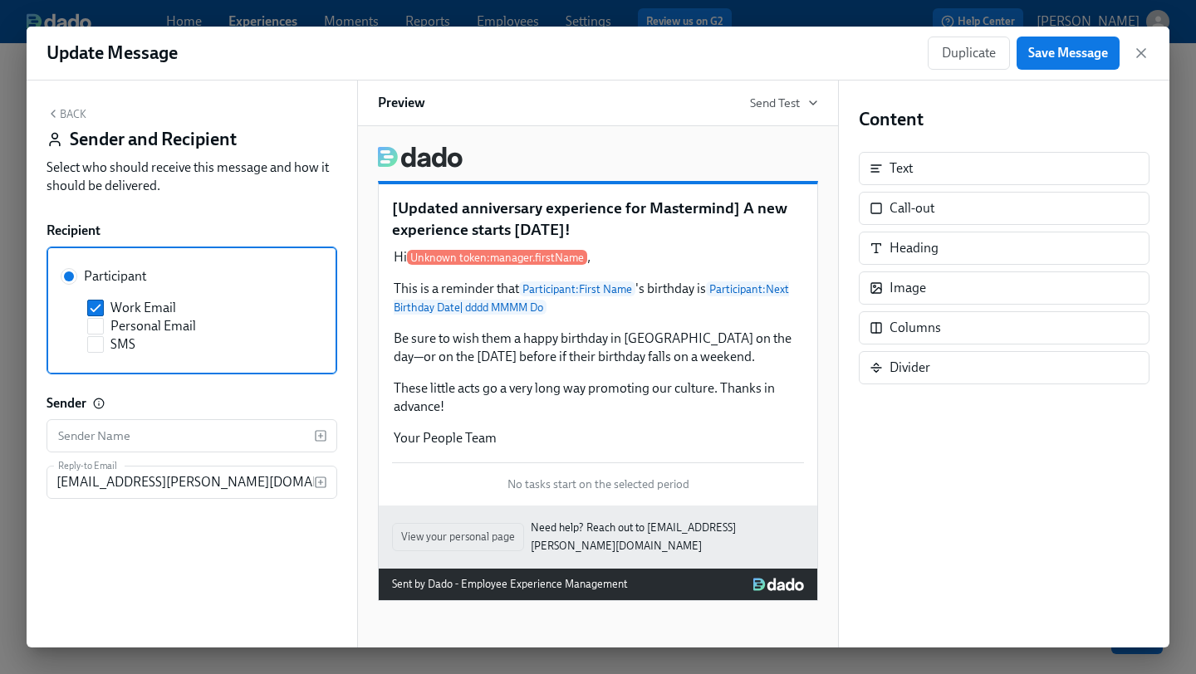
click at [71, 117] on button "Back" at bounding box center [67, 113] width 40 height 13
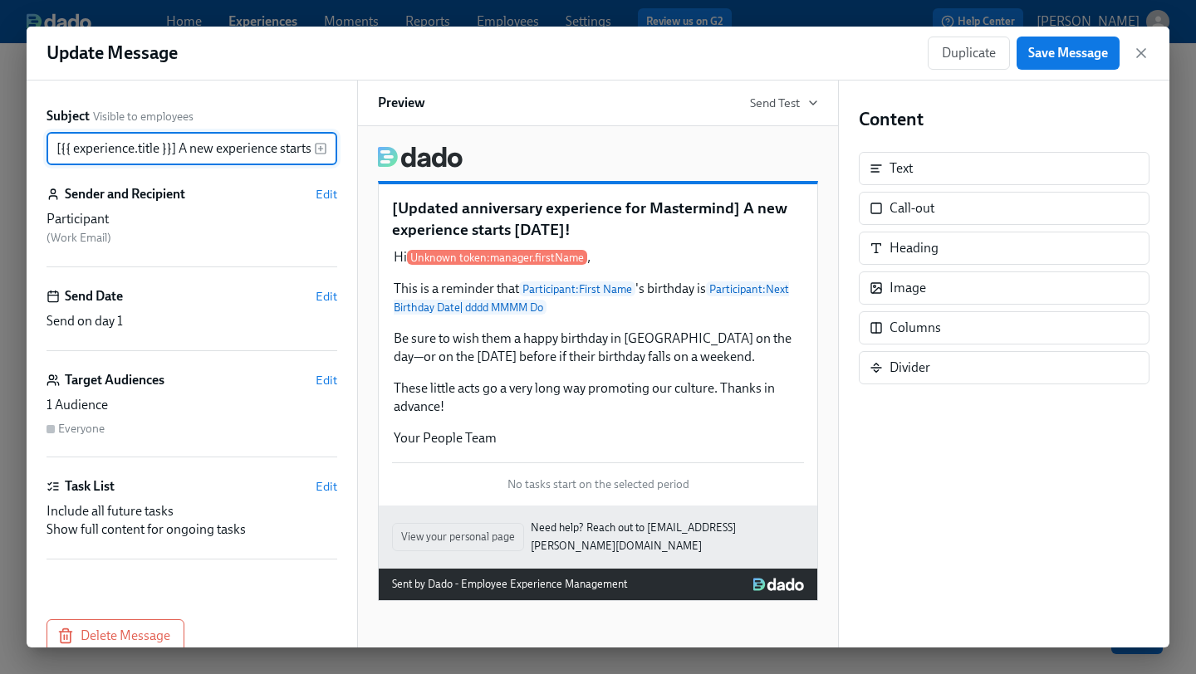
scroll to position [0, 38]
click at [1139, 55] on icon "button" at bounding box center [1141, 53] width 8 height 8
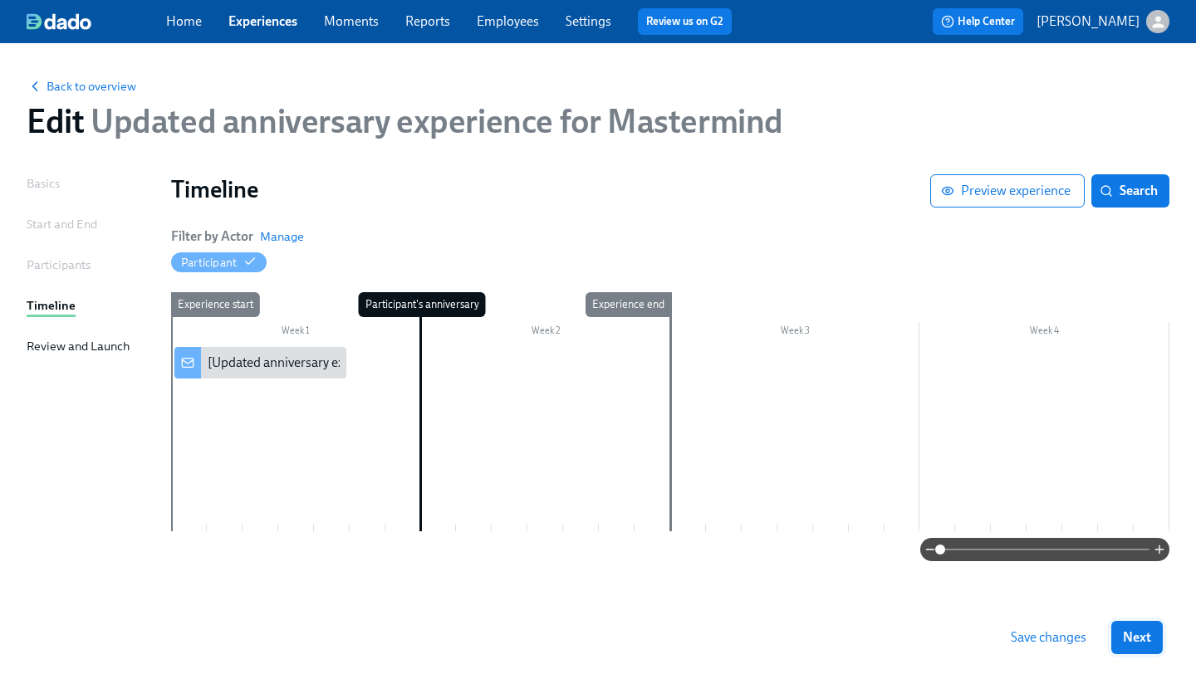
click at [1144, 639] on span "Next" at bounding box center [1137, 637] width 28 height 17
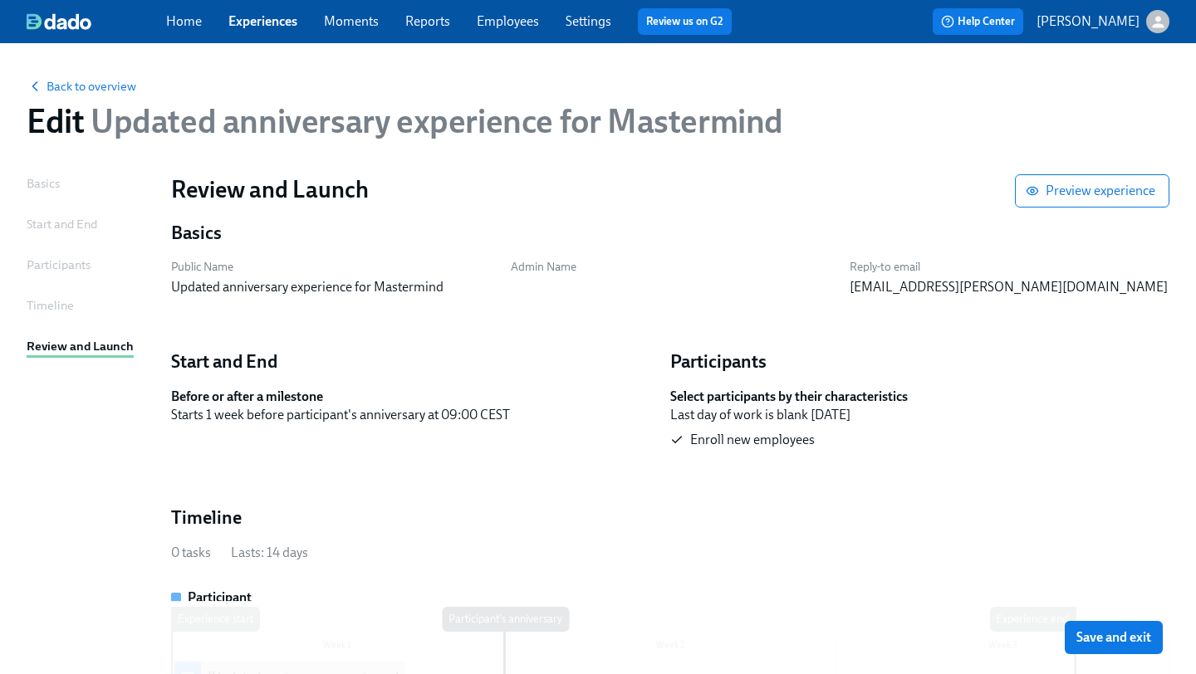
click at [1144, 639] on span "Save and exit" at bounding box center [1113, 637] width 75 height 17
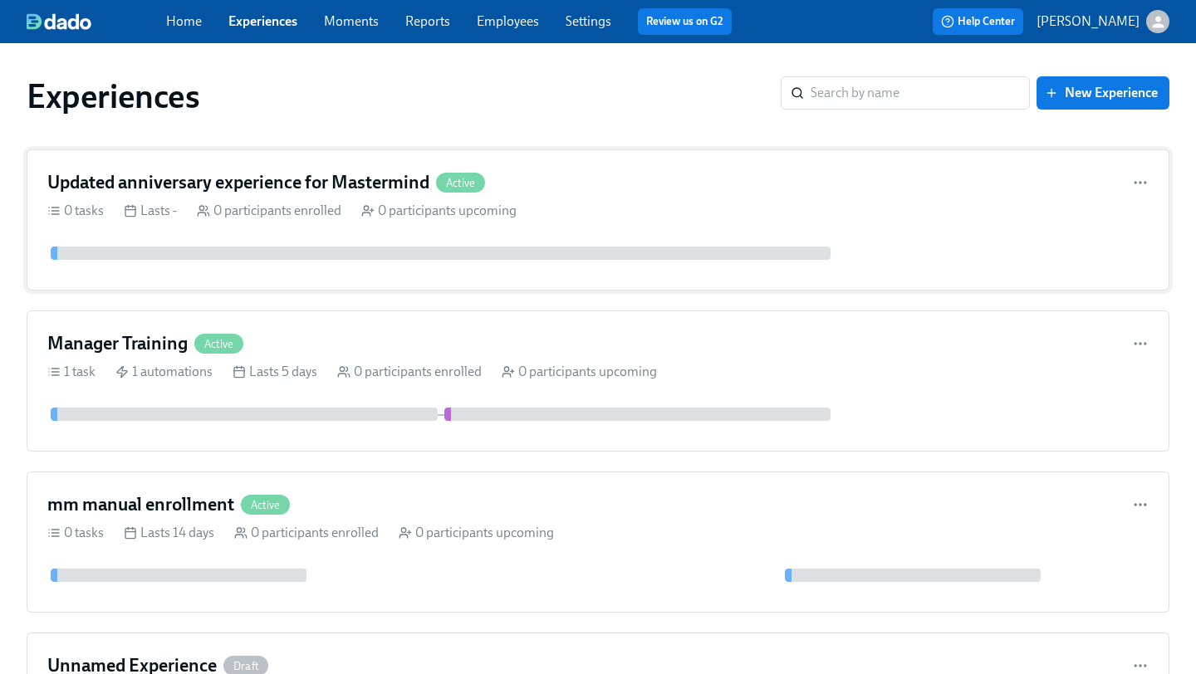
click at [918, 196] on div "Updated anniversary experience for Mastermind Active 0 tasks Lasts - 0 particip…" at bounding box center [598, 219] width 1143 height 141
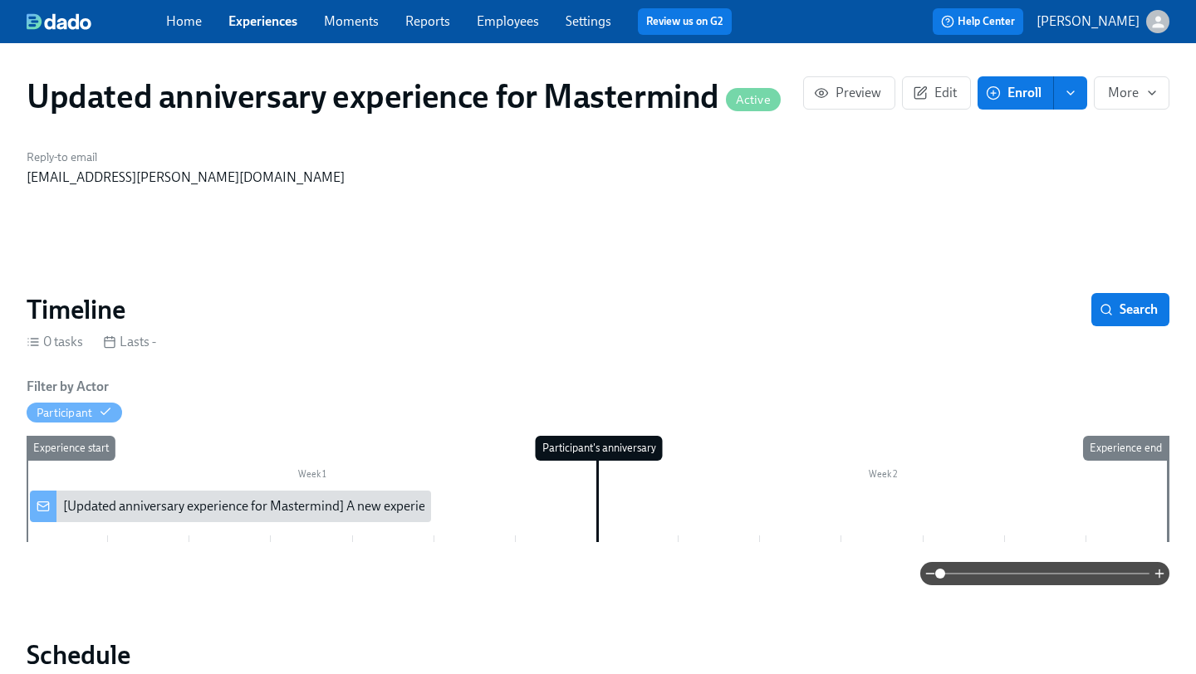
click at [1019, 89] on span "Enroll" at bounding box center [1015, 93] width 52 height 17
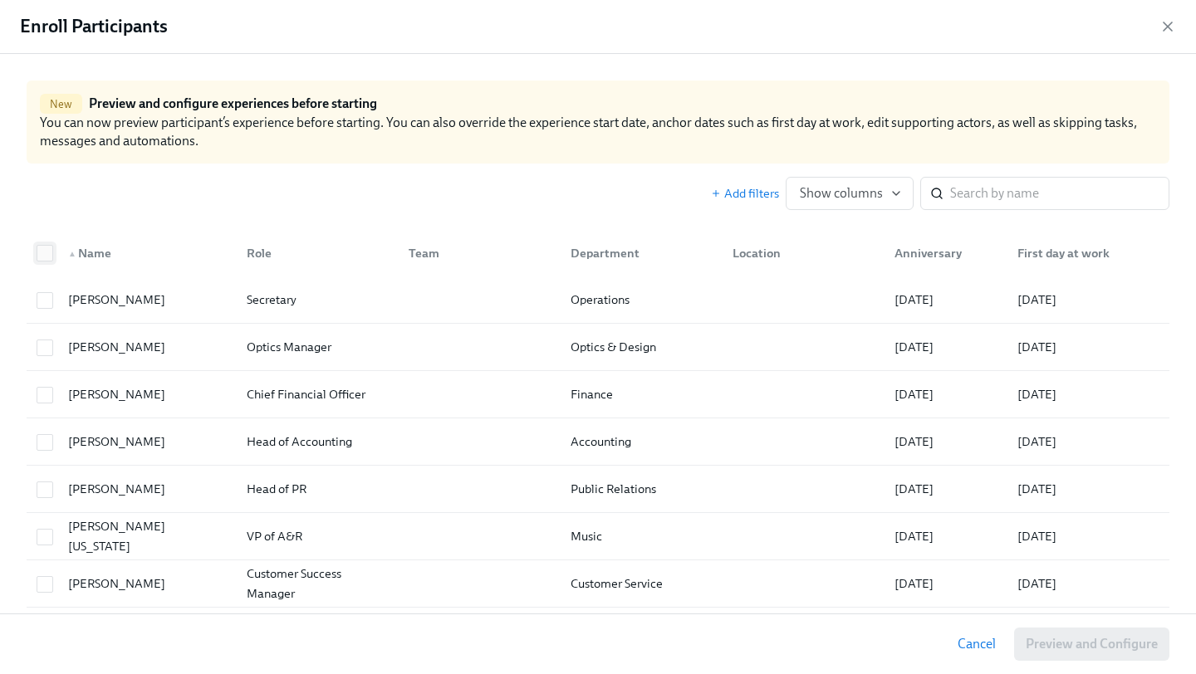
click at [47, 252] on input "checkbox" at bounding box center [44, 253] width 15 height 15
checkbox input "true"
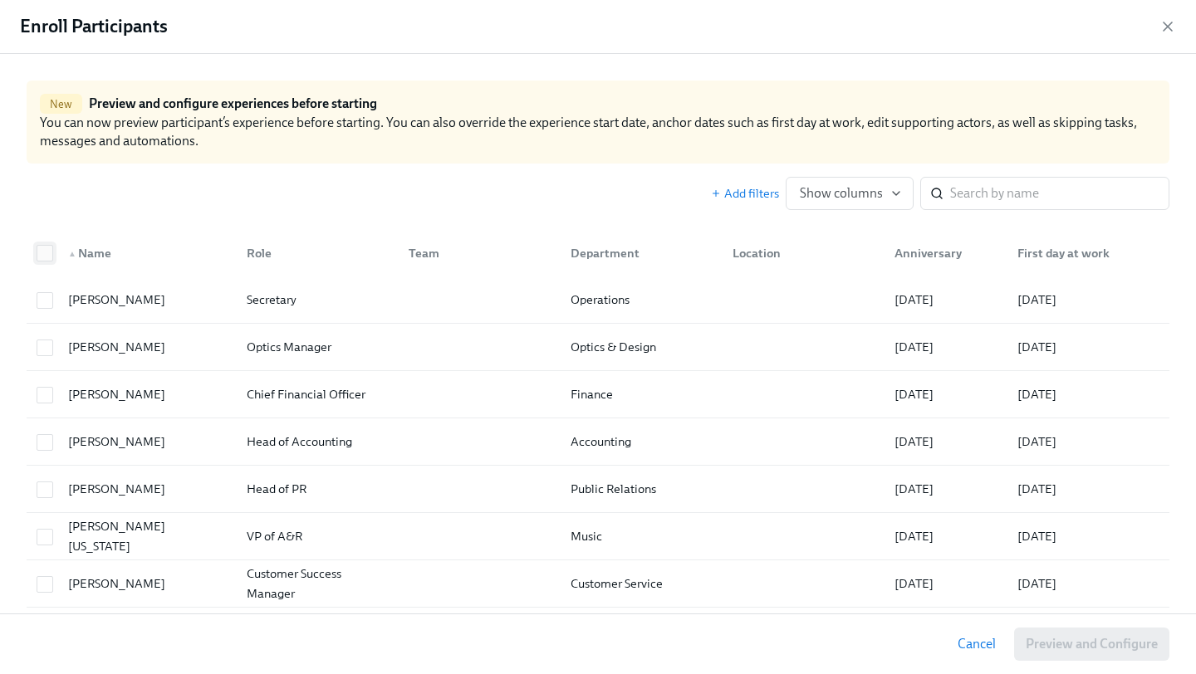
checkbox input "true"
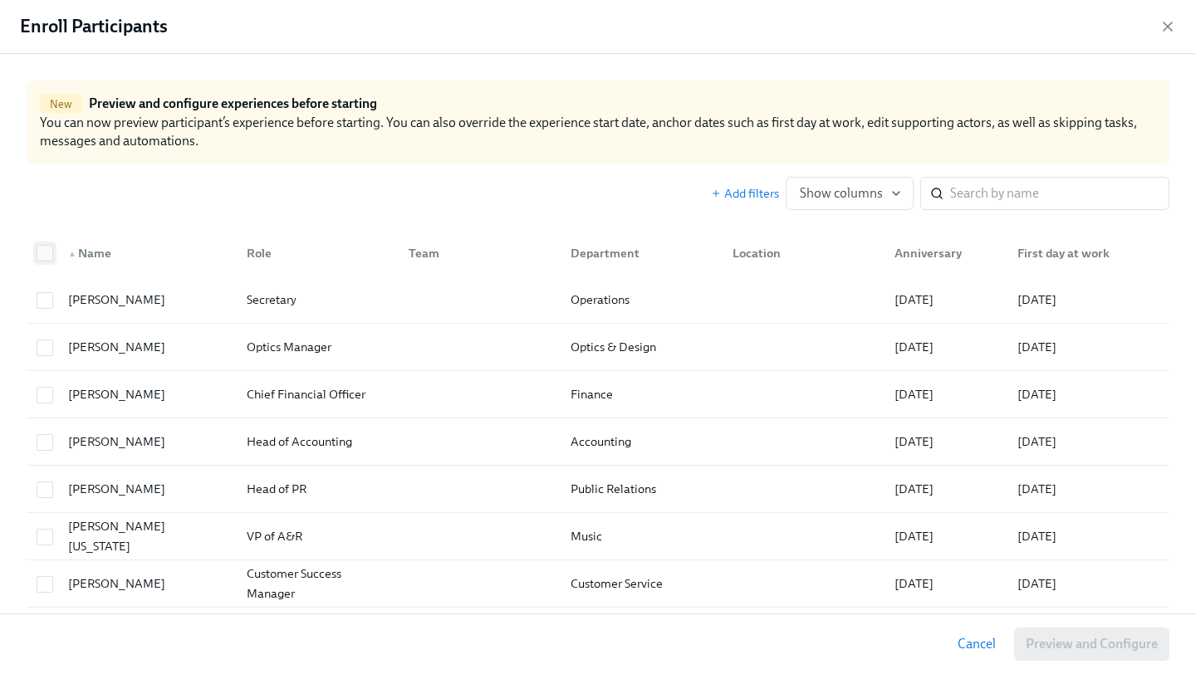
checkbox input "true"
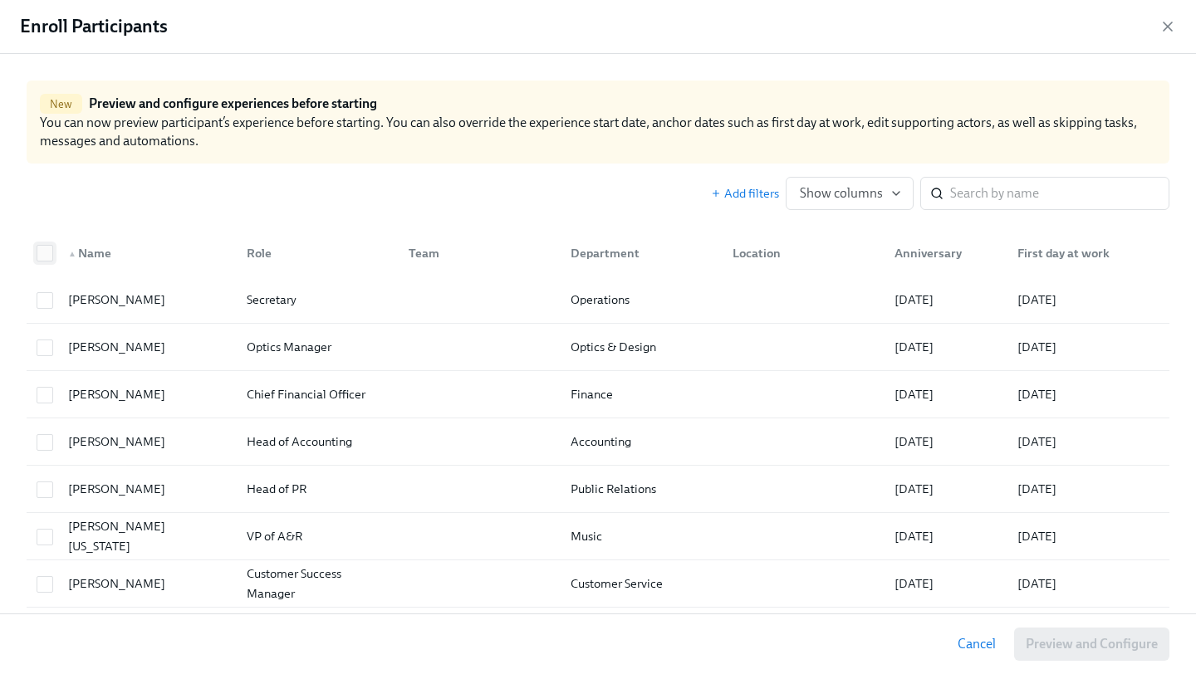
checkbox input "true"
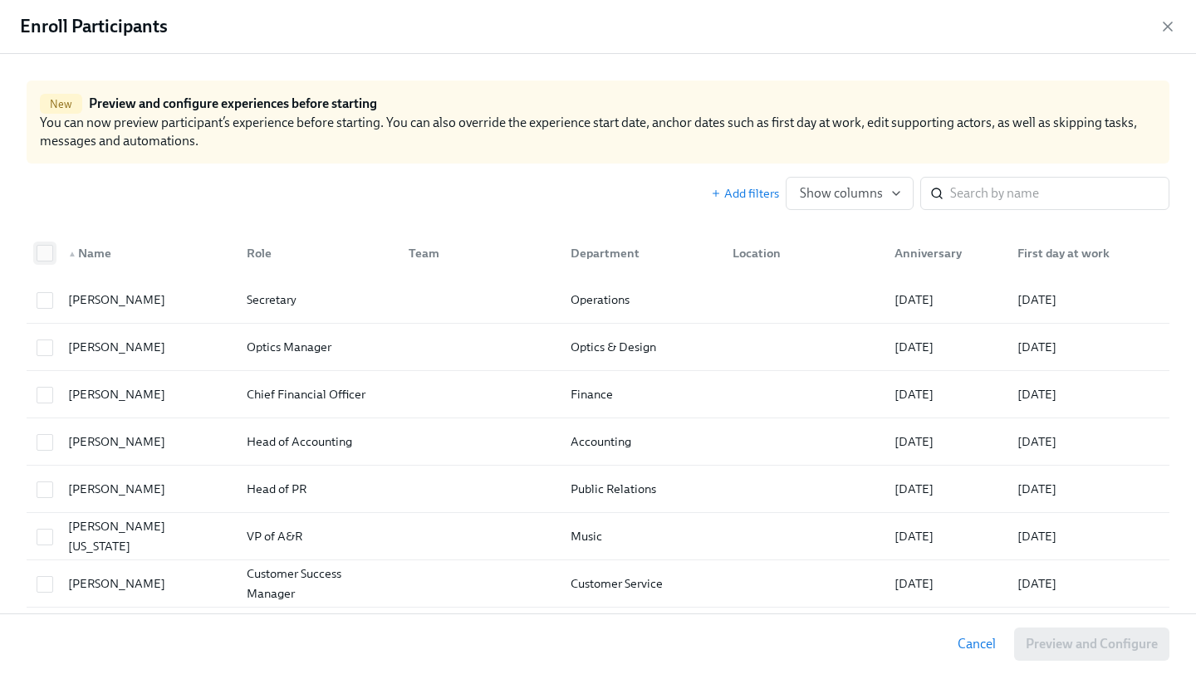
checkbox input "true"
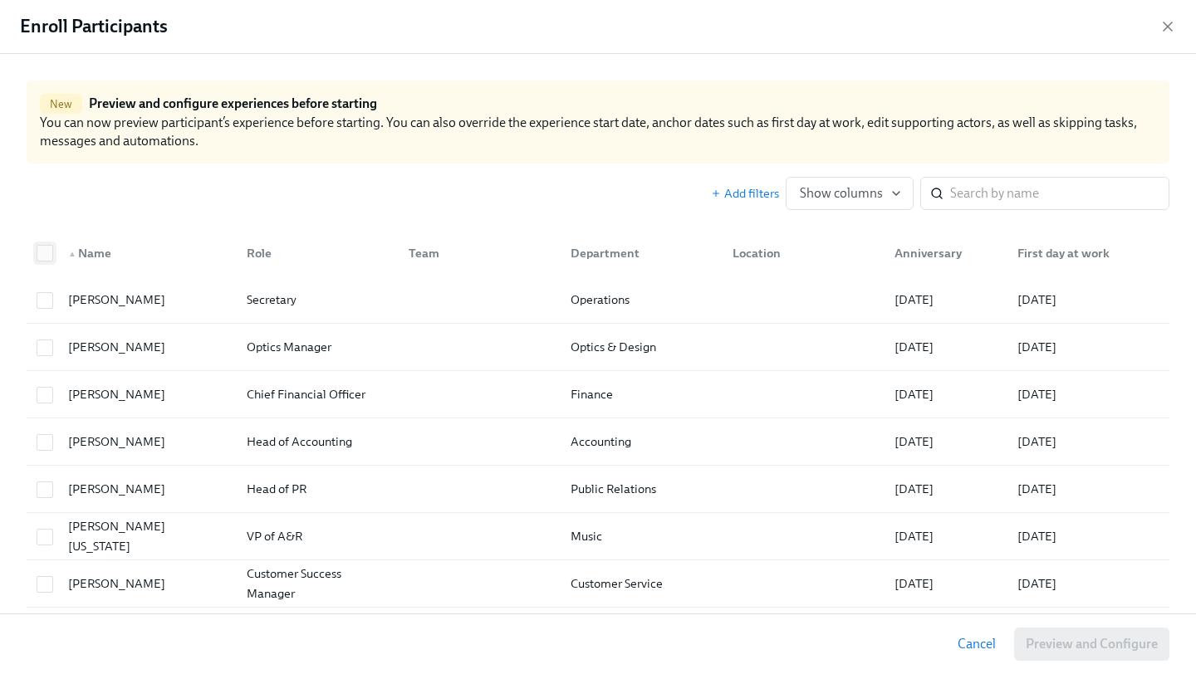
checkbox input "true"
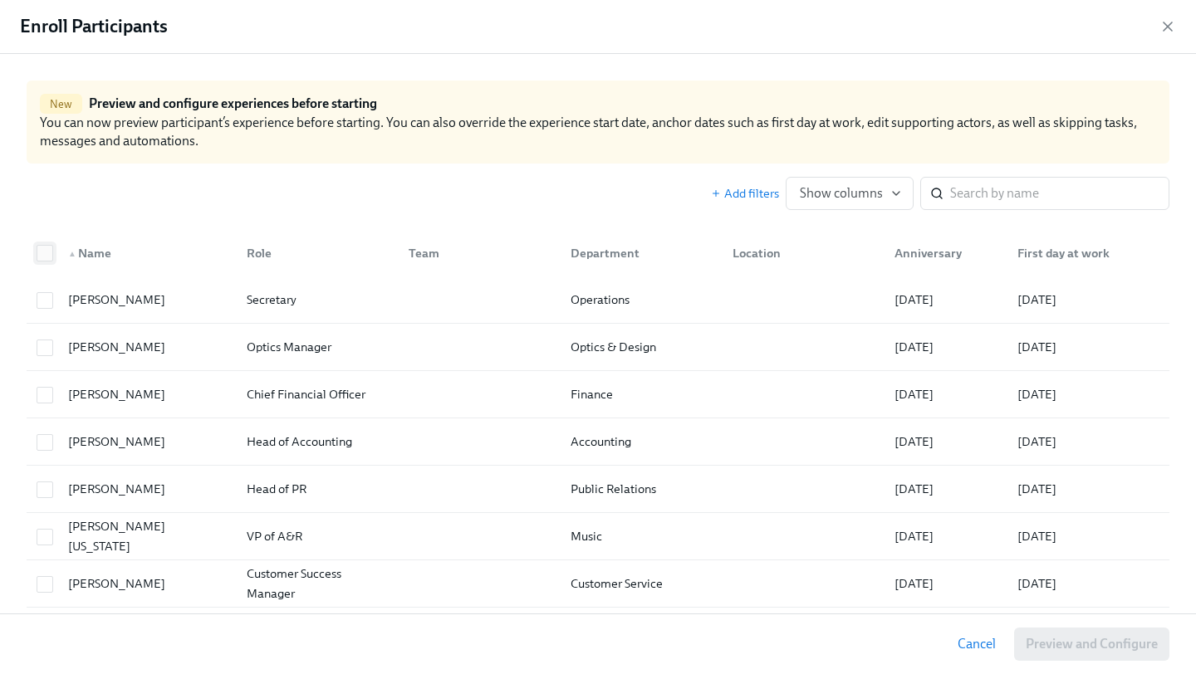
checkbox input "true"
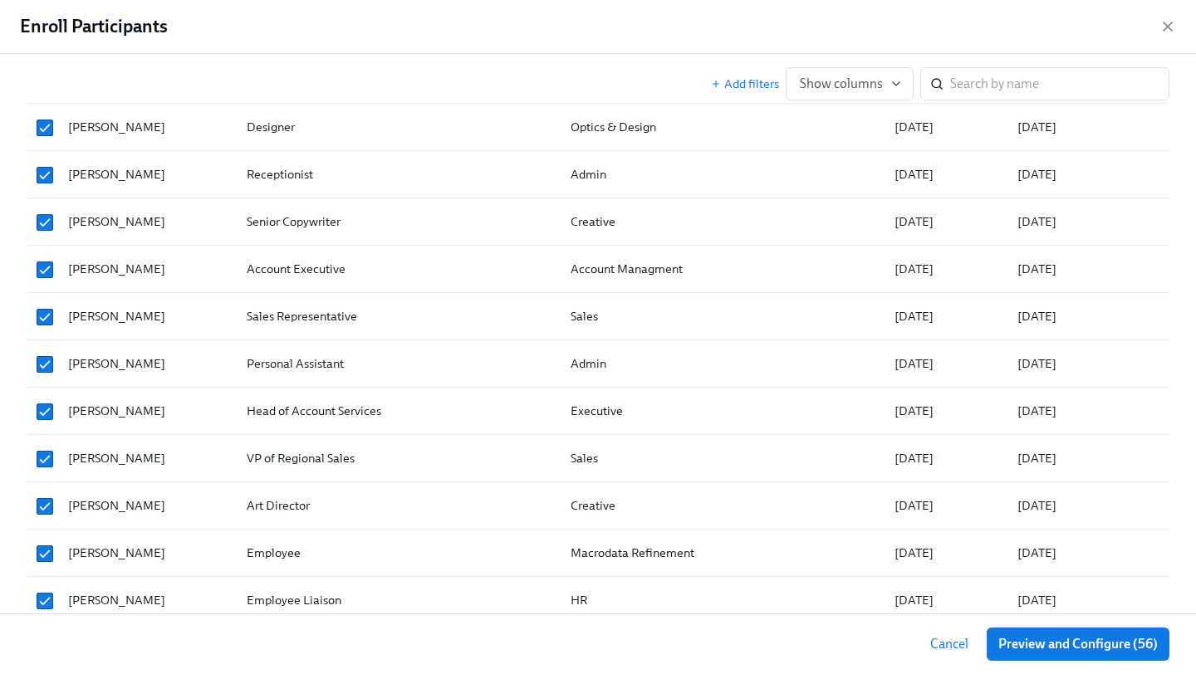
scroll to position [2339, 0]
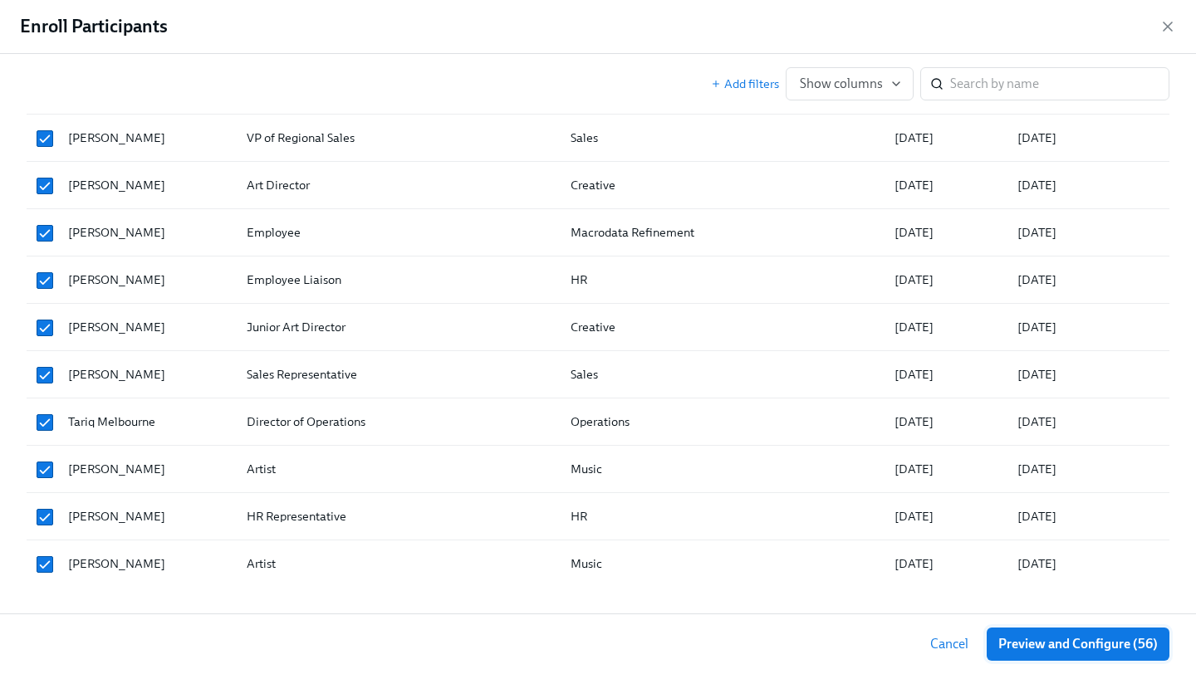
click at [1058, 640] on span "Preview and Configure (56)" at bounding box center [1077, 644] width 159 height 17
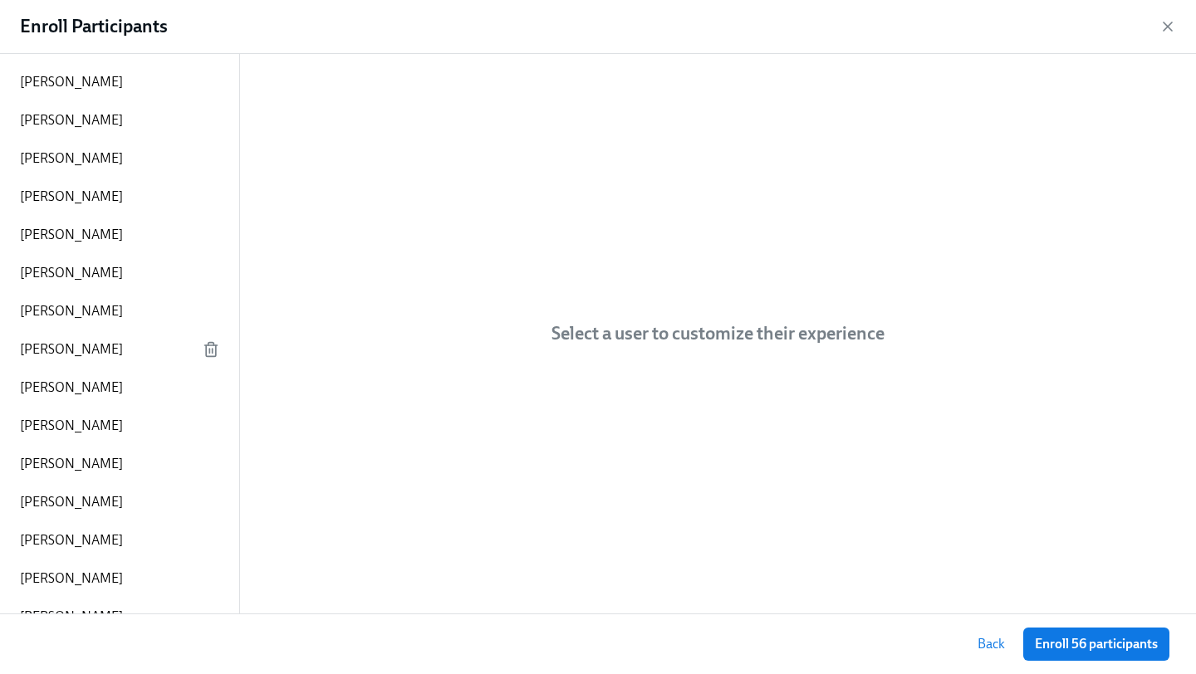
scroll to position [1580, 0]
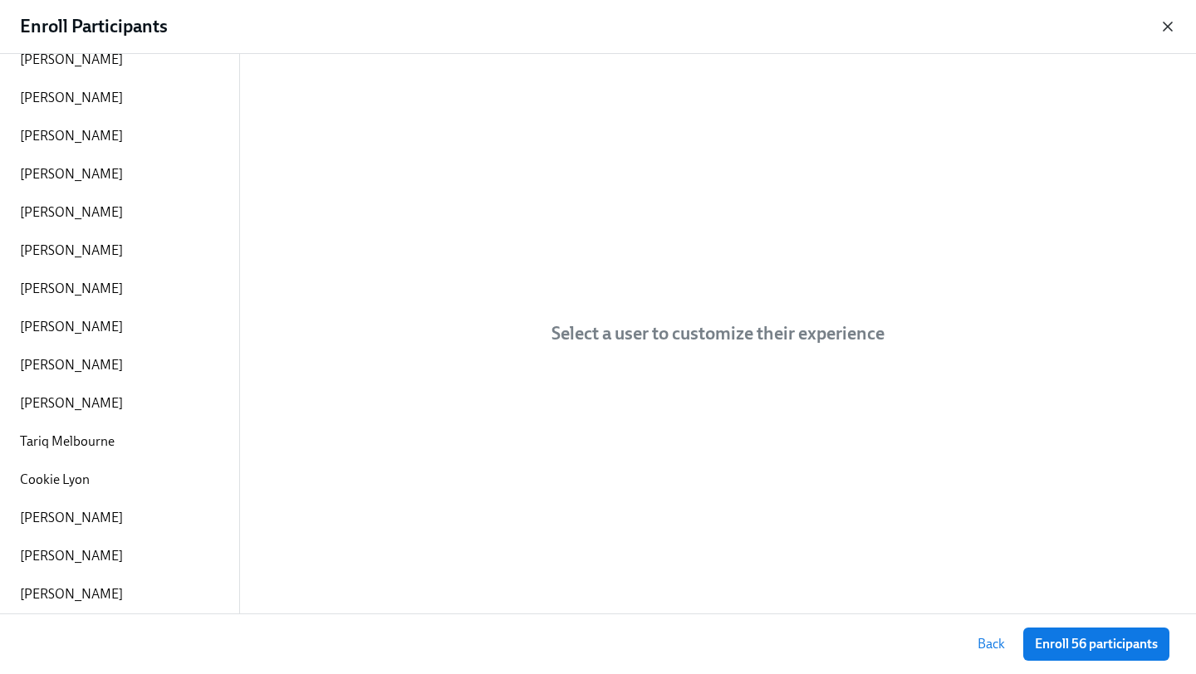
click at [1167, 32] on icon "button" at bounding box center [1167, 26] width 17 height 17
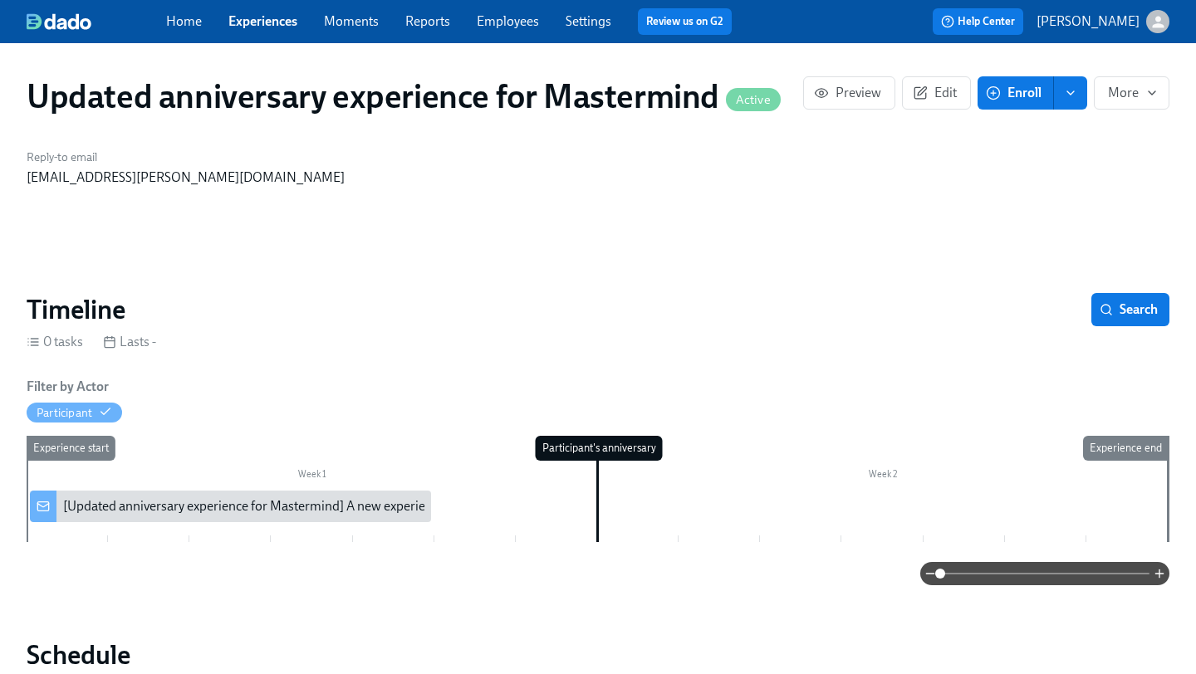
click at [1149, 24] on icon "button" at bounding box center [1157, 21] width 17 height 17
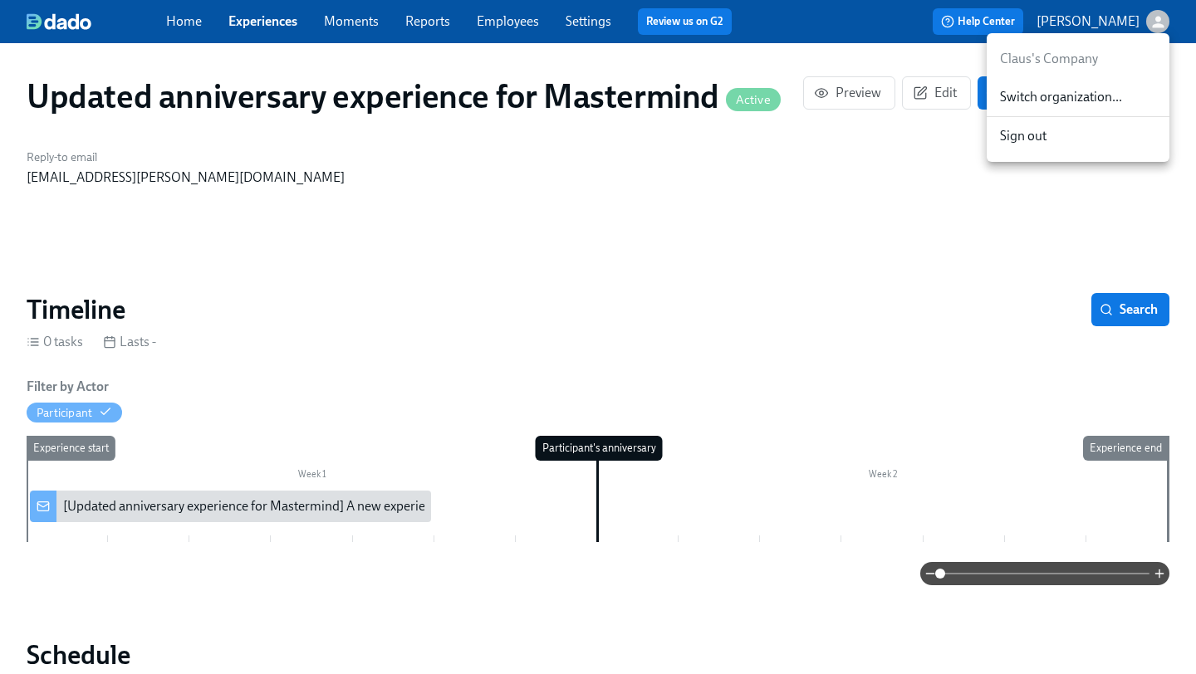
click at [1120, 93] on span "Switch organization..." at bounding box center [1078, 97] width 156 height 18
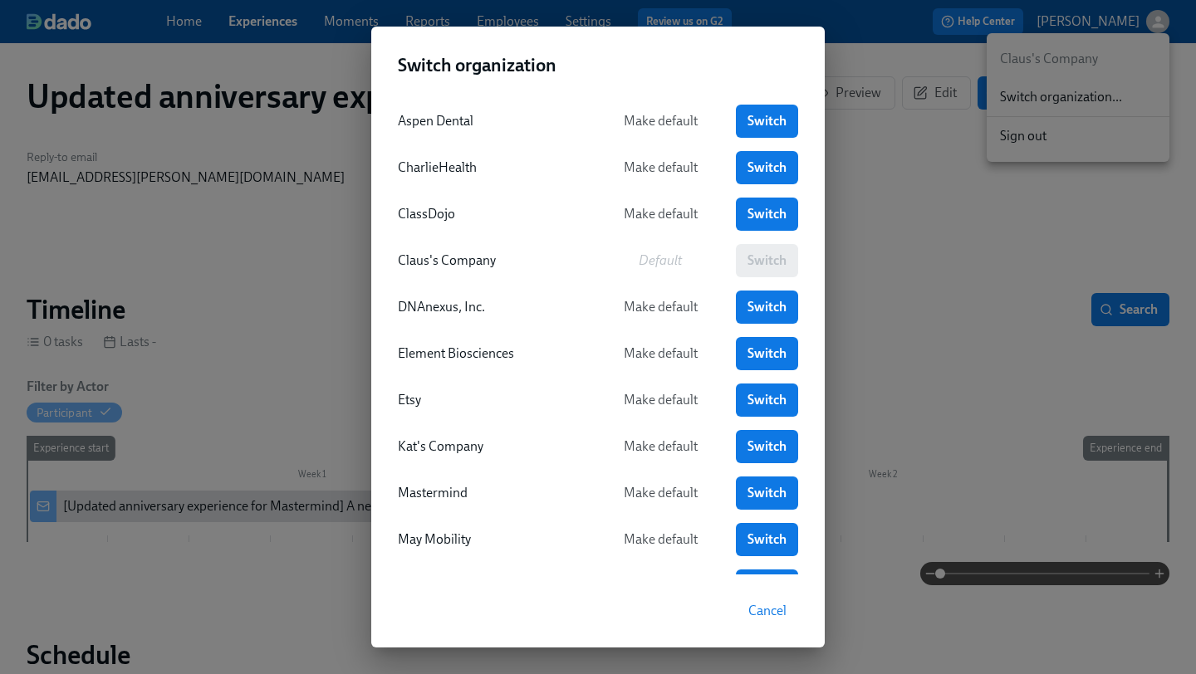
click at [972, 269] on div "Switch organization Aspen Dental Make default Switch CharlieHealth Make default…" at bounding box center [598, 337] width 1196 height 674
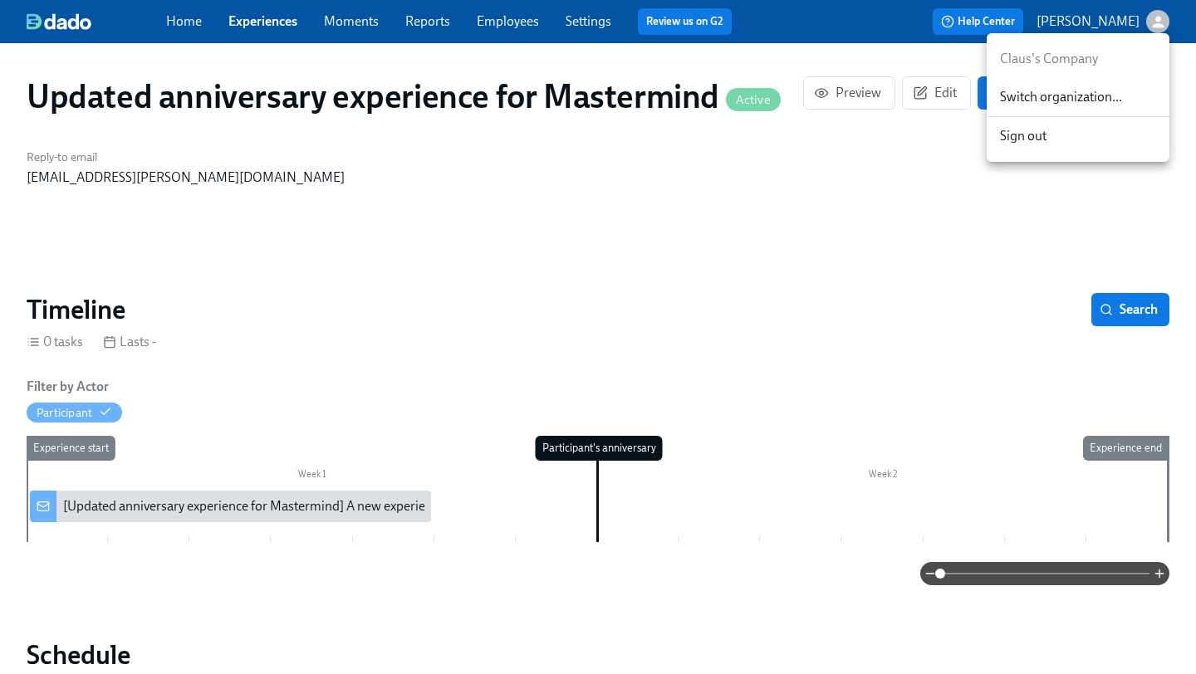
click at [1031, 303] on div at bounding box center [598, 337] width 1196 height 674
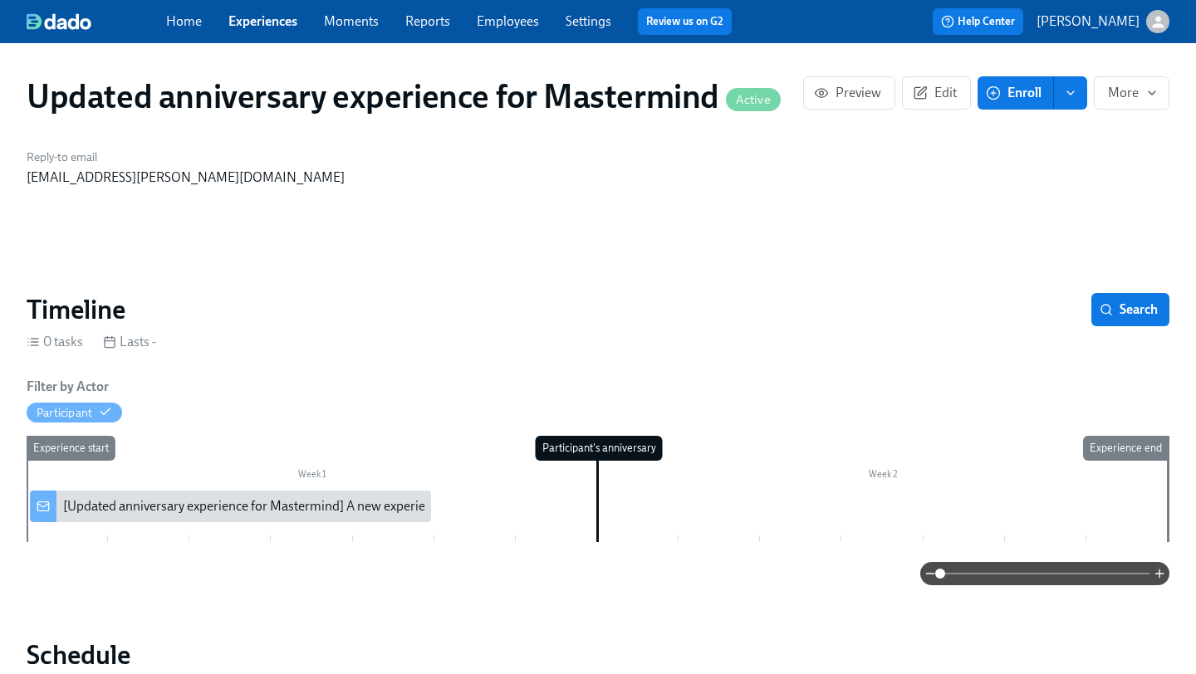
click at [1024, 89] on span "Enroll" at bounding box center [1015, 93] width 52 height 17
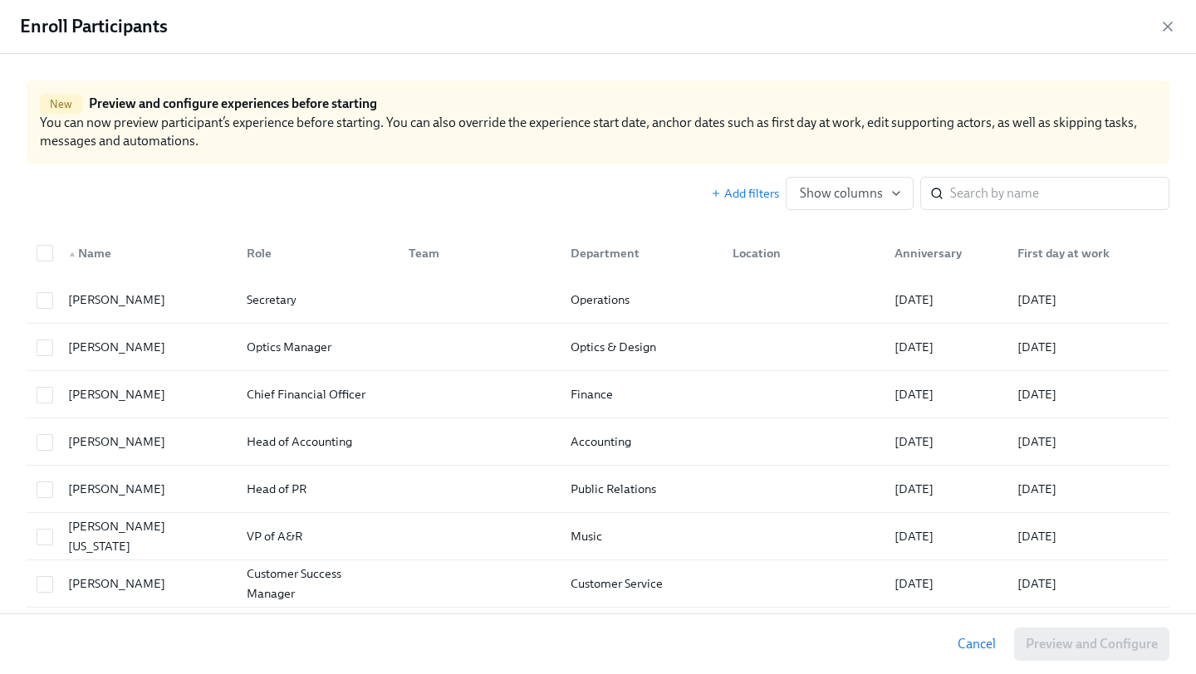
click at [56, 250] on div "▲ Name" at bounding box center [144, 253] width 179 height 33
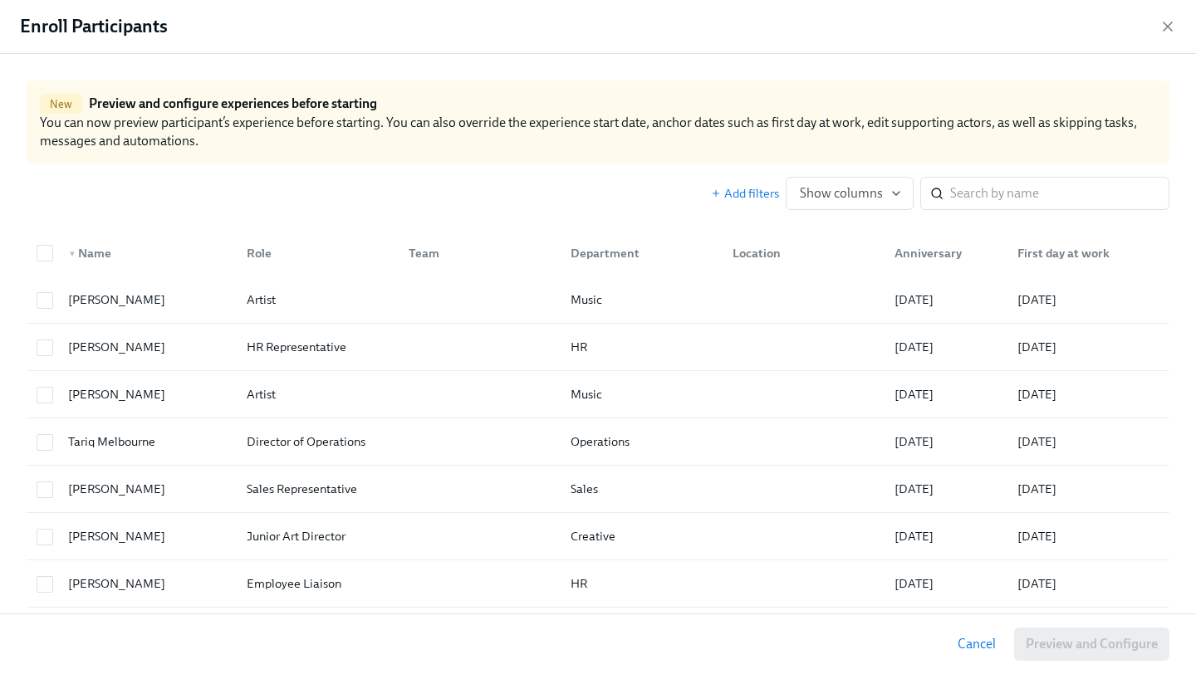
click at [66, 249] on div "▼ Name" at bounding box center [89, 253] width 56 height 20
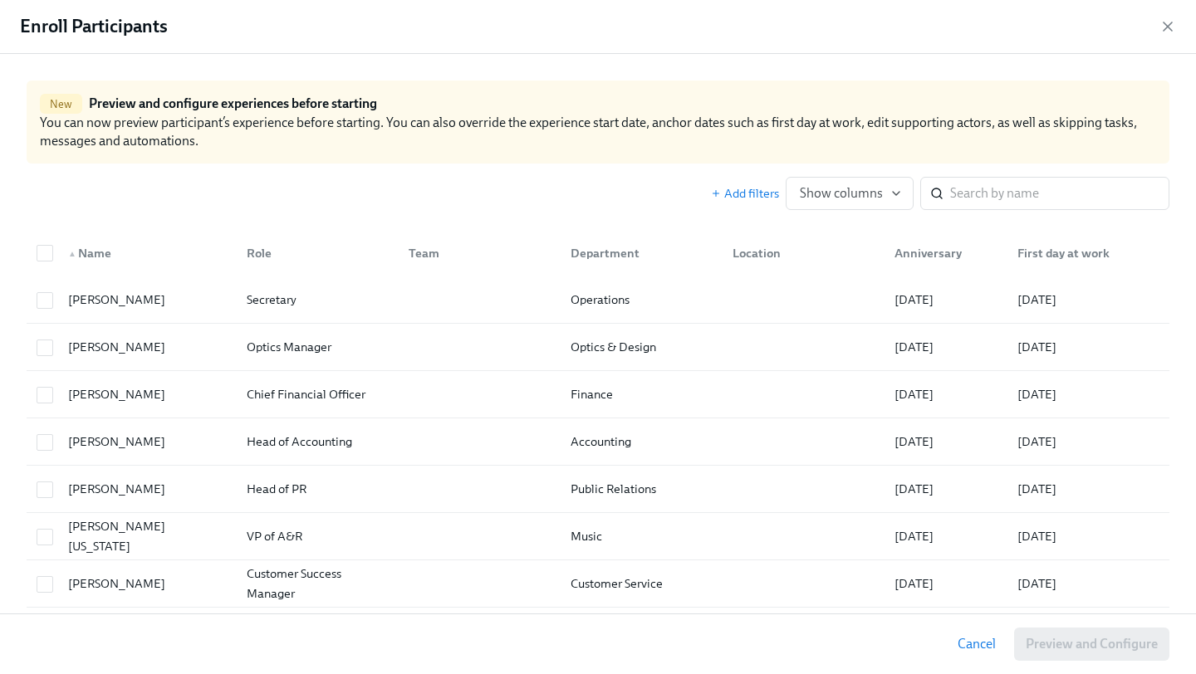
click at [66, 249] on div "▲ Name" at bounding box center [89, 253] width 56 height 20
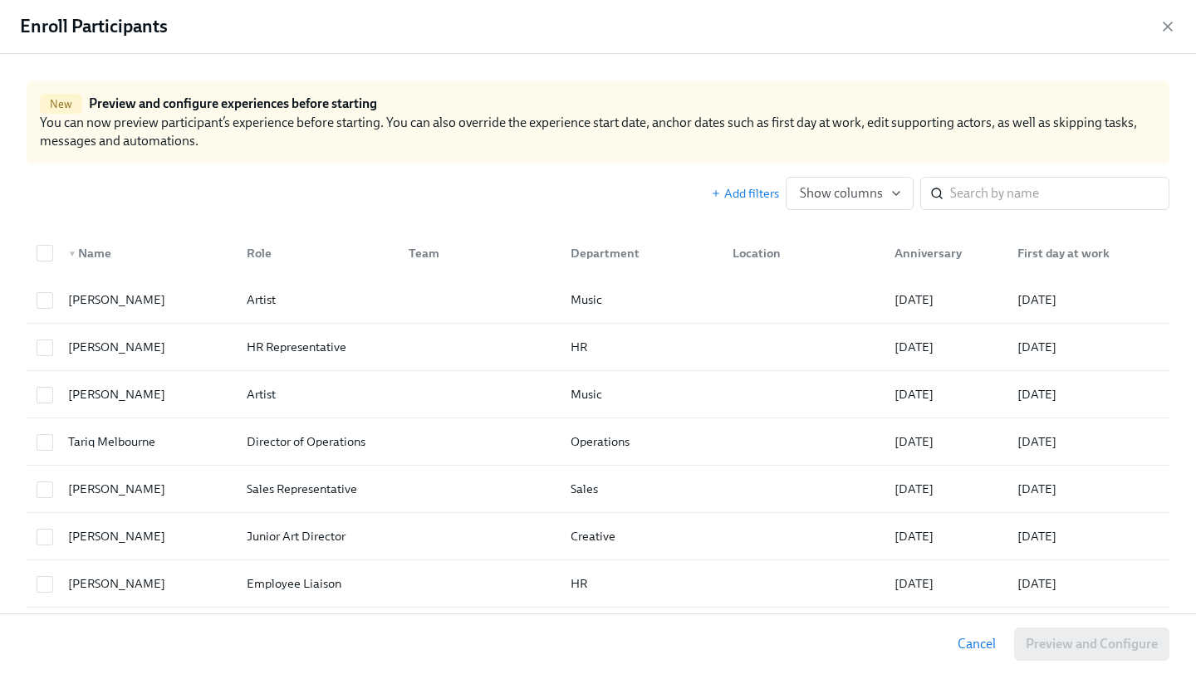
click at [66, 246] on div "▼ Name" at bounding box center [89, 253] width 56 height 20
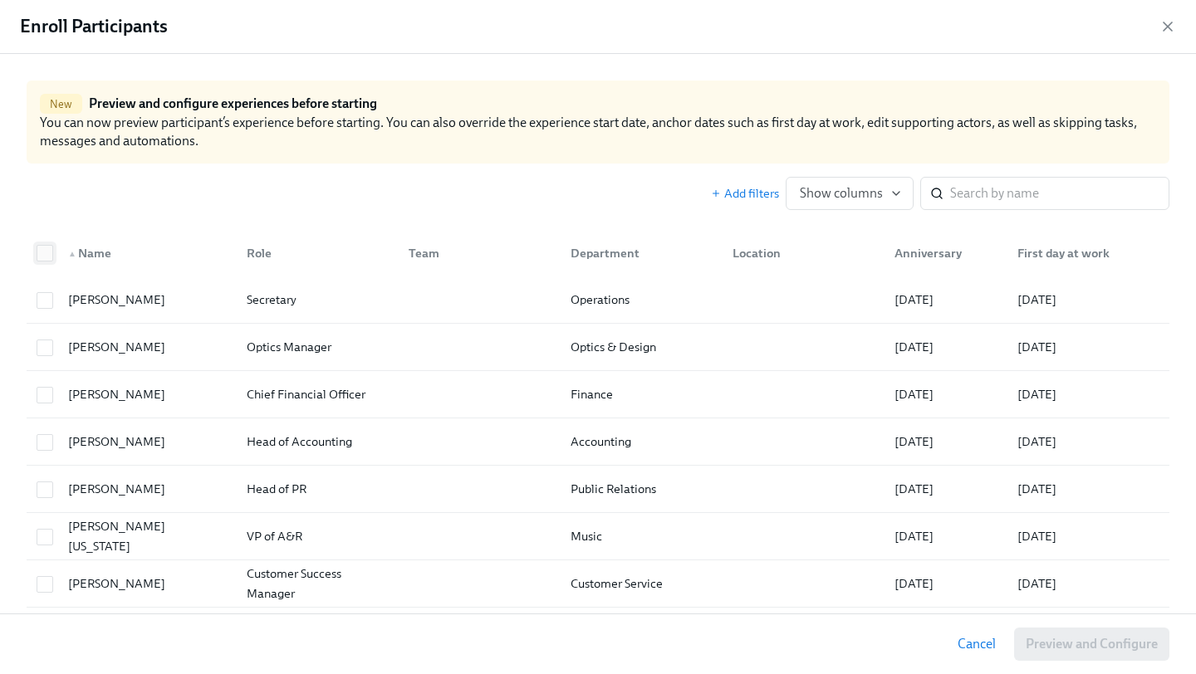
click at [44, 251] on input "checkbox" at bounding box center [44, 253] width 15 height 15
checkbox input "true"
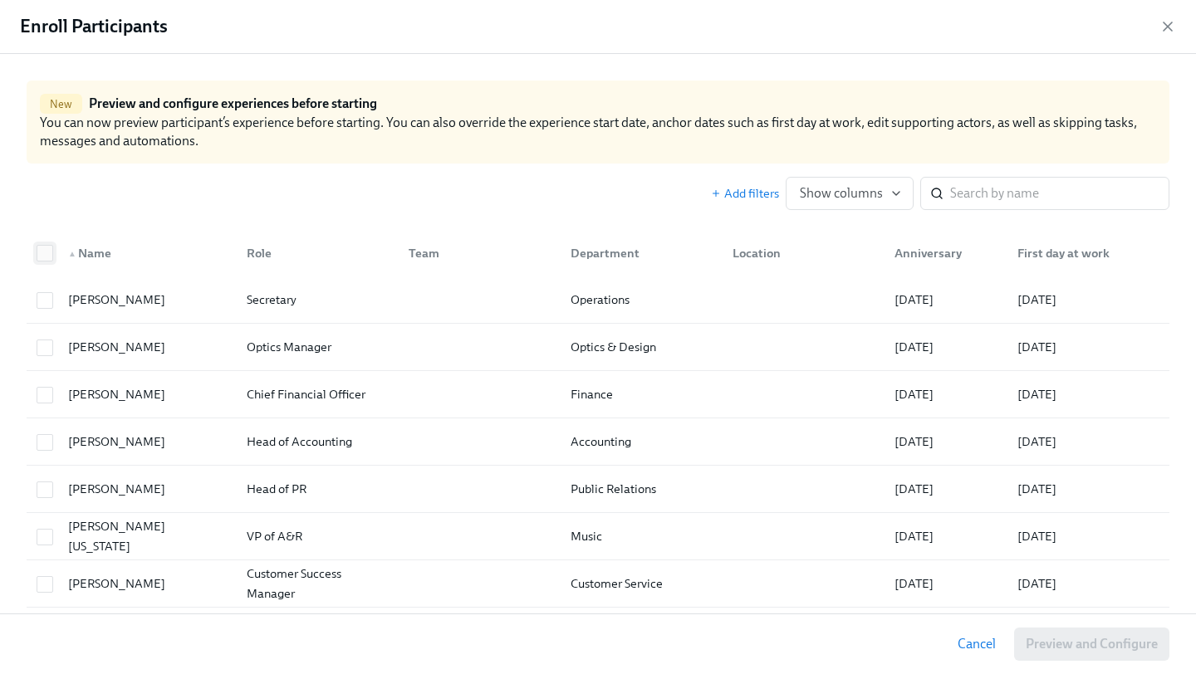
checkbox input "true"
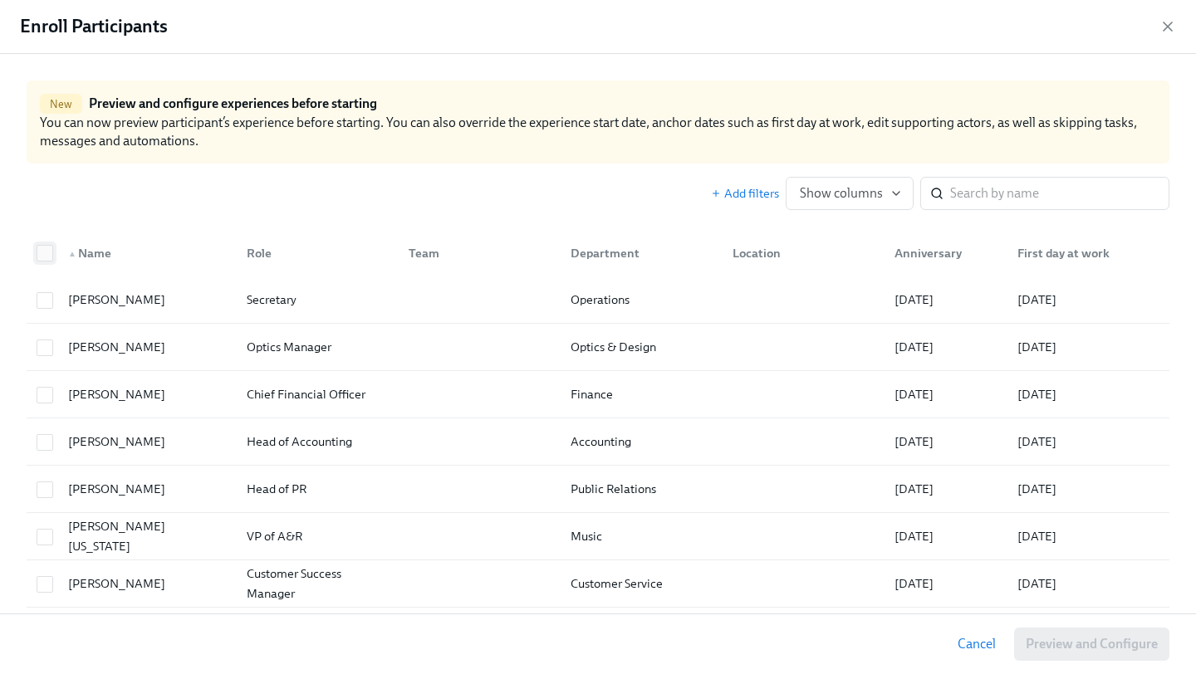
checkbox input "true"
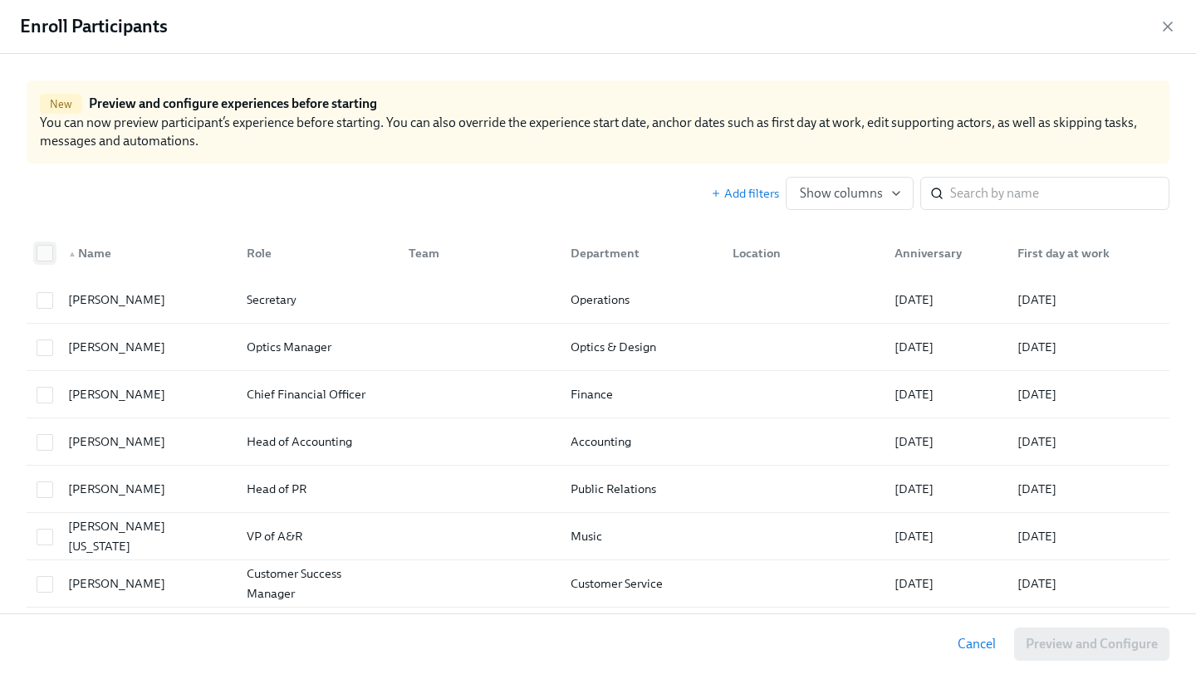
checkbox input "true"
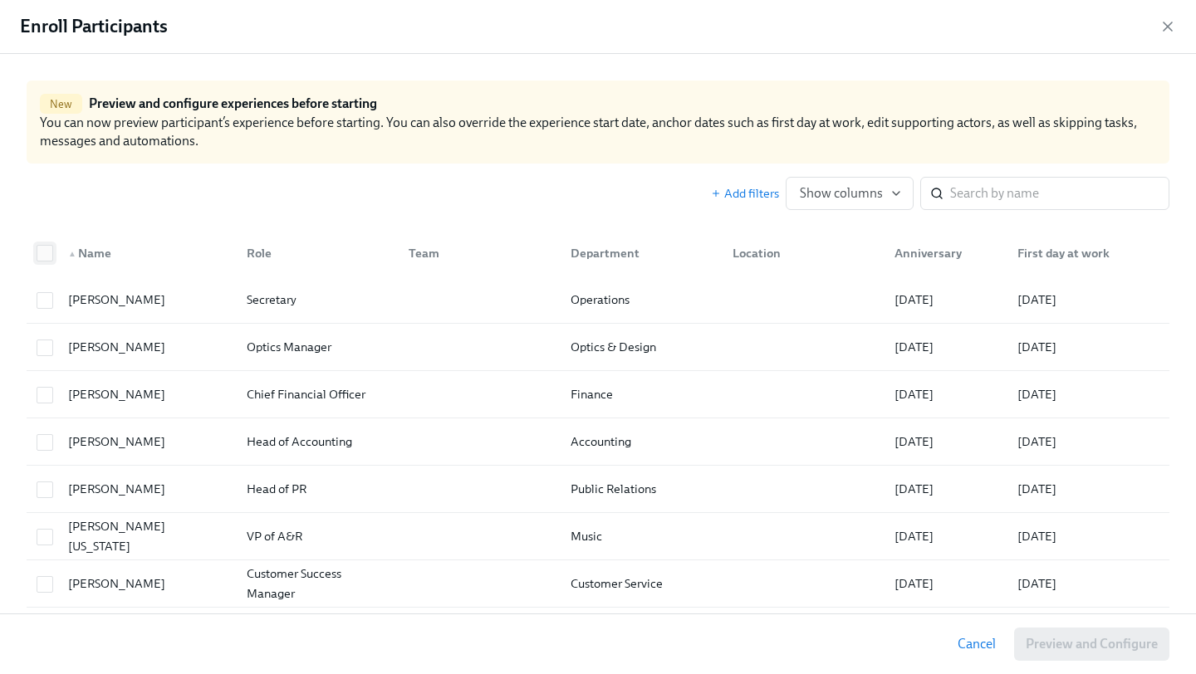
checkbox input "true"
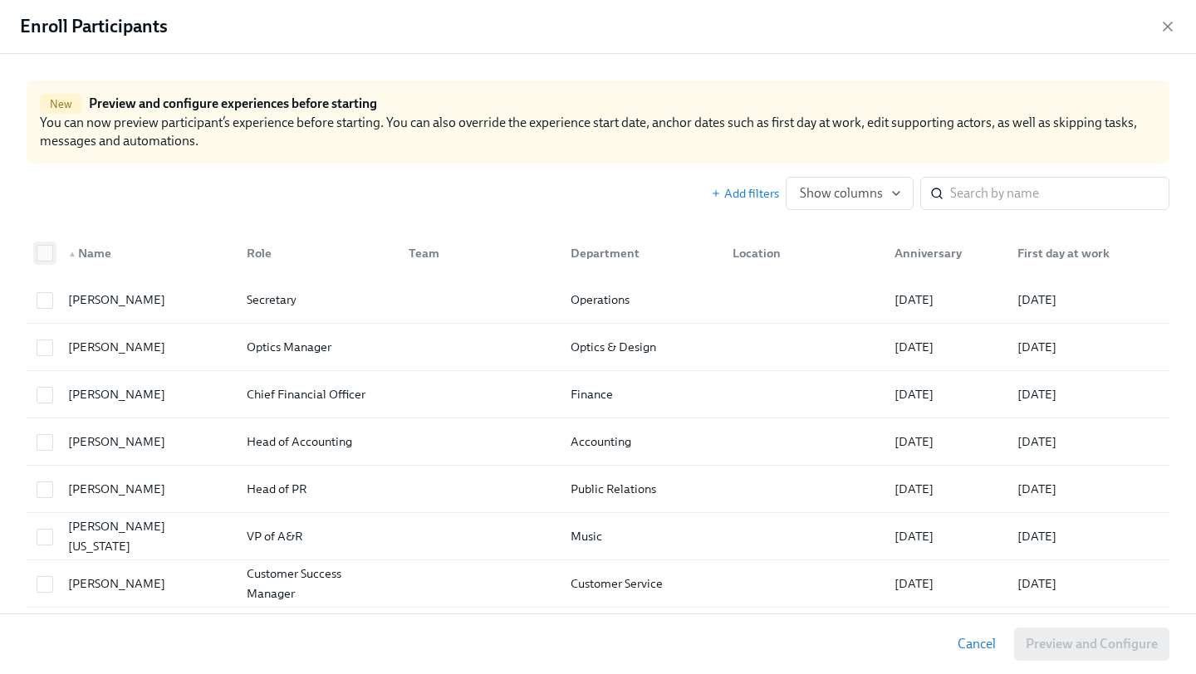
checkbox input "true"
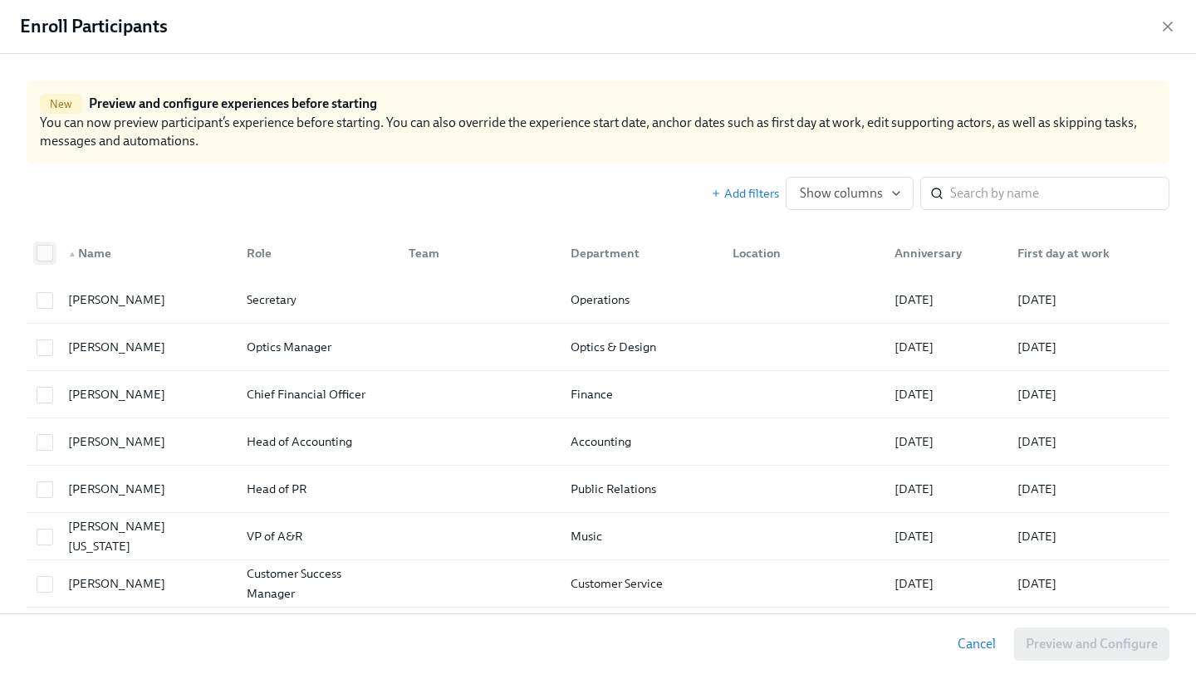
checkbox input "true"
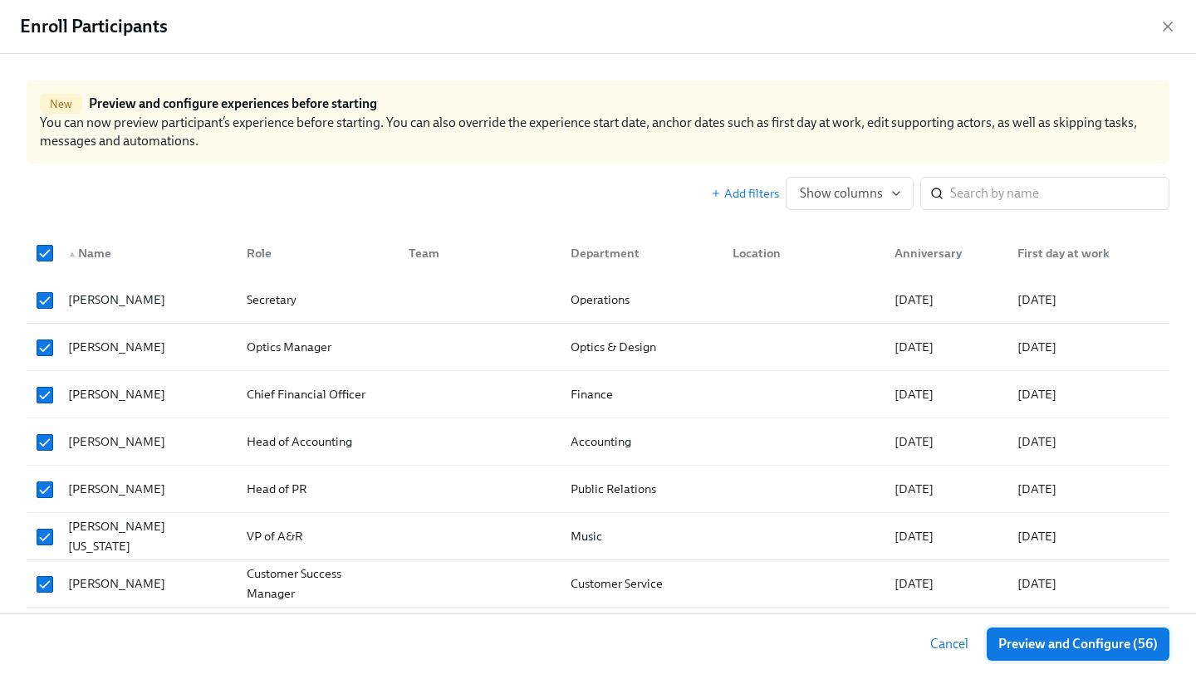
click at [1112, 645] on span "Preview and Configure (56)" at bounding box center [1077, 644] width 159 height 17
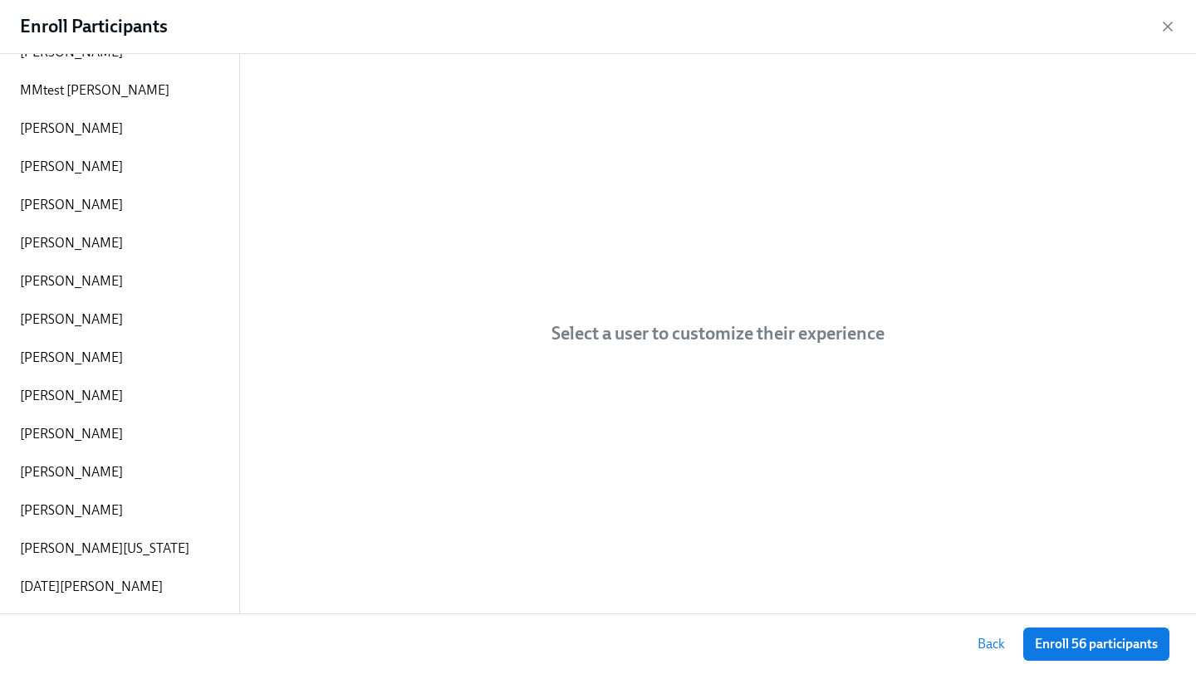
scroll to position [1023, 0]
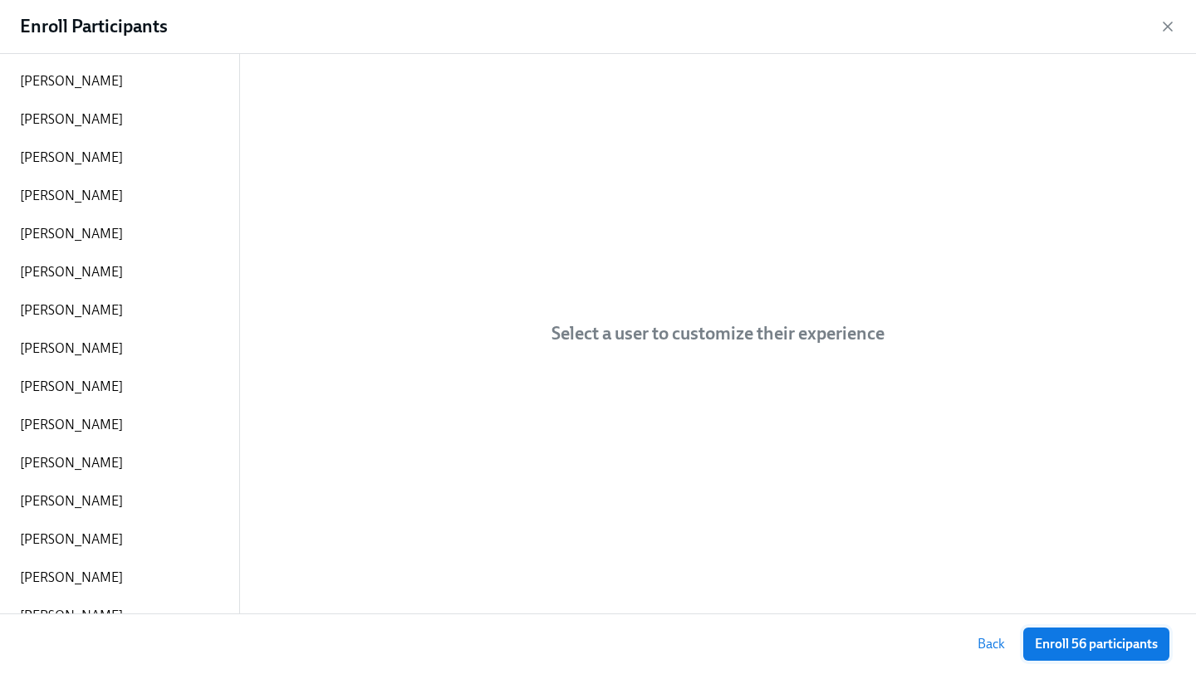
click at [1078, 653] on button "Enroll 56 participants" at bounding box center [1096, 644] width 146 height 33
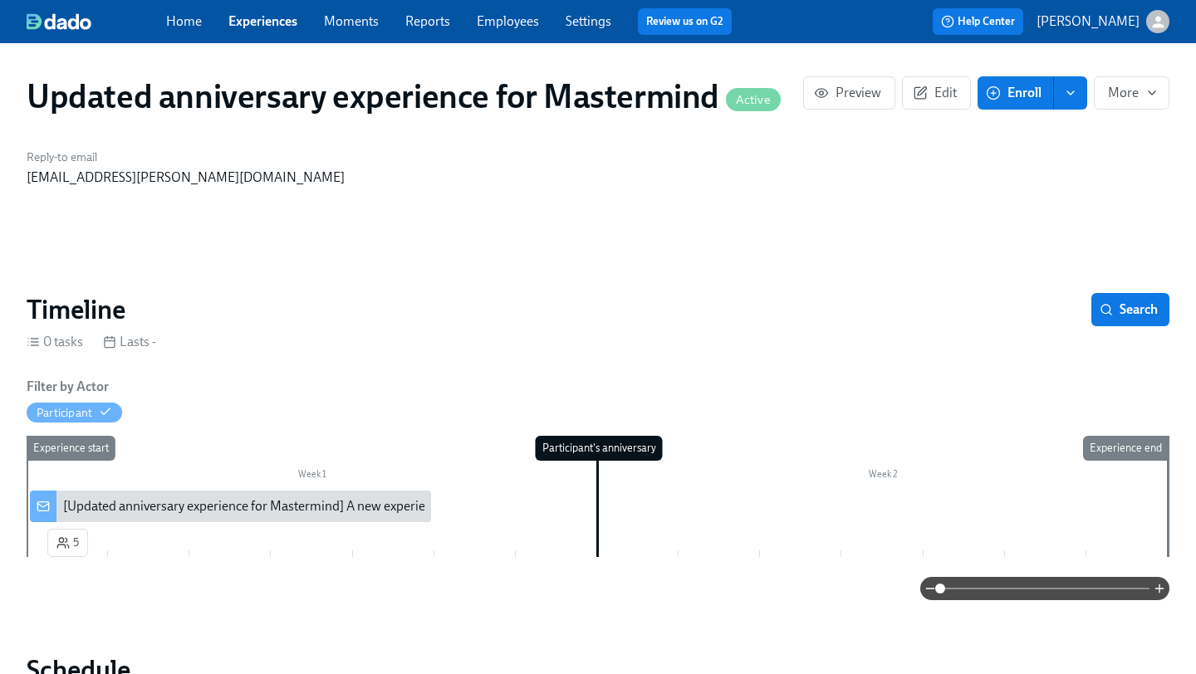
click at [74, 546] on div "Experience start" at bounding box center [67, 496] width 82 height 121
click at [115, 508] on div "[Updated anniversary experience for Mastermind] A new experience starts today!" at bounding box center [294, 506] width 463 height 18
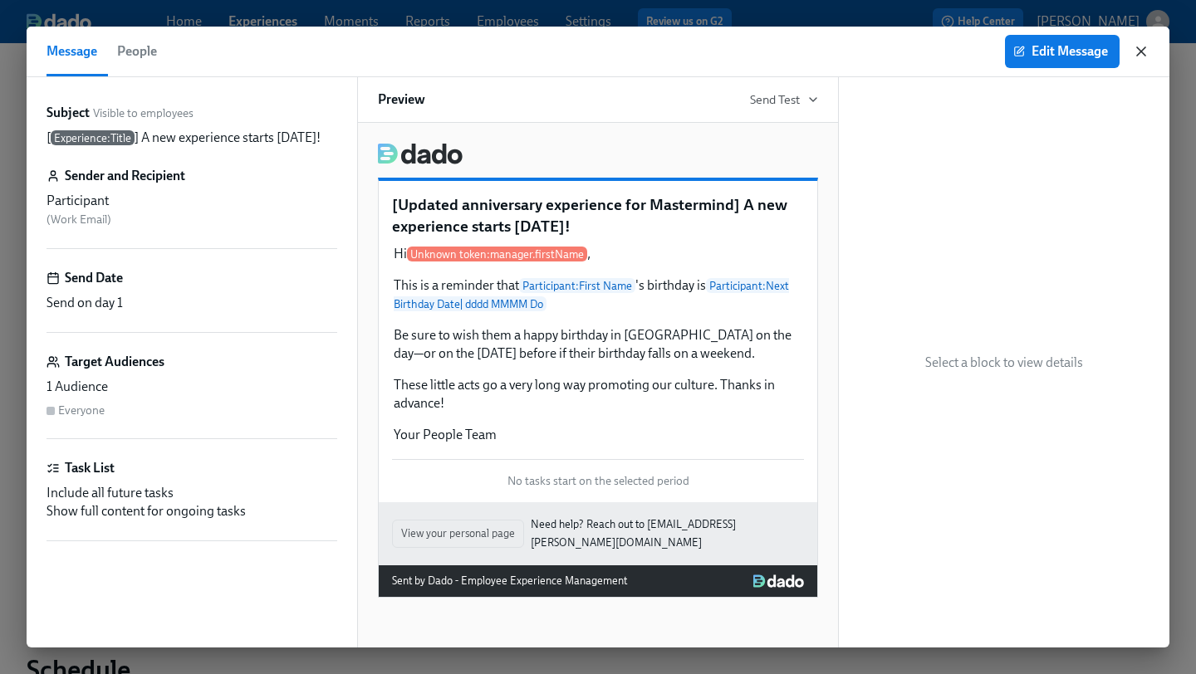
click at [1139, 56] on icon "button" at bounding box center [1141, 51] width 17 height 17
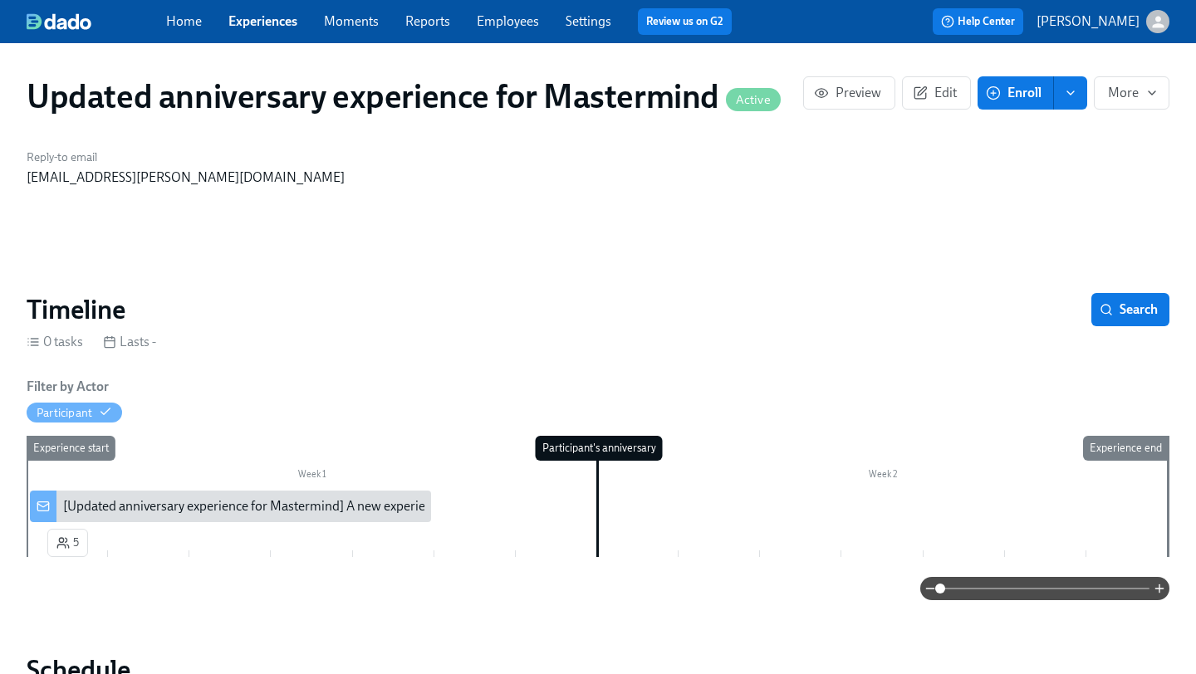
click at [148, 419] on div "Filter by Actor Participant" at bounding box center [598, 400] width 1143 height 45
click at [949, 108] on button "Edit" at bounding box center [936, 92] width 69 height 33
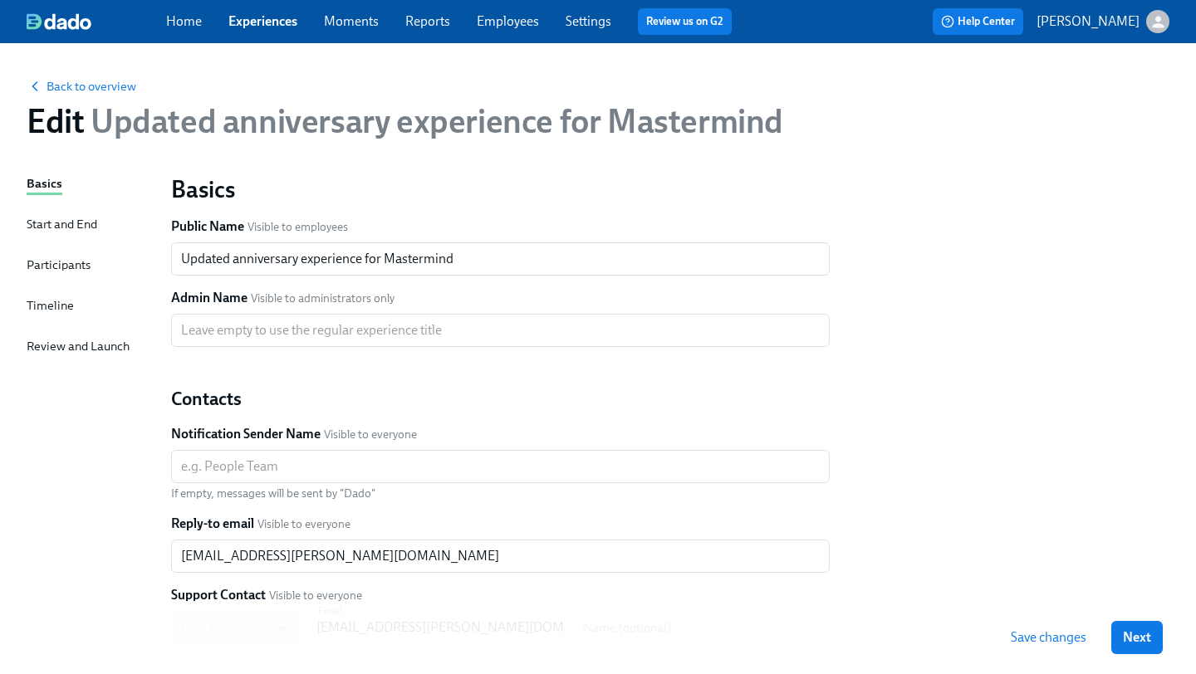
click at [51, 302] on div "Timeline" at bounding box center [50, 305] width 47 height 18
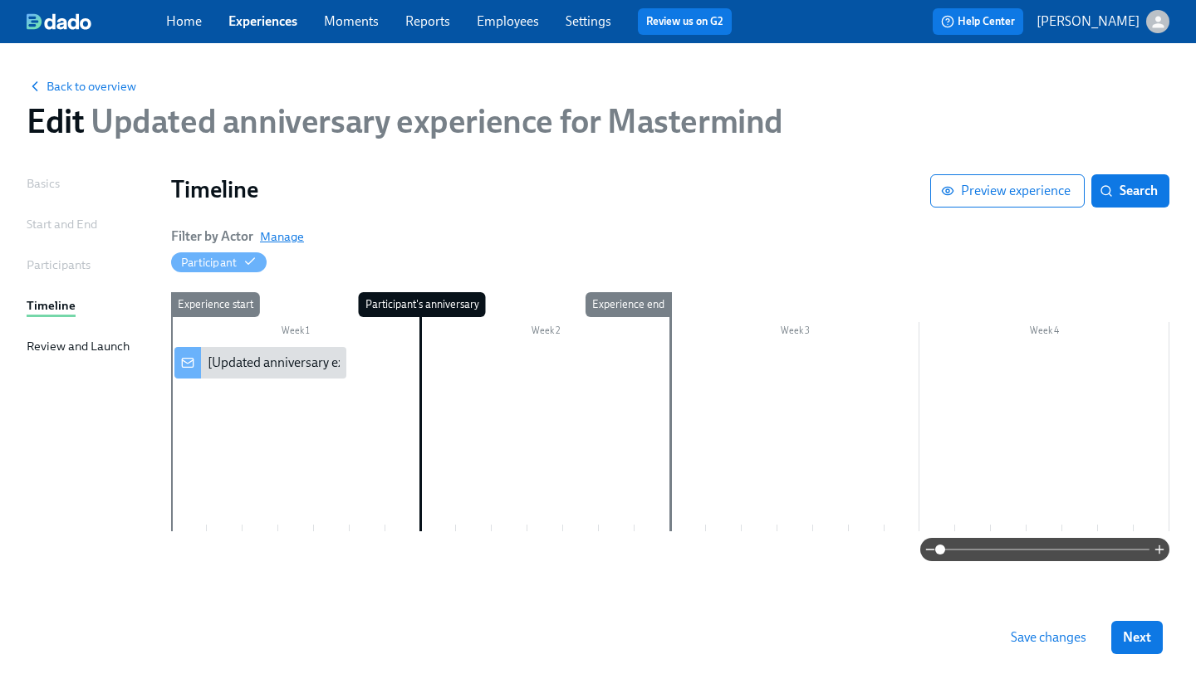
click at [298, 237] on span "Manage" at bounding box center [282, 236] width 44 height 17
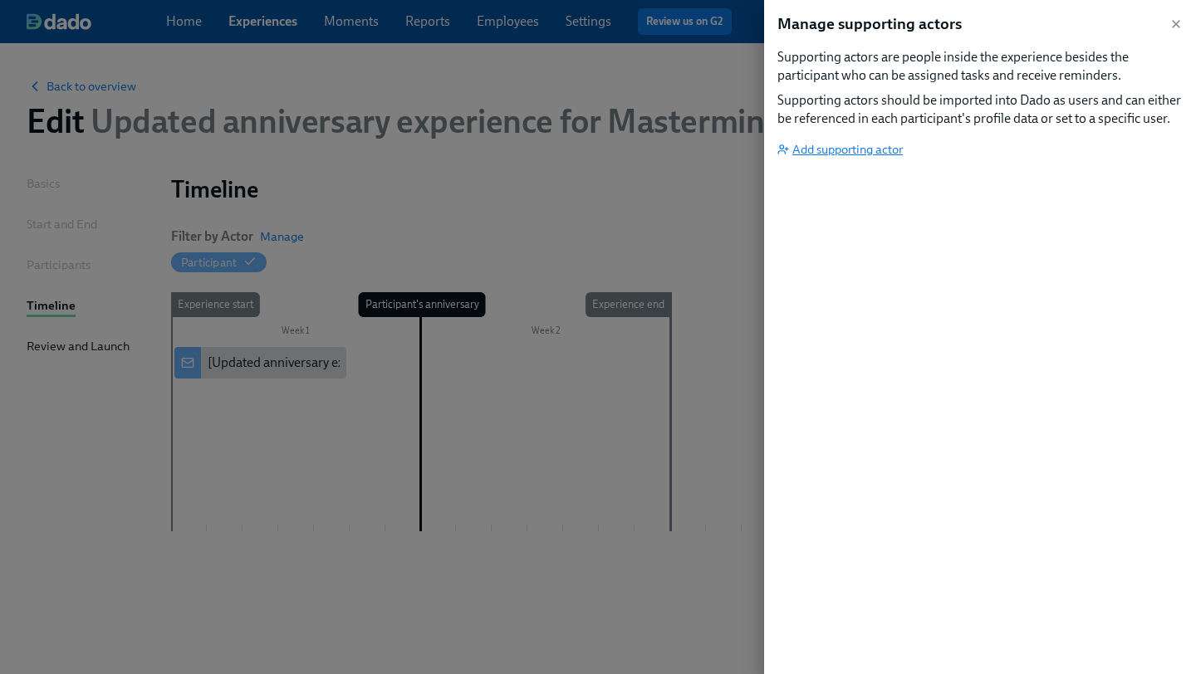
click at [841, 148] on span "Add supporting actor" at bounding box center [839, 149] width 125 height 17
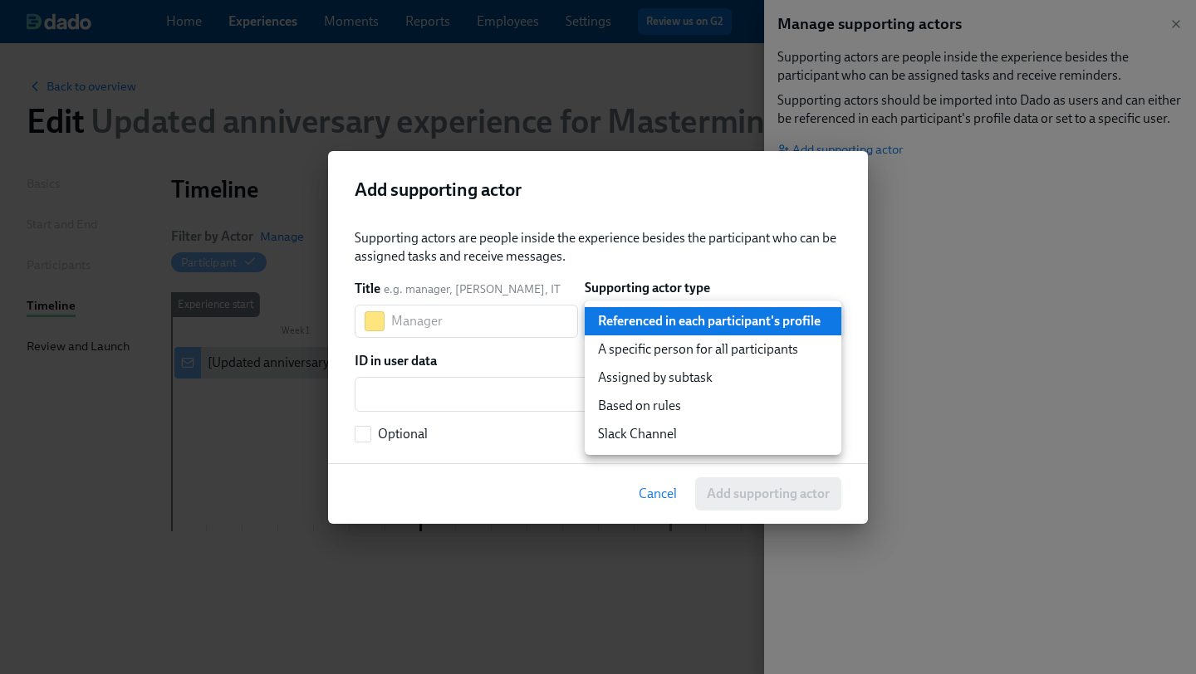
click at [664, 316] on body "Home Experiences Moments Reports Employees Settings Review us on G2 Help Center…" at bounding box center [598, 337] width 1196 height 674
click at [655, 328] on li "Referenced in each participant's profile" at bounding box center [713, 321] width 257 height 28
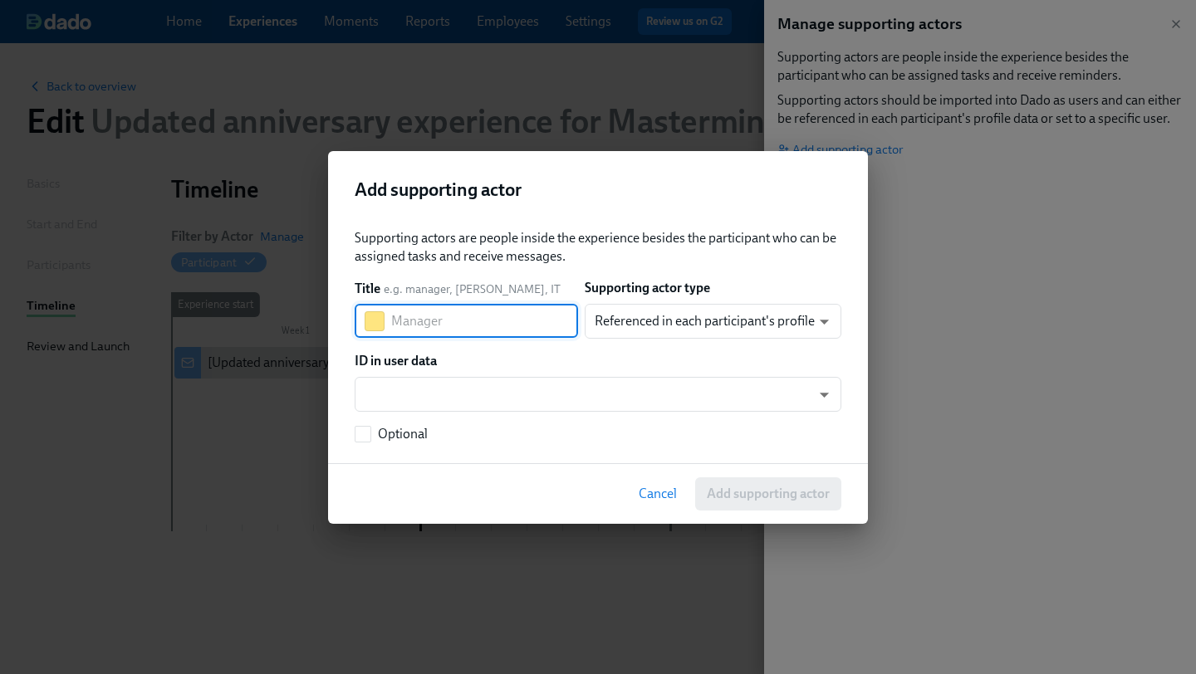
click at [522, 334] on input "text" at bounding box center [484, 321] width 187 height 33
type input "Manager"
click at [563, 250] on div "Supporting actors are people inside the experience besides the participant who …" at bounding box center [598, 247] width 487 height 37
click at [585, 395] on body "Home Experiences Moments Reports Employees Settings Review us on G2 Help Center…" at bounding box center [598, 337] width 1196 height 674
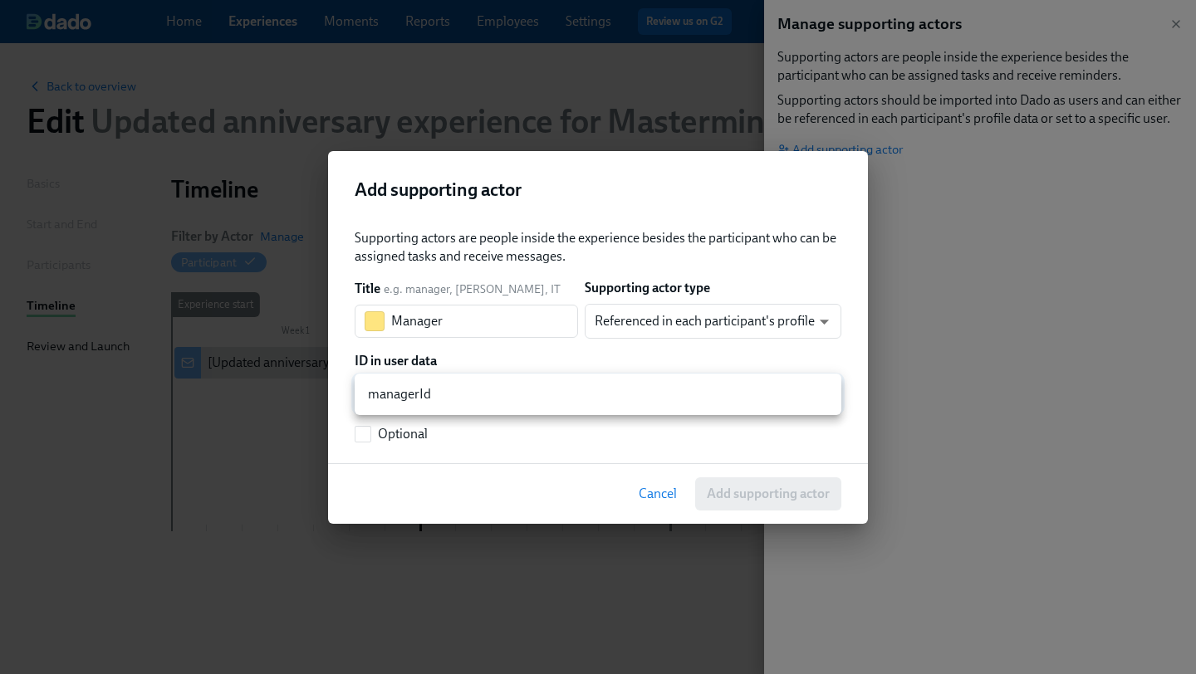
click at [585, 395] on li "managerId" at bounding box center [598, 394] width 487 height 28
type input "managerId"
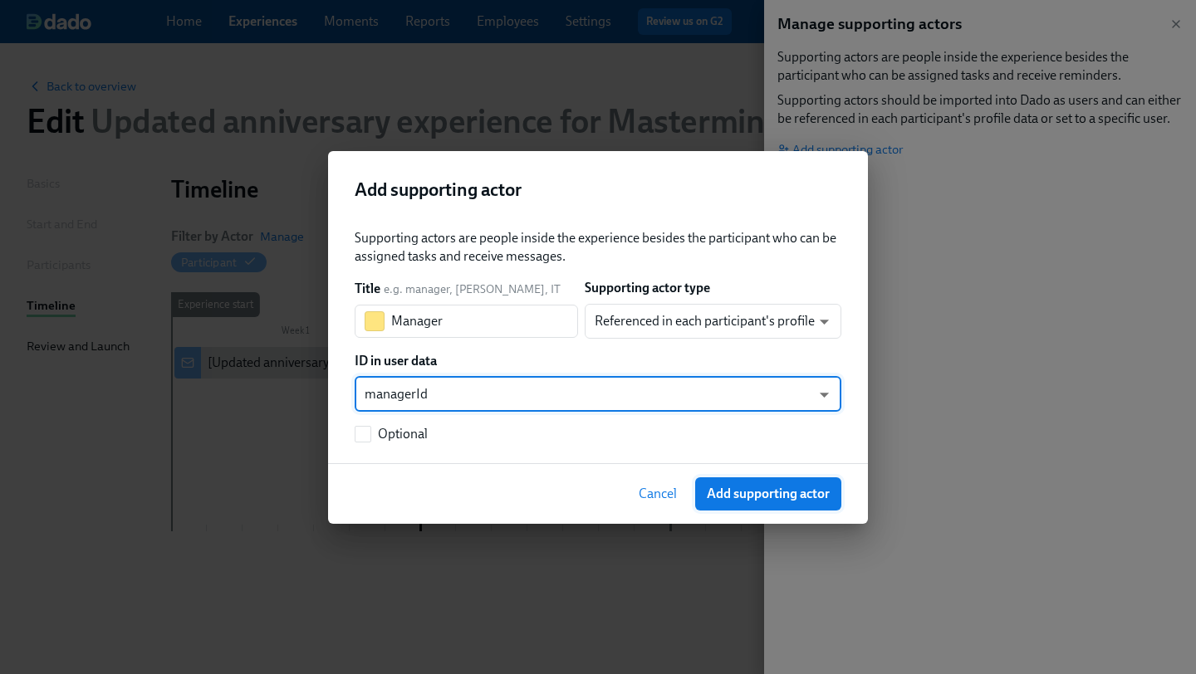
click at [721, 492] on span "Add supporting actor" at bounding box center [768, 494] width 123 height 17
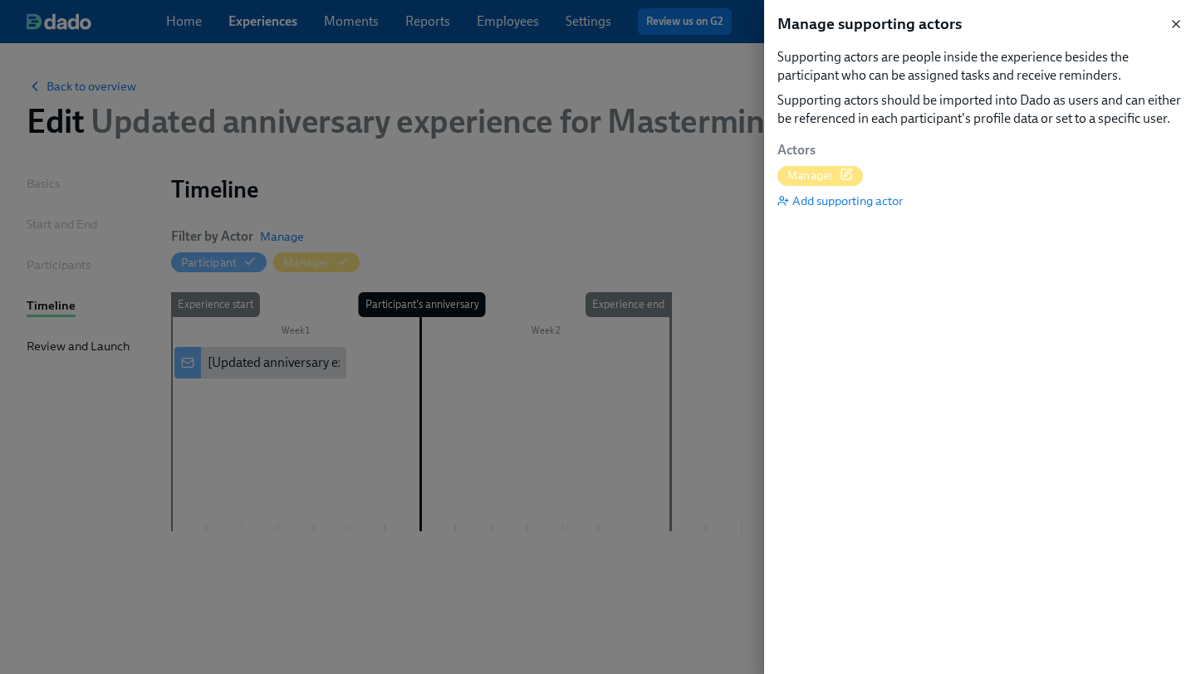
click at [1175, 17] on icon "button" at bounding box center [1175, 23] width 13 height 13
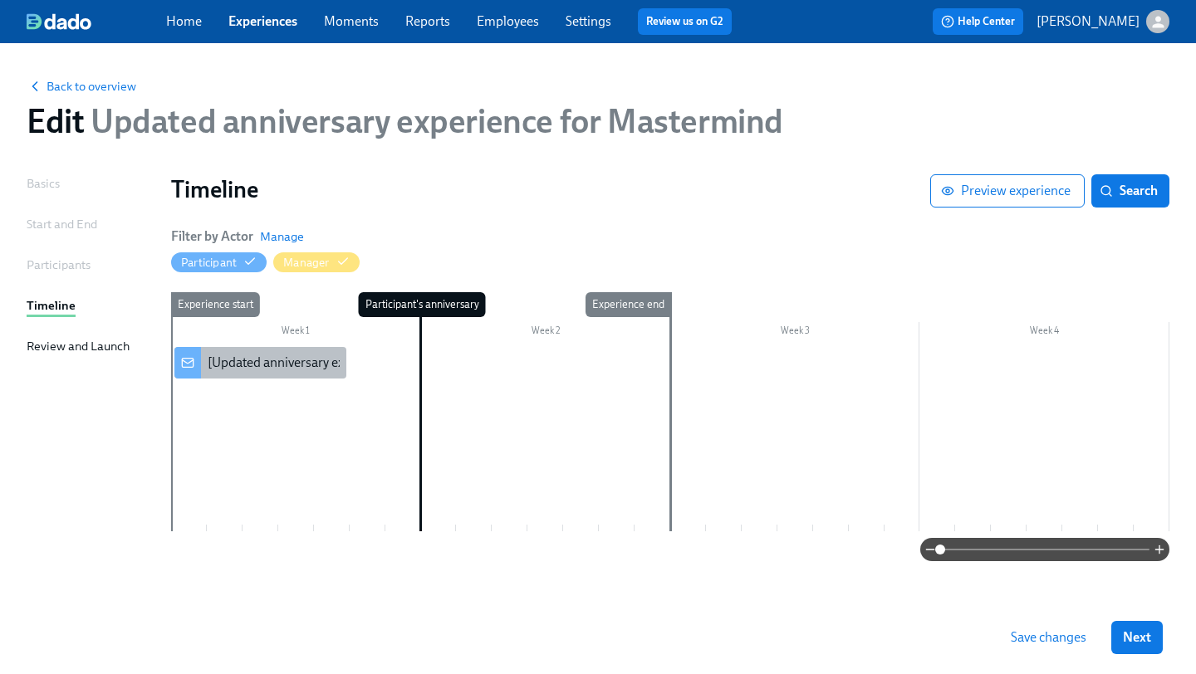
click at [282, 364] on div "[Updated anniversary experience for Mastermind] A new experience starts today!" at bounding box center [439, 363] width 463 height 18
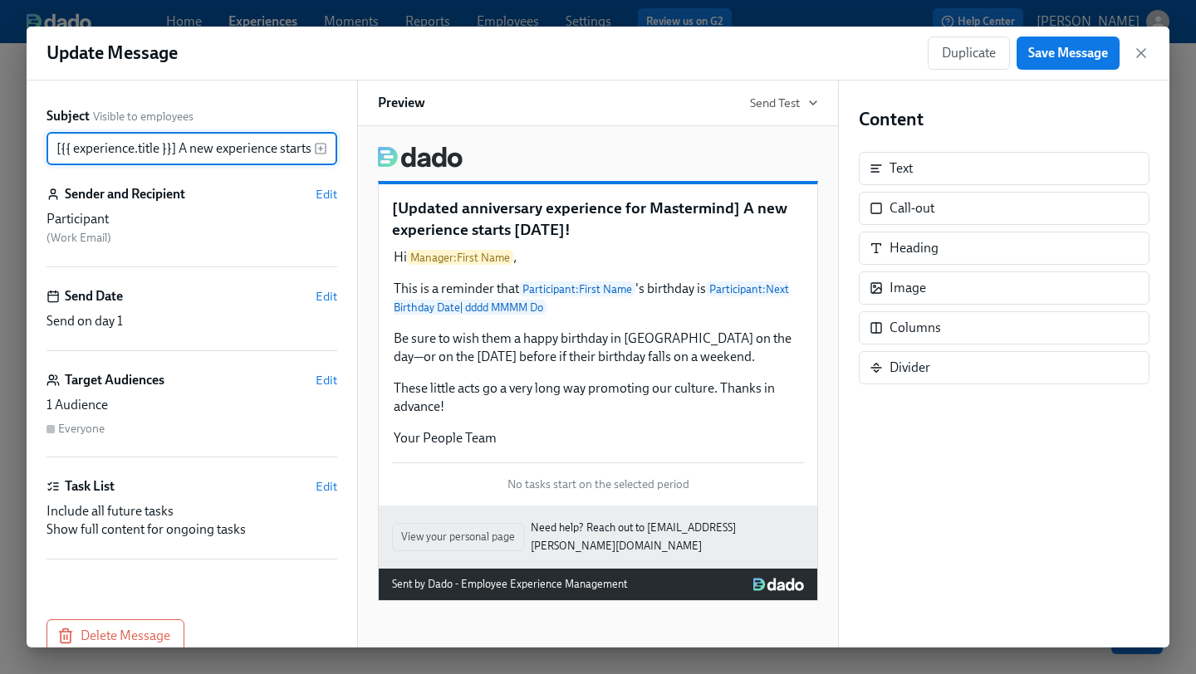
scroll to position [0, 38]
click at [333, 192] on span "Edit" at bounding box center [327, 194] width 22 height 17
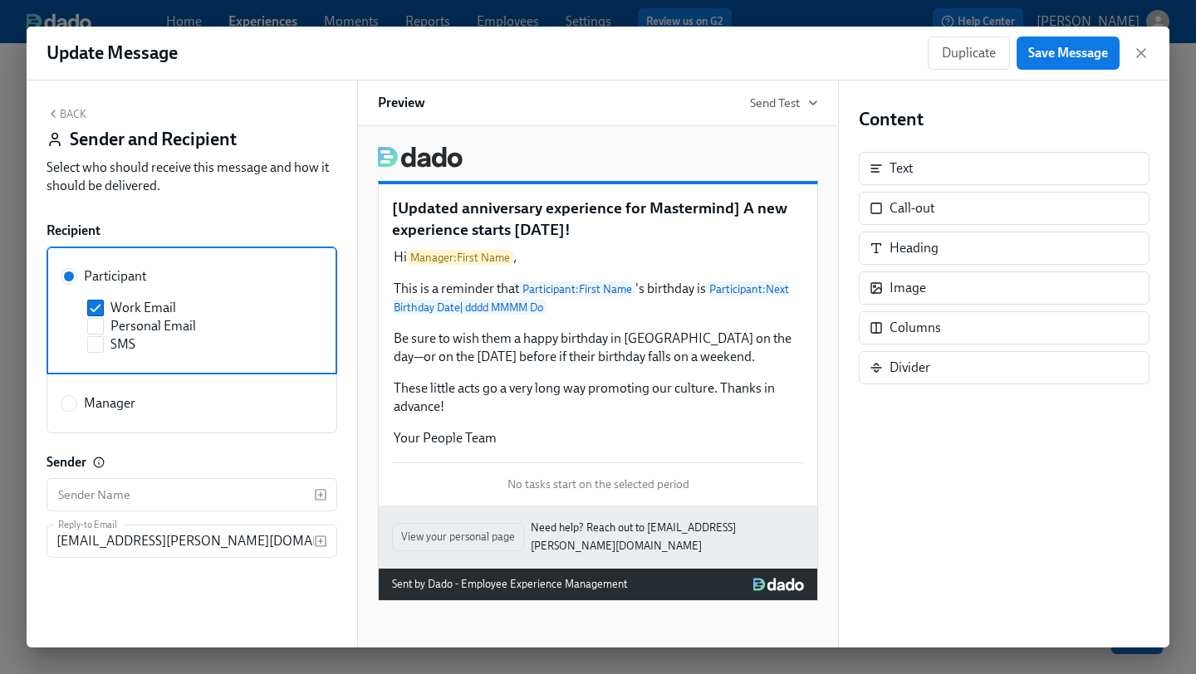
click at [66, 114] on button "Back" at bounding box center [67, 113] width 40 height 13
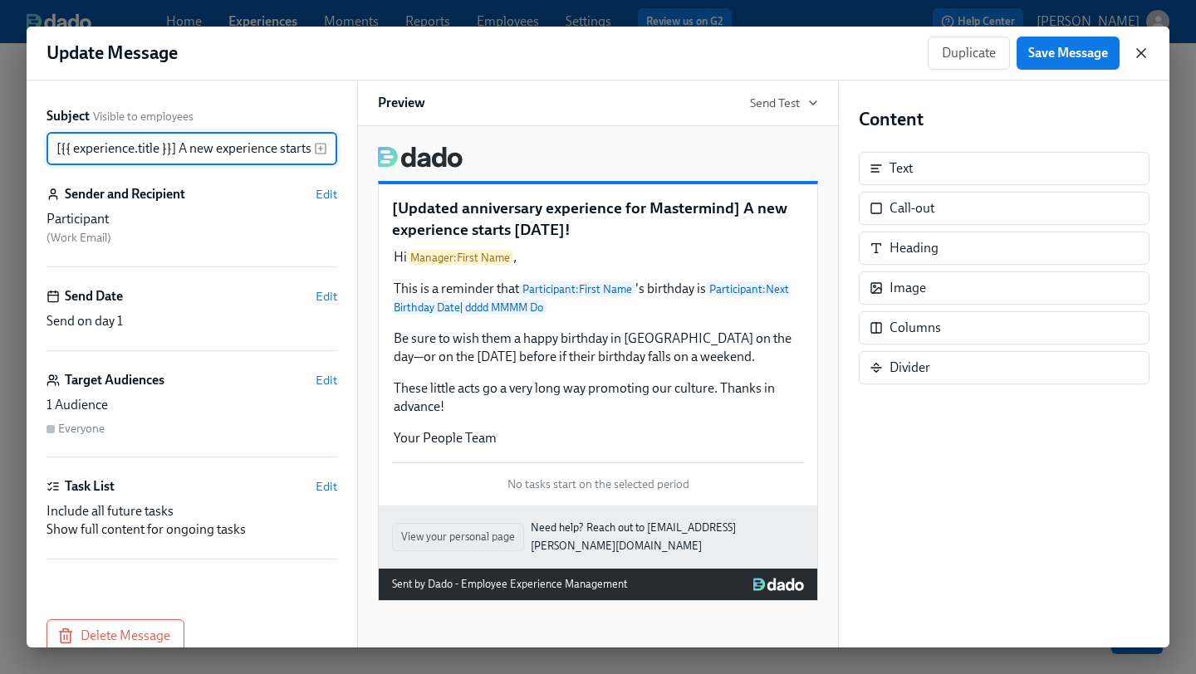
click at [1142, 58] on icon "button" at bounding box center [1141, 53] width 17 height 17
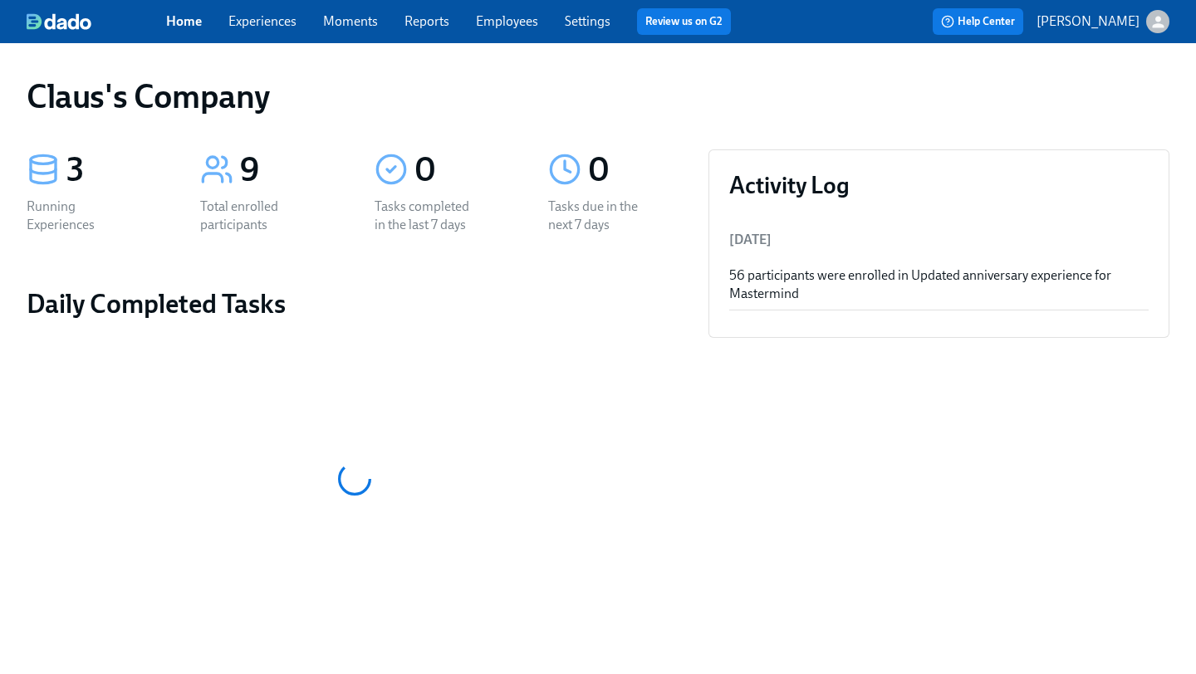
click at [1155, 16] on icon "button" at bounding box center [1157, 21] width 17 height 17
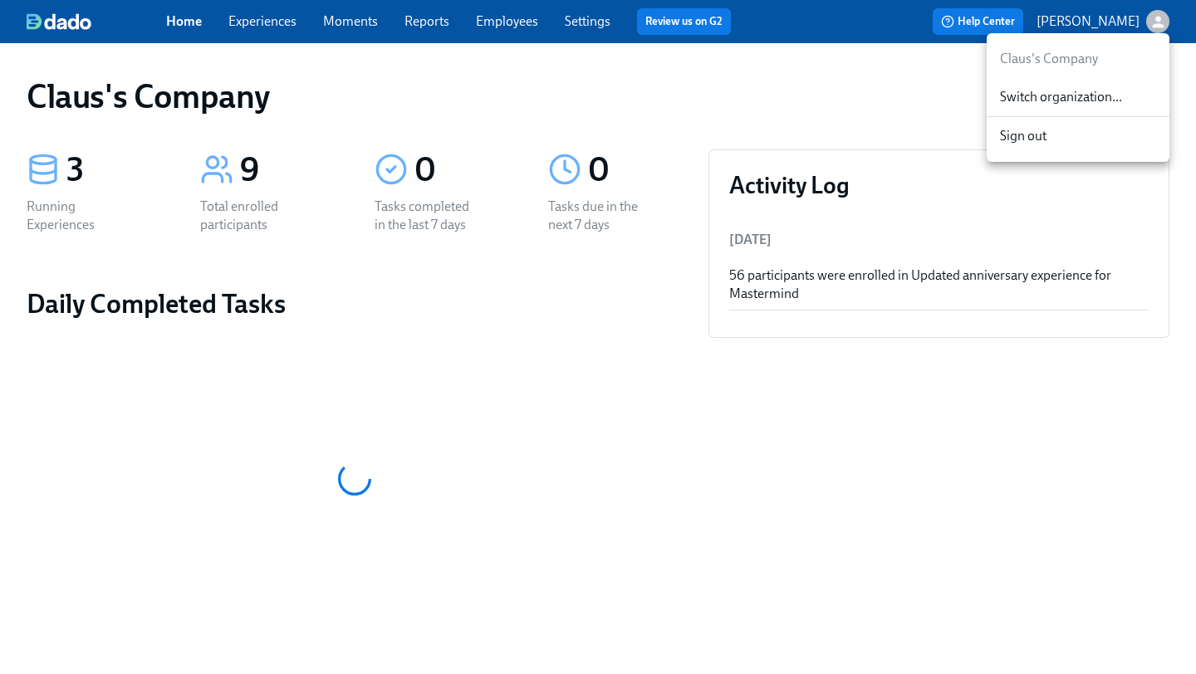
click at [1081, 108] on div "Switch organization..." at bounding box center [1078, 97] width 183 height 39
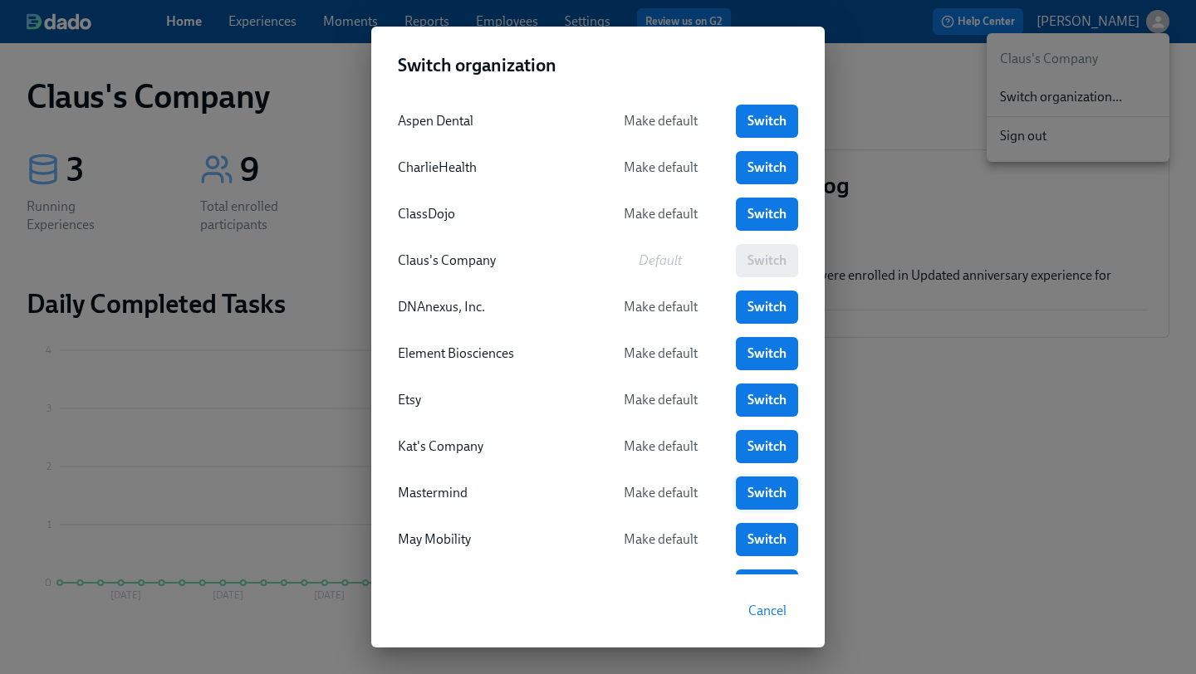
click at [747, 507] on link "Switch" at bounding box center [767, 493] width 62 height 33
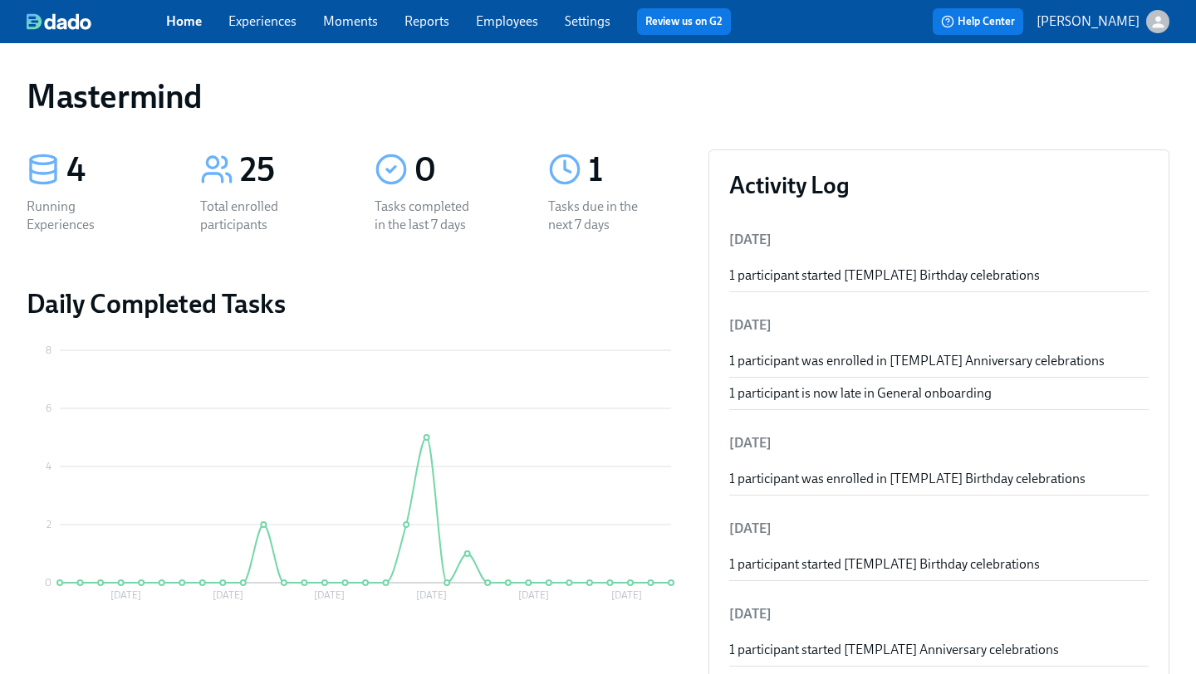
click at [255, 12] on span "Experiences" at bounding box center [262, 21] width 68 height 18
click at [252, 25] on link "Experiences" at bounding box center [262, 21] width 68 height 16
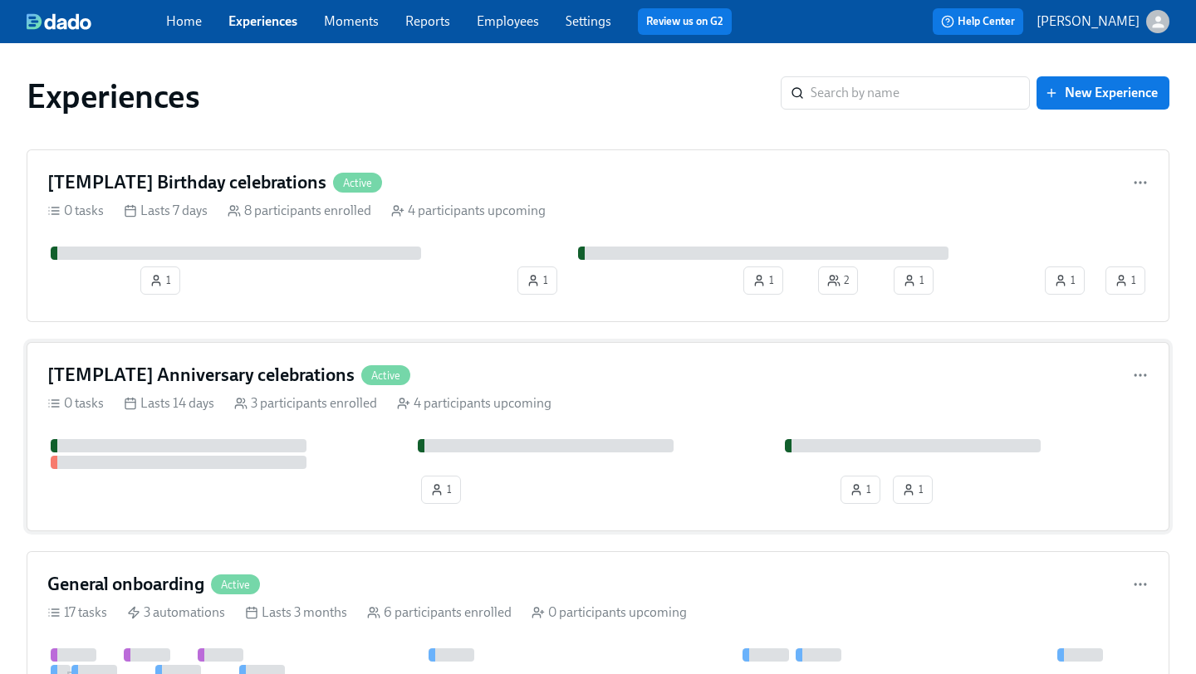
click at [544, 374] on div "[TEMPLATE] Anniversary celebrations Active" at bounding box center [597, 375] width 1101 height 25
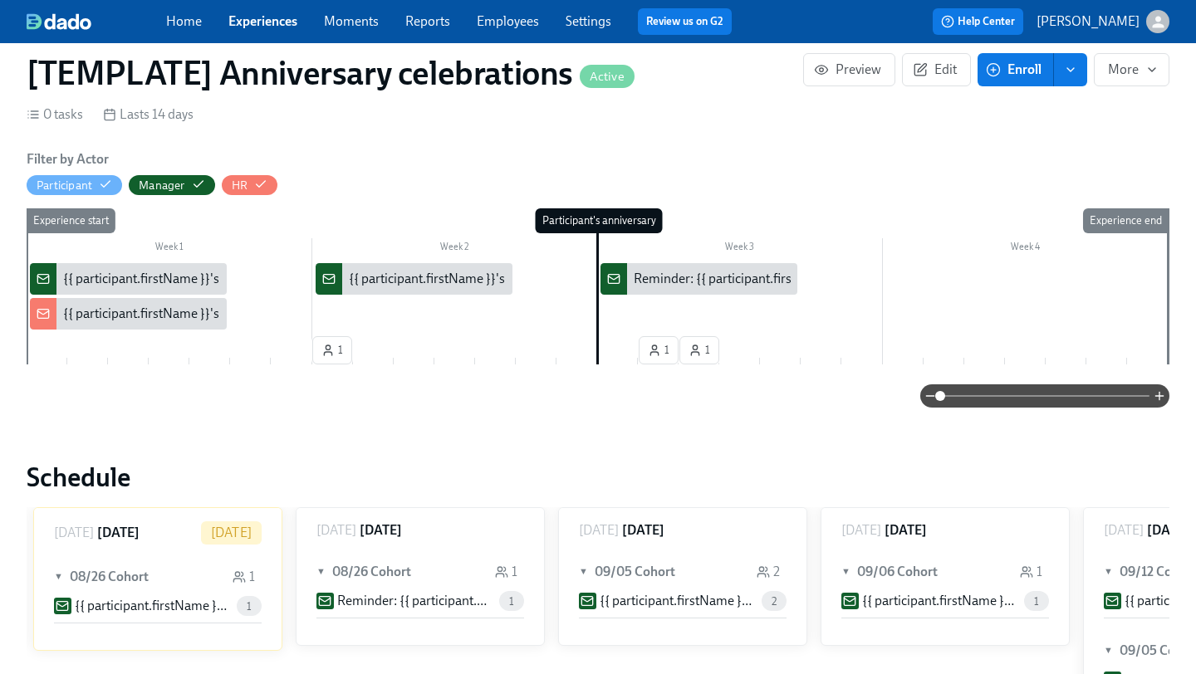
scroll to position [213, 0]
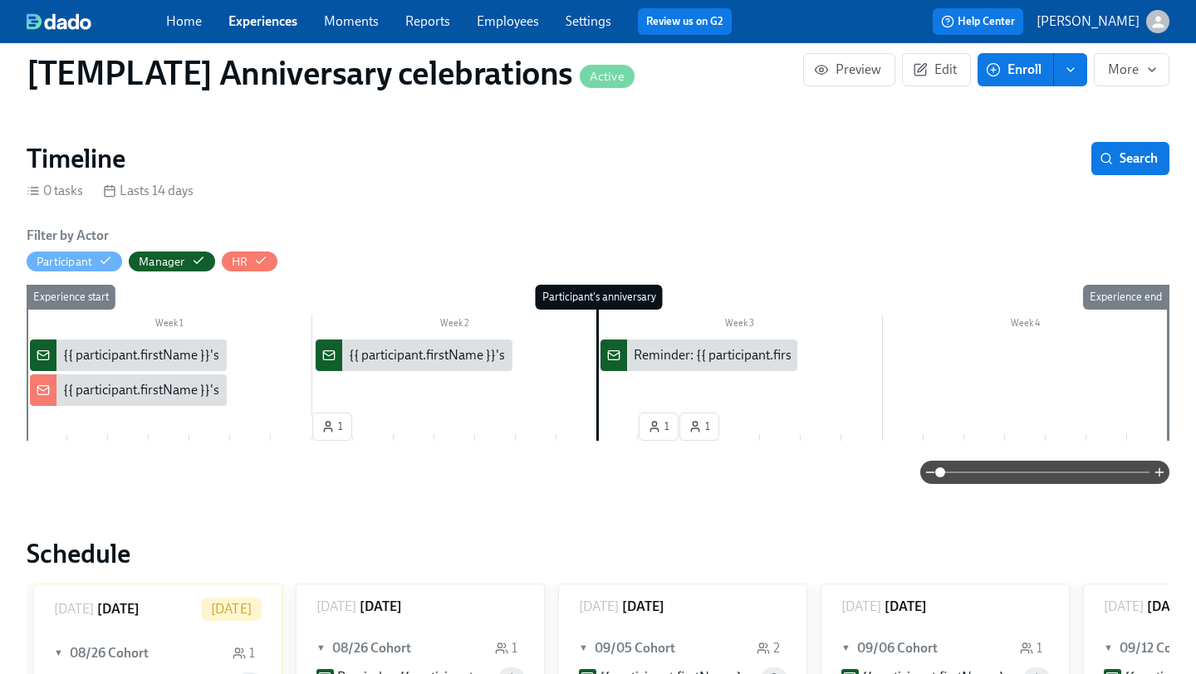
click at [160, 381] on div "{{ participant.firstName }}'s {{ participant.calculatedFields.anniversary.count…" at bounding box center [524, 390] width 923 height 18
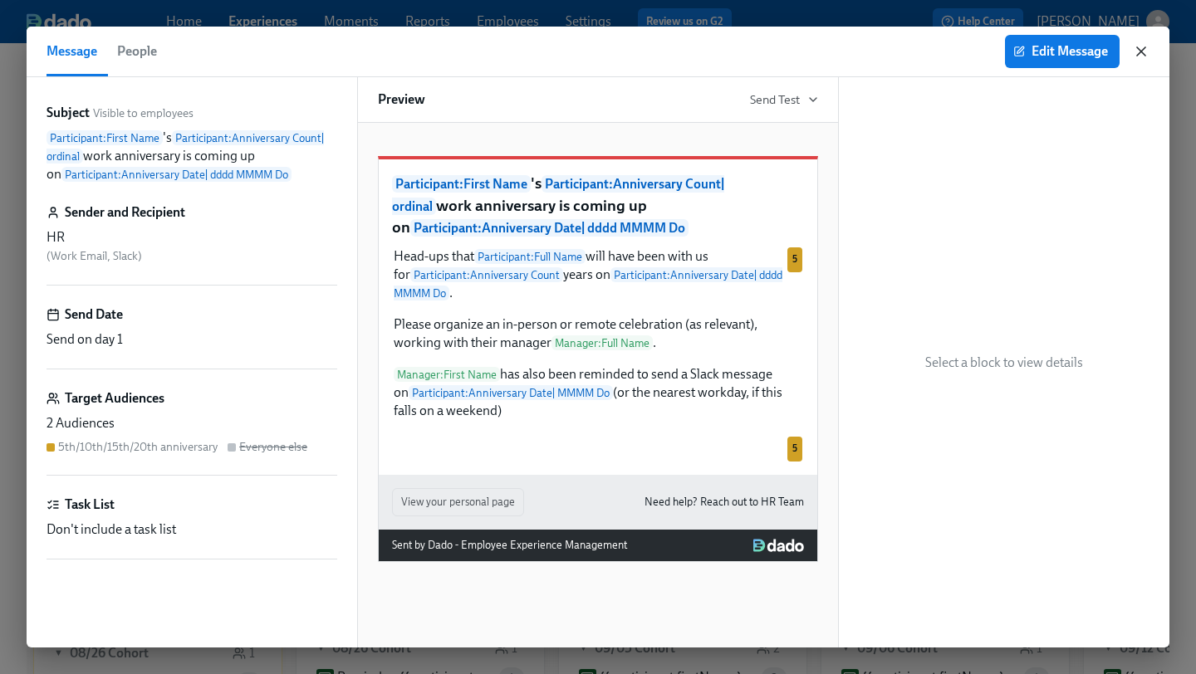
click at [1140, 44] on icon "button" at bounding box center [1141, 51] width 17 height 17
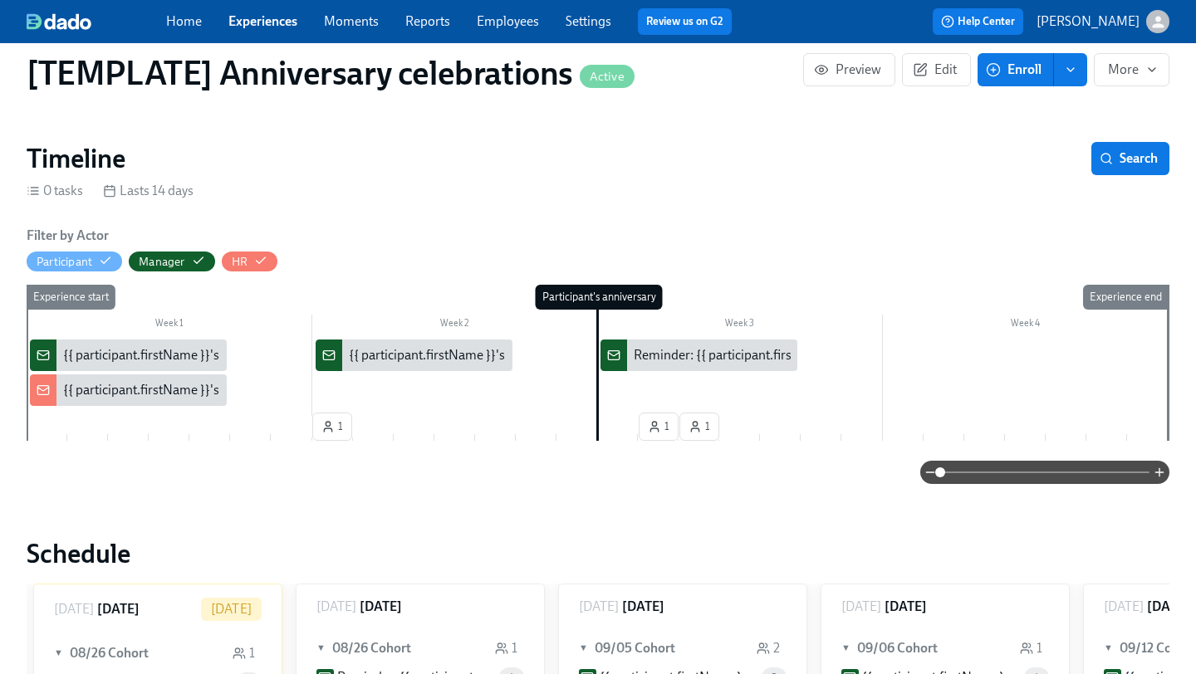
click at [123, 346] on div "{{ participant.firstName }}'s {{ participant.calculatedFields.anniversary.count…" at bounding box center [524, 355] width 923 height 18
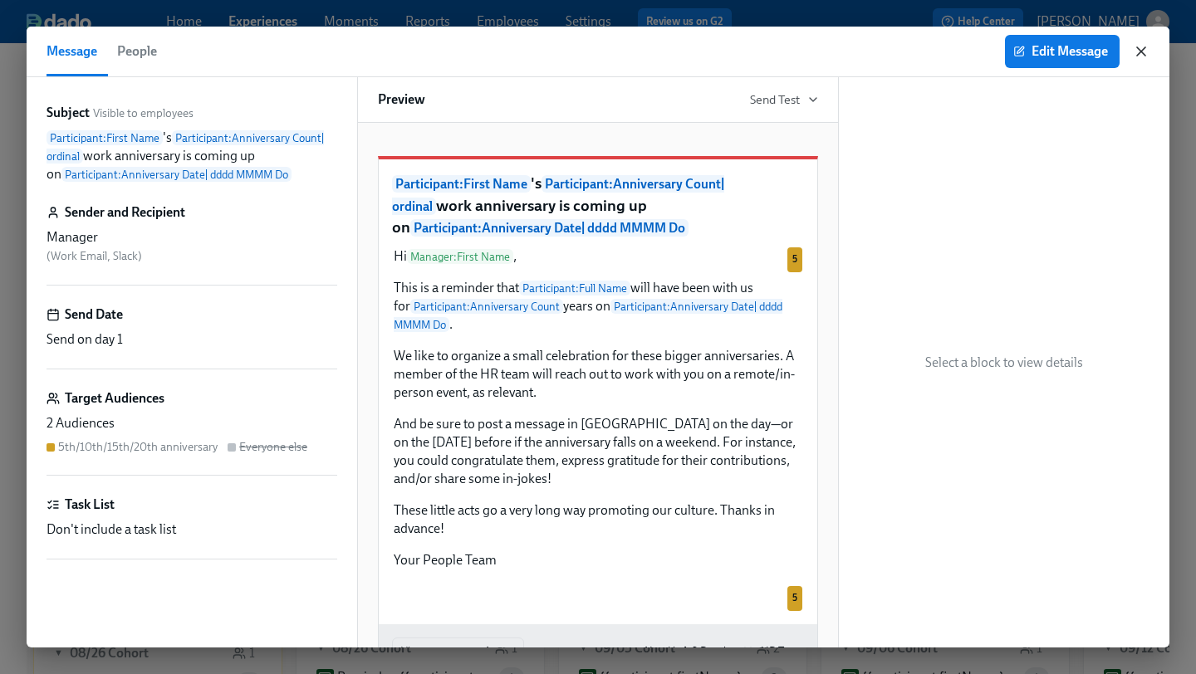
click at [1136, 51] on icon "button" at bounding box center [1141, 51] width 17 height 17
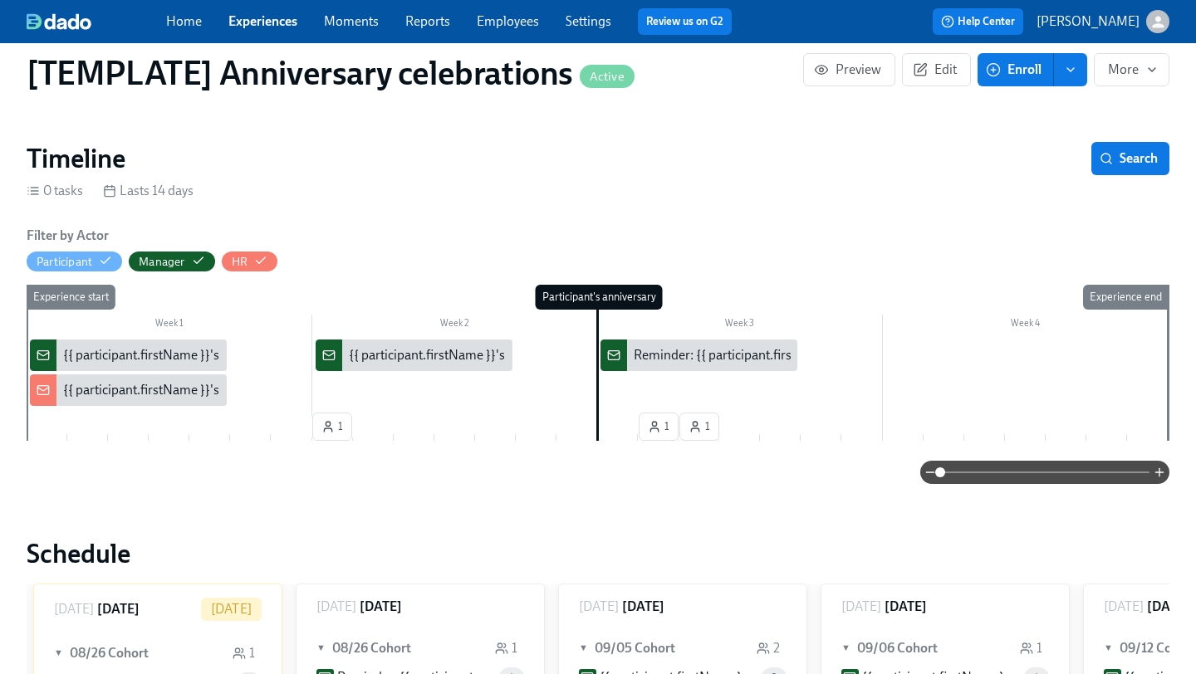
click at [129, 381] on div "{{ participant.firstName }}'s {{ participant.calculatedFields.anniversary.count…" at bounding box center [524, 390] width 923 height 18
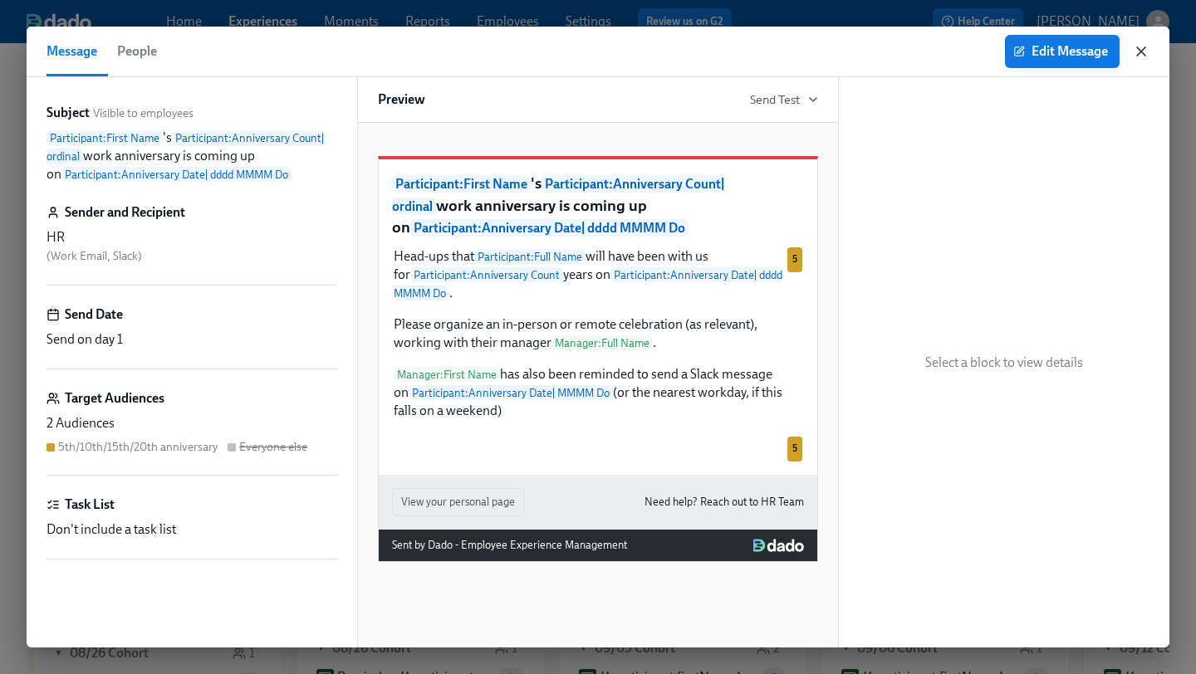
click at [1146, 52] on icon "button" at bounding box center [1141, 51] width 17 height 17
click at [1131, 47] on div "Edit Message" at bounding box center [1077, 51] width 145 height 33
click at [1143, 50] on icon "button" at bounding box center [1141, 51] width 17 height 17
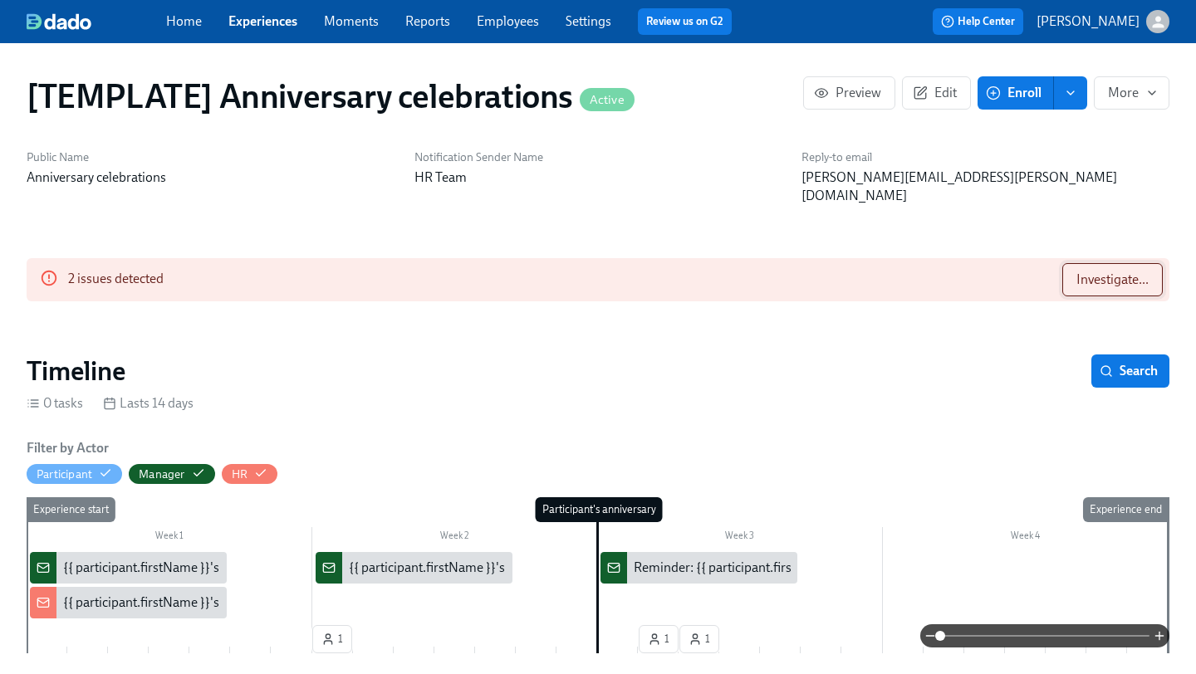
click at [1101, 272] on span "Investigate..." at bounding box center [1112, 280] width 72 height 17
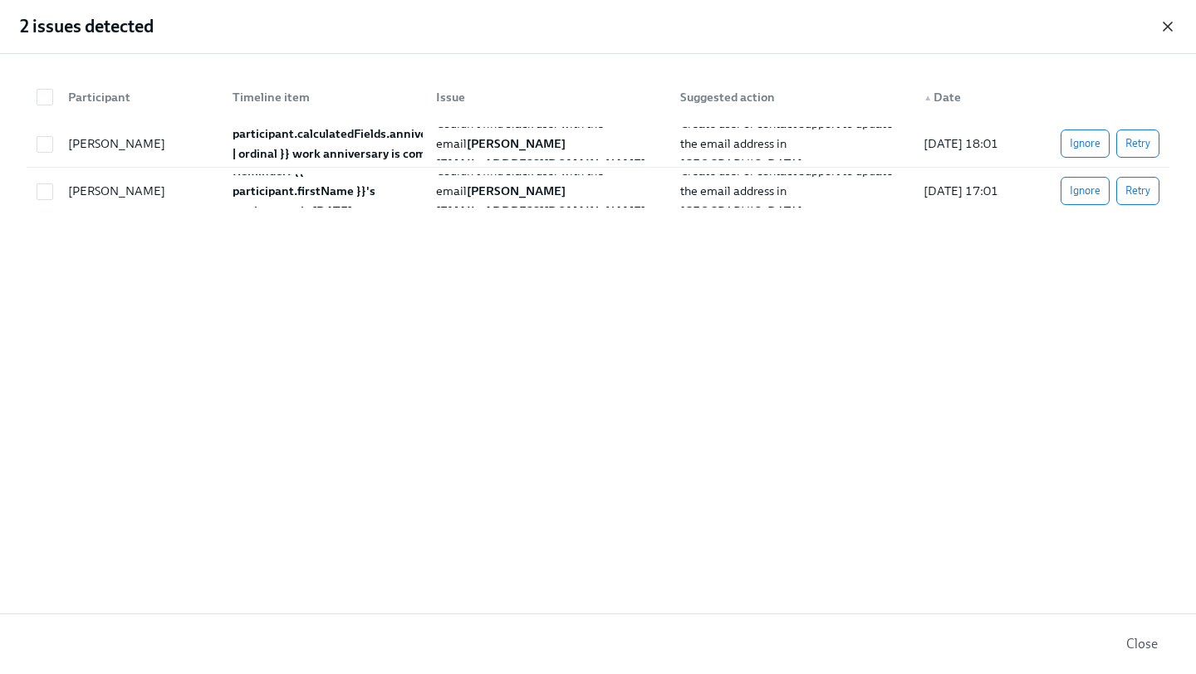
click at [1172, 20] on icon "button" at bounding box center [1167, 26] width 17 height 17
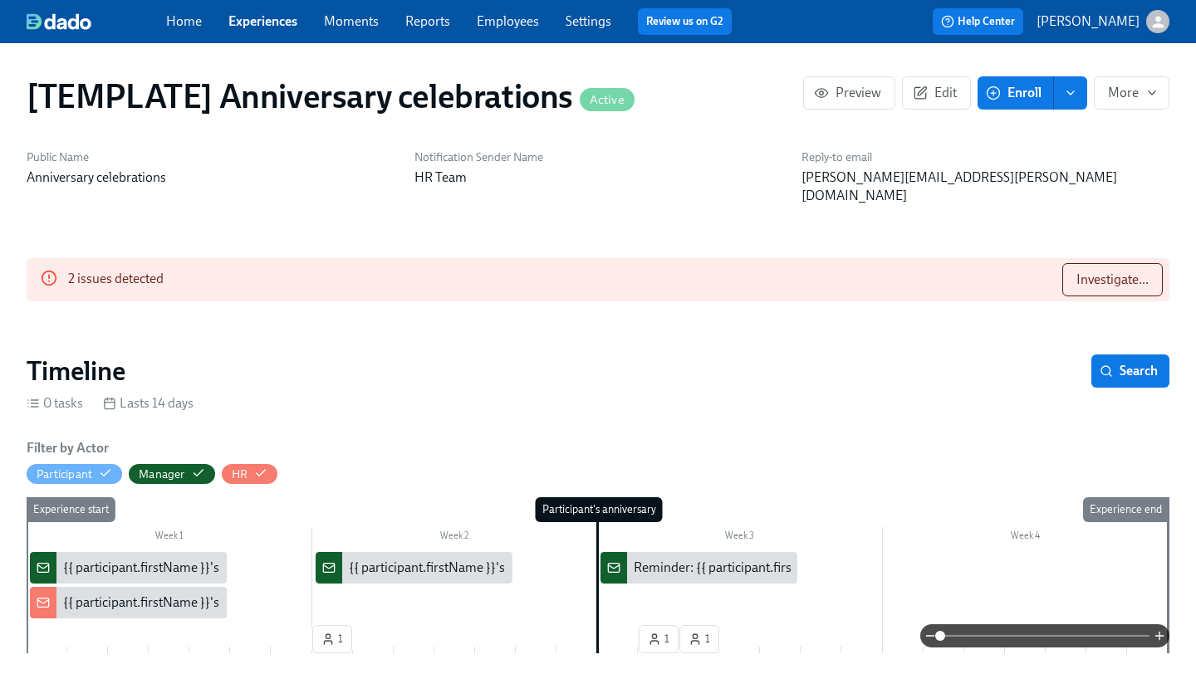
click at [274, 29] on link "Experiences" at bounding box center [262, 21] width 69 height 16
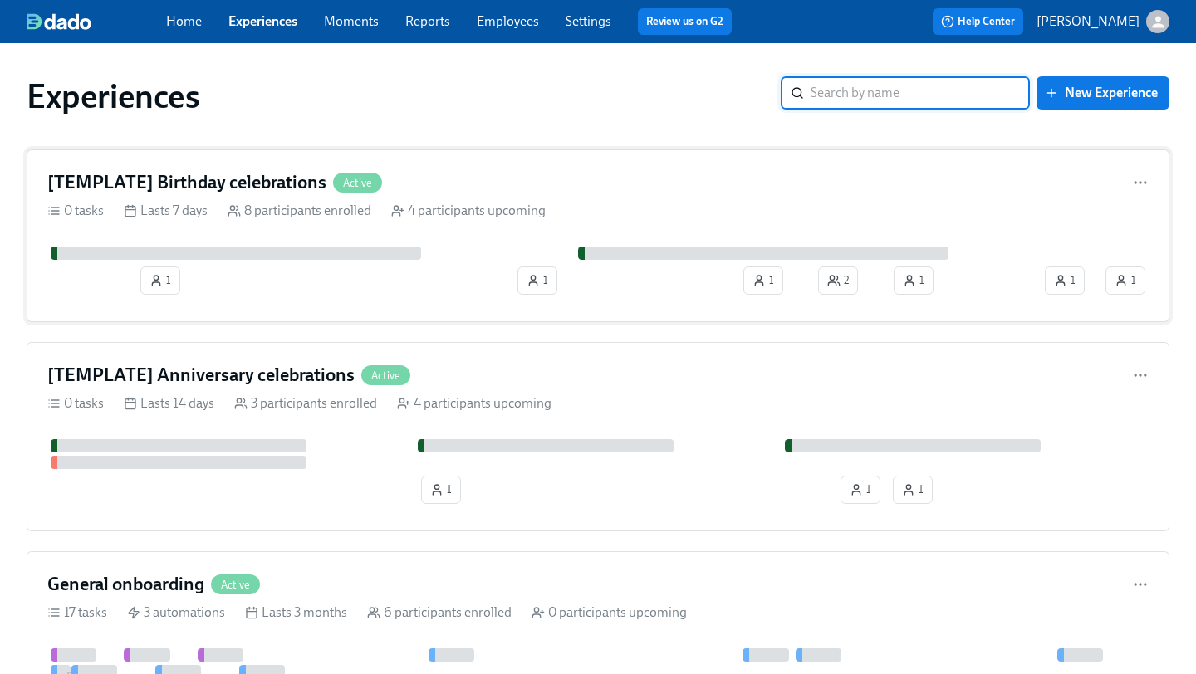
click at [250, 176] on h4 "[TEMPLATE] Birthday celebrations" at bounding box center [186, 182] width 279 height 25
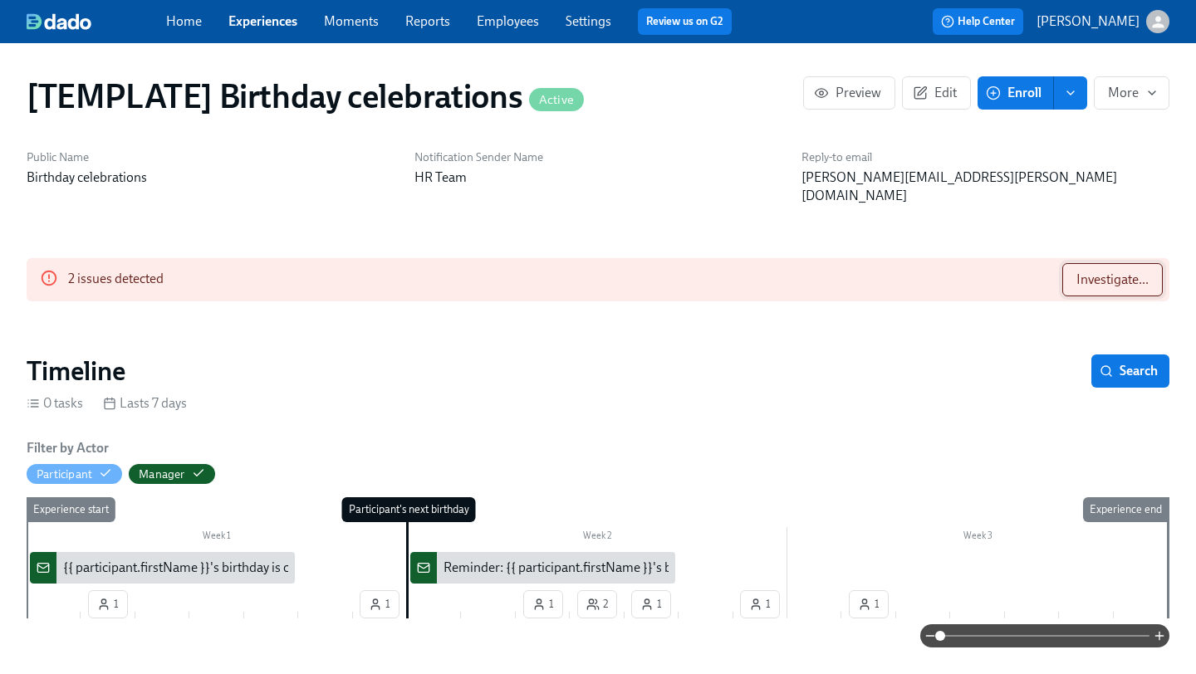
click at [1119, 272] on span "Investigate..." at bounding box center [1112, 280] width 72 height 17
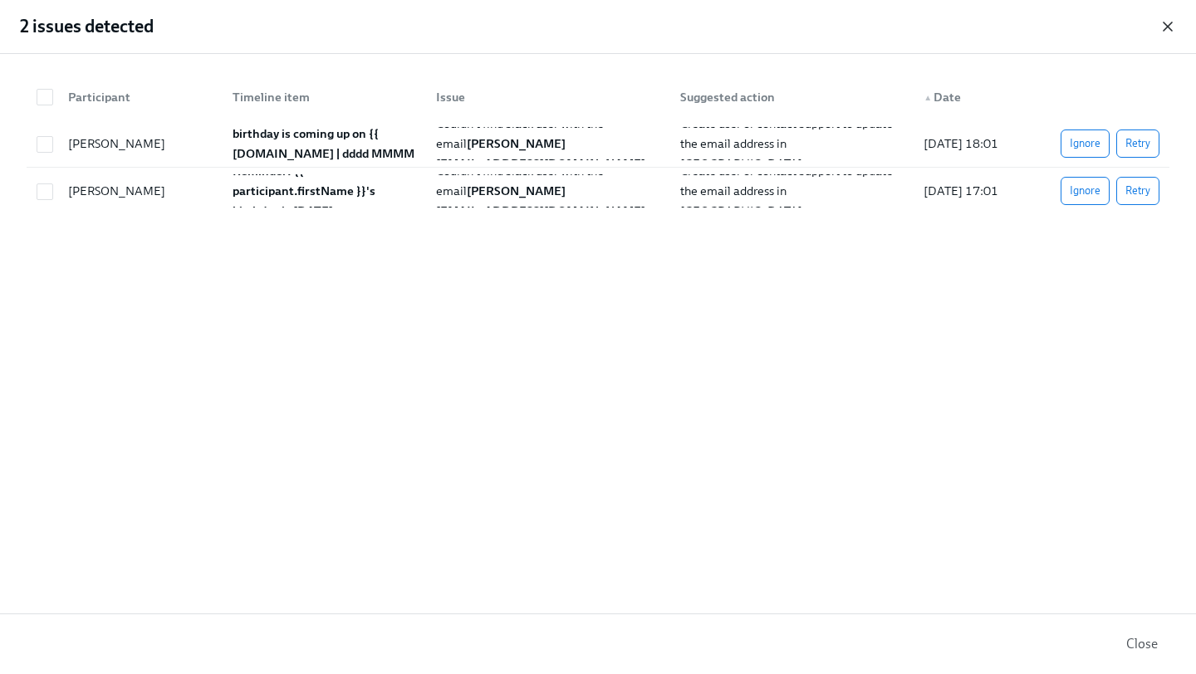
click at [1171, 25] on icon "button" at bounding box center [1167, 26] width 17 height 17
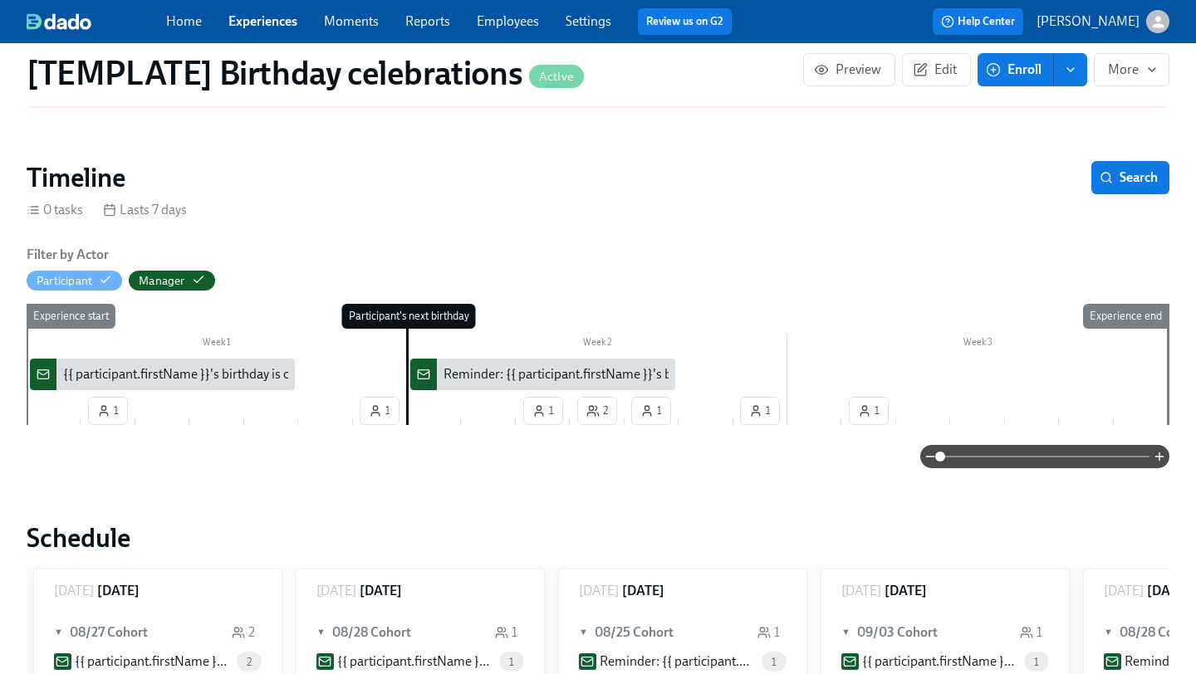
scroll to position [218, 0]
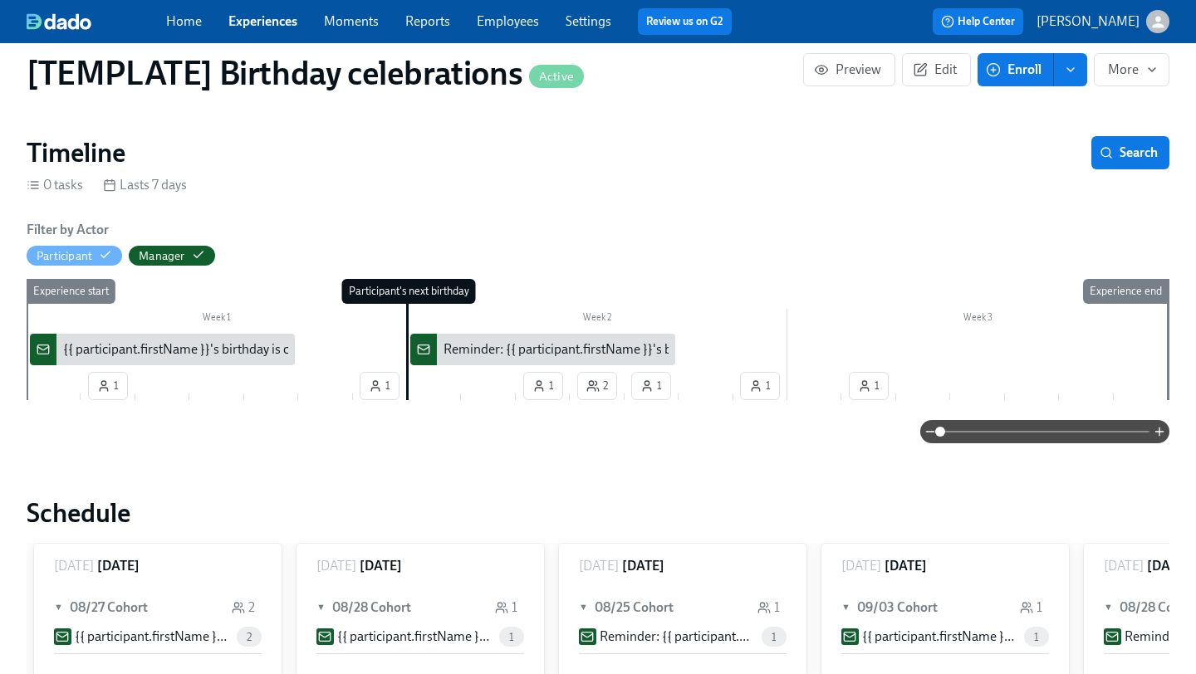
click at [184, 340] on div "{{ participant.firstName }}'s birthday is coming up on {{ [DOMAIN_NAME] | dddd …" at bounding box center [331, 349] width 537 height 18
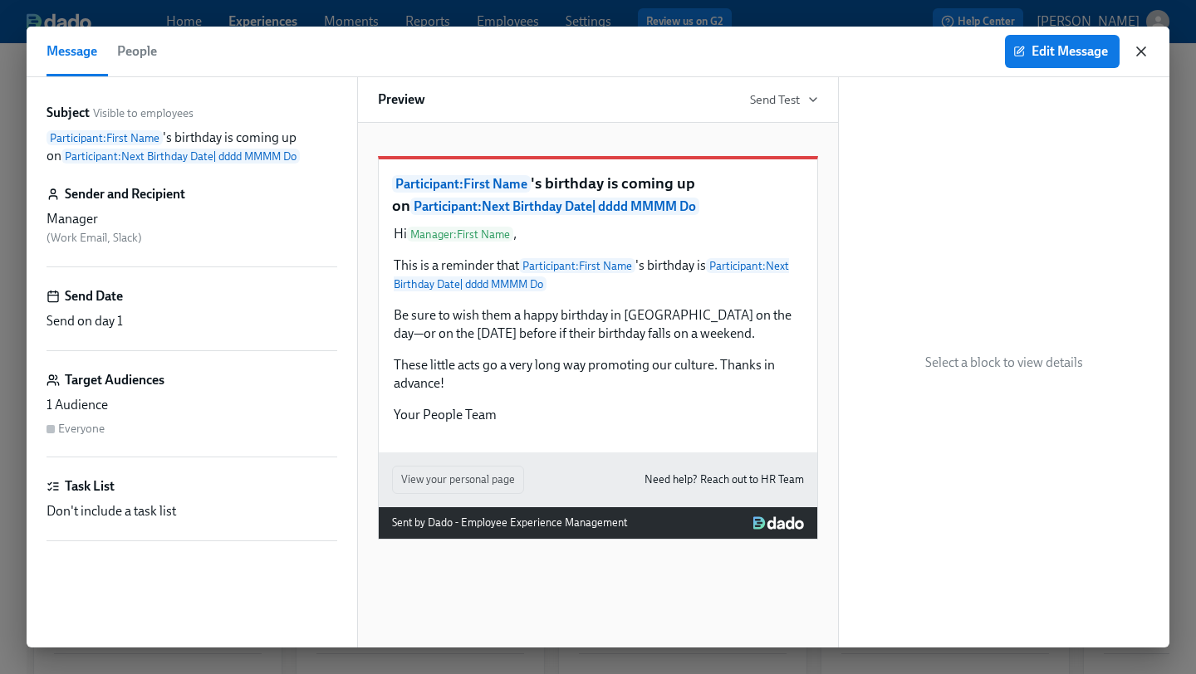
click at [1134, 47] on icon "button" at bounding box center [1141, 51] width 17 height 17
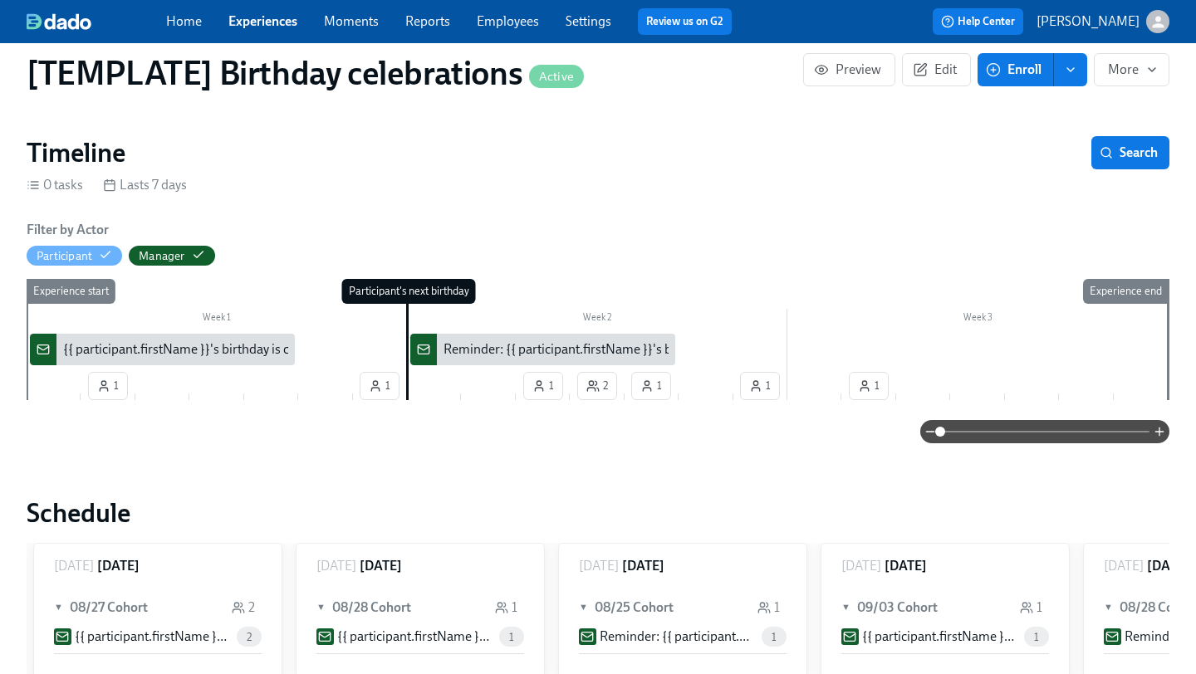
click at [249, 15] on link "Experiences" at bounding box center [262, 21] width 69 height 16
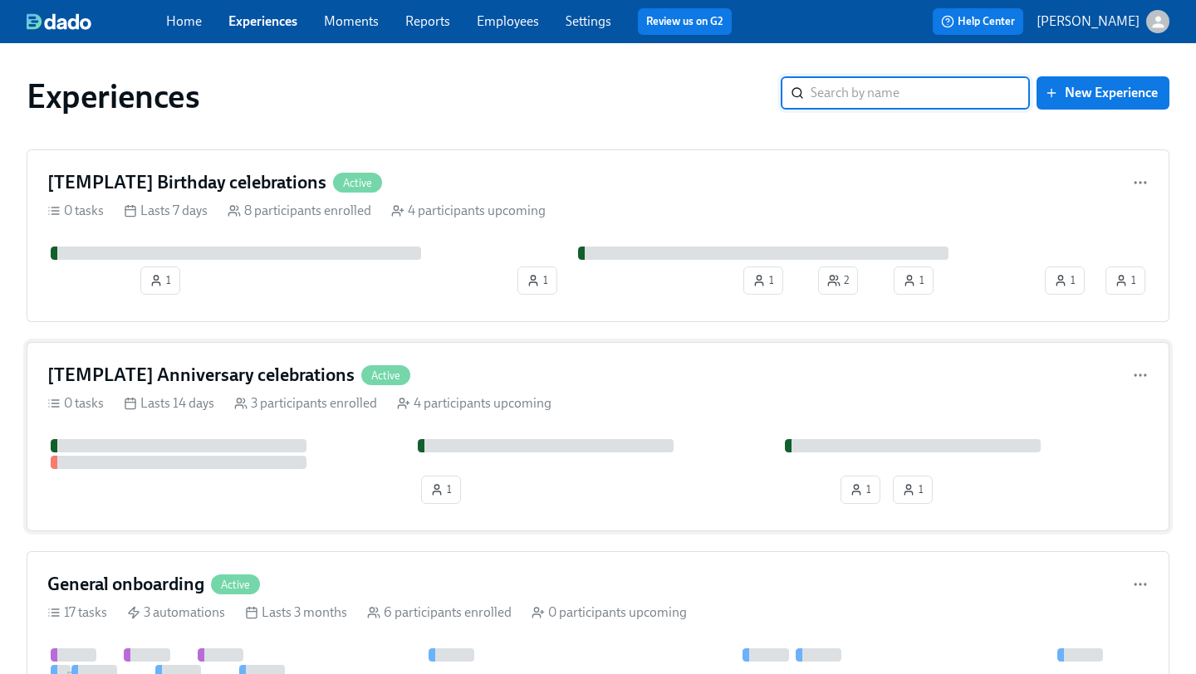
click at [262, 361] on div "[TEMPLATE] Anniversary celebrations Active 0 tasks Lasts 14 days 3 participants…" at bounding box center [598, 436] width 1143 height 189
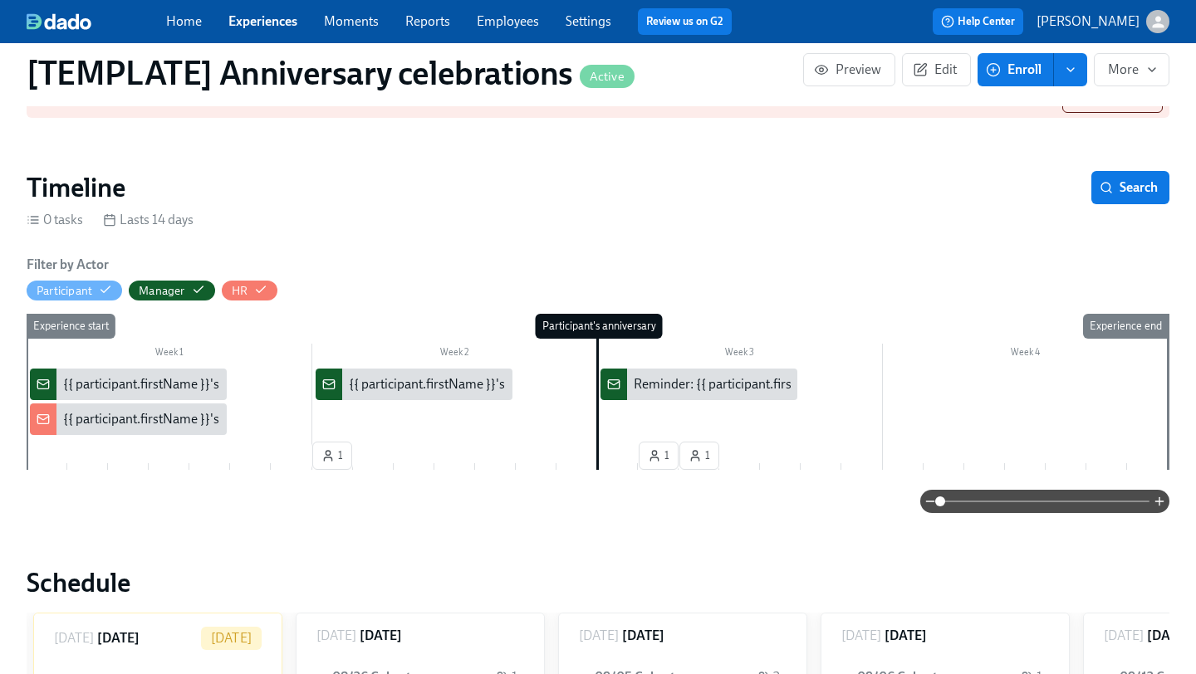
scroll to position [187, 0]
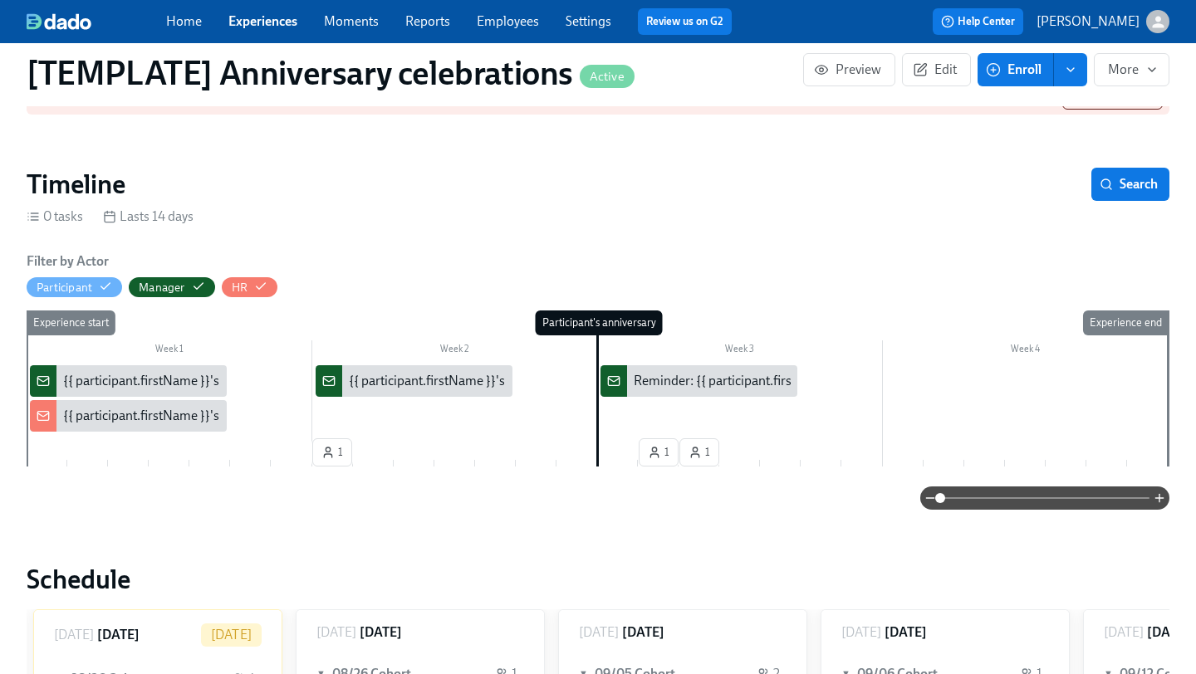
click at [132, 407] on div "{{ participant.firstName }}'s {{ participant.calculatedFields.anniversary.count…" at bounding box center [524, 416] width 923 height 18
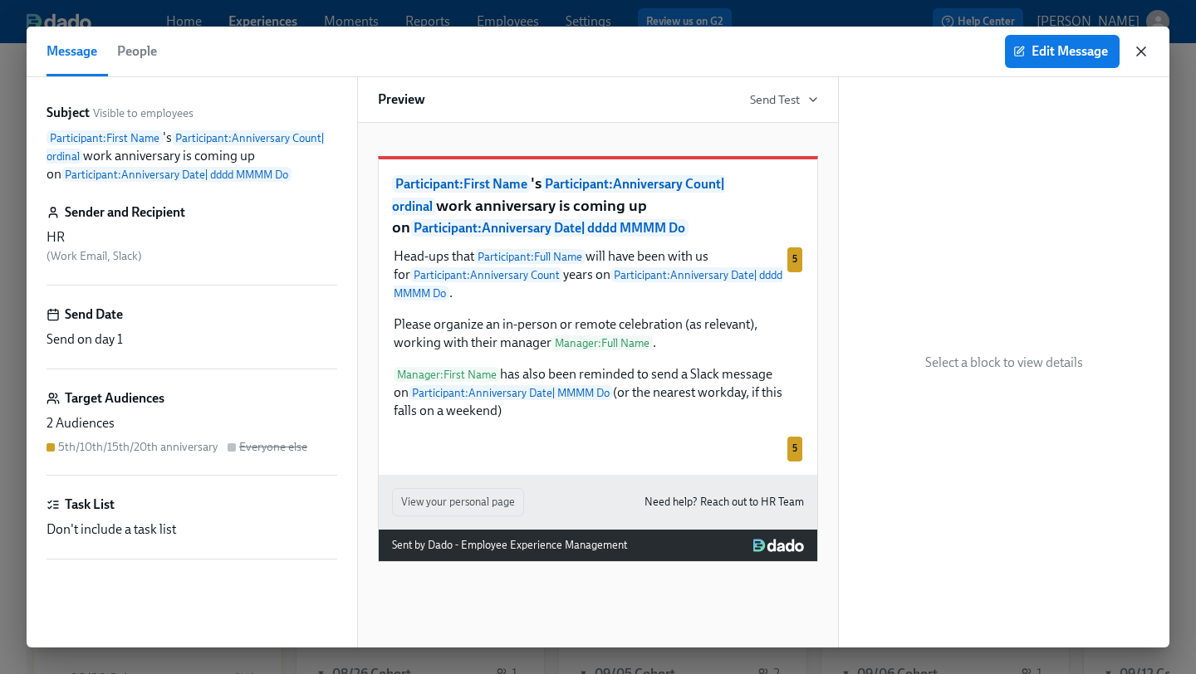
click at [1139, 51] on icon "button" at bounding box center [1141, 51] width 17 height 17
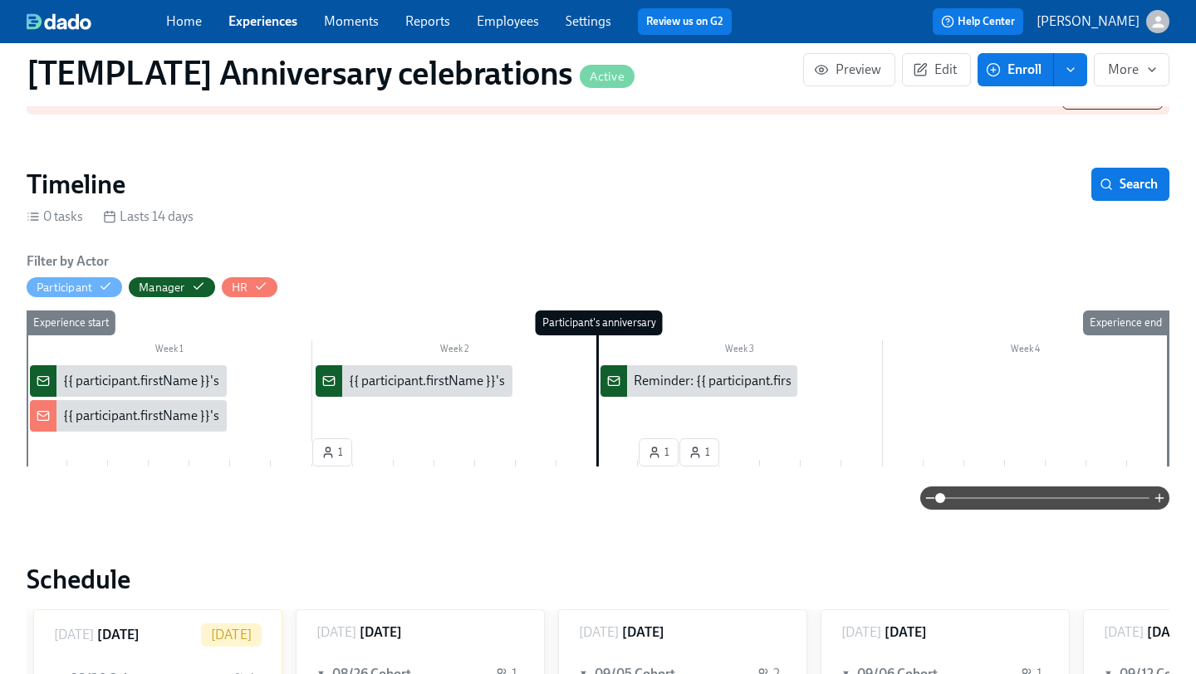
click at [116, 407] on div "{{ participant.firstName }}'s {{ participant.calculatedFields.anniversary.count…" at bounding box center [524, 416] width 923 height 18
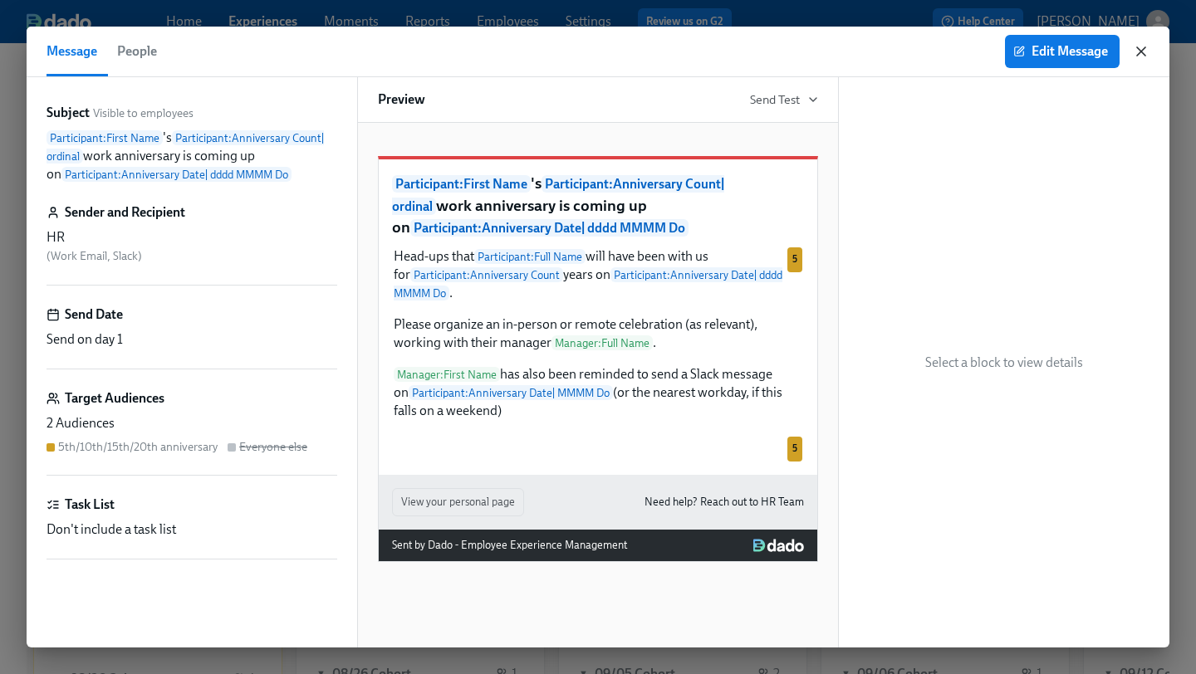
click at [1140, 46] on icon "button" at bounding box center [1141, 51] width 17 height 17
